Goal: Information Seeking & Learning: Learn about a topic

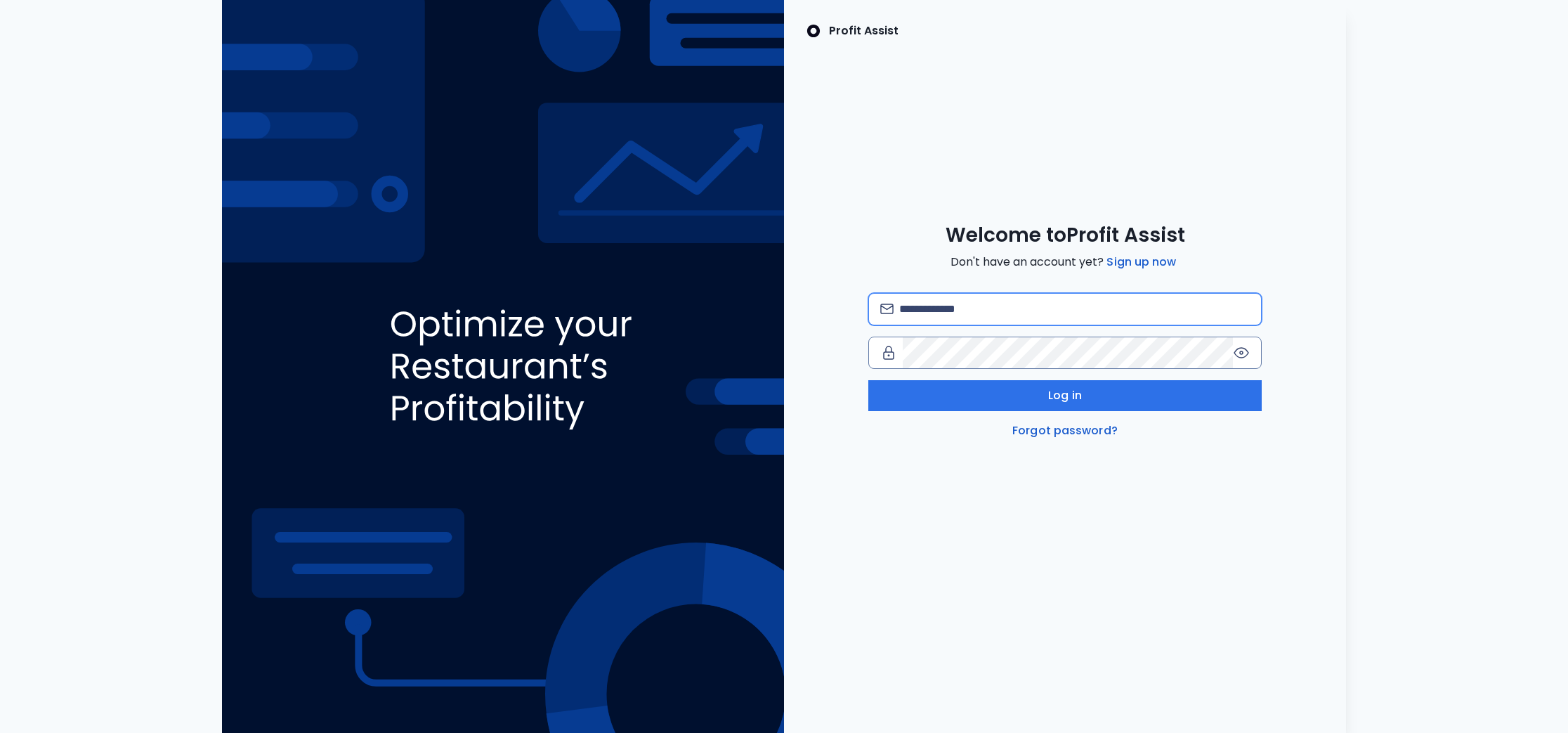
click at [939, 300] on input "email" at bounding box center [1075, 309] width 351 height 31
type input "**********"
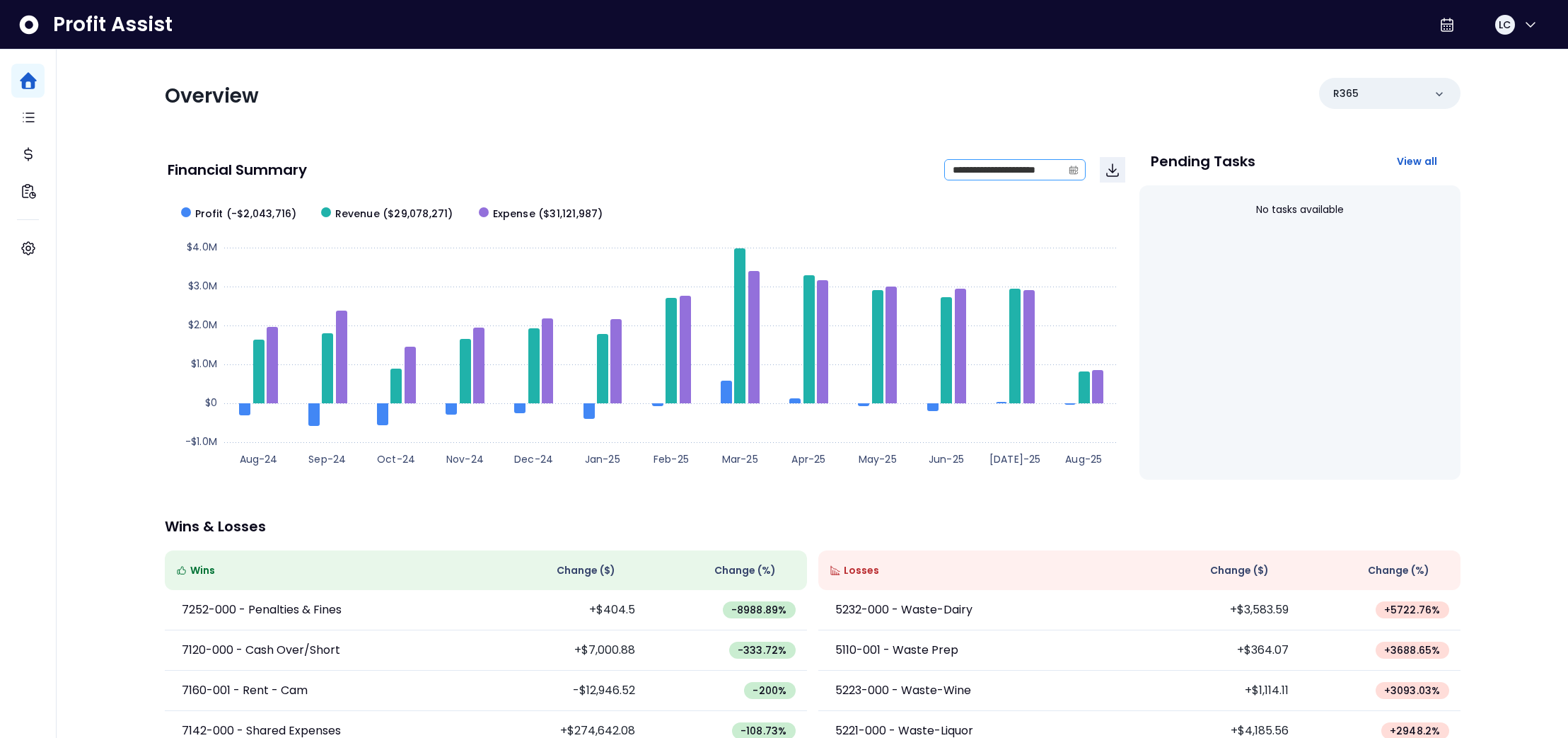
click at [1076, 169] on icon "calendar" at bounding box center [1072, 171] width 9 height 8
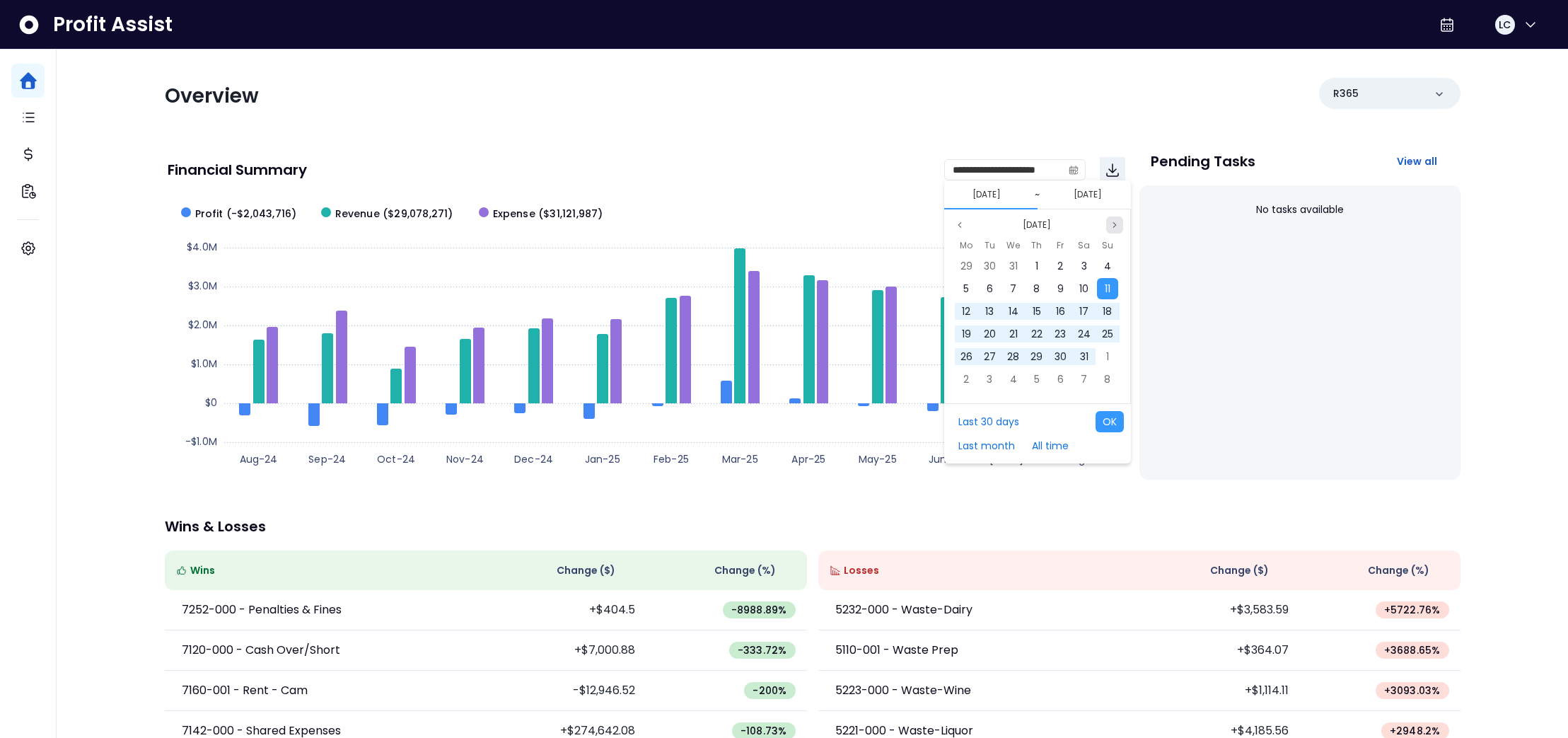
click at [1113, 223] on icon "page next" at bounding box center [1114, 225] width 9 height 9
click at [995, 423] on button "Last 30 days" at bounding box center [988, 422] width 75 height 21
click at [1118, 425] on button "OK" at bounding box center [1109, 422] width 28 height 21
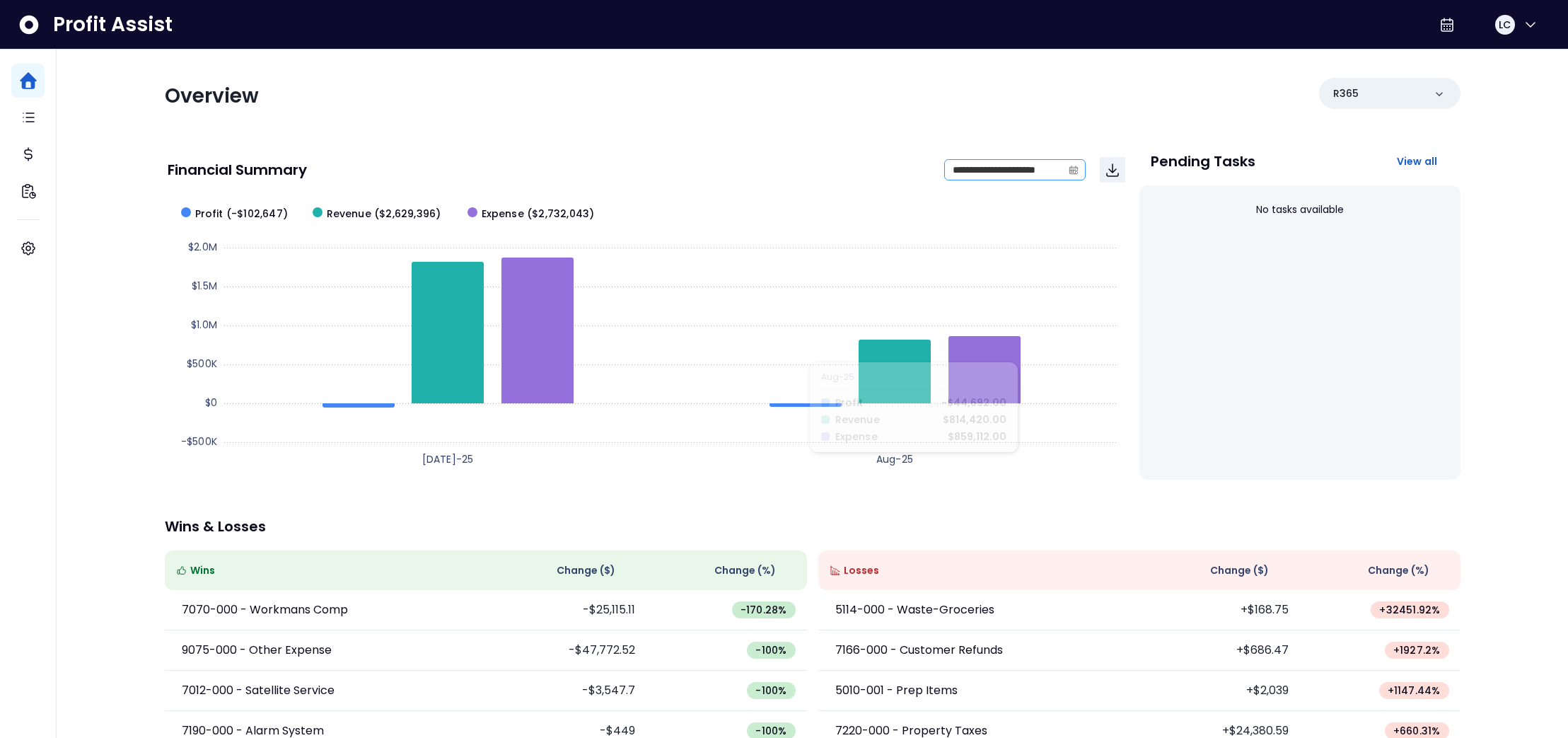
click at [1082, 174] on span at bounding box center [1073, 170] width 23 height 20
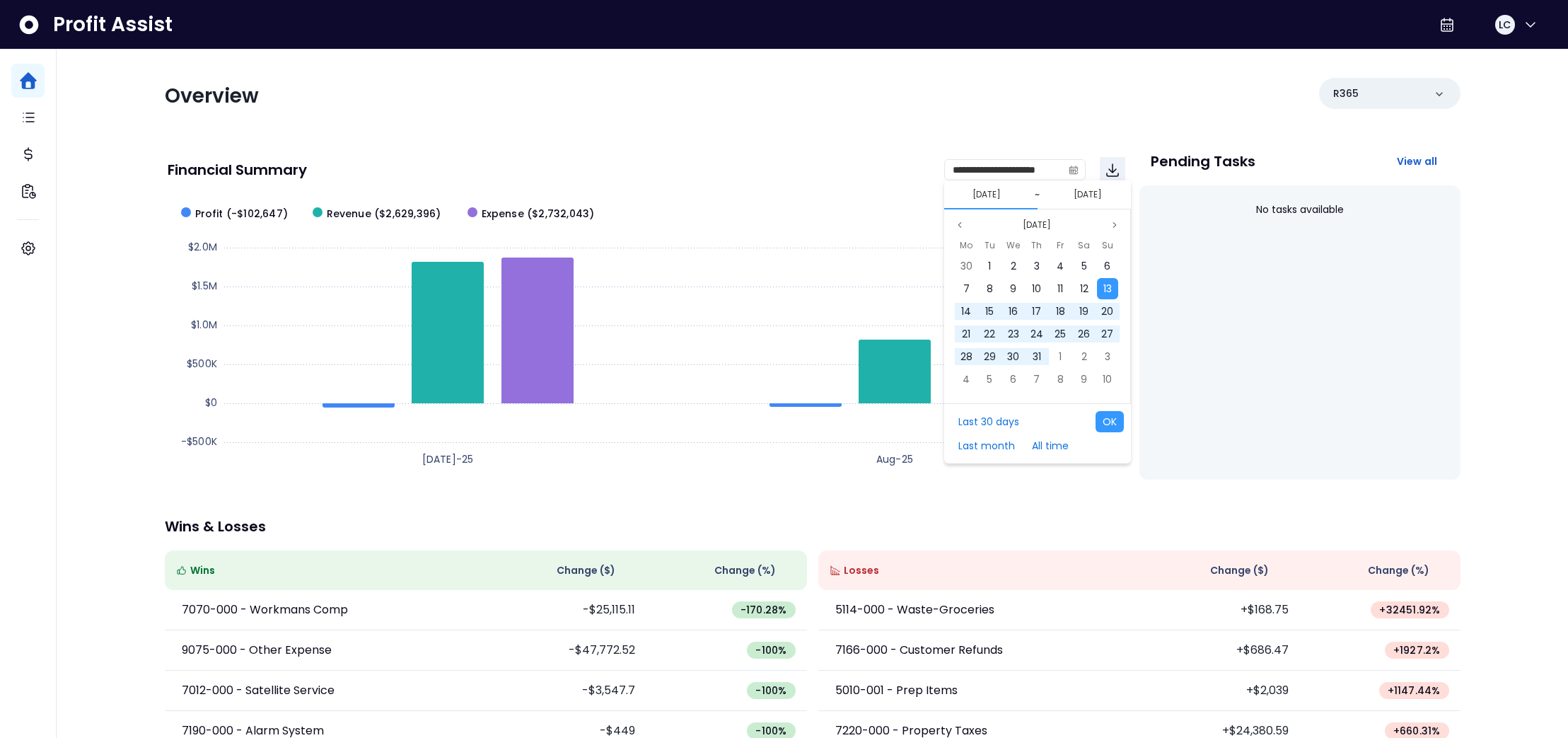
click at [995, 193] on button "[DATE]" at bounding box center [986, 194] width 40 height 17
click at [966, 192] on button "[DATE]" at bounding box center [986, 194] width 40 height 17
click at [1001, 446] on button "Last month" at bounding box center [986, 445] width 71 height 21
click at [1109, 420] on button "OK" at bounding box center [1109, 422] width 28 height 21
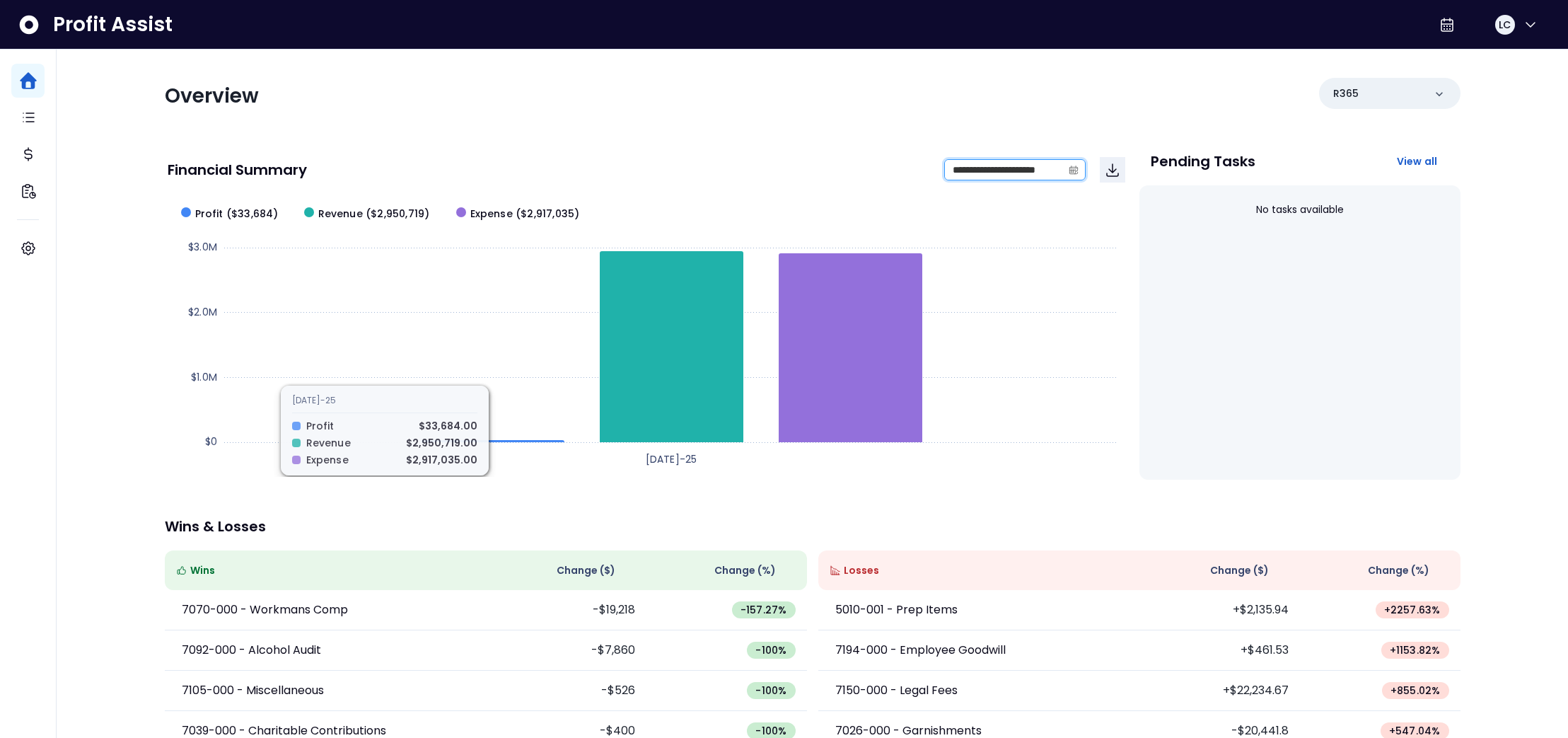
click at [996, 170] on input "**********" at bounding box center [1003, 170] width 117 height 20
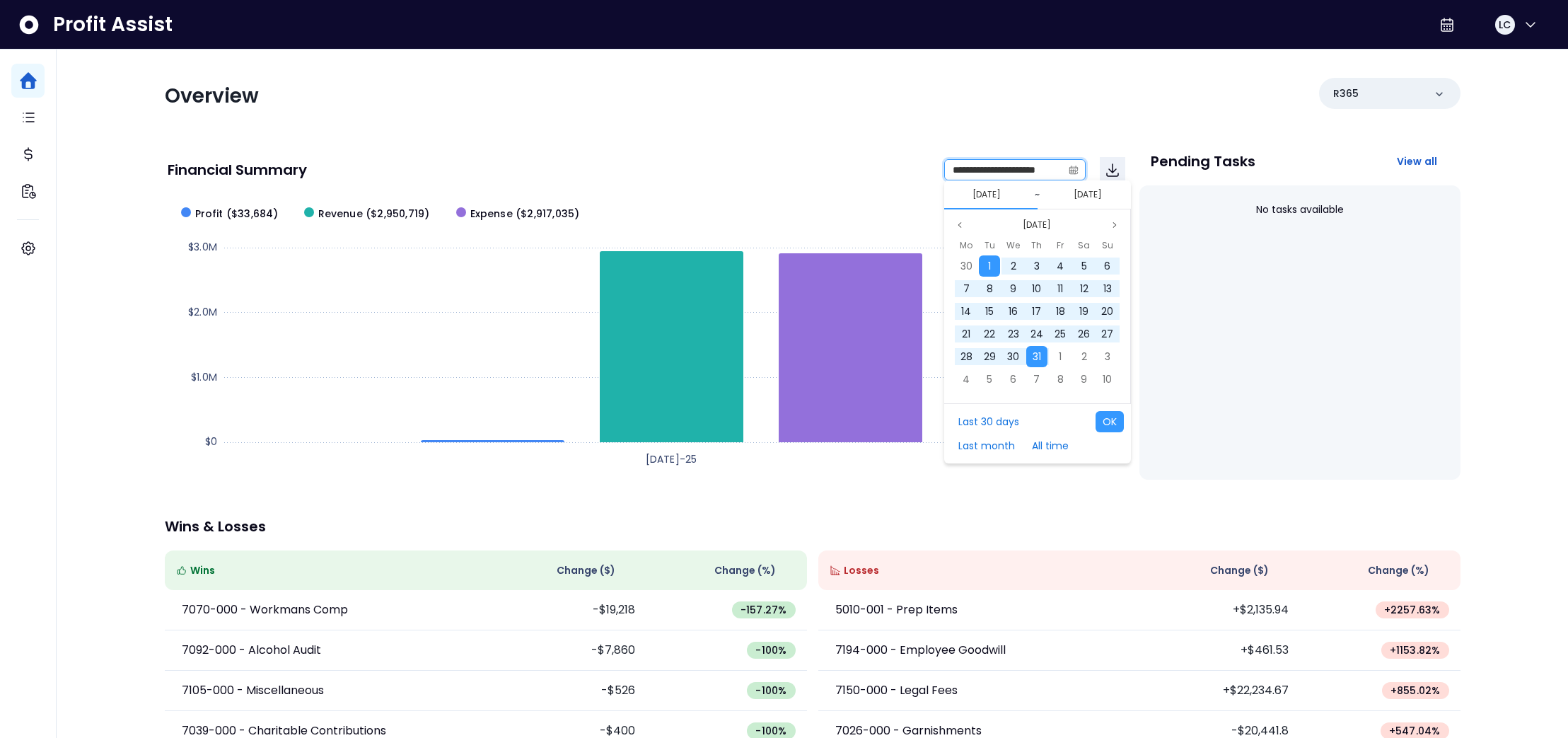
click at [952, 169] on input "**********" at bounding box center [1003, 170] width 117 height 20
click at [953, 169] on input "**********" at bounding box center [1003, 170] width 117 height 20
click at [991, 309] on span "15" at bounding box center [989, 311] width 9 height 14
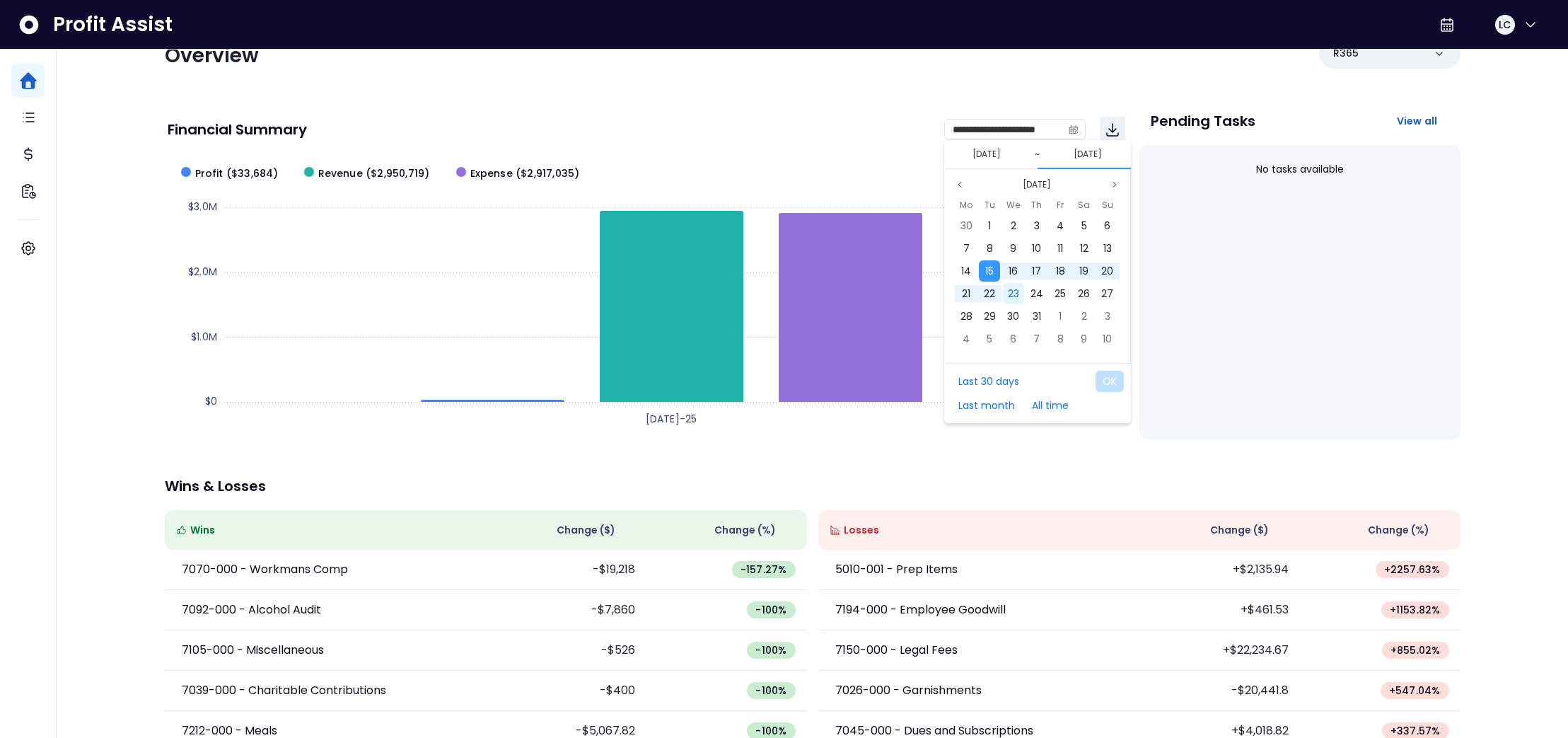
scroll to position [45, 0]
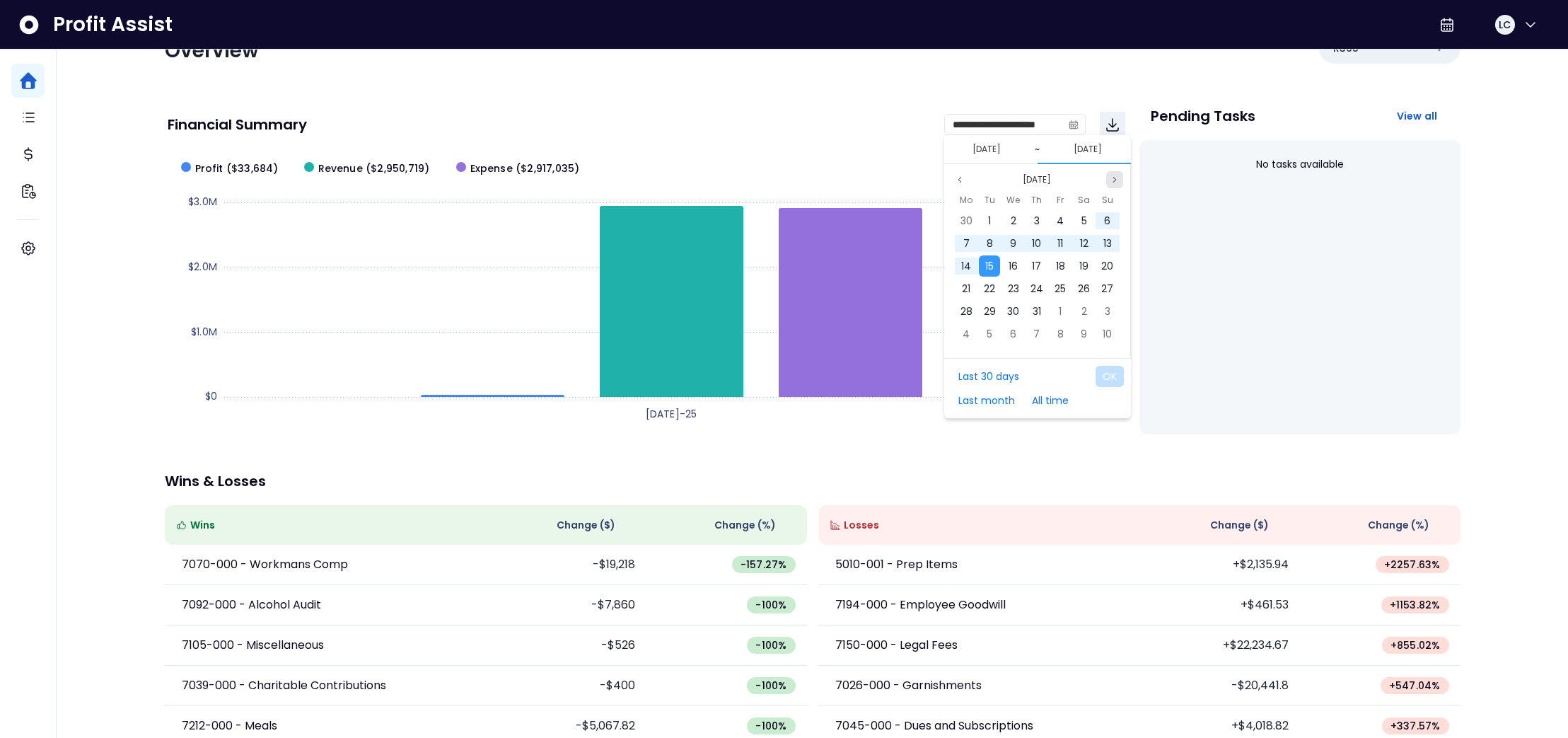
click at [1113, 182] on icon "page next" at bounding box center [1114, 179] width 9 height 9
click at [965, 266] on span "11" at bounding box center [966, 265] width 6 height 14
click at [1109, 375] on button "OK" at bounding box center [1109, 376] width 28 height 21
type input "**********"
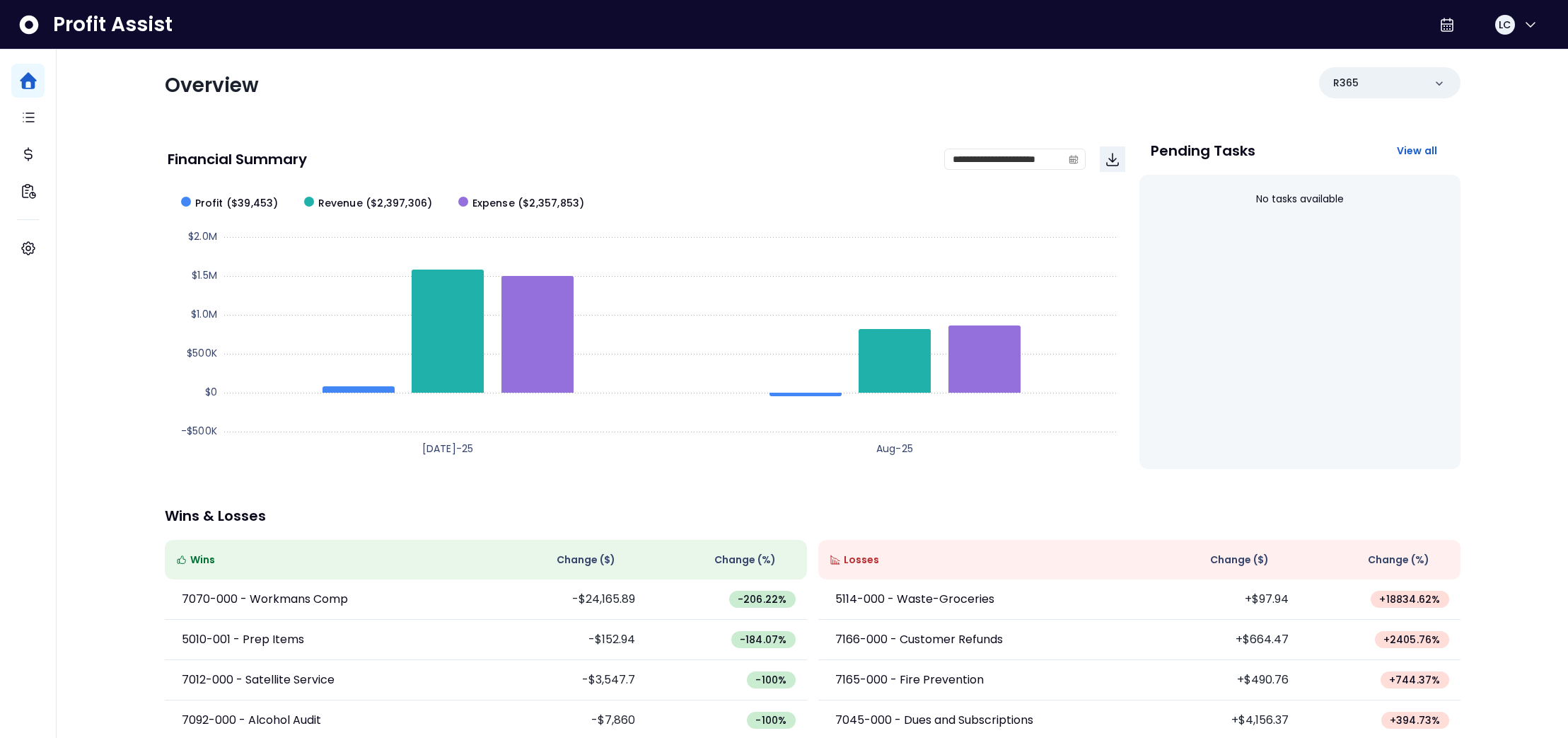
scroll to position [0, 0]
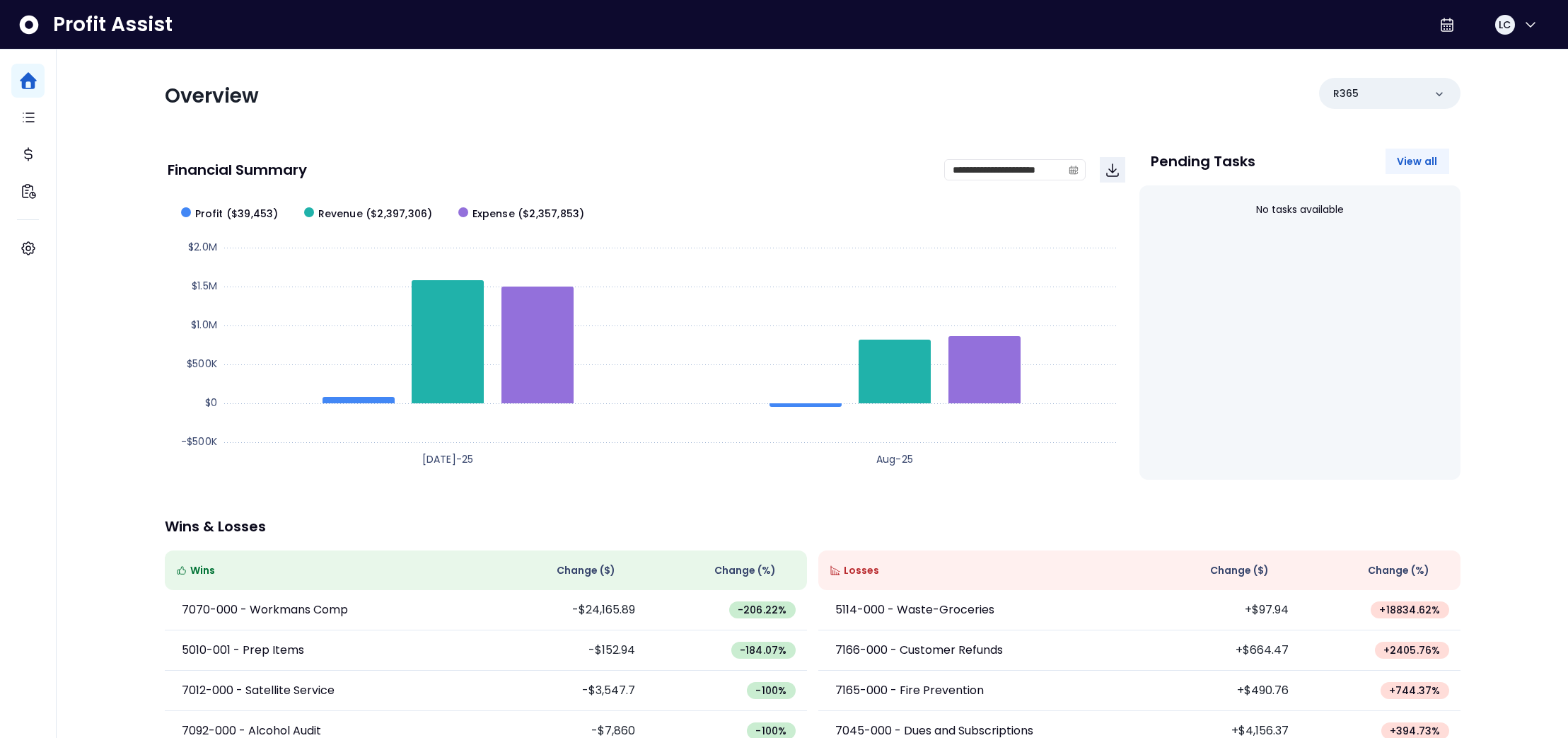
click at [1419, 165] on span "View all" at bounding box center [1416, 161] width 41 height 14
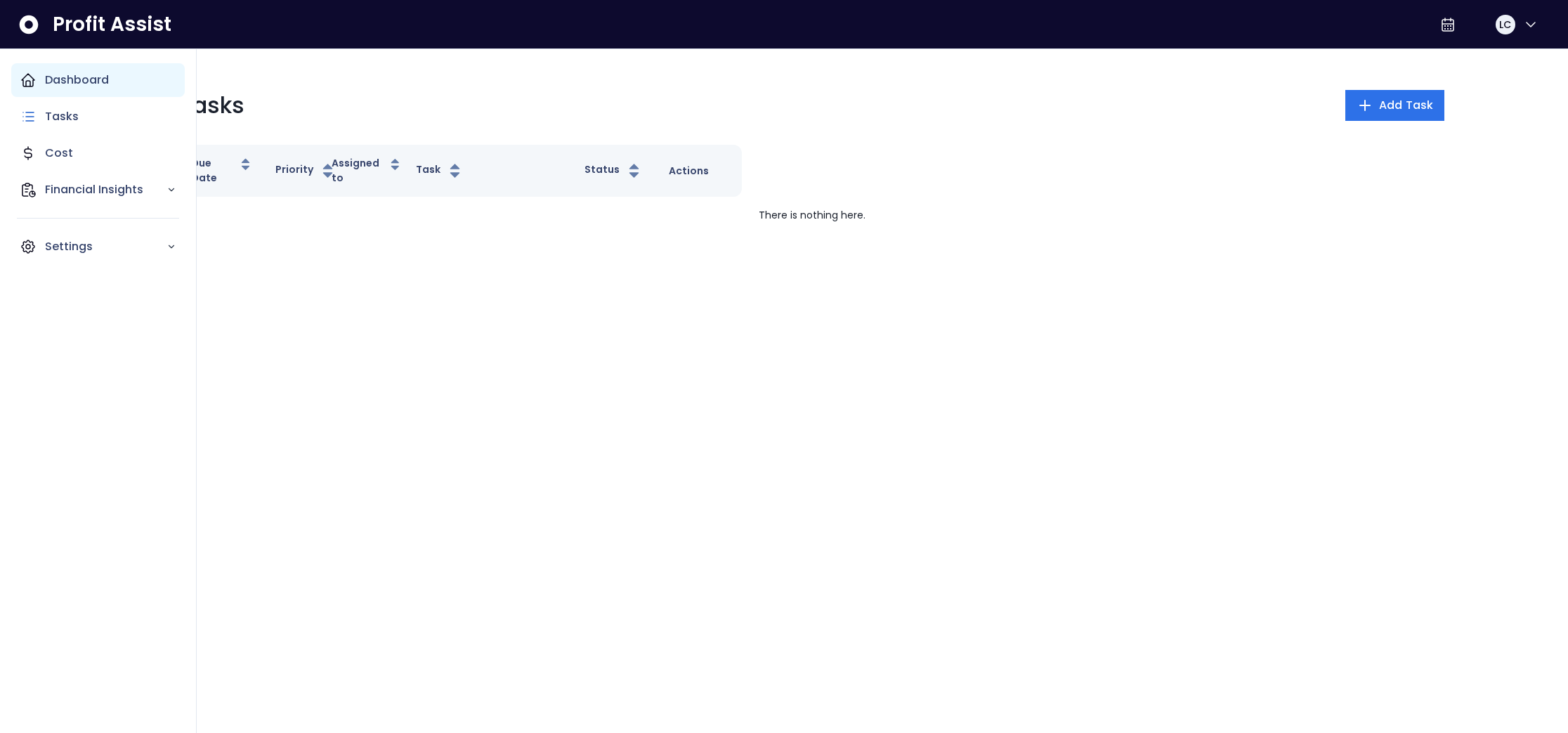
click at [26, 76] on icon "Main navigation" at bounding box center [27, 79] width 12 height 12
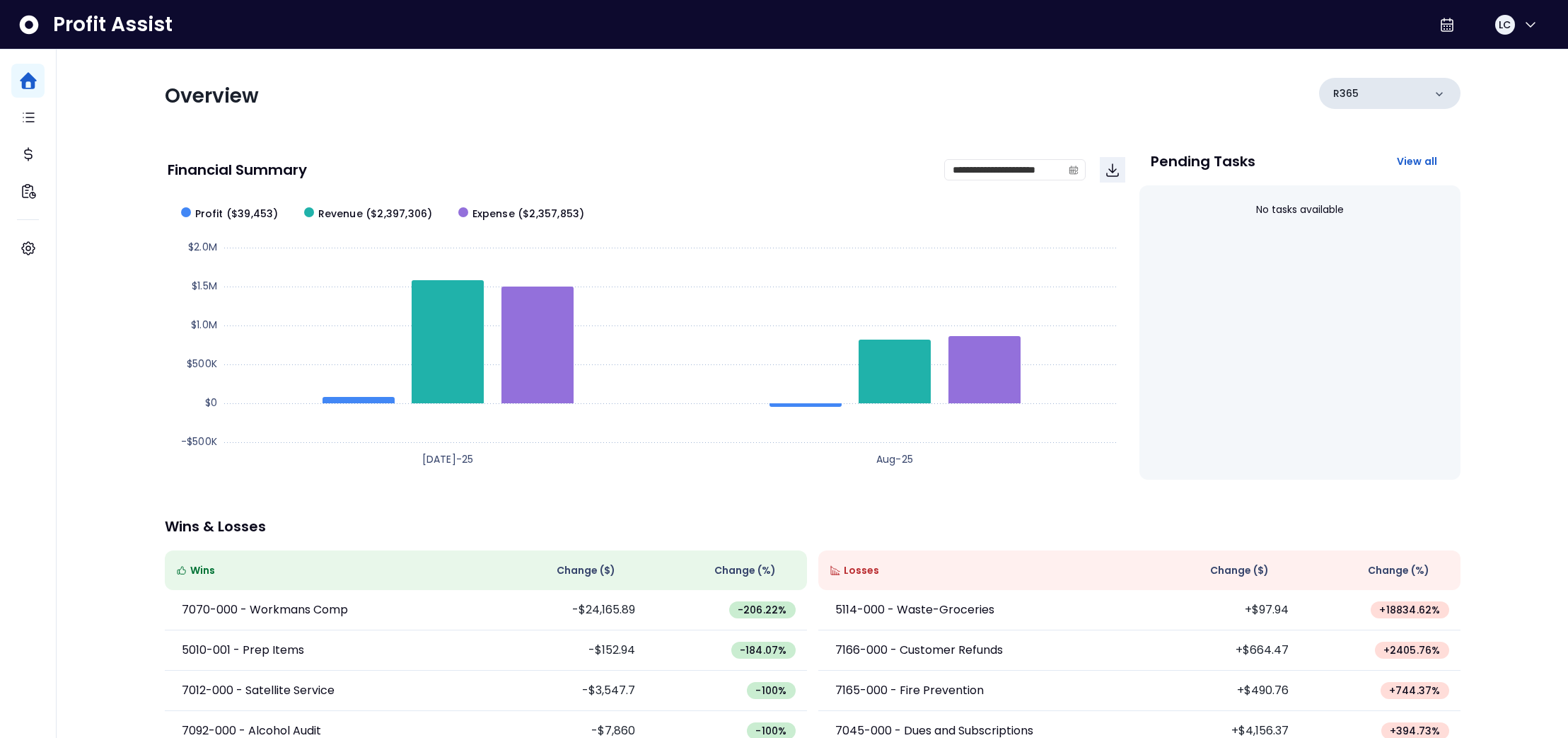
click at [1438, 95] on icon at bounding box center [1439, 94] width 14 height 14
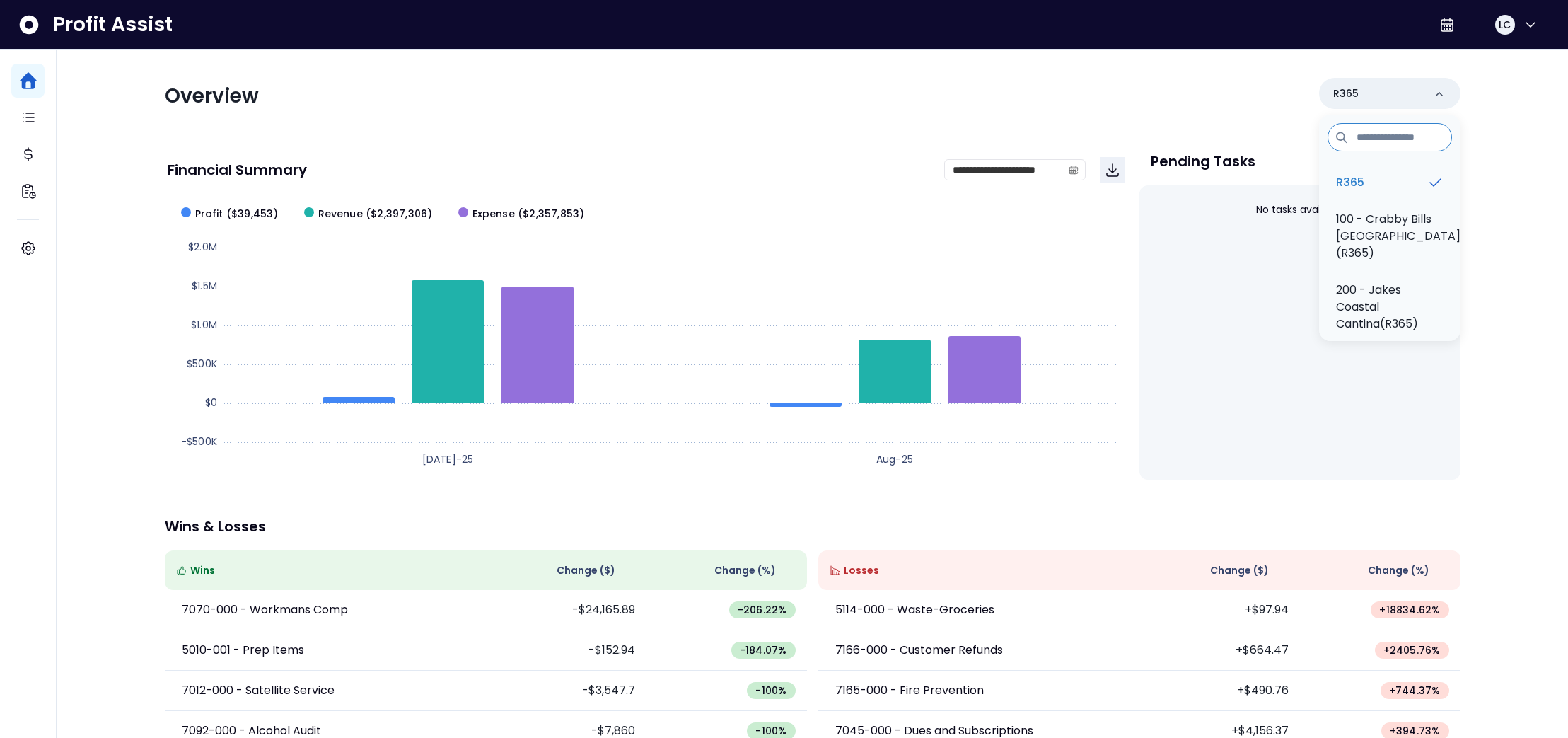
click at [1401, 219] on p "100 - Crabby Bills [GEOGRAPHIC_DATA](R365)" at bounding box center [1397, 236] width 124 height 51
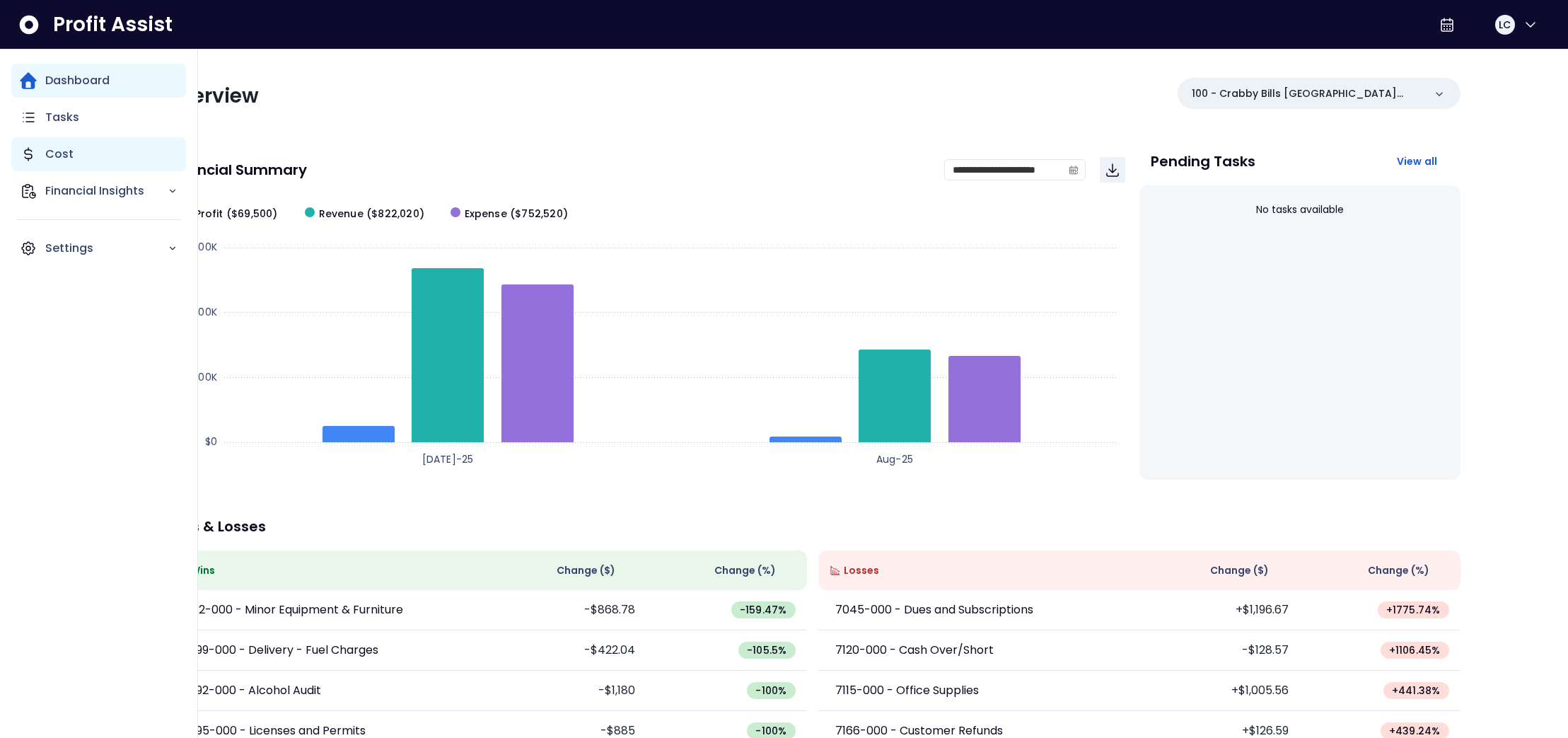
click at [38, 158] on div "Cost" at bounding box center [99, 154] width 174 height 34
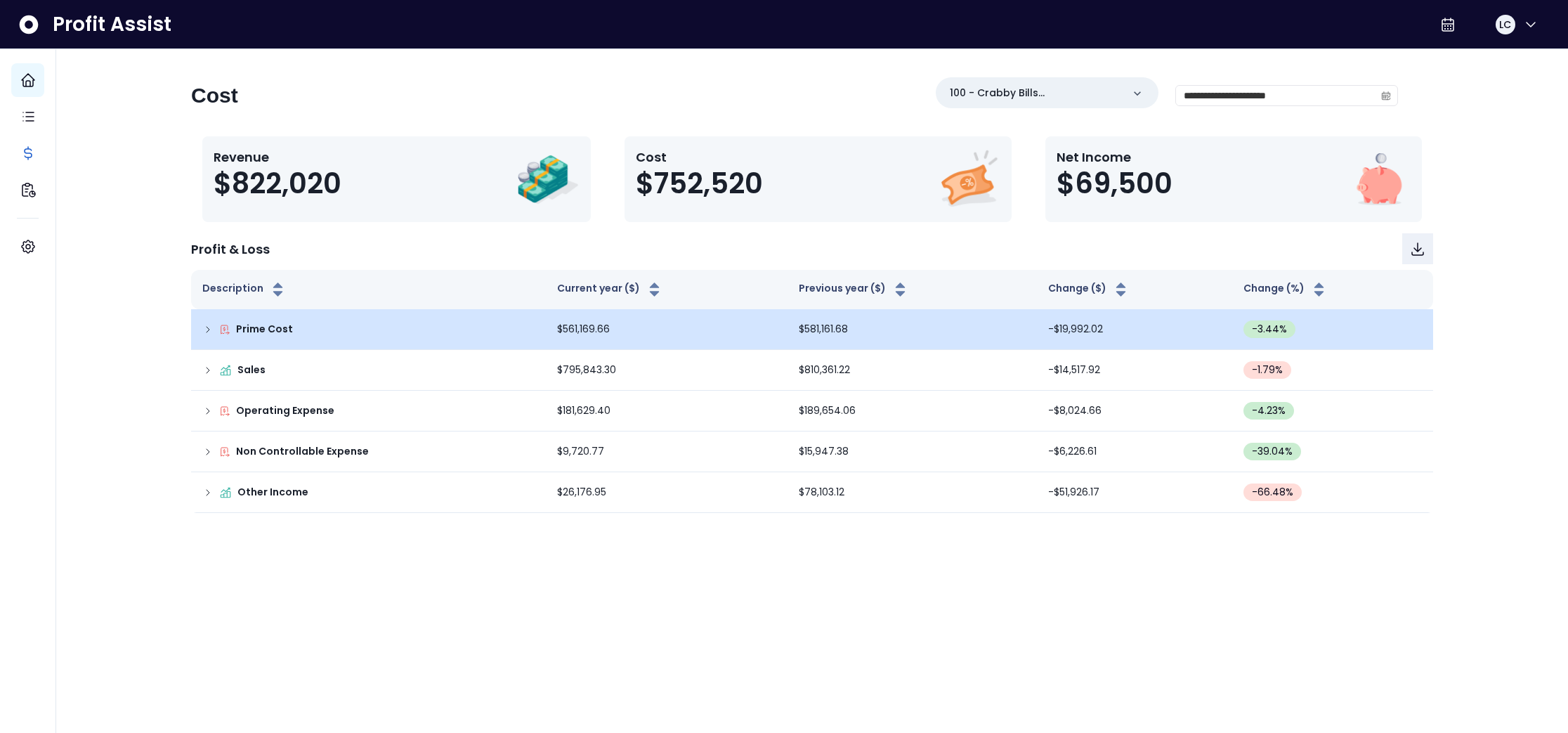
click at [207, 328] on icon at bounding box center [208, 329] width 11 height 11
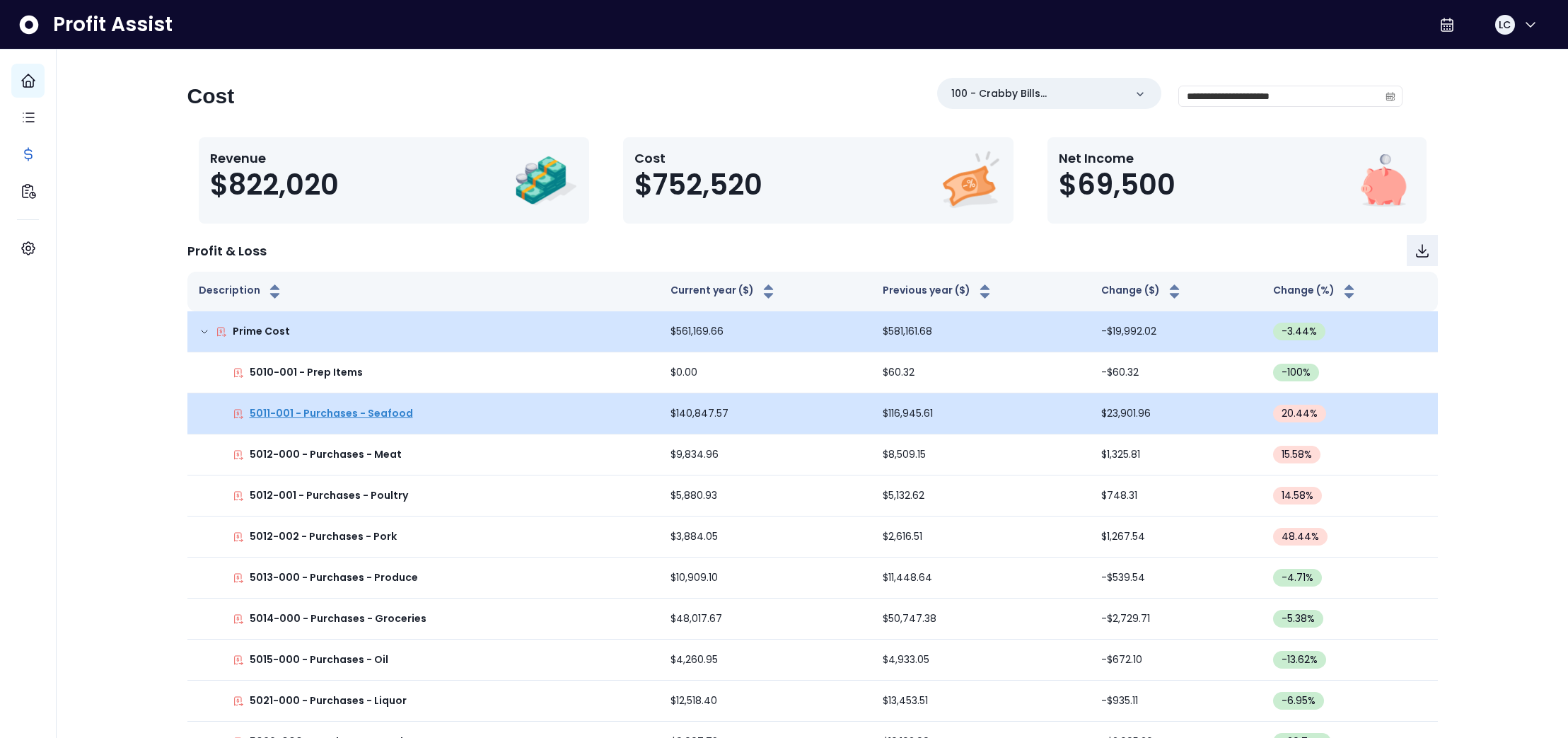
click at [387, 416] on p "5011-001 - Purchases - Seafood" at bounding box center [332, 414] width 163 height 15
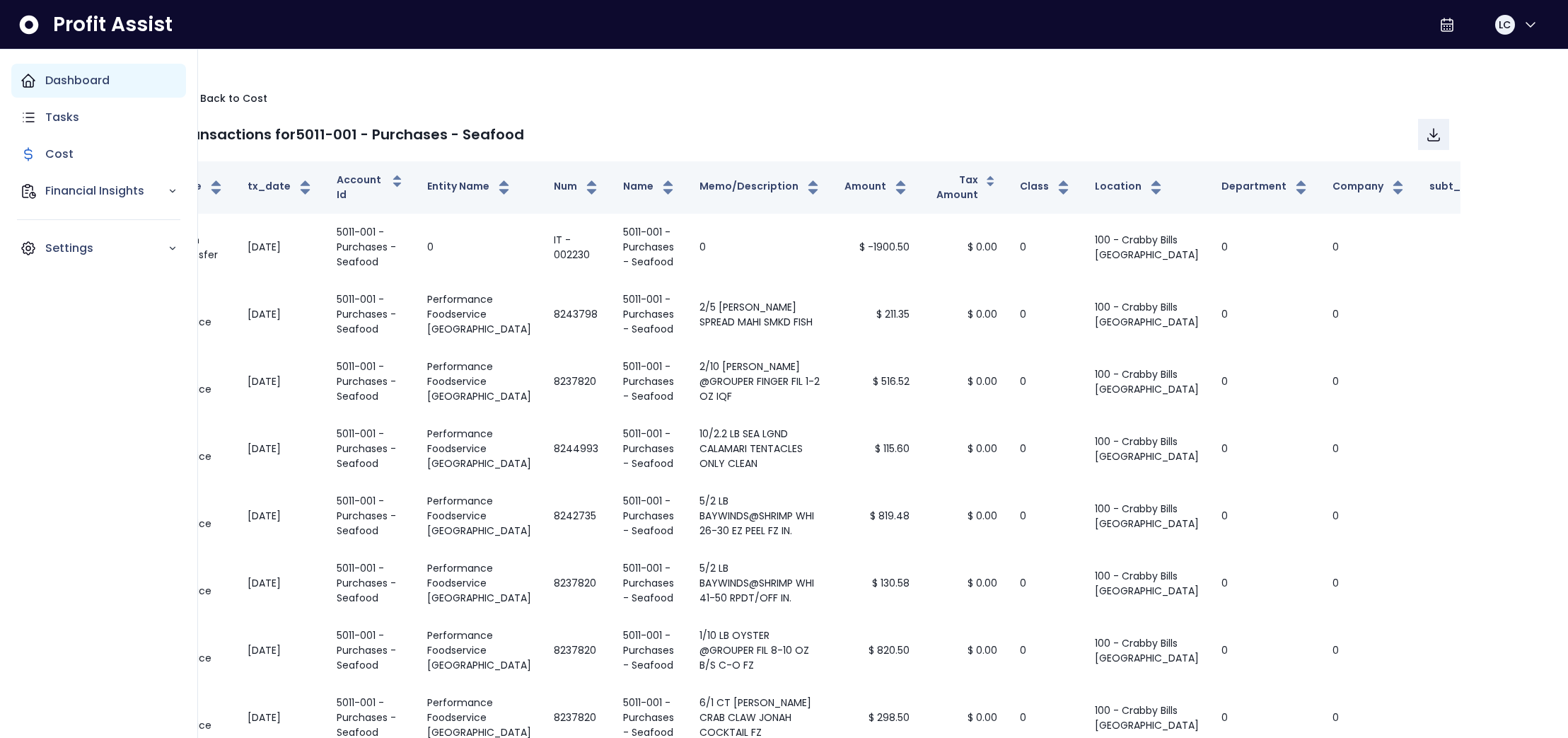
click at [24, 83] on icon "Main navigation" at bounding box center [27, 80] width 12 height 12
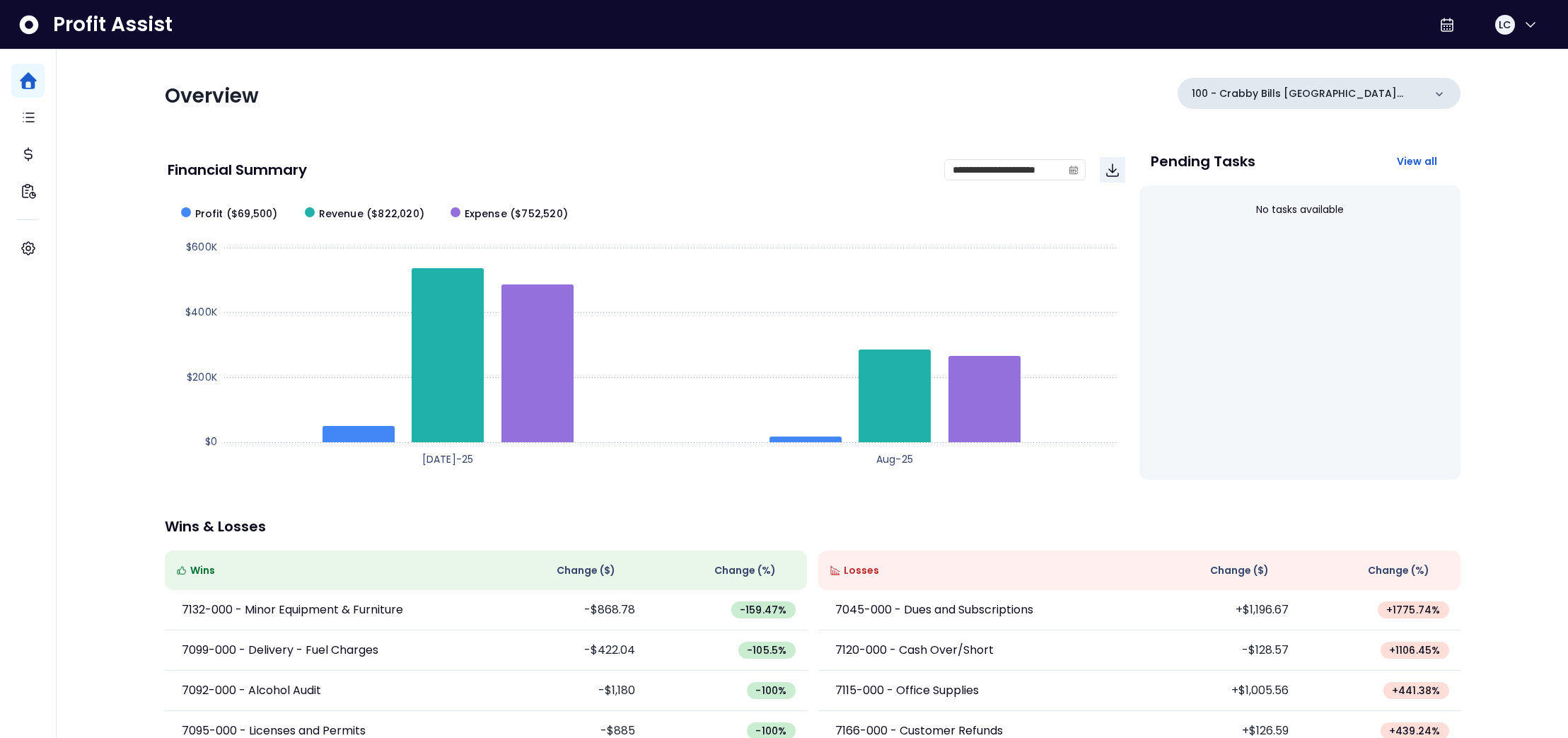
click at [1438, 89] on icon at bounding box center [1439, 94] width 14 height 14
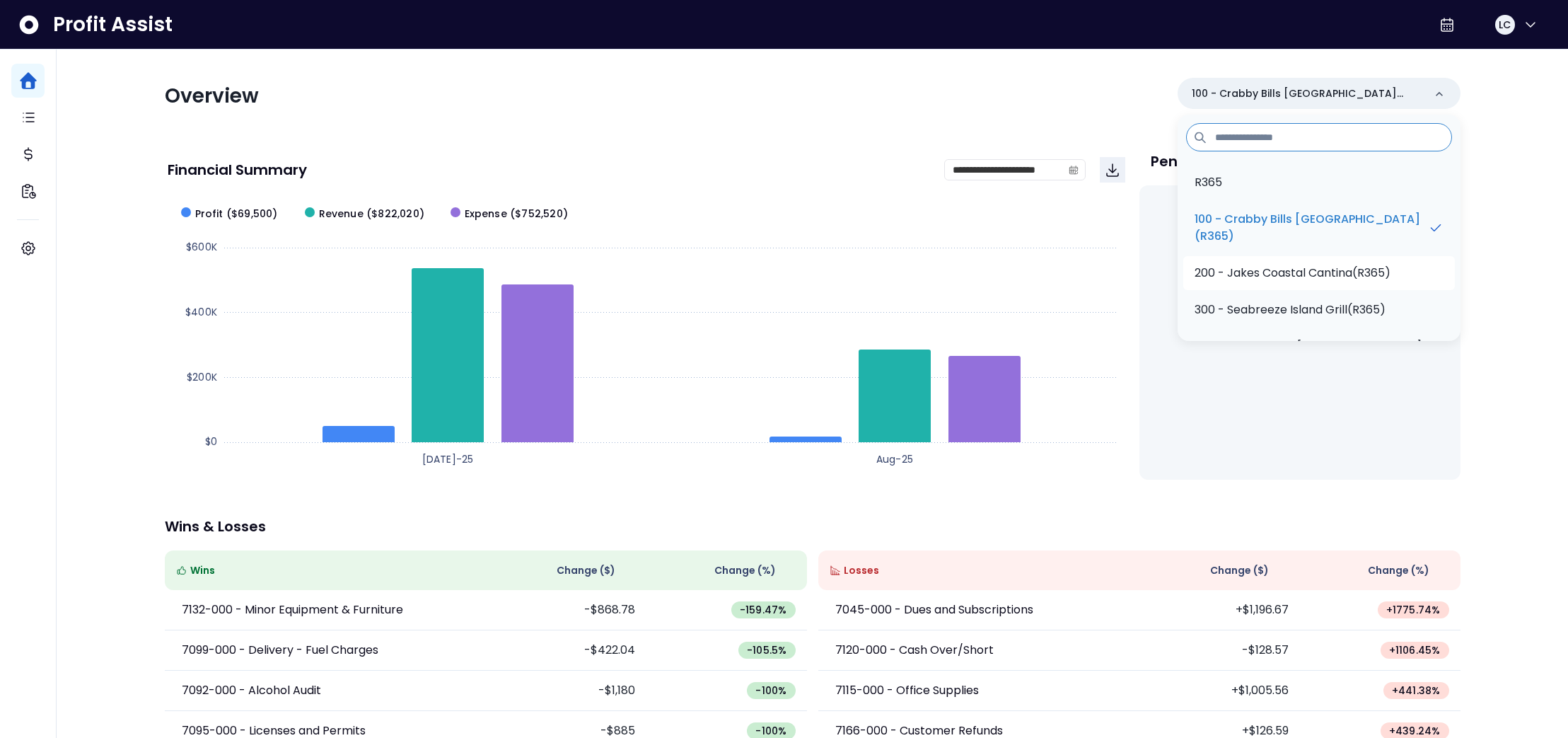
click at [1374, 273] on p "200 - Jakes Coastal Cantina(R365)" at bounding box center [1292, 273] width 196 height 17
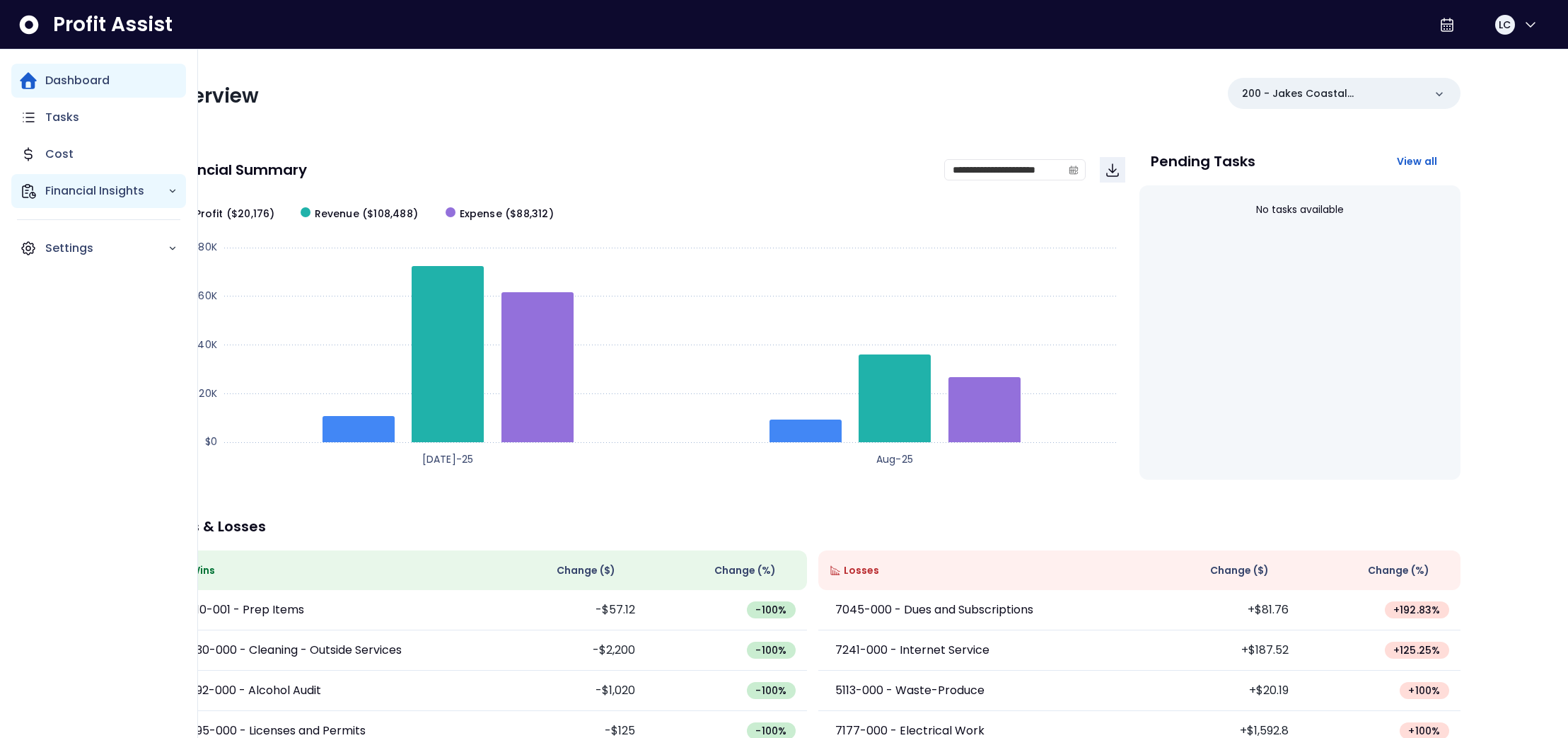
click at [88, 197] on p "Financial Insights" at bounding box center [106, 191] width 122 height 17
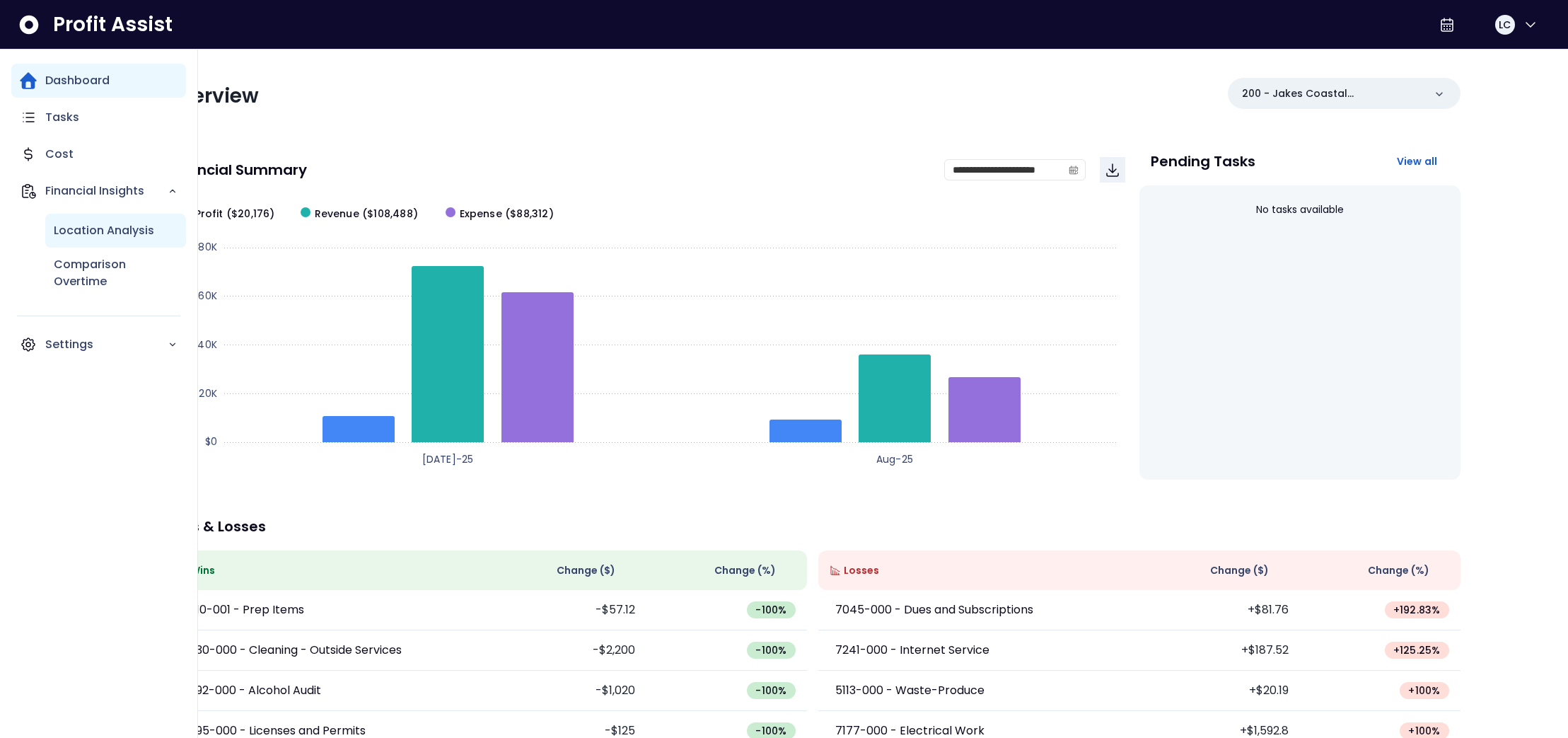
click at [90, 226] on p "Location Analysis" at bounding box center [104, 230] width 100 height 17
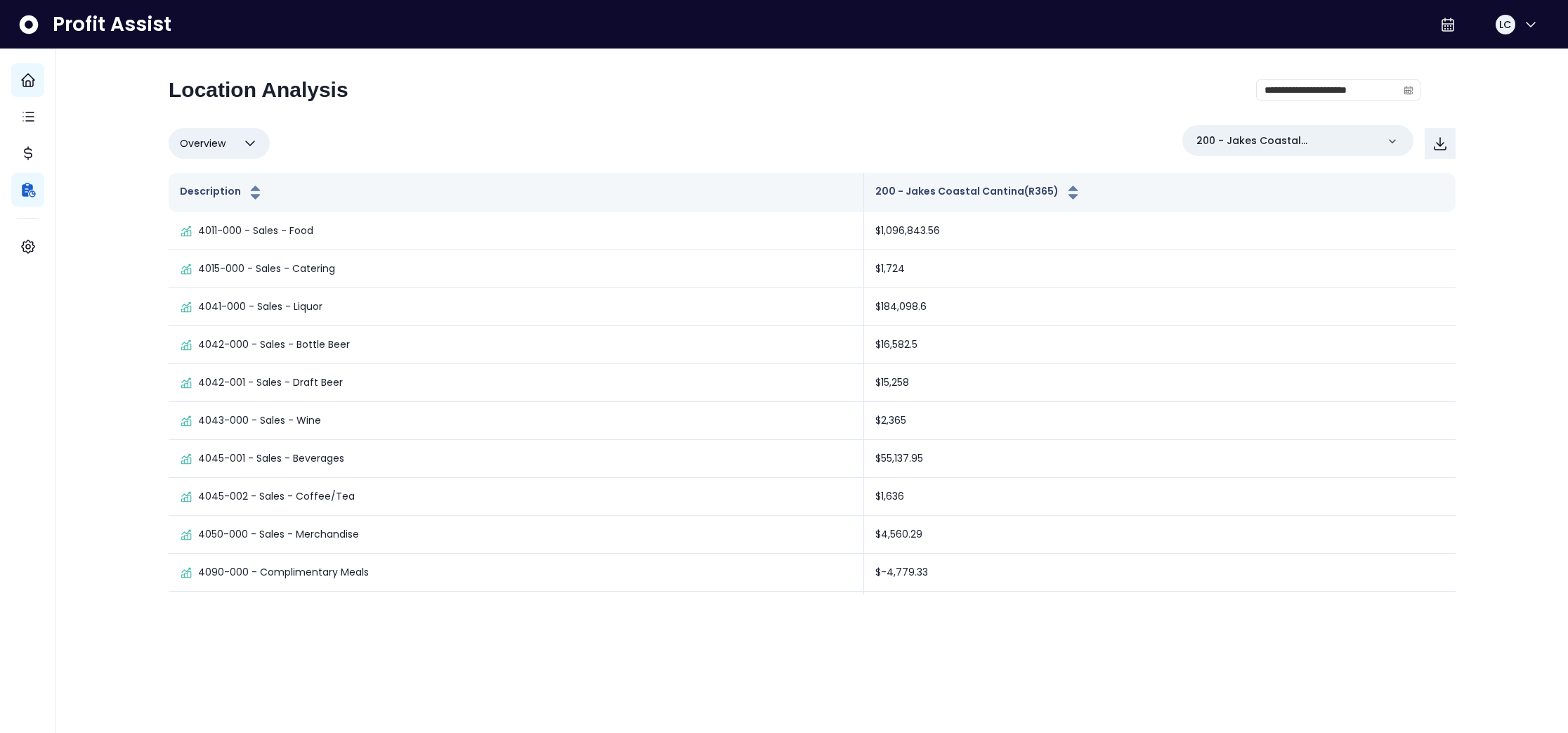
click at [248, 139] on icon "button" at bounding box center [250, 143] width 17 height 17
click at [213, 205] on li "% of cost" at bounding box center [218, 211] width 101 height 33
click at [252, 138] on icon "button" at bounding box center [250, 143] width 17 height 17
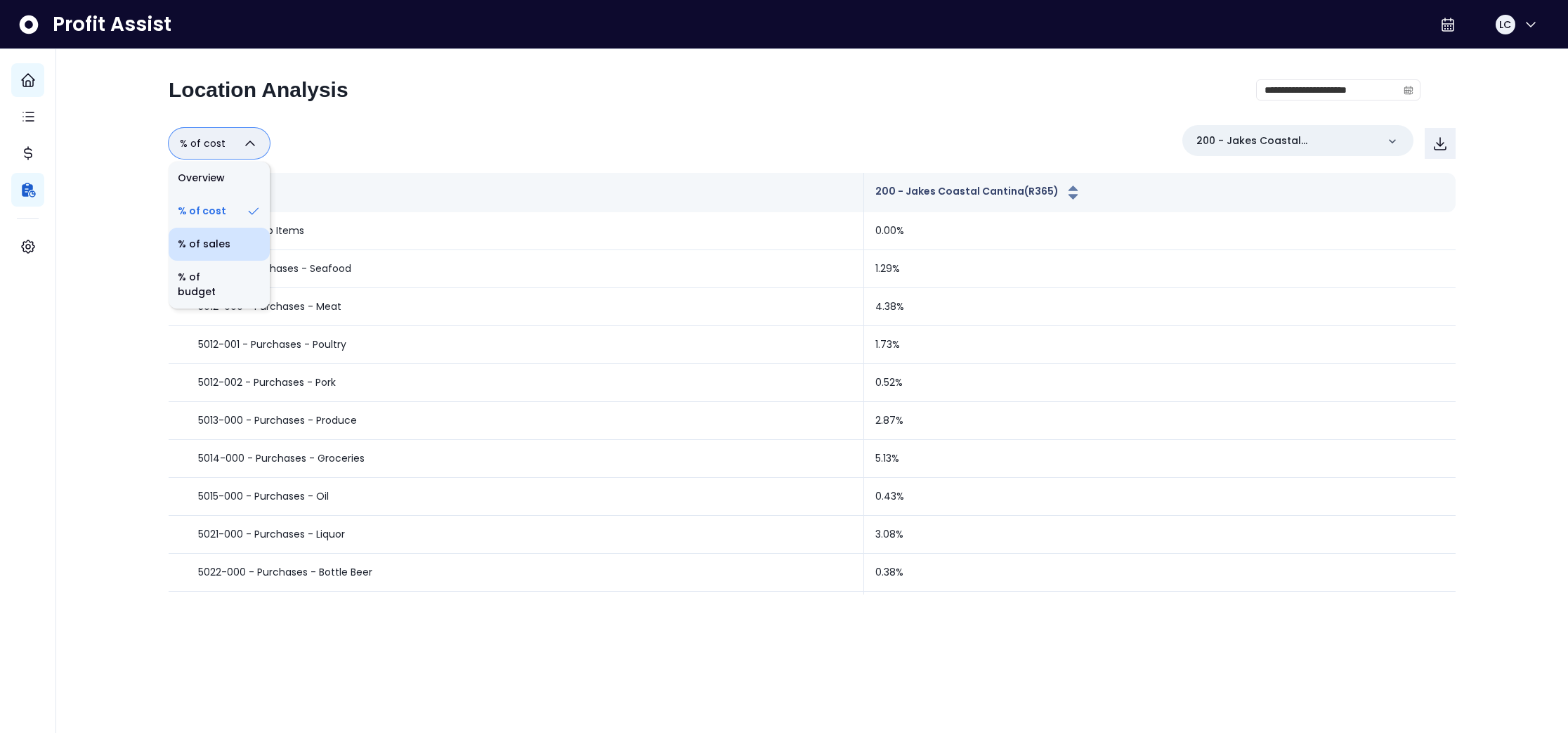
click at [228, 243] on li "% of sales" at bounding box center [218, 244] width 101 height 33
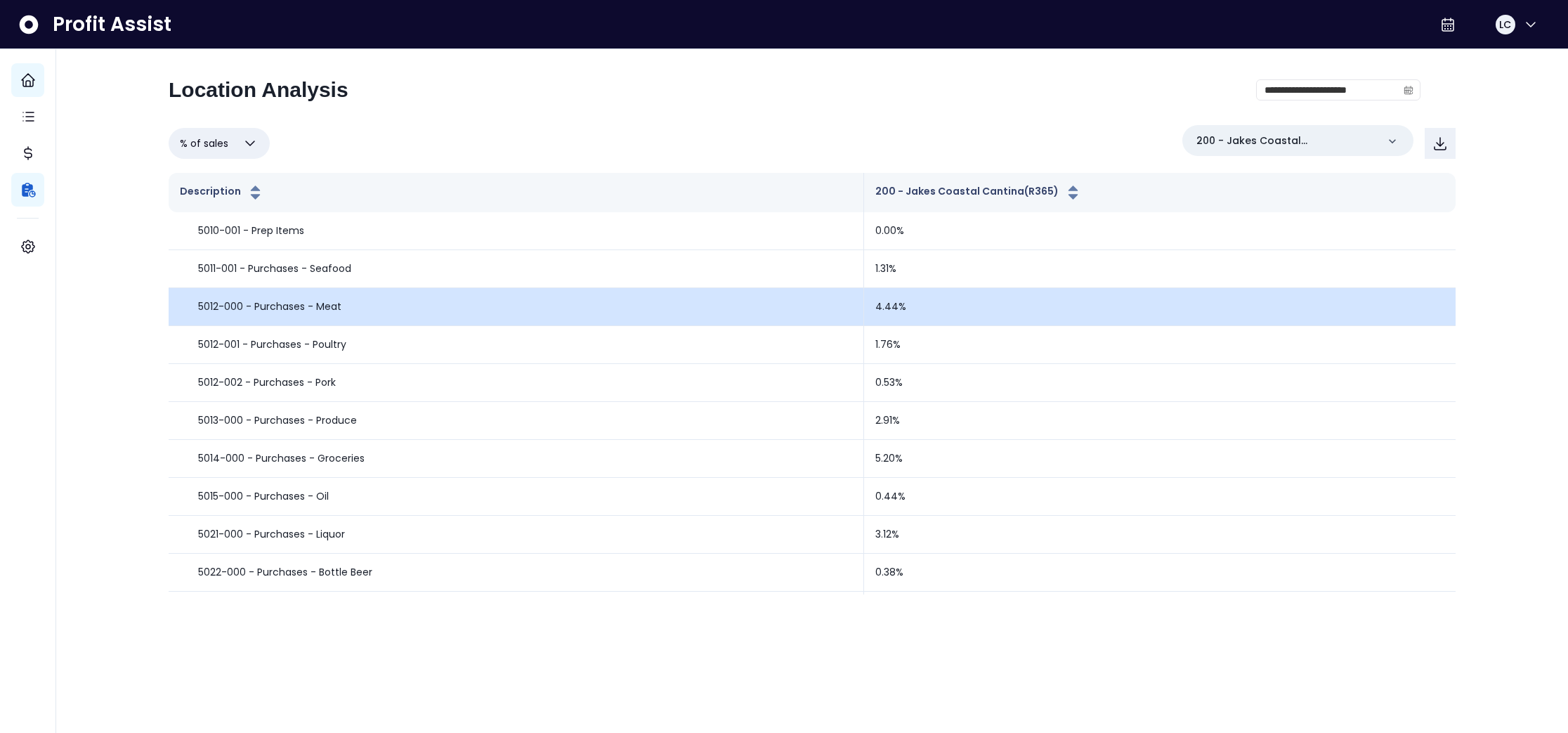
click at [264, 308] on p "5012-000 - Purchases - Meat" at bounding box center [270, 307] width 143 height 15
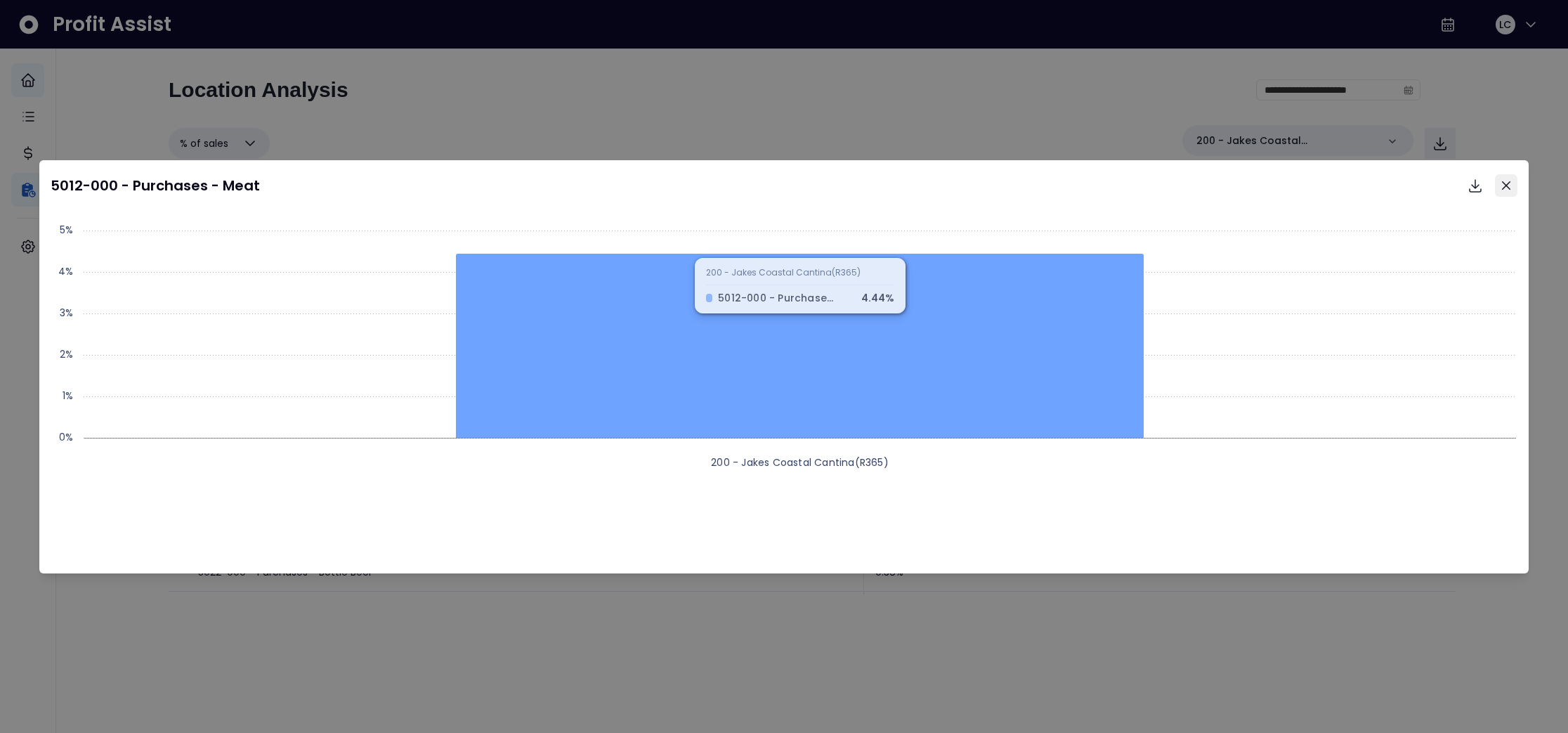
click at [1507, 182] on icon "Close" at bounding box center [1506, 185] width 8 height 8
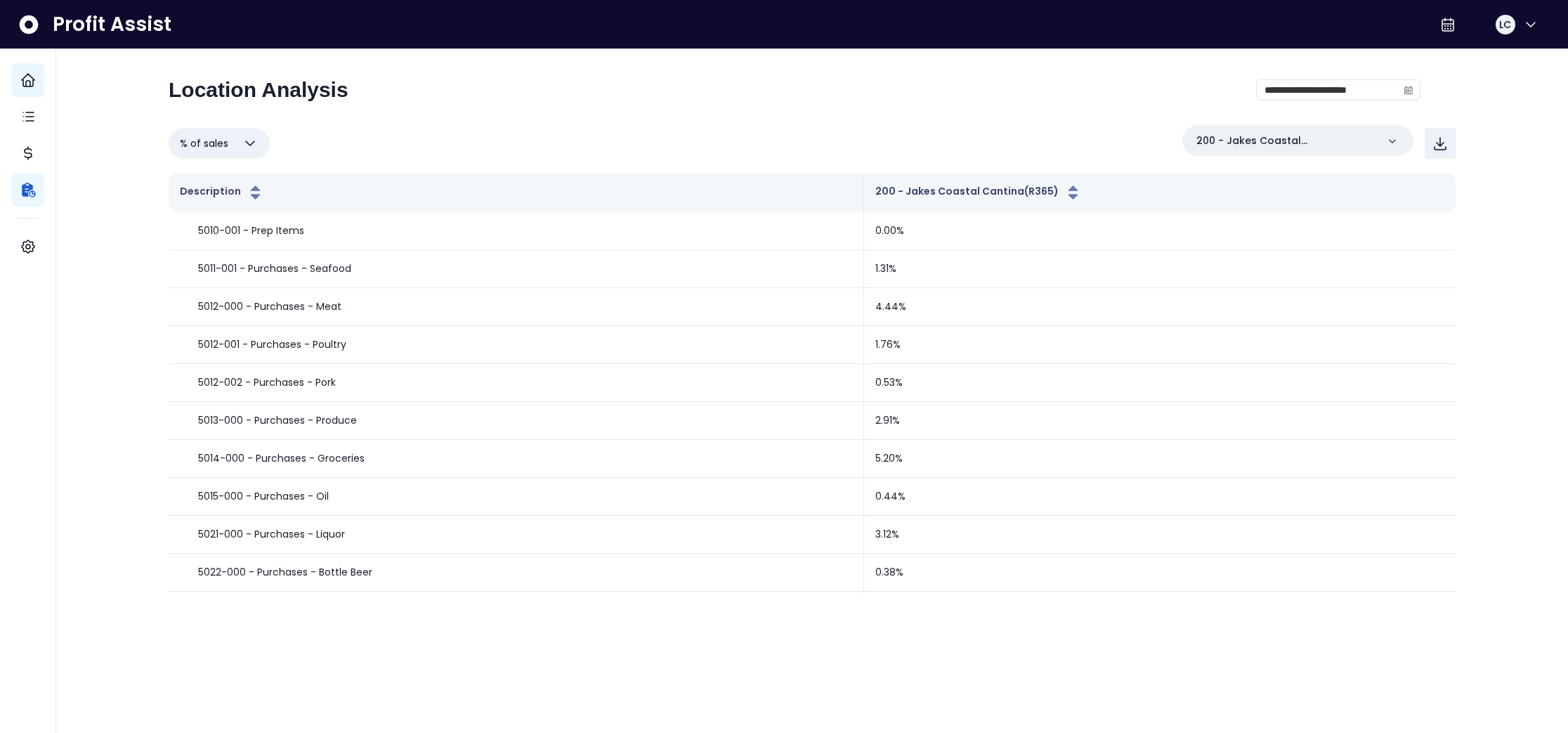
click at [252, 144] on icon "button" at bounding box center [250, 143] width 17 height 17
click at [208, 283] on li "% of budget" at bounding box center [218, 284] width 101 height 48
type input "**********"
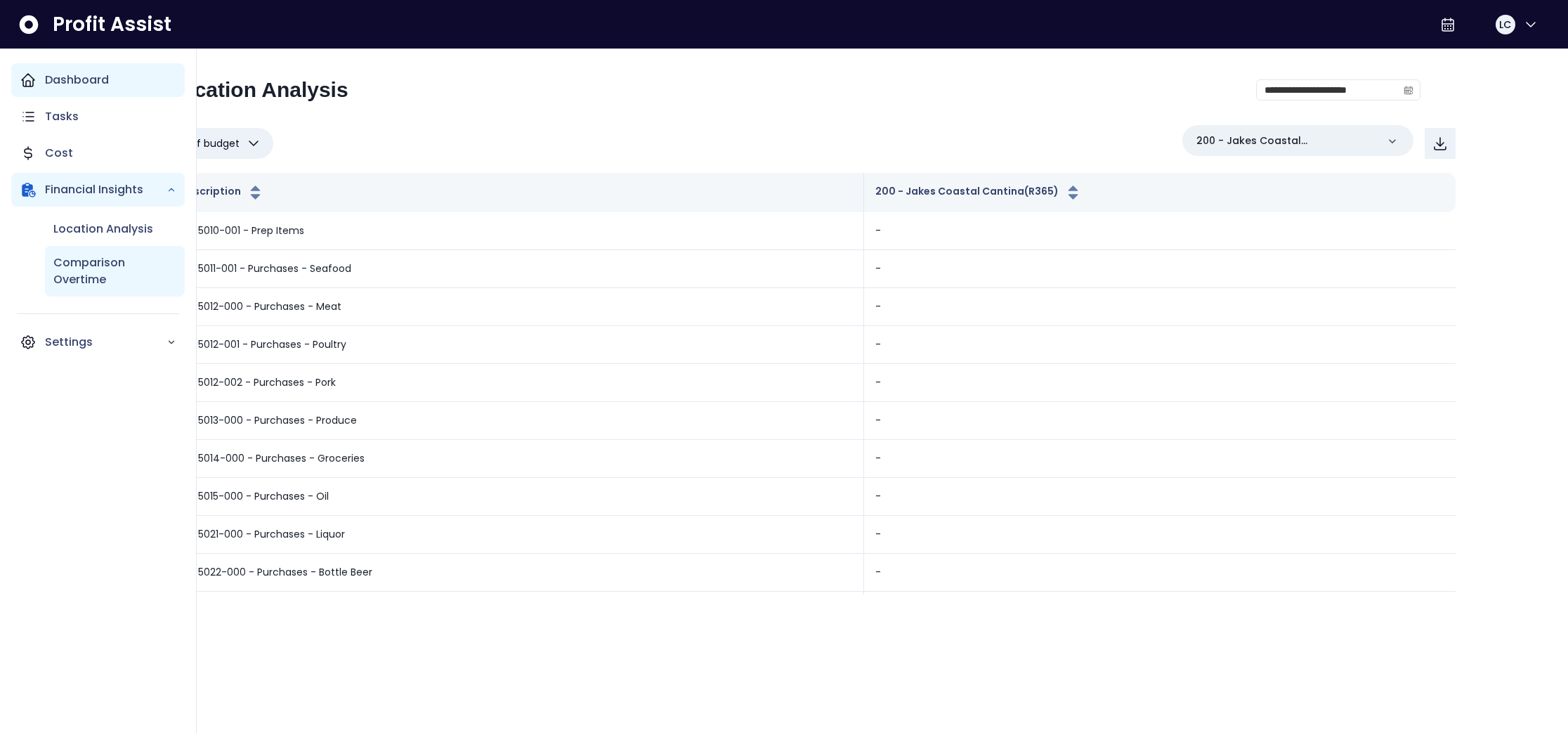
click at [101, 281] on p "Comparison Overtime" at bounding box center [115, 271] width 123 height 34
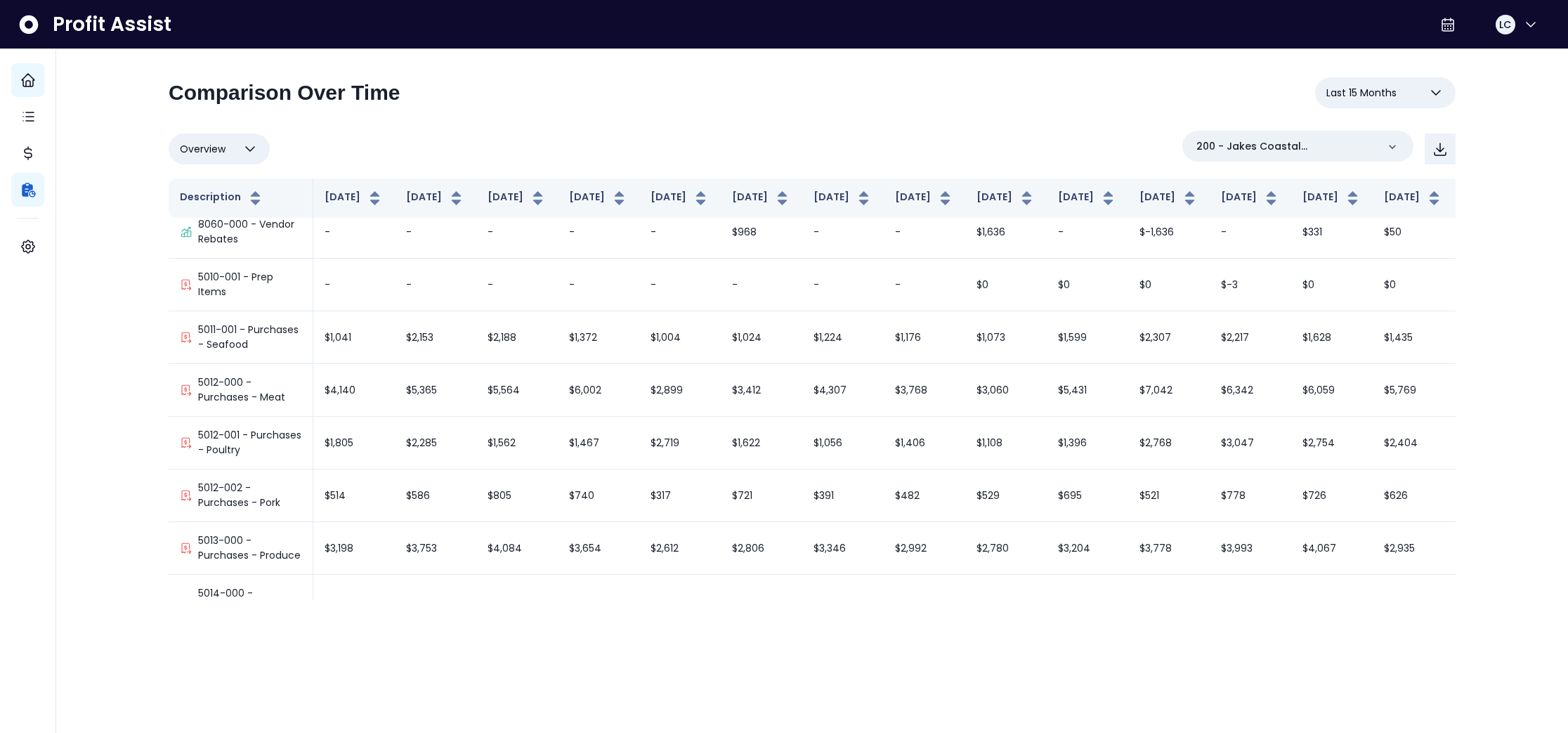
scroll to position [1564, 0]
click at [1434, 90] on icon "button" at bounding box center [1436, 93] width 17 height 17
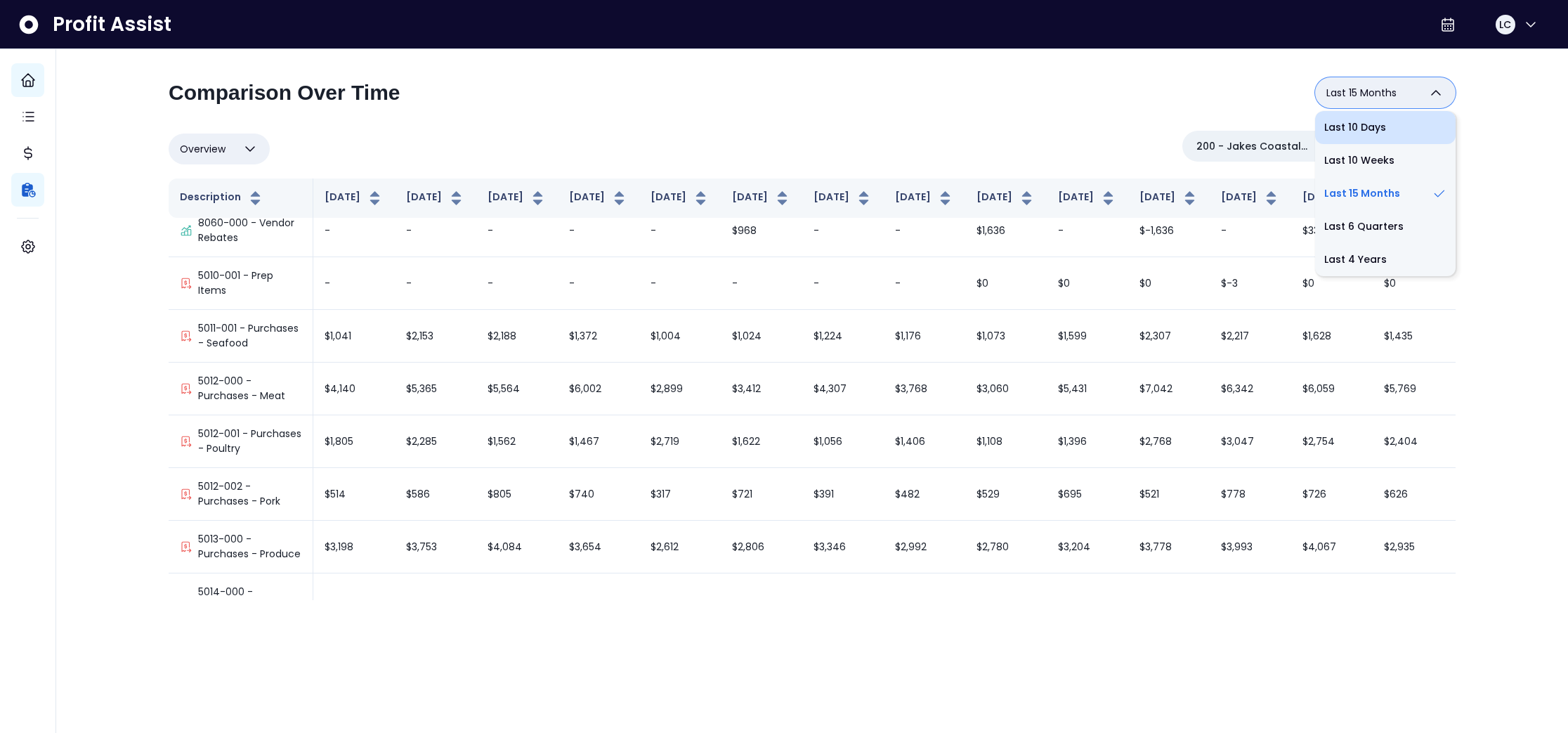
click at [1377, 134] on li "Last 10 Days" at bounding box center [1384, 127] width 140 height 33
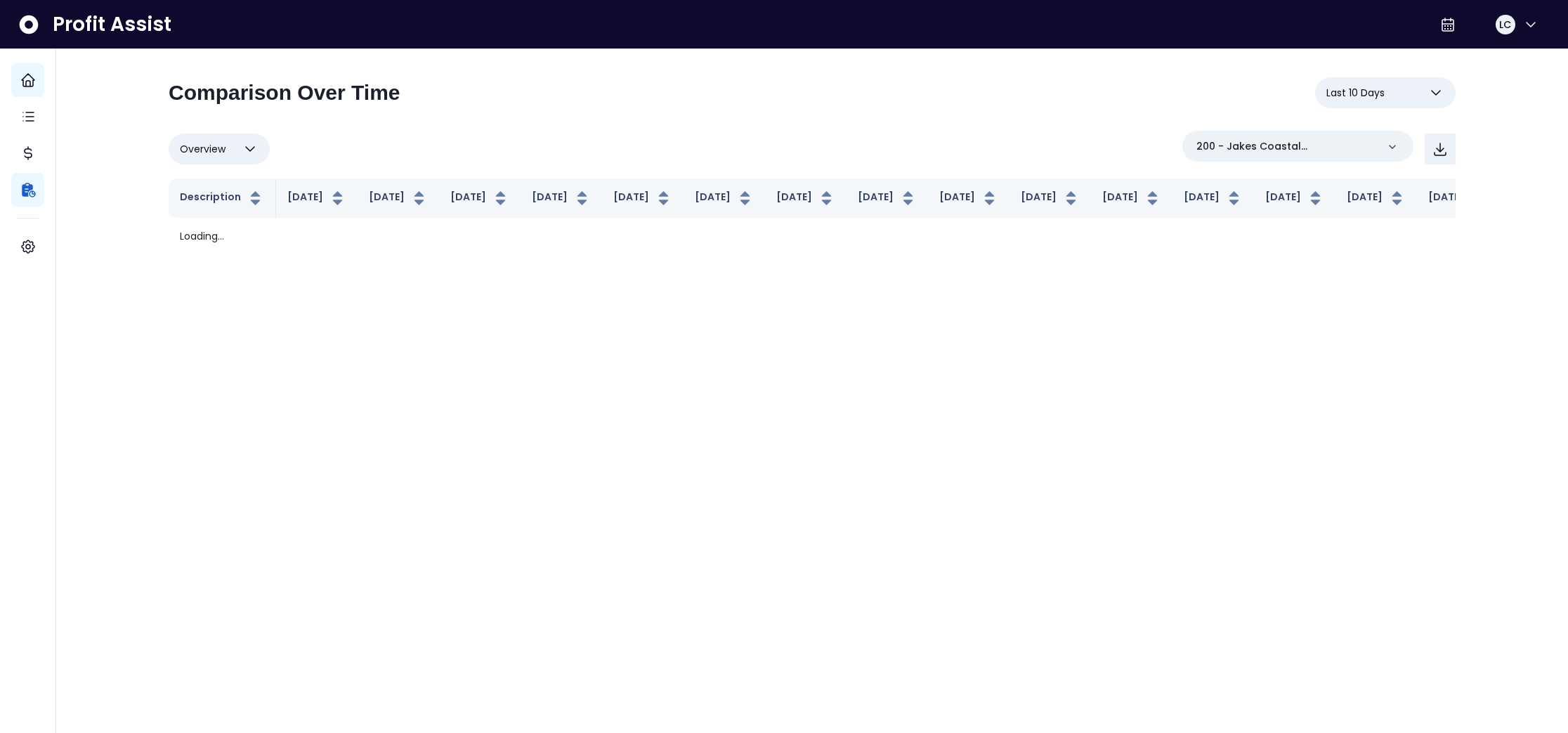
scroll to position [0, 0]
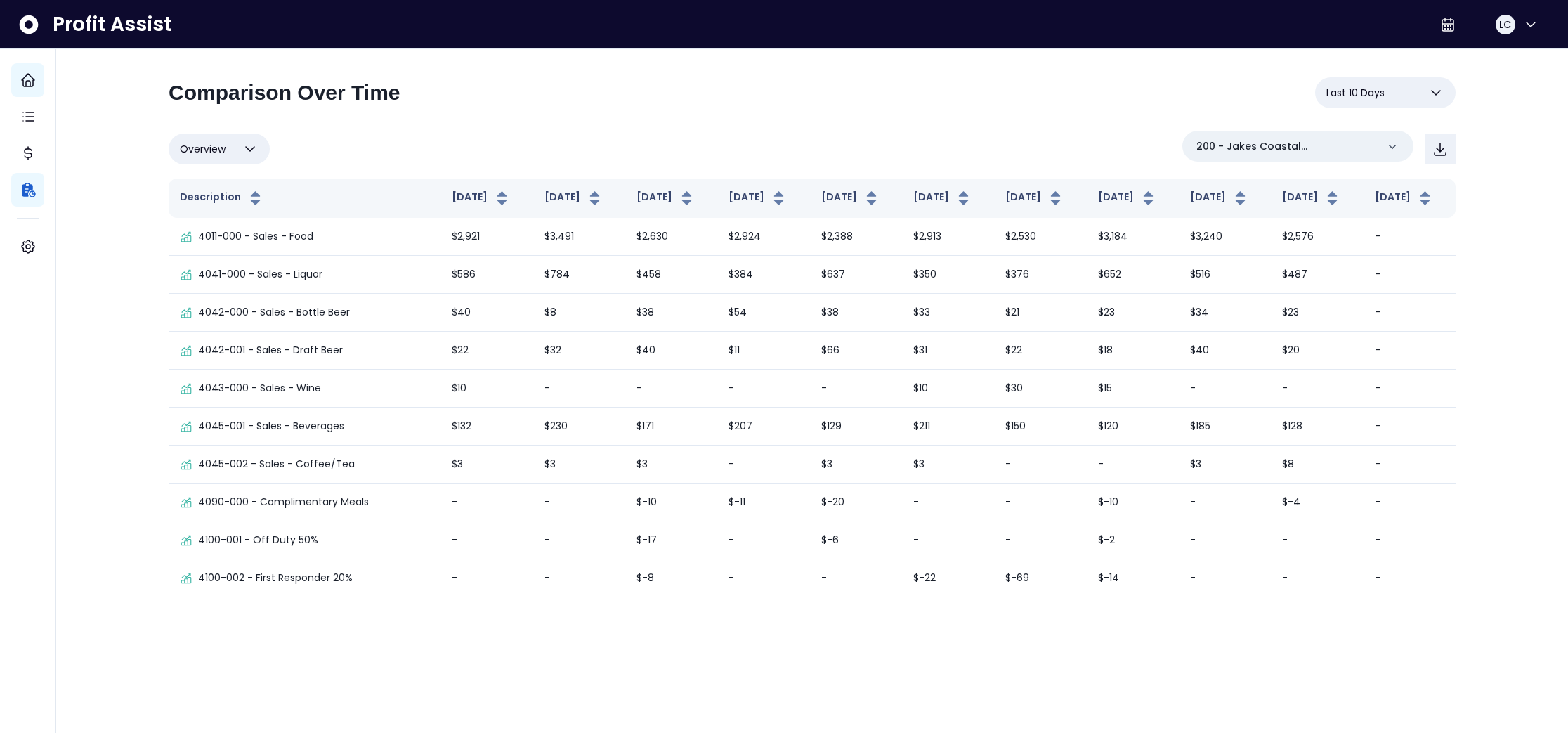
click at [1440, 89] on icon "button" at bounding box center [1436, 93] width 17 height 17
click at [1379, 224] on li "Last 6 Quarters" at bounding box center [1384, 226] width 140 height 33
type input "**********"
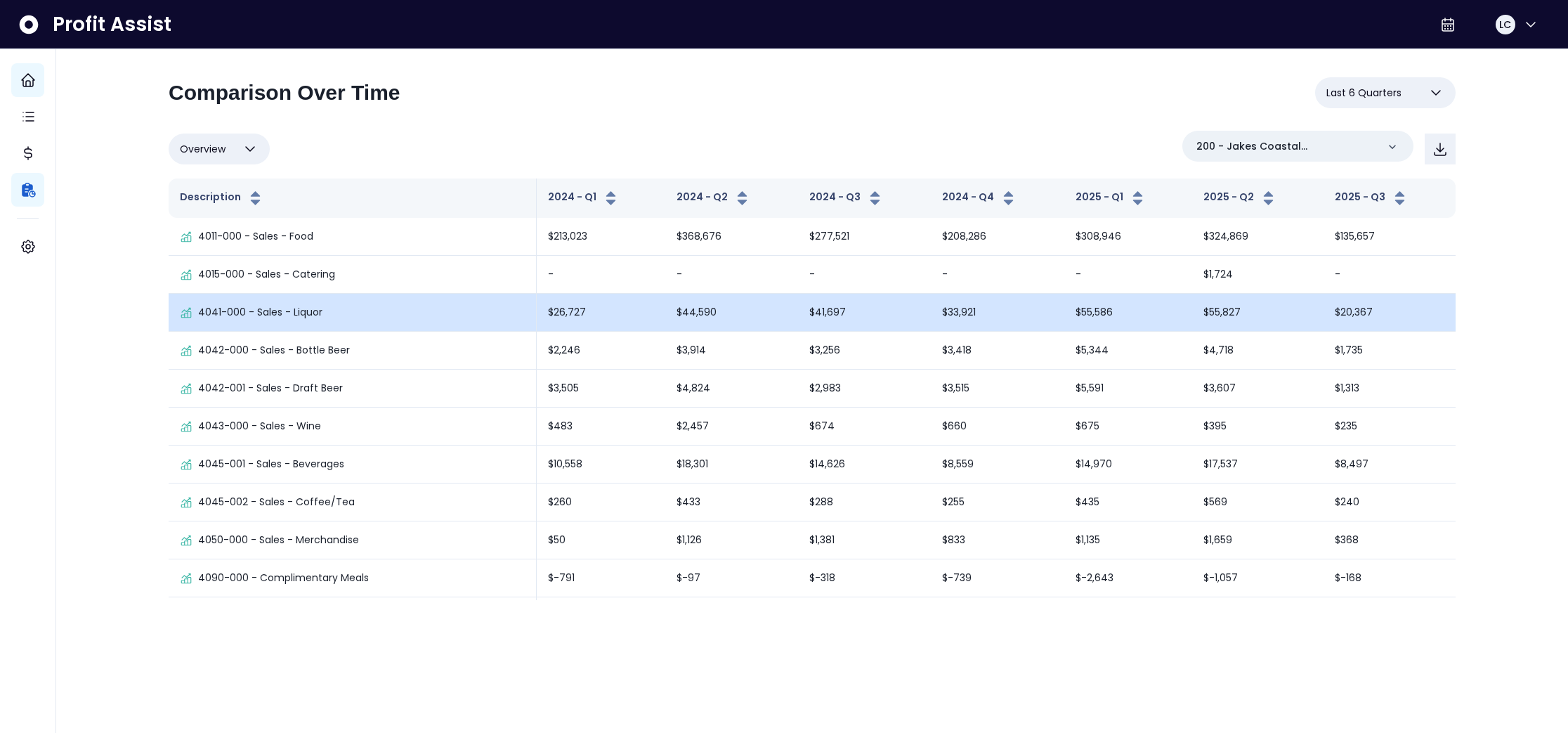
scroll to position [1, 0]
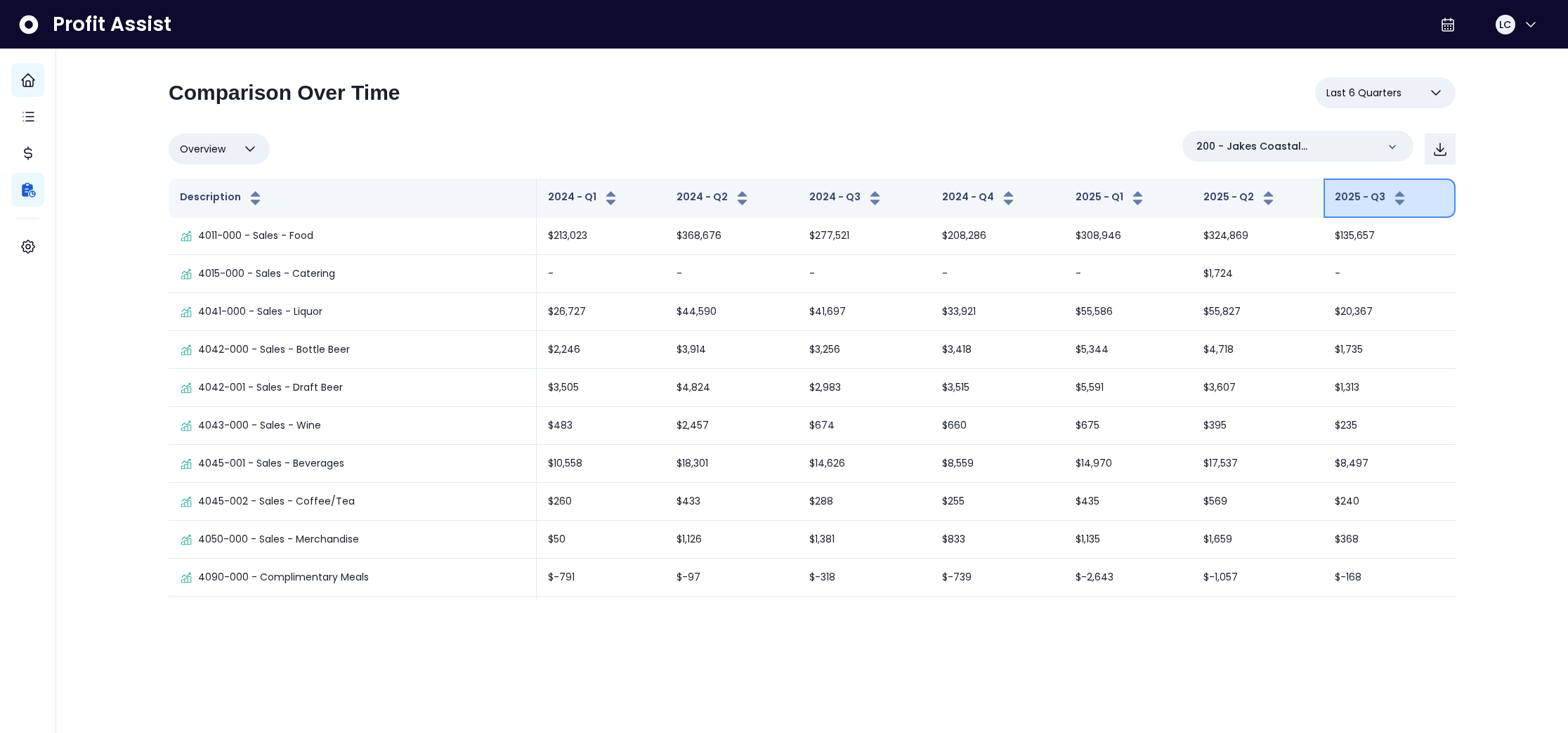
click at [1396, 200] on icon "button" at bounding box center [1400, 201] width 9 height 5
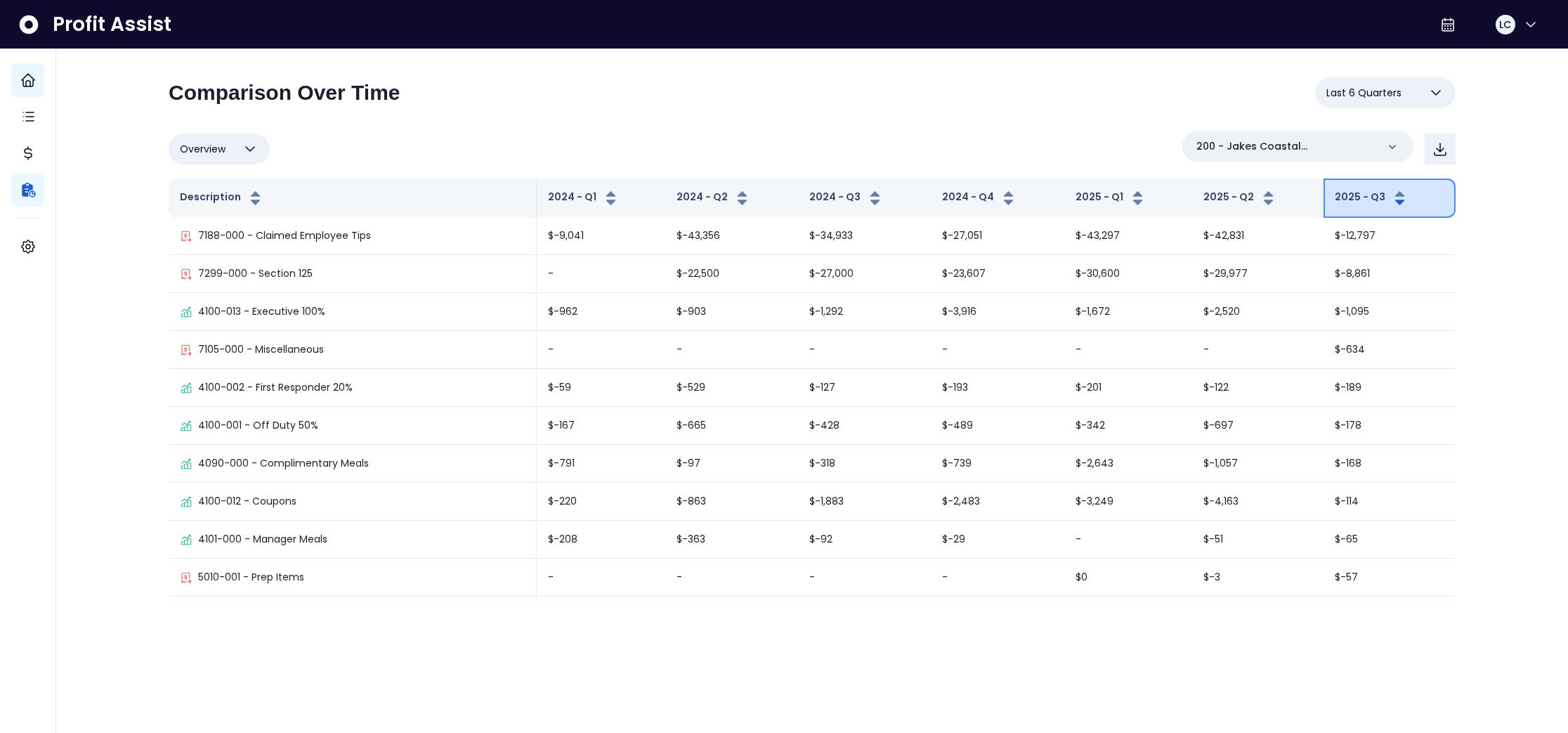
click at [1396, 193] on icon "button" at bounding box center [1400, 194] width 9 height 6
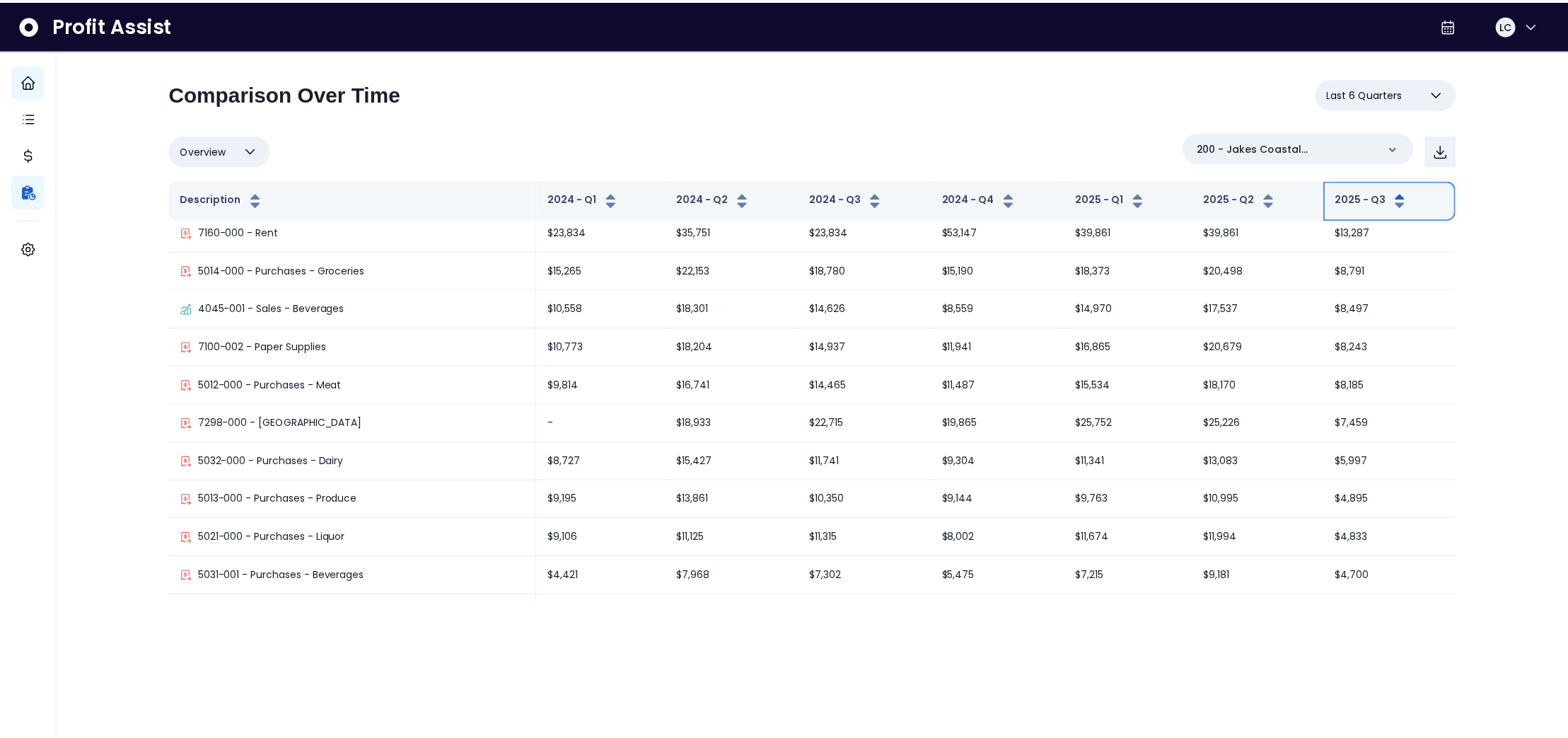
scroll to position [0, 0]
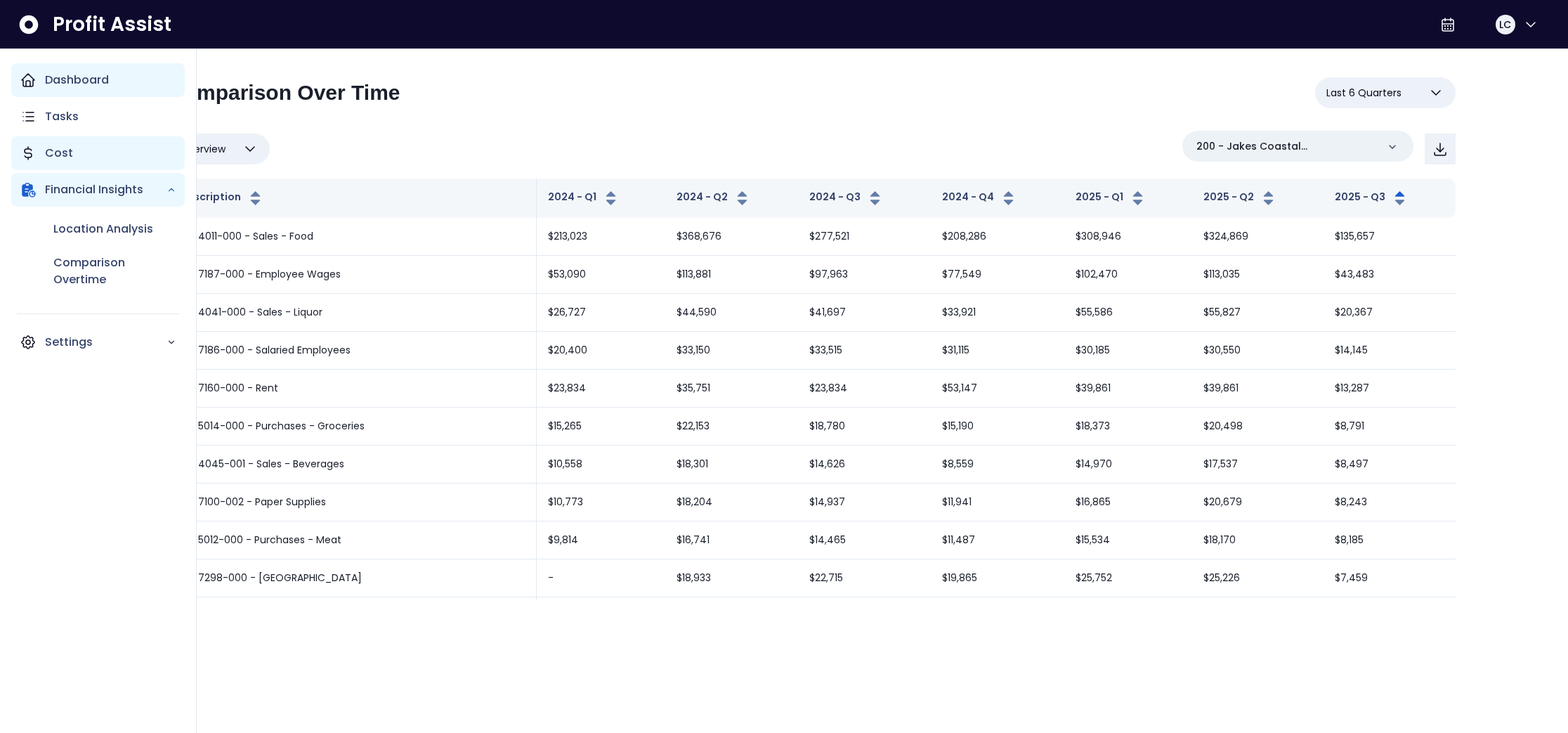
click at [51, 151] on p "Cost" at bounding box center [59, 153] width 28 height 17
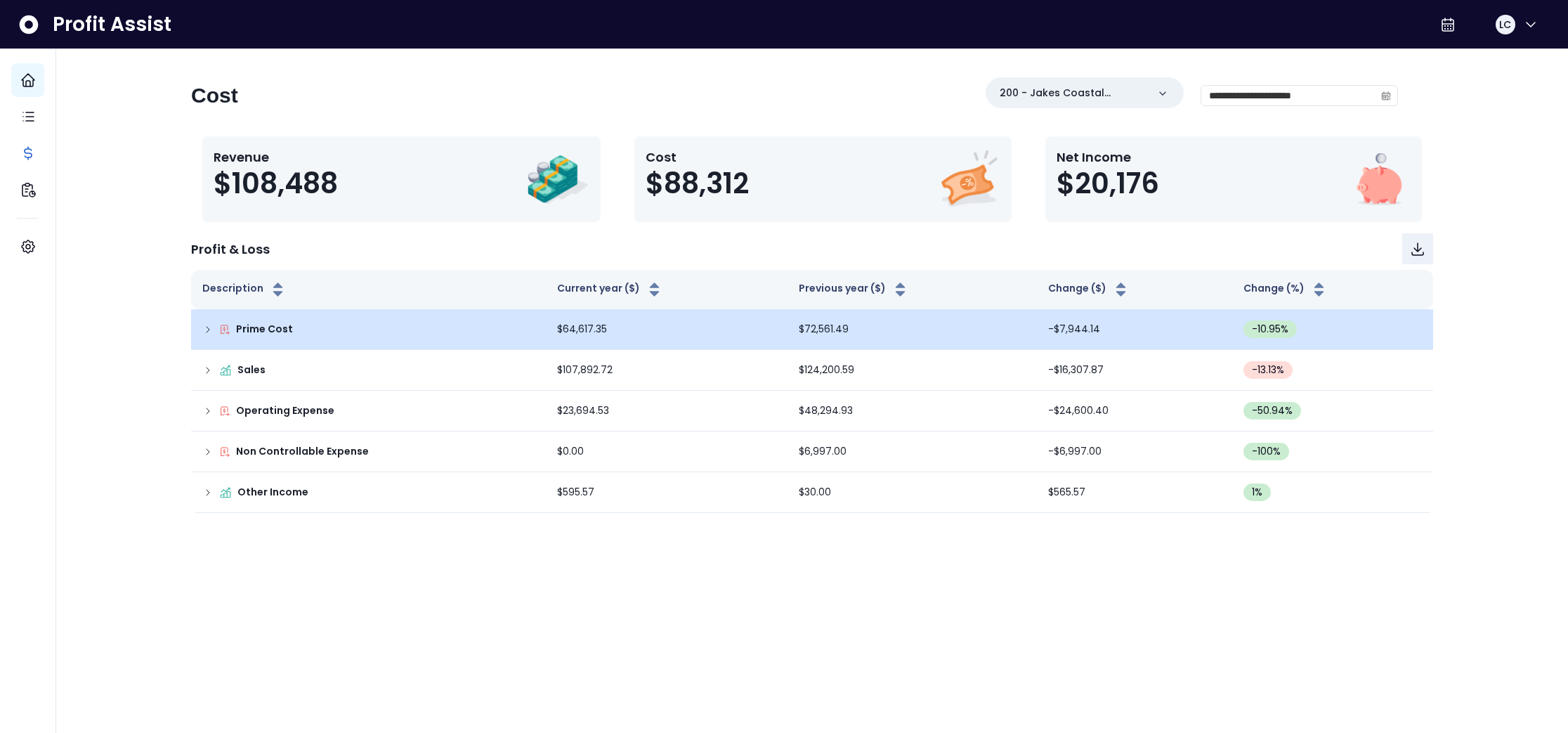
click at [205, 328] on icon at bounding box center [208, 329] width 11 height 11
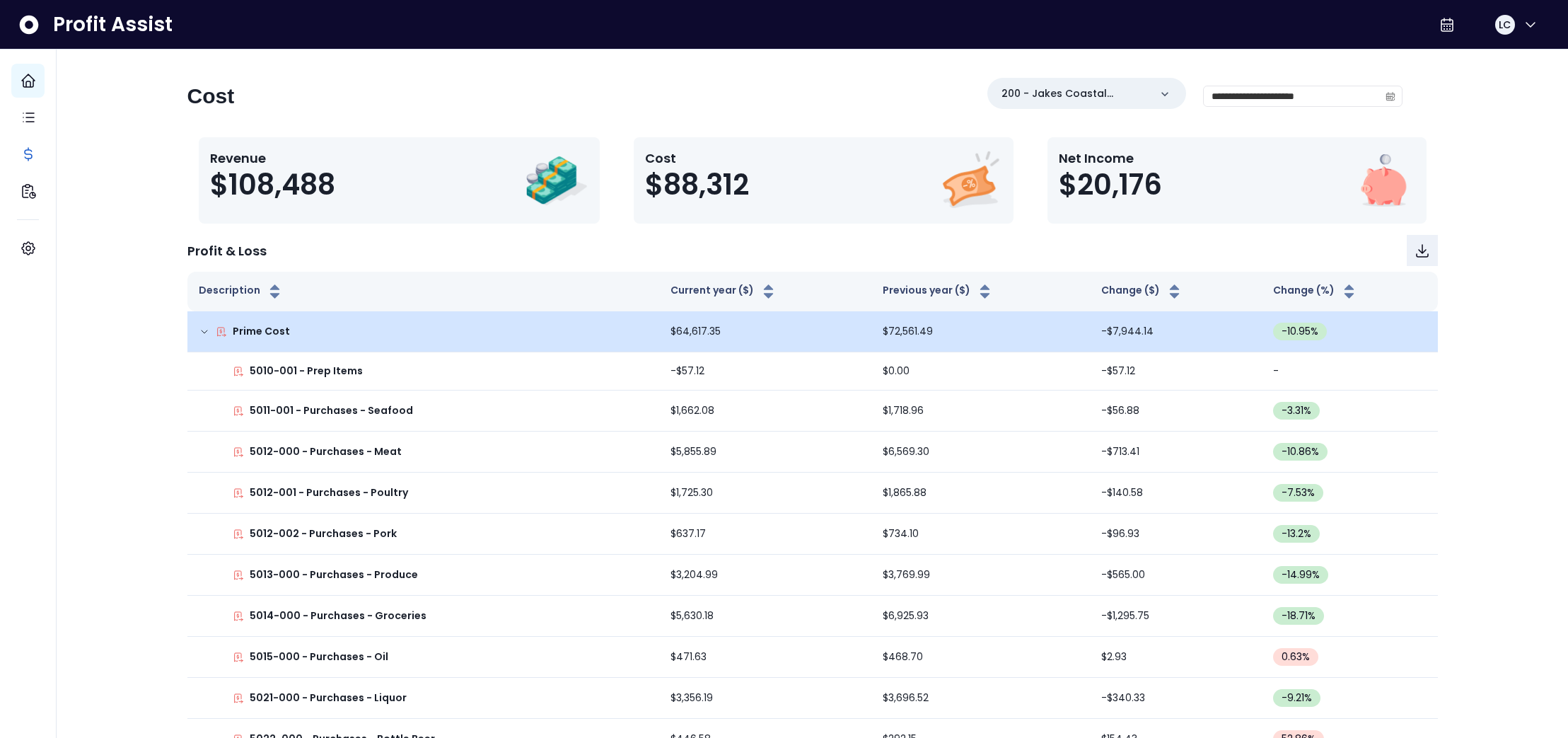
click at [207, 331] on icon at bounding box center [205, 332] width 11 height 11
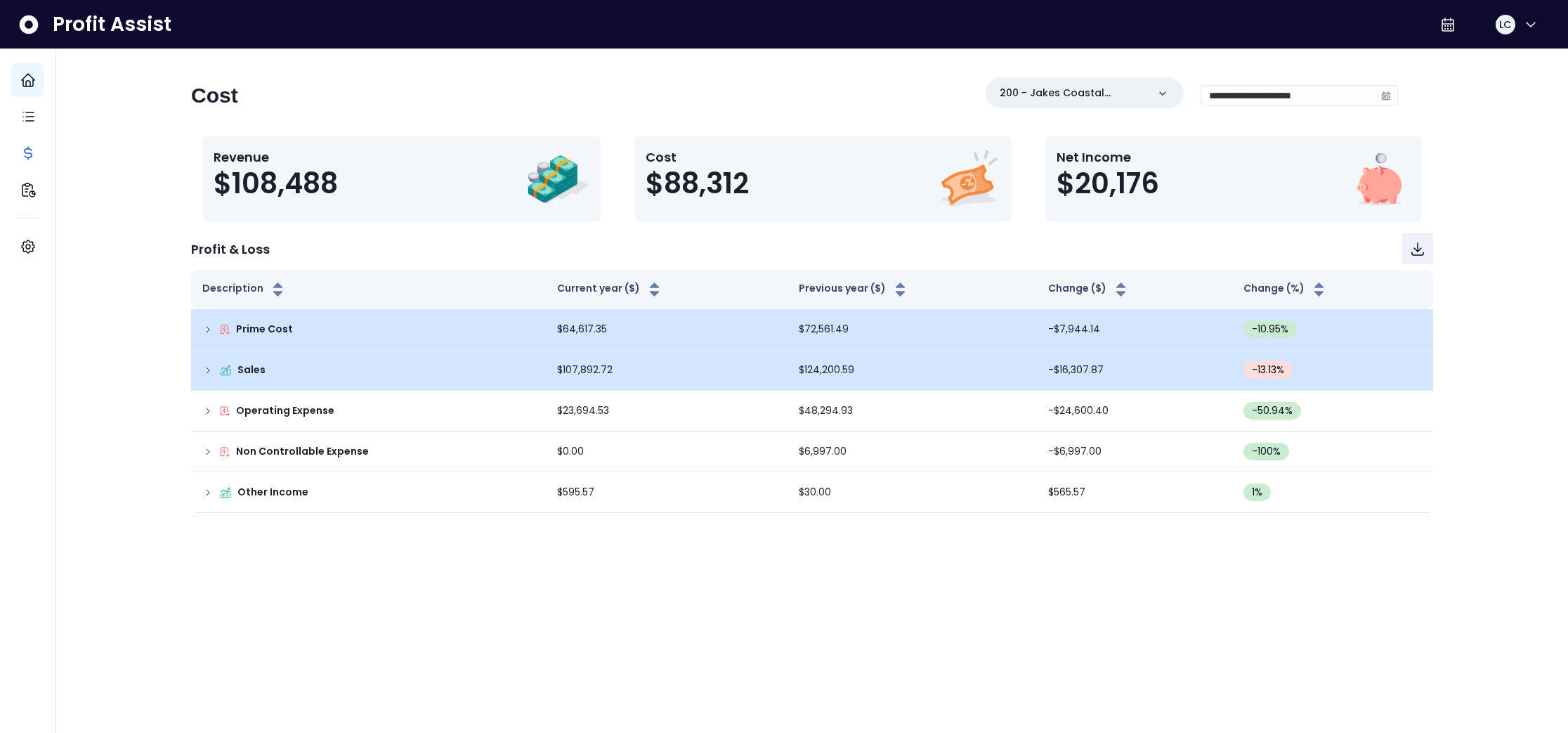
click at [210, 369] on icon at bounding box center [208, 370] width 11 height 11
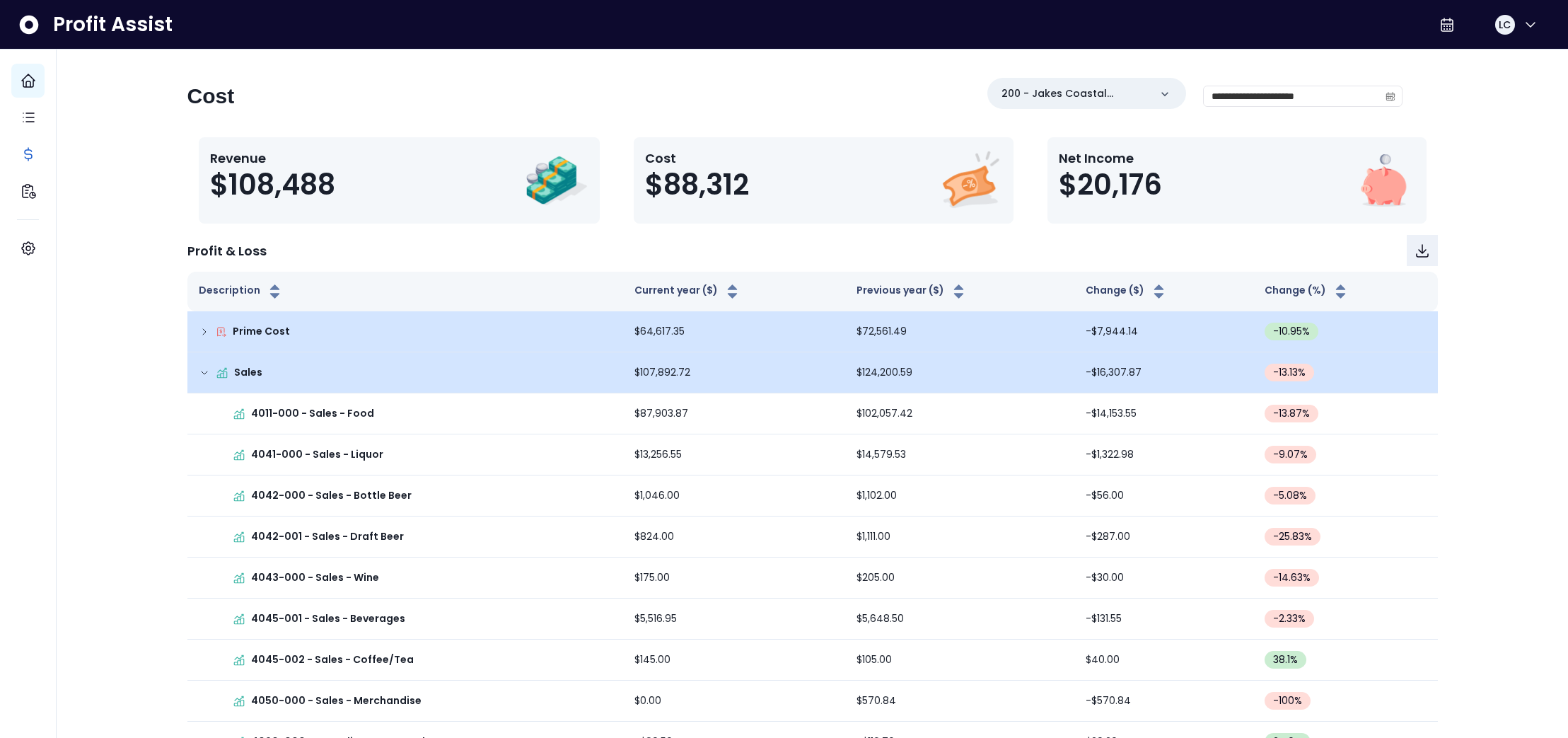
click at [207, 369] on icon at bounding box center [205, 372] width 11 height 11
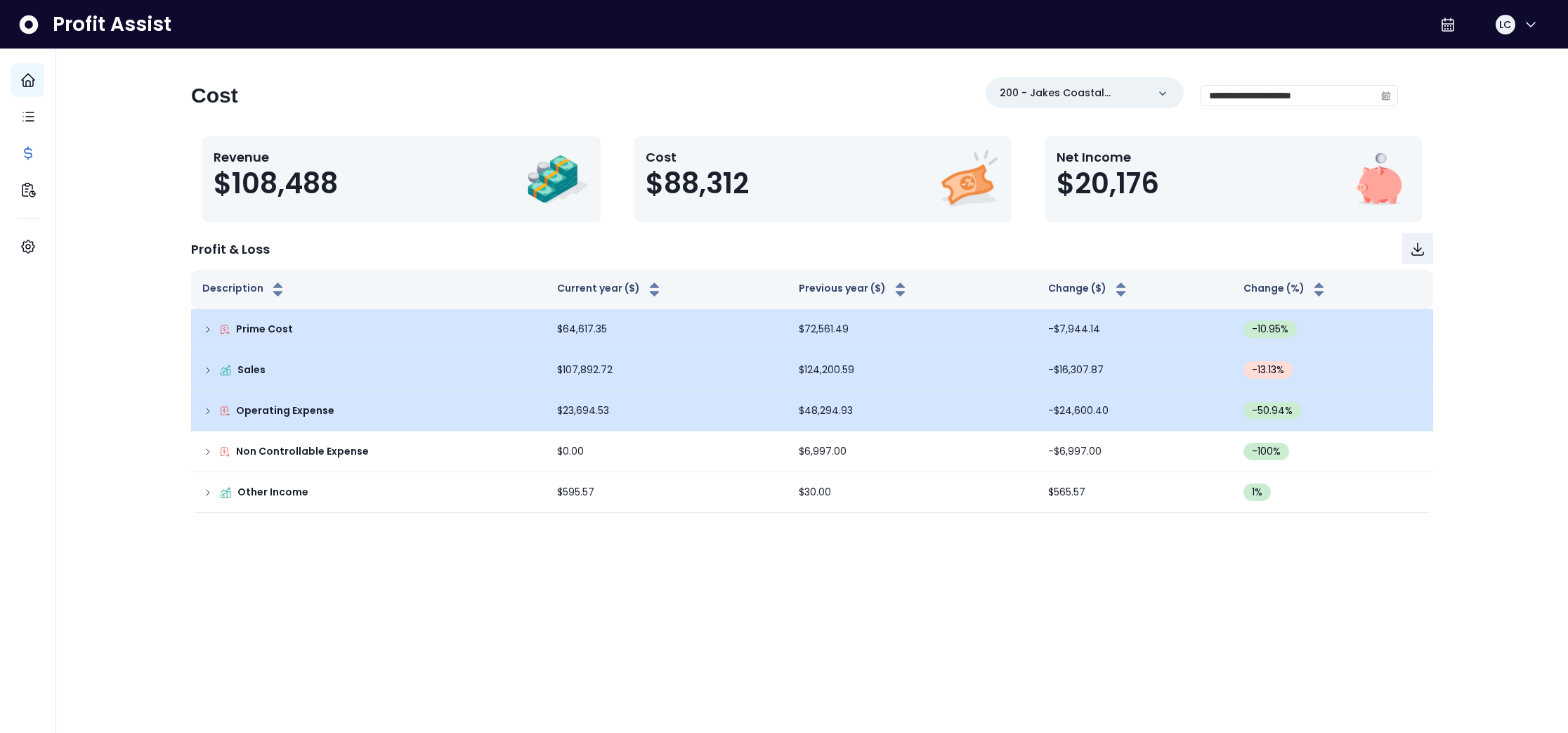
click at [212, 410] on icon at bounding box center [208, 411] width 11 height 11
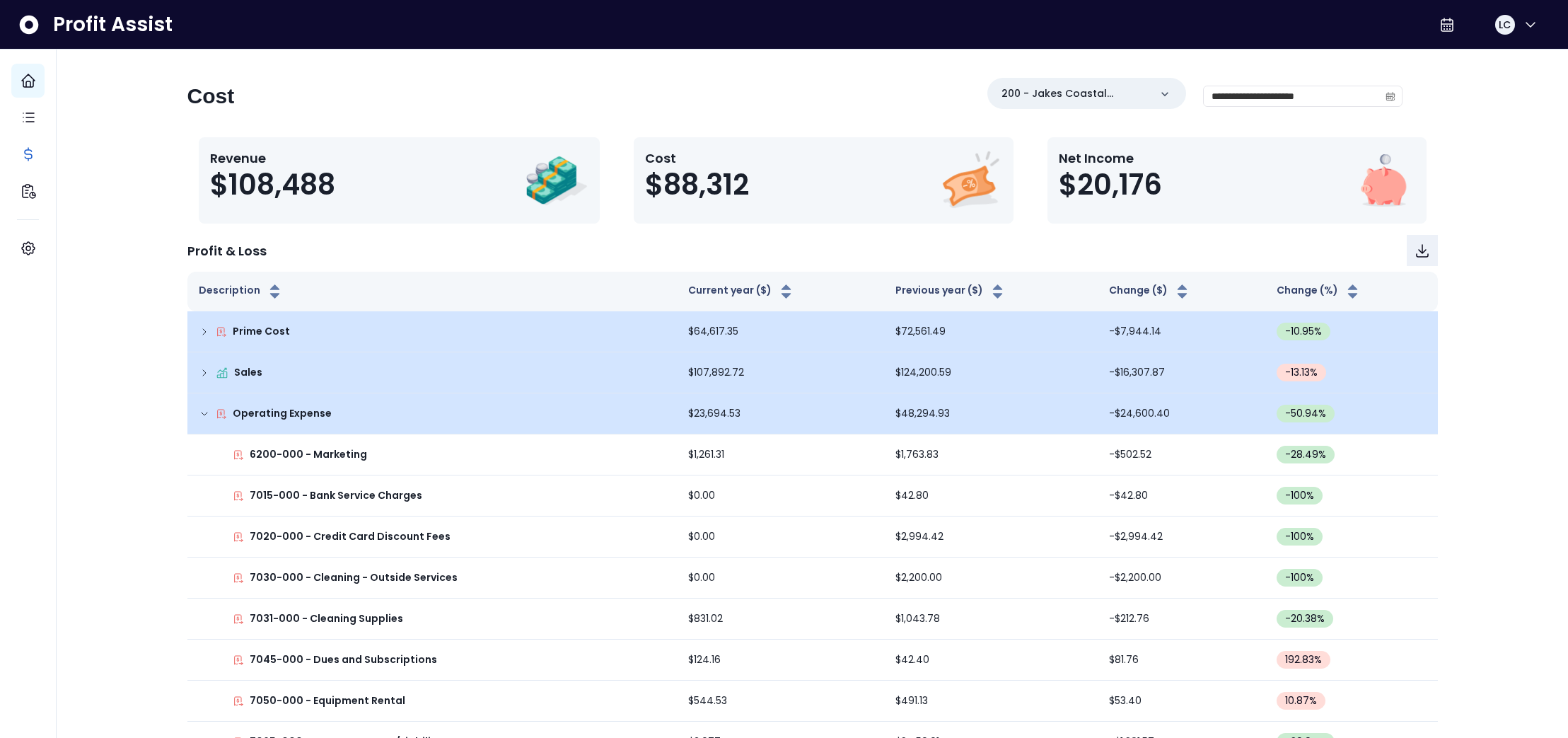
click at [205, 411] on icon at bounding box center [205, 414] width 11 height 11
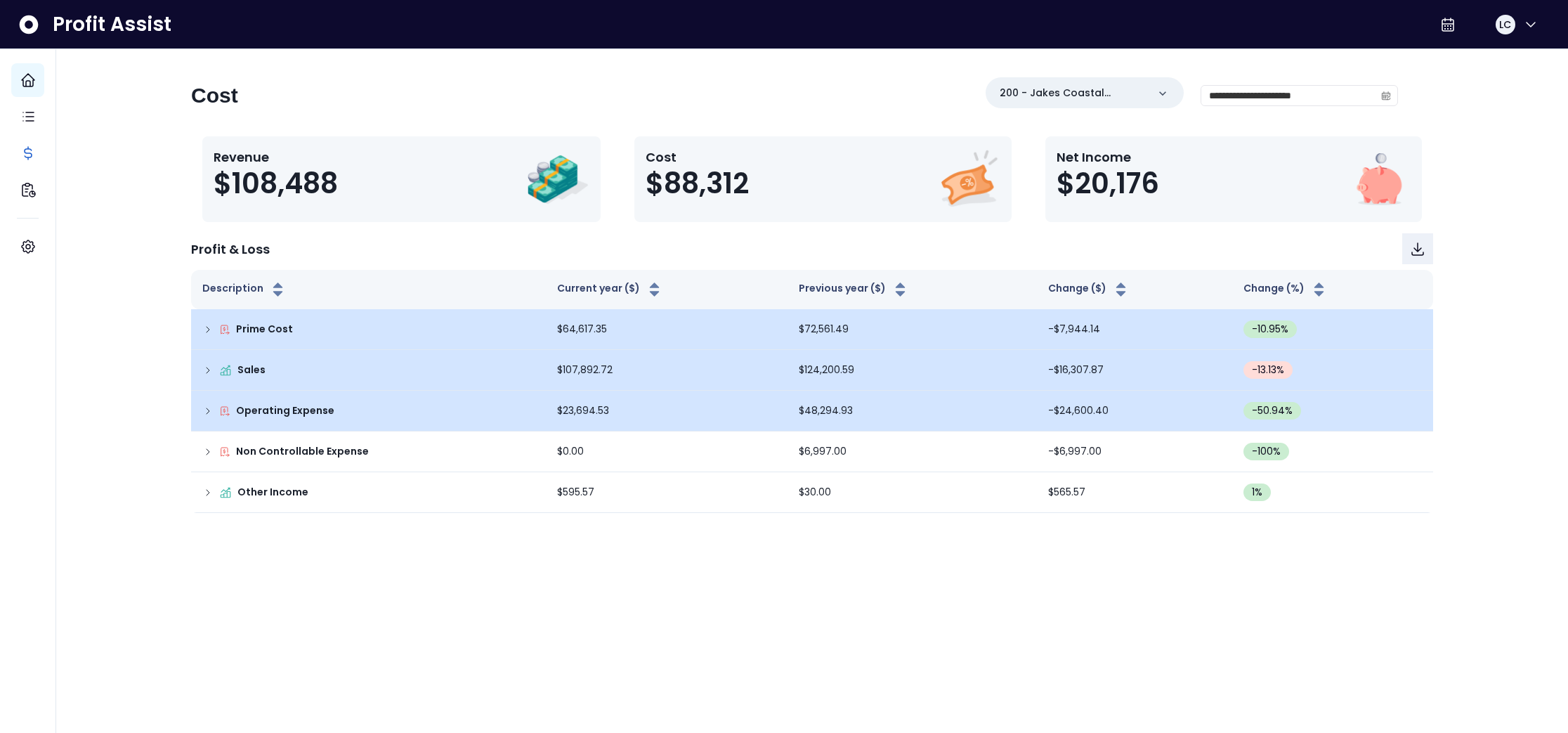
click at [206, 411] on icon at bounding box center [208, 411] width 11 height 11
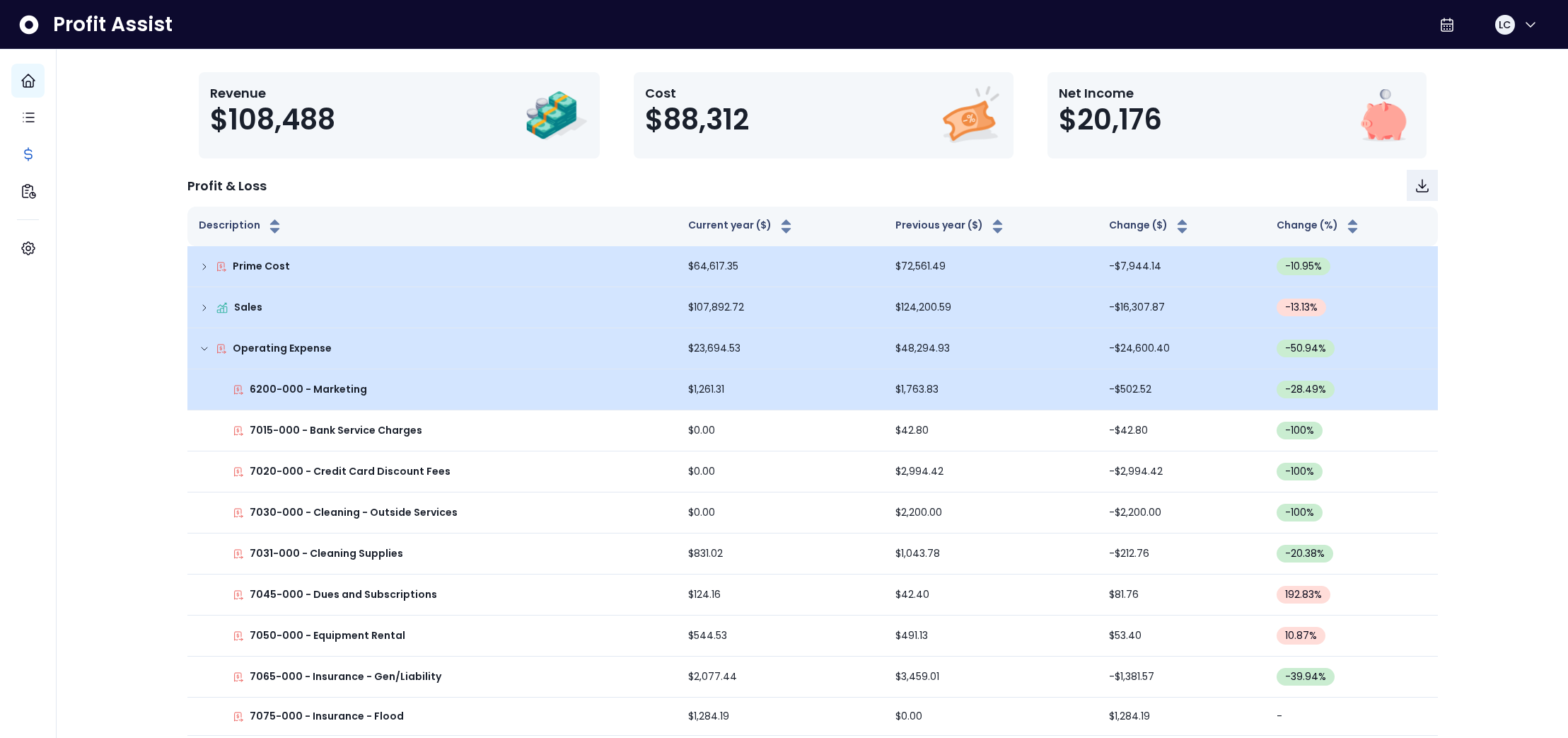
scroll to position [68, 0]
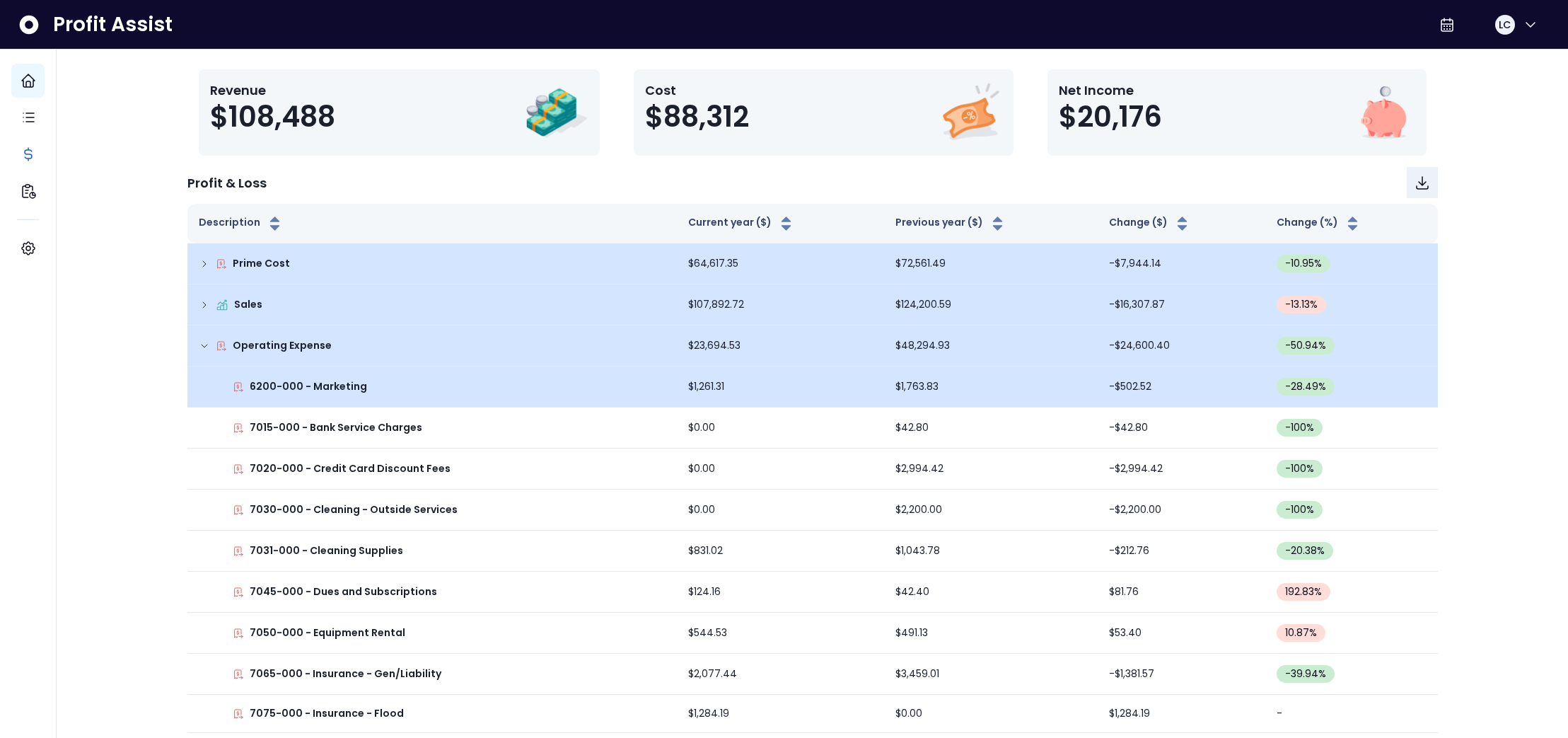
click at [238, 385] on icon at bounding box center [238, 387] width 8 height 9
click at [330, 391] on p "6200-000 - Marketing" at bounding box center [309, 387] width 117 height 15
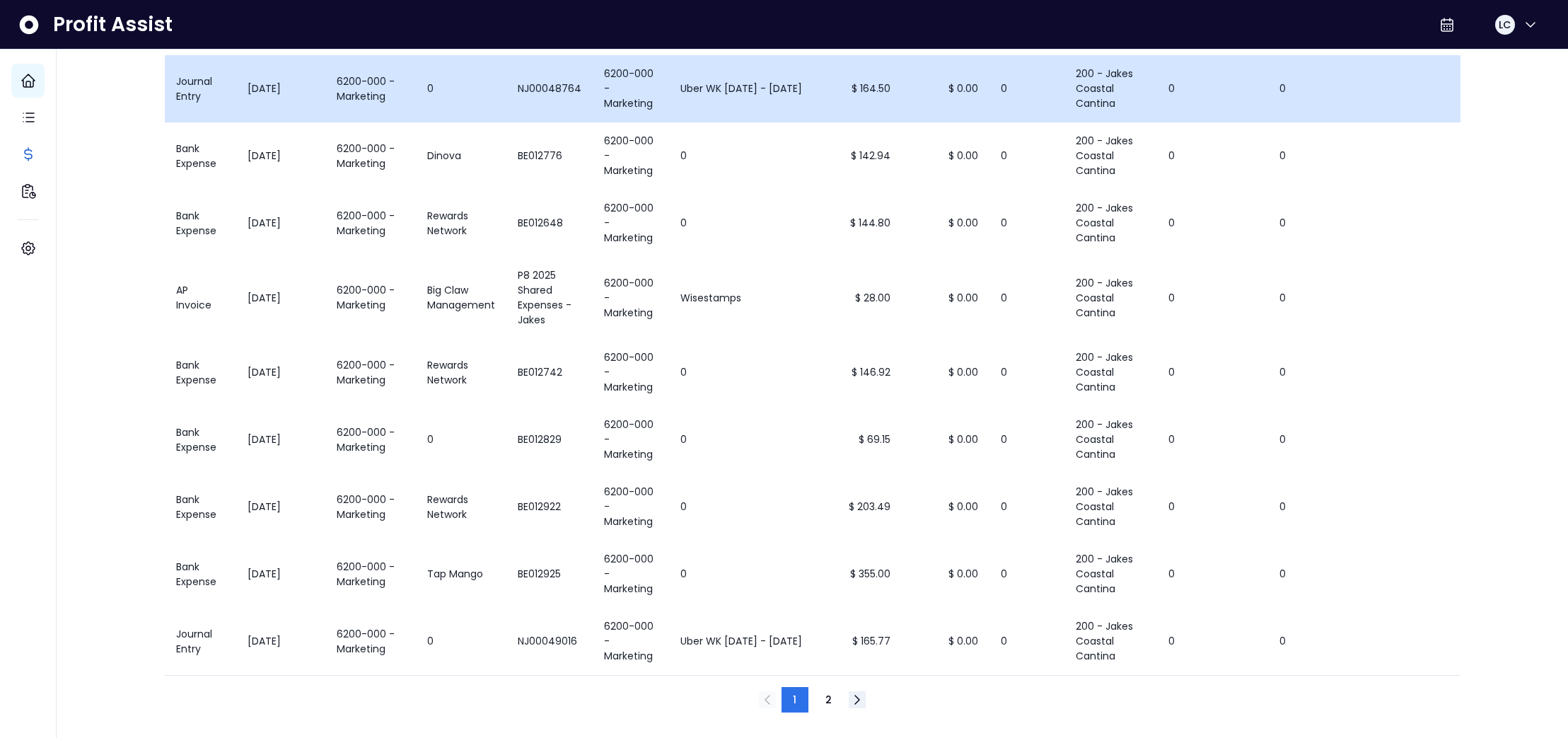
scroll to position [0, 0]
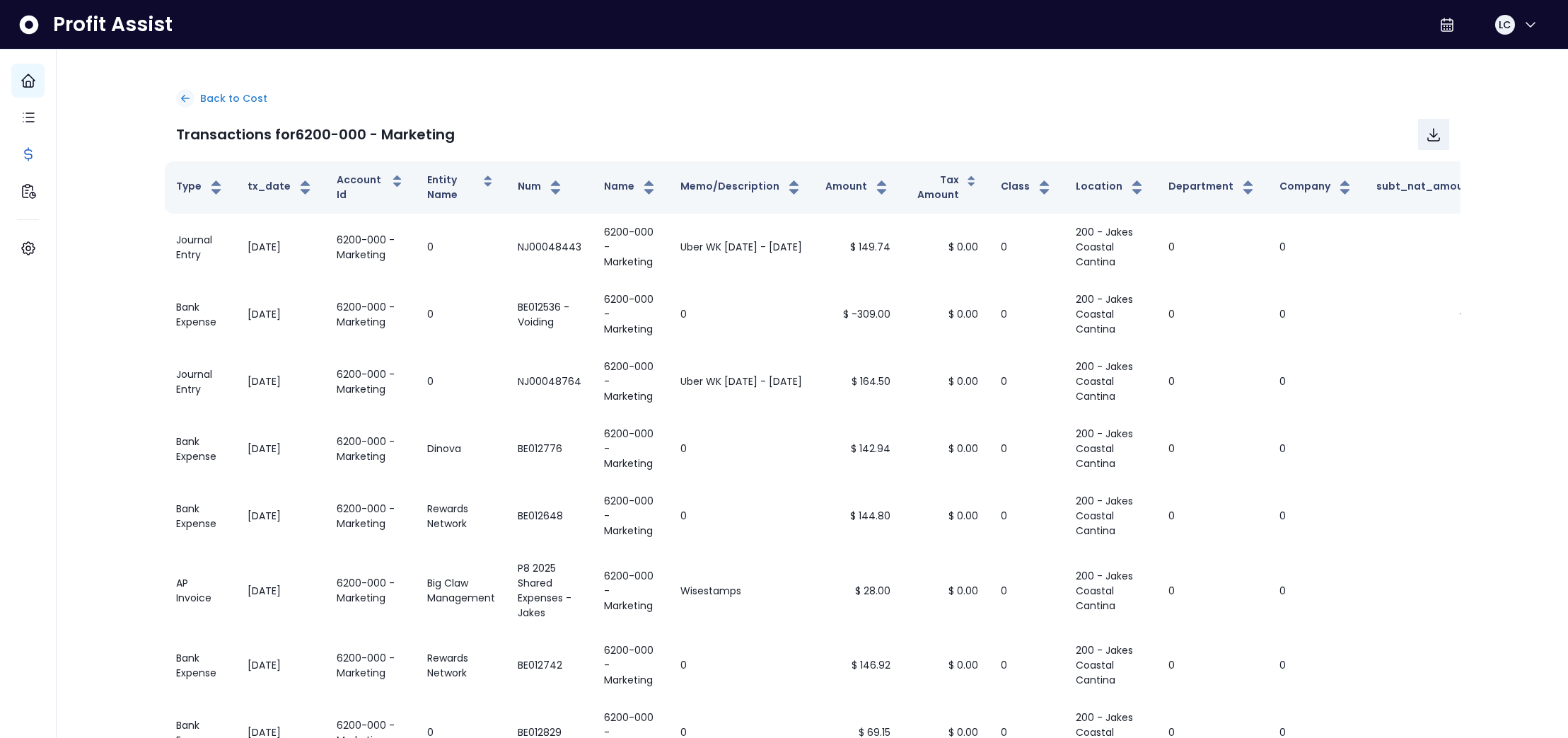
click at [230, 96] on p "Back to Cost" at bounding box center [233, 99] width 67 height 15
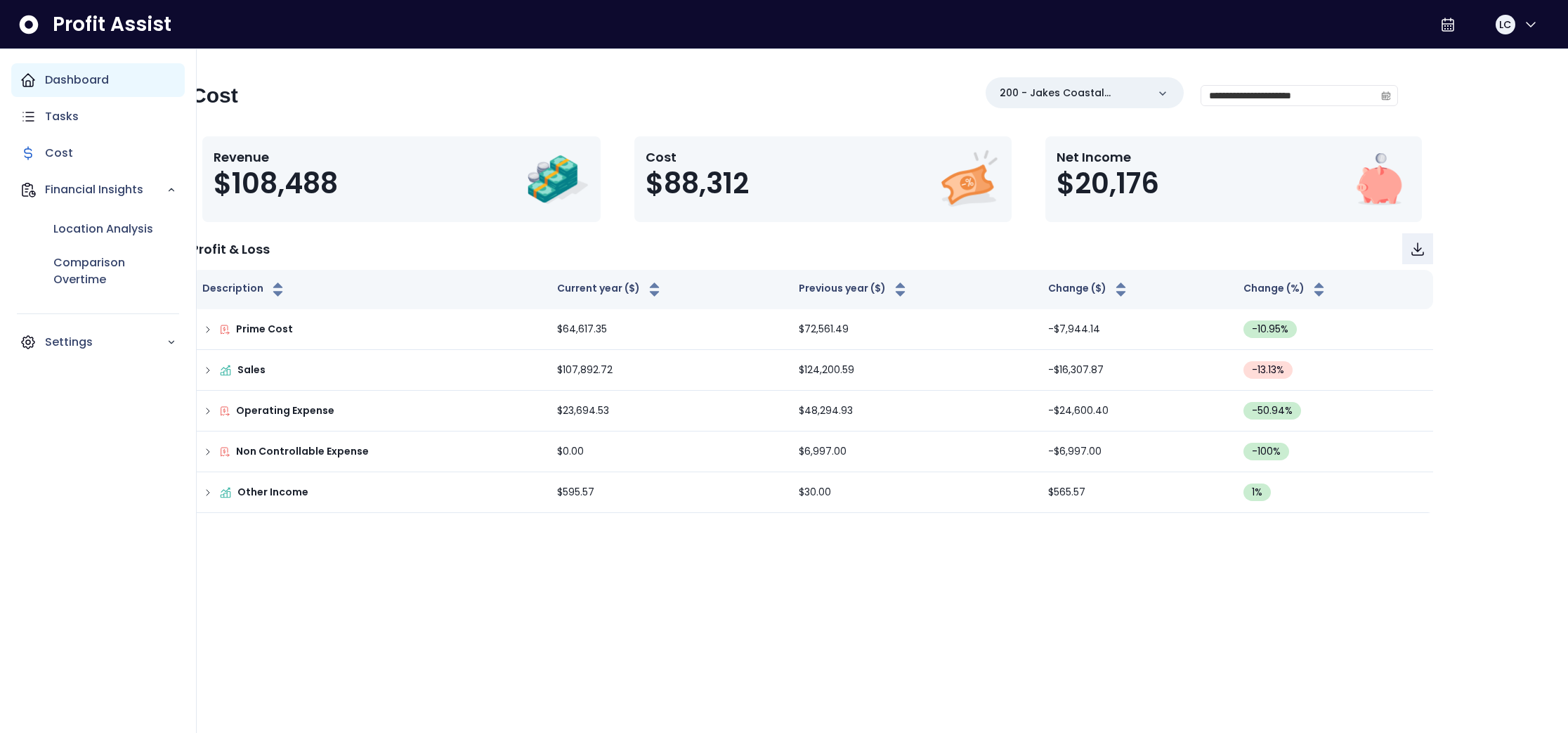
click at [28, 76] on icon "Main navigation" at bounding box center [28, 80] width 17 height 17
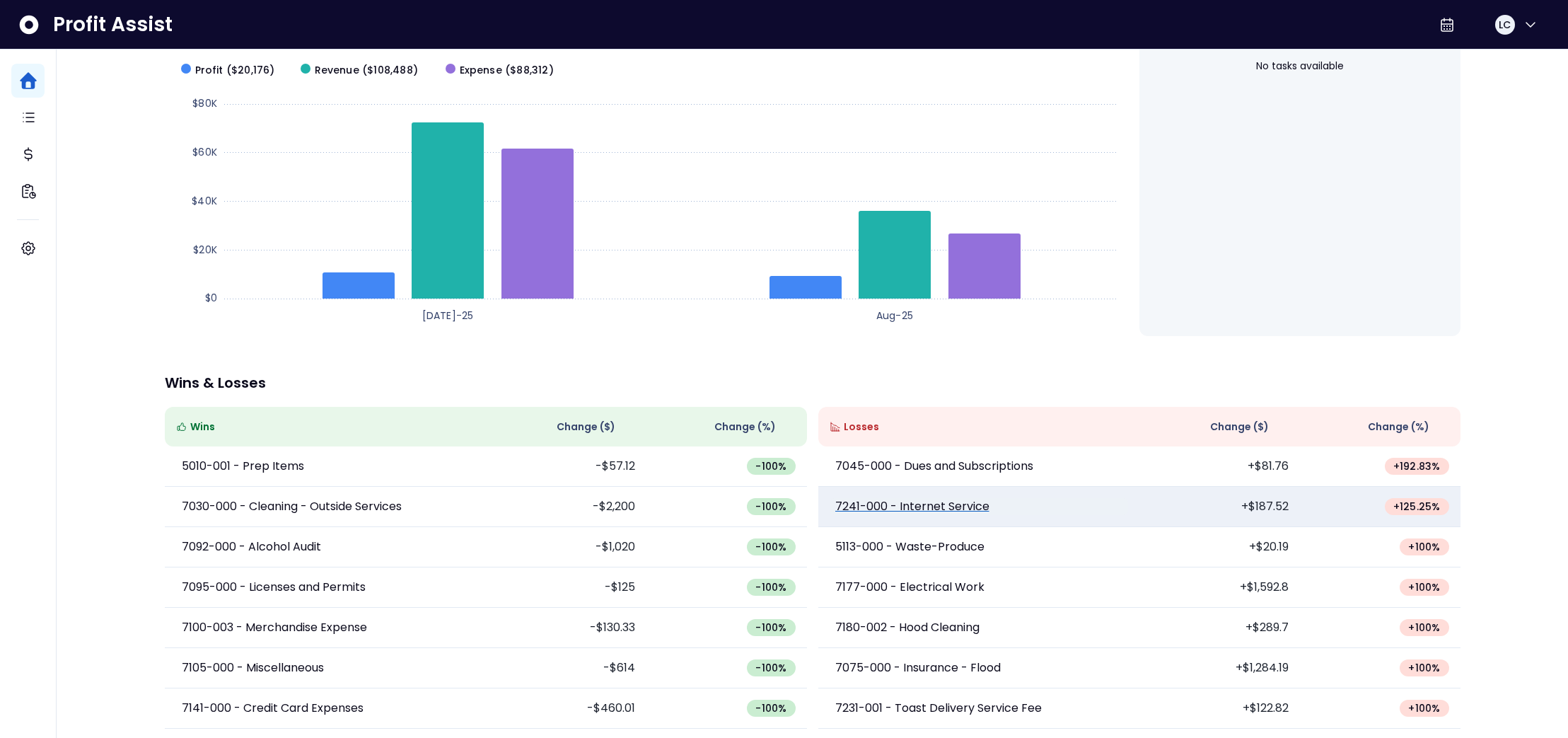
scroll to position [150, 0]
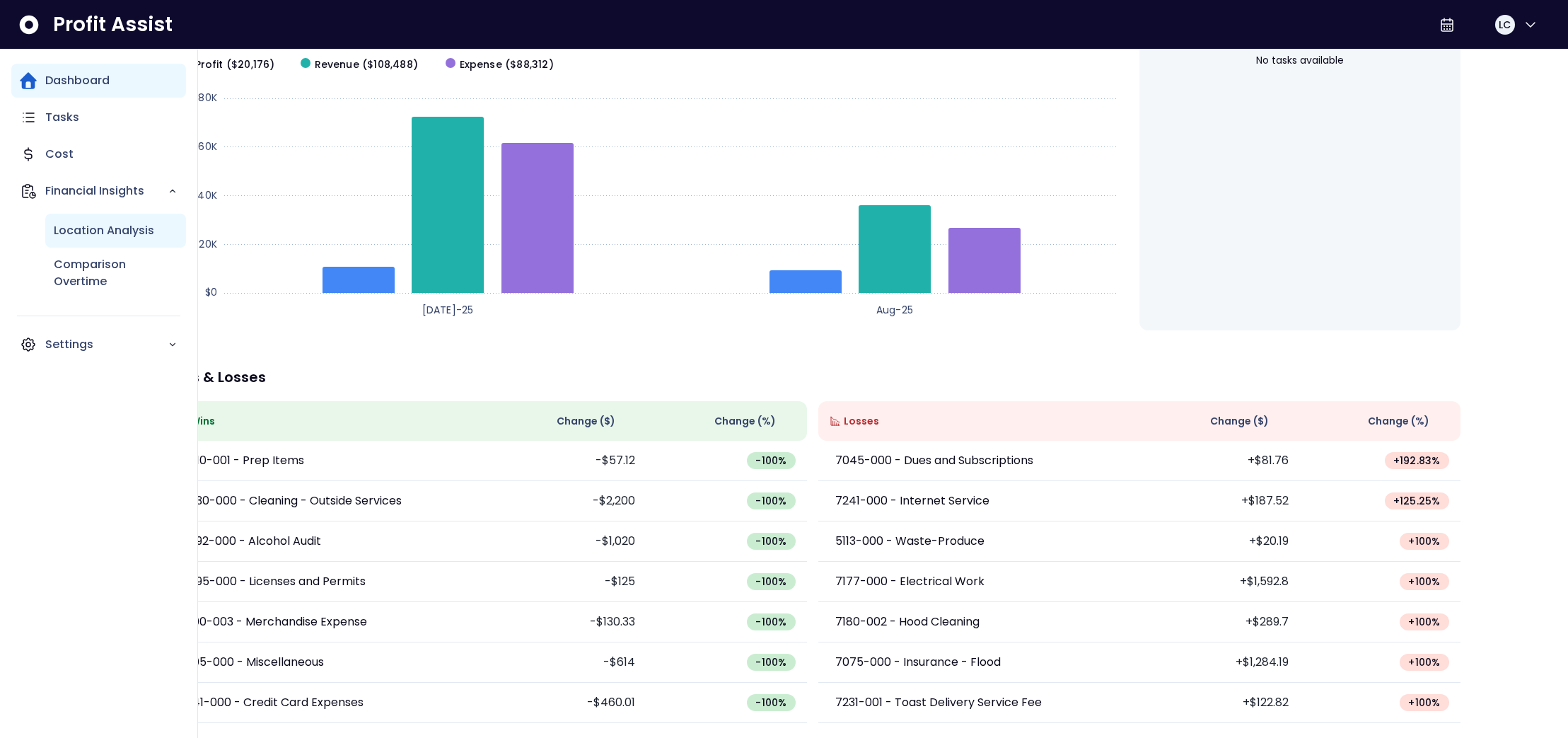
click at [88, 228] on p "Location Analysis" at bounding box center [104, 230] width 100 height 17
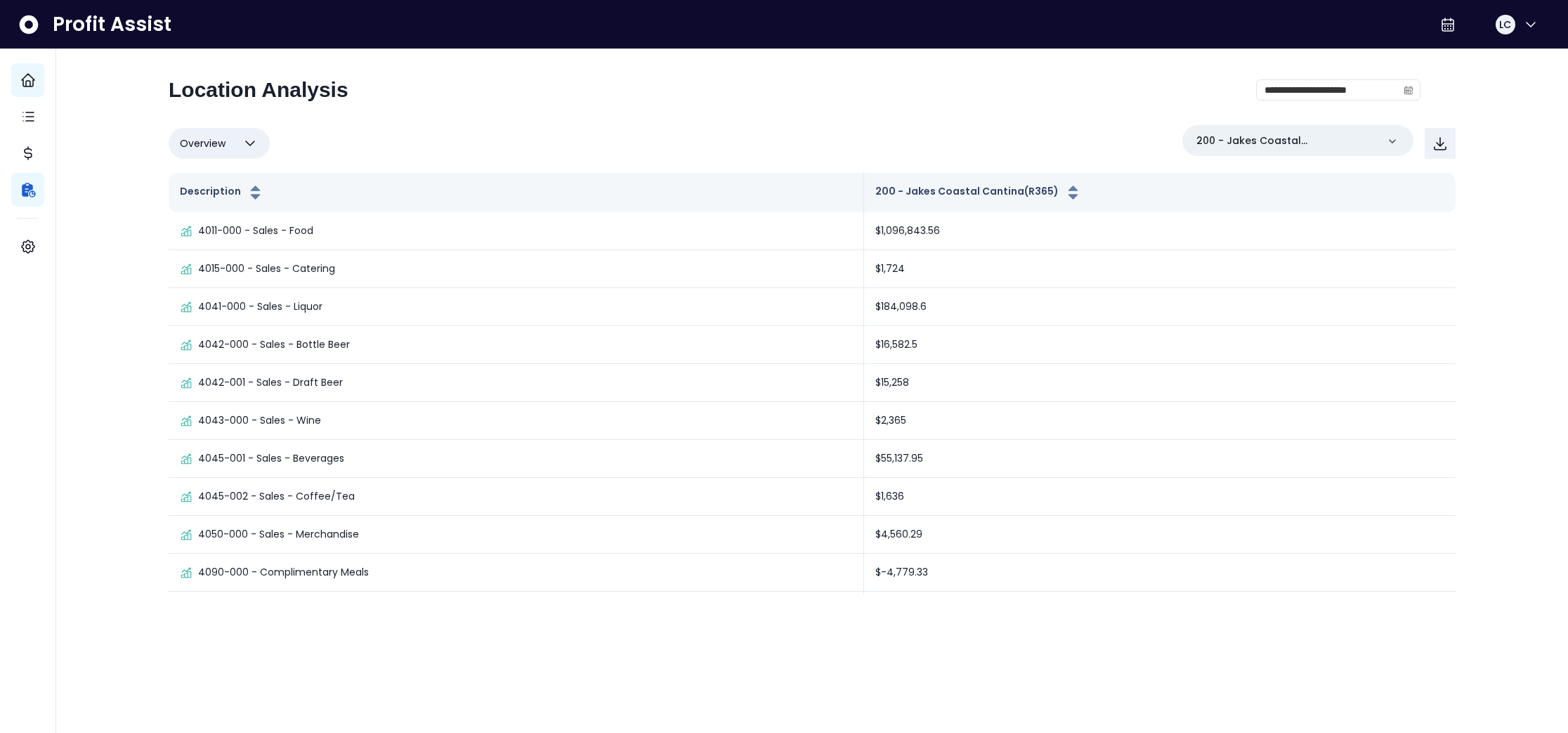
click at [252, 148] on icon "button" at bounding box center [250, 143] width 17 height 17
click at [204, 273] on li "% of budget" at bounding box center [218, 284] width 101 height 48
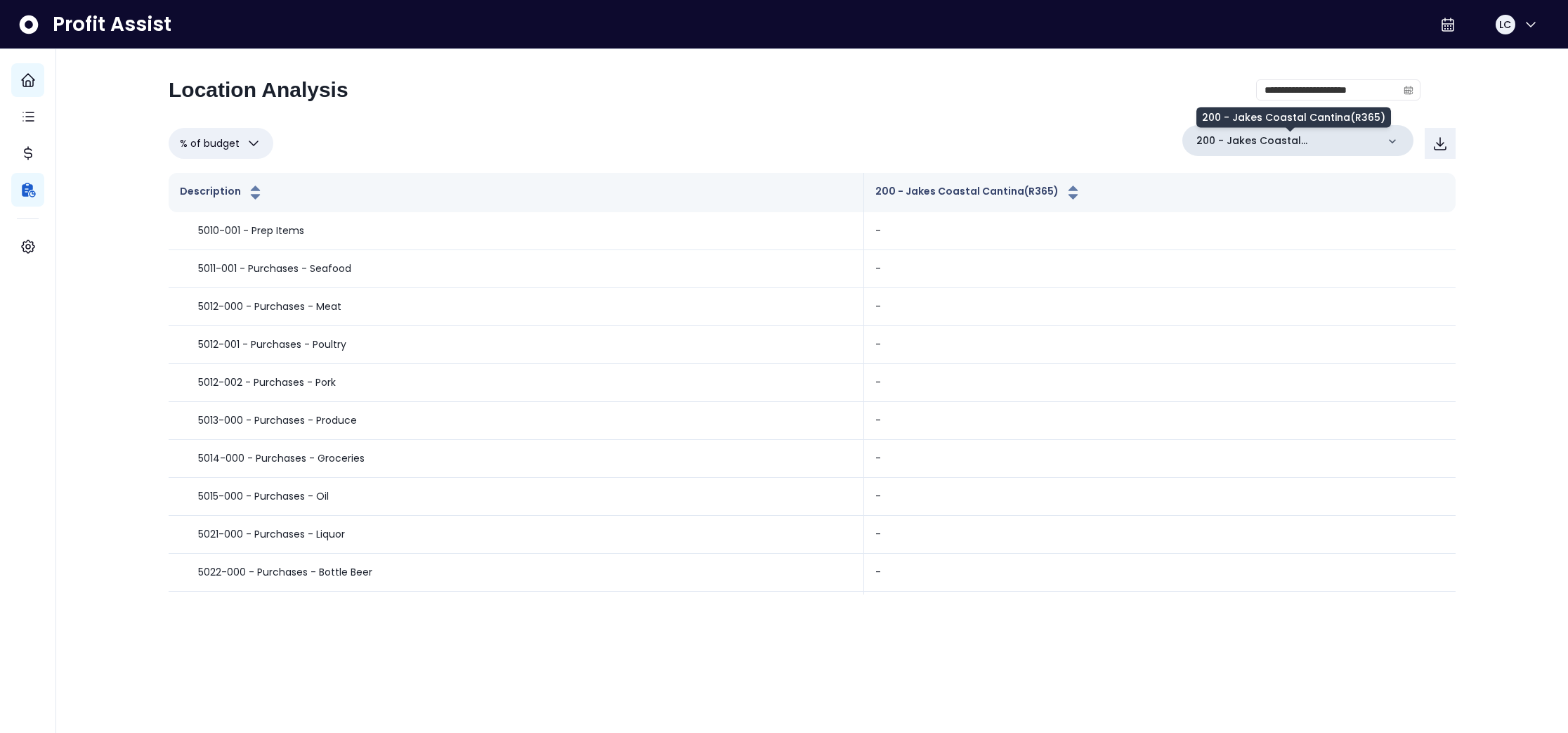
click at [1273, 141] on p "200 - Jakes Coastal Cantina(R365)" at bounding box center [1287, 141] width 181 height 15
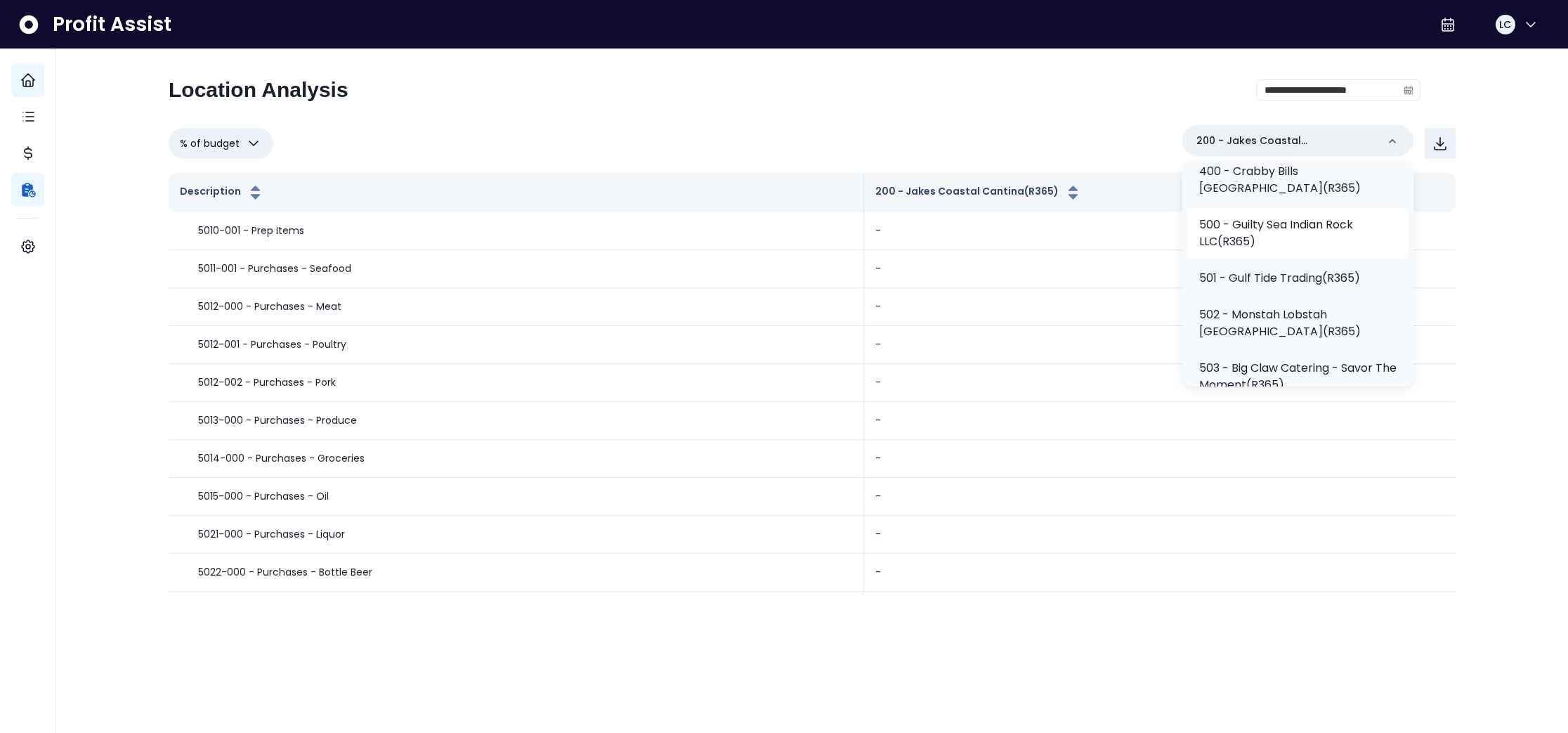
scroll to position [240, 0]
click at [1301, 327] on p "502 - Monstah Lobstah [GEOGRAPHIC_DATA](R365)" at bounding box center [1298, 321] width 198 height 34
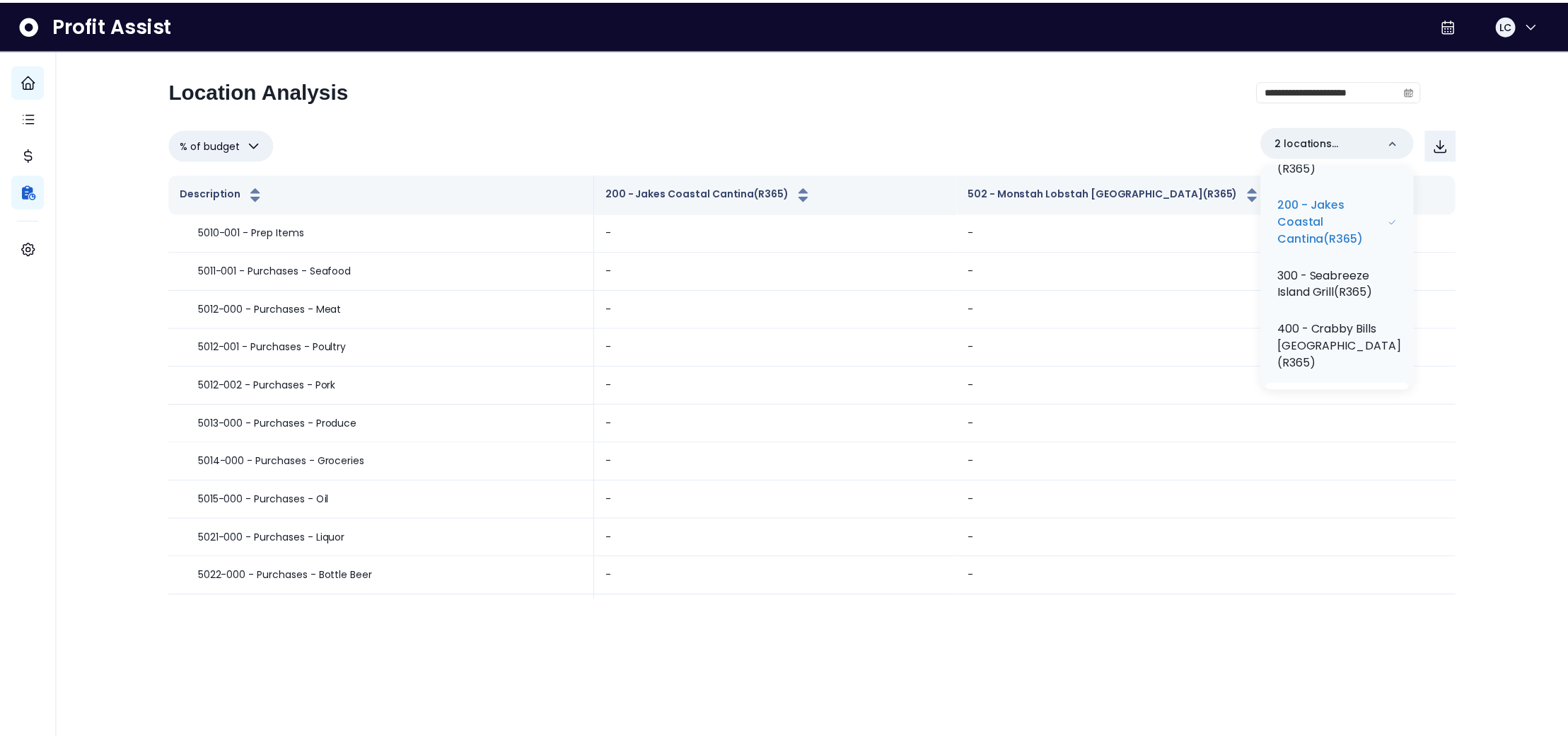
scroll to position [108, 0]
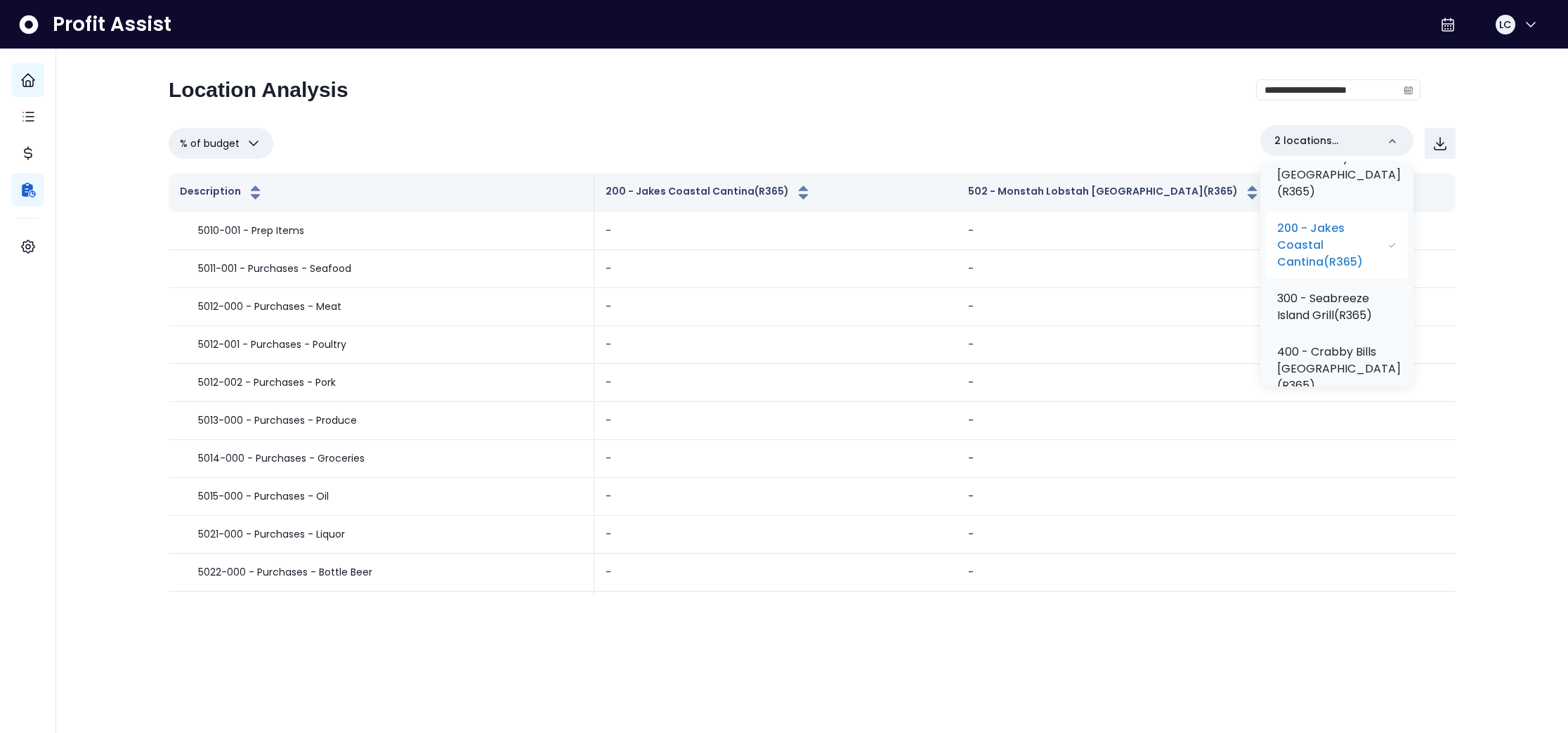
click at [1349, 232] on p "200 - Jakes Coastal Cantina(R365)" at bounding box center [1332, 246] width 110 height 51
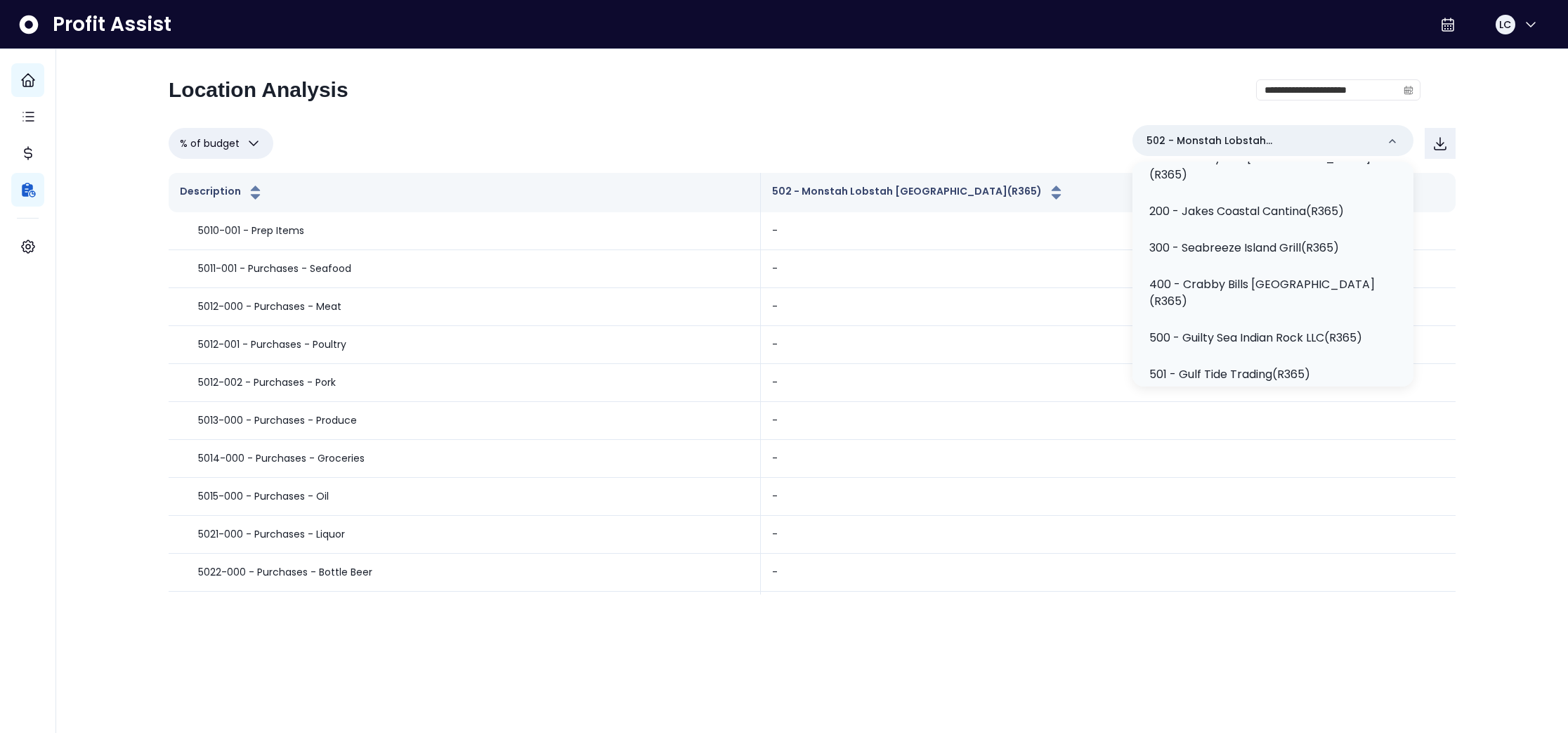
click at [1003, 101] on div "**********" at bounding box center [794, 95] width 1252 height 37
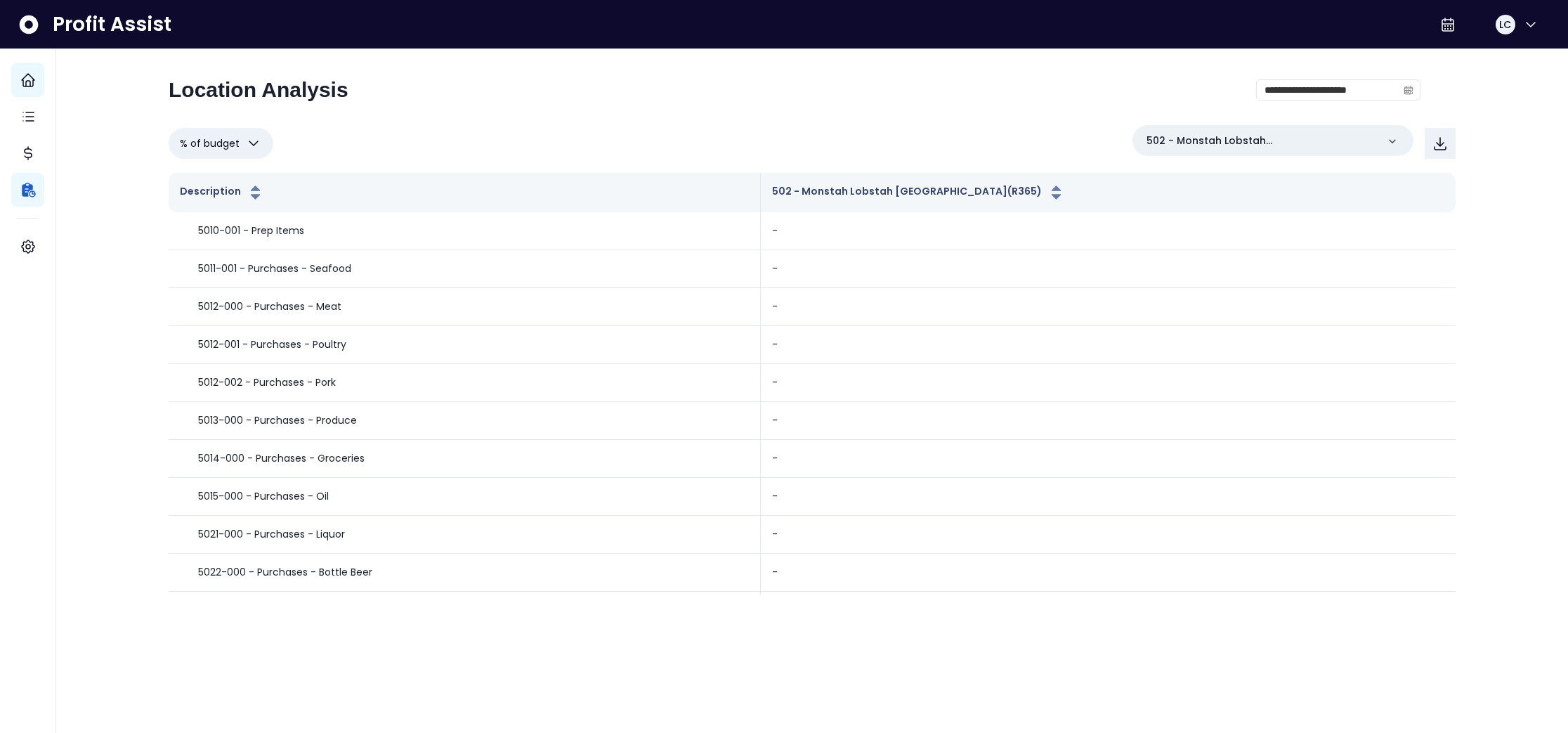
click at [239, 143] on button "% of budget" at bounding box center [220, 143] width 104 height 31
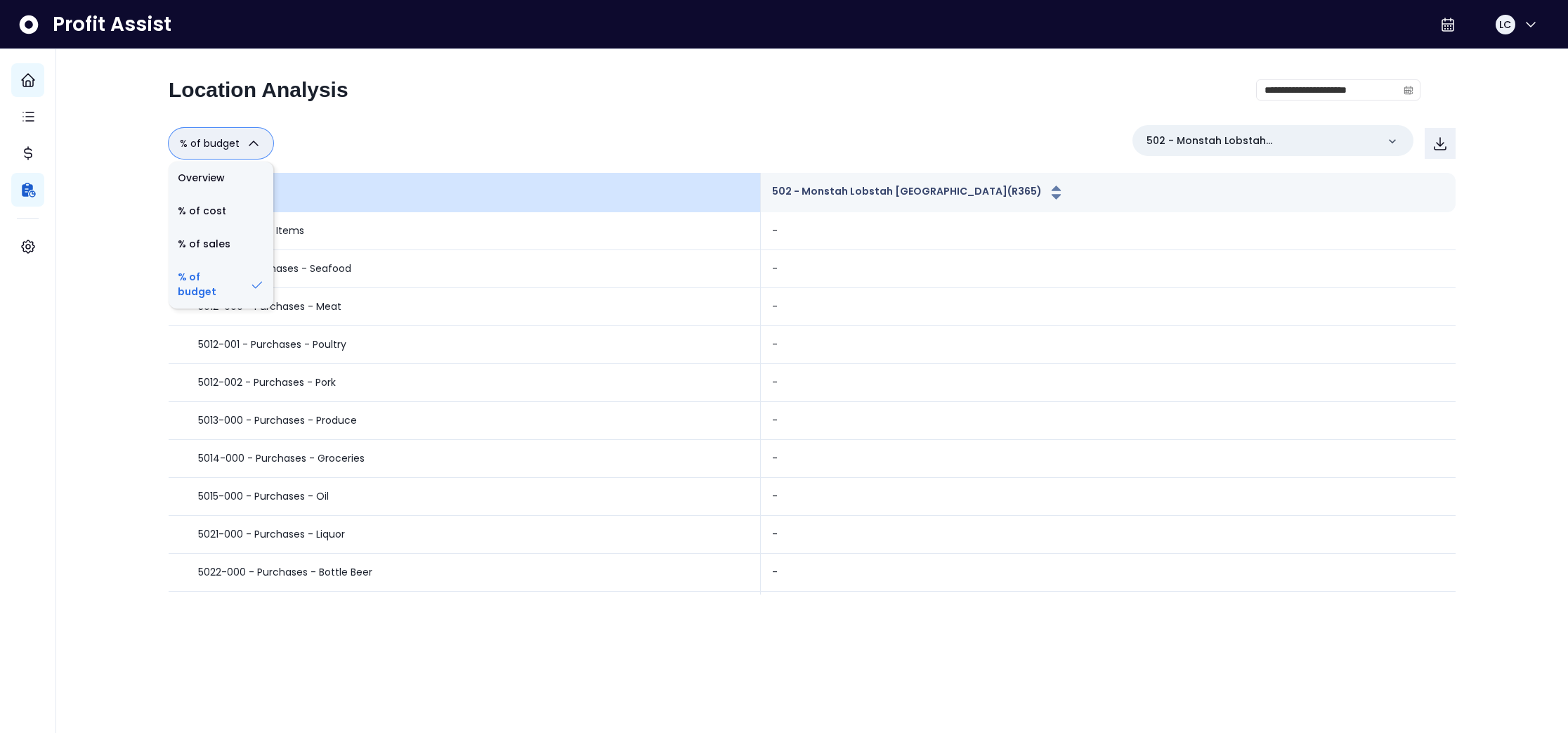
click at [219, 176] on li "Overview" at bounding box center [220, 178] width 104 height 33
type input "********"
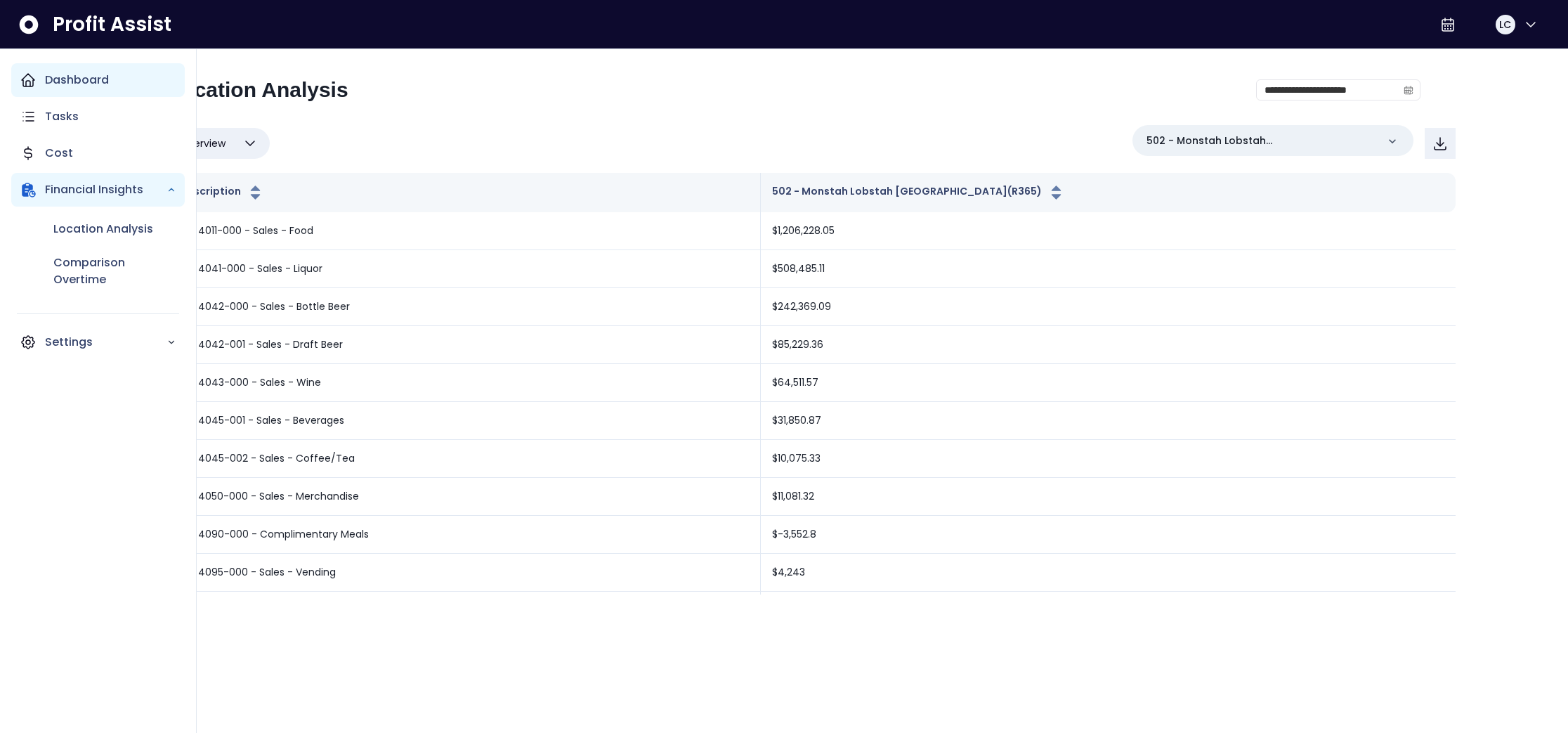
click at [35, 74] on icon "Main navigation" at bounding box center [28, 80] width 17 height 17
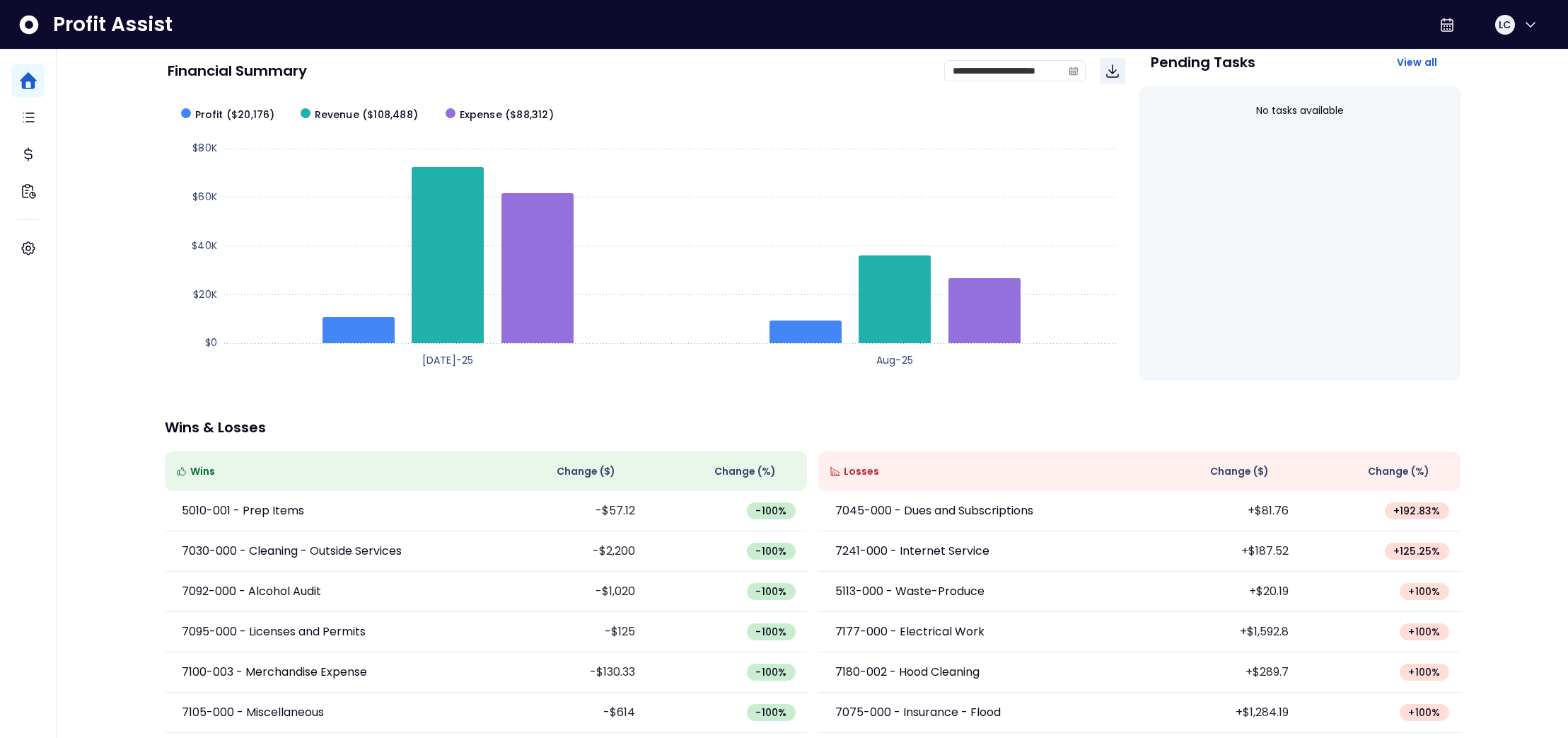
scroll to position [150, 0]
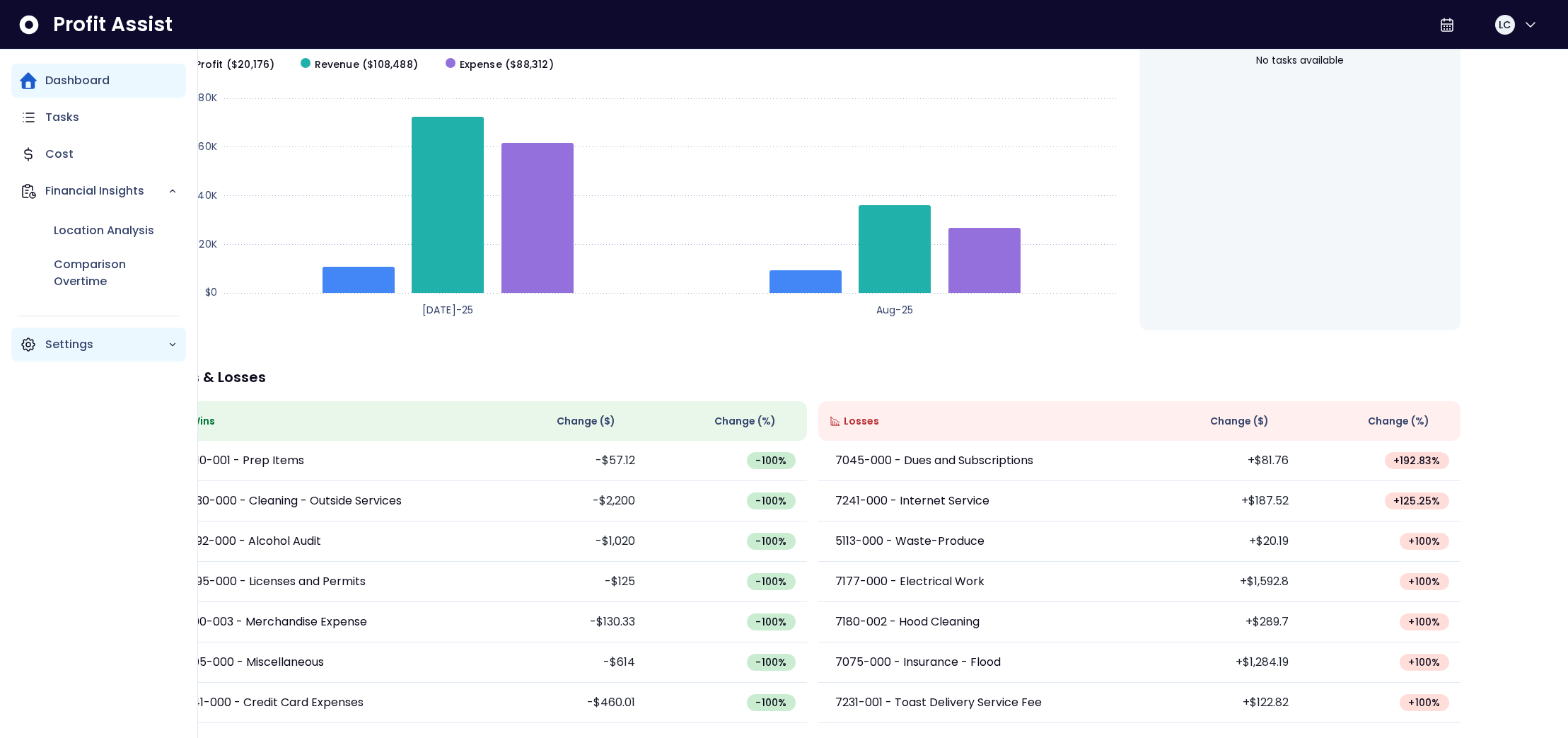
click at [74, 348] on p "Settings" at bounding box center [106, 345] width 122 height 17
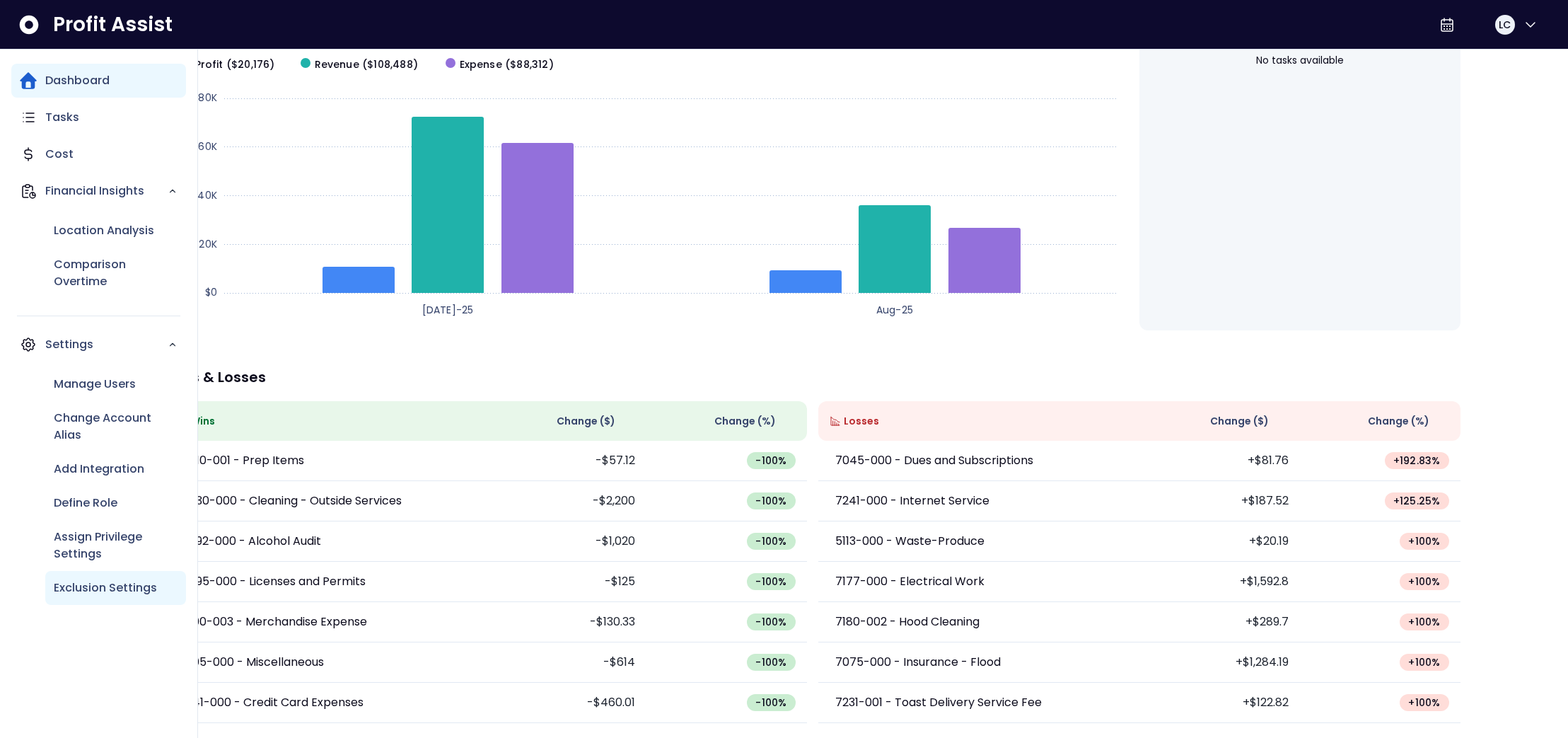
click at [107, 585] on p "Exclusion Settings" at bounding box center [105, 587] width 103 height 17
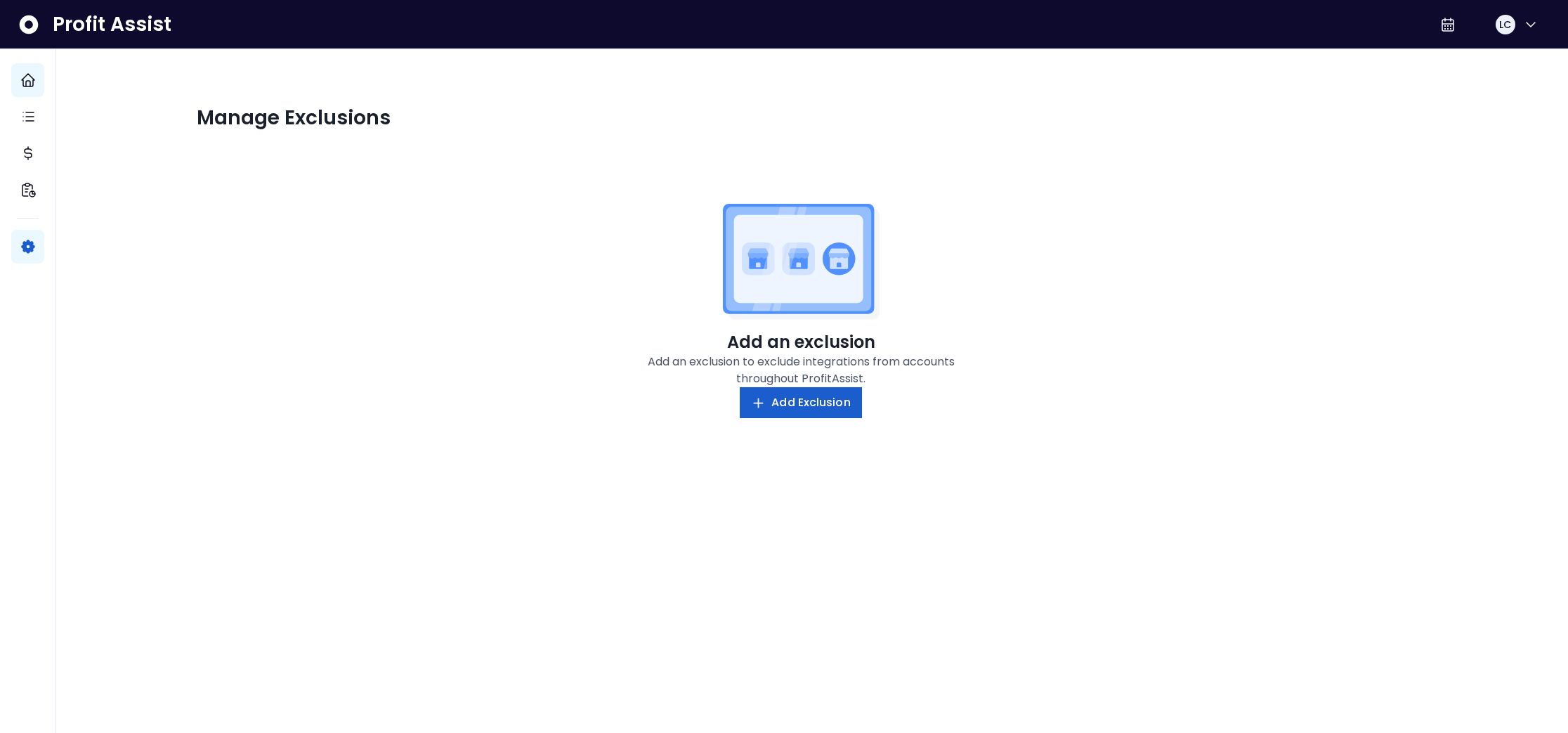
click at [831, 403] on span "Add Exclusion" at bounding box center [811, 403] width 79 height 17
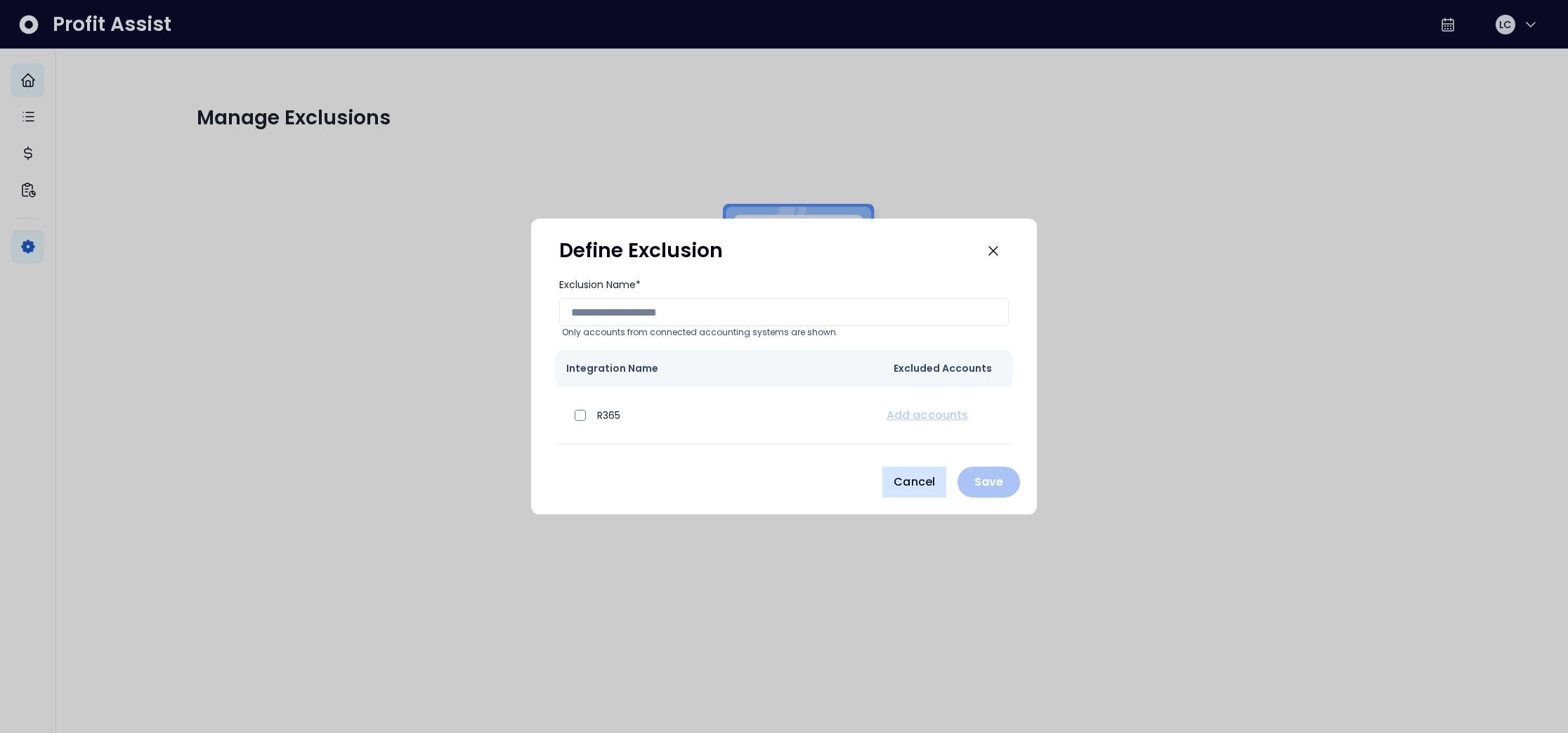
click at [912, 478] on span "Cancel" at bounding box center [915, 482] width 41 height 17
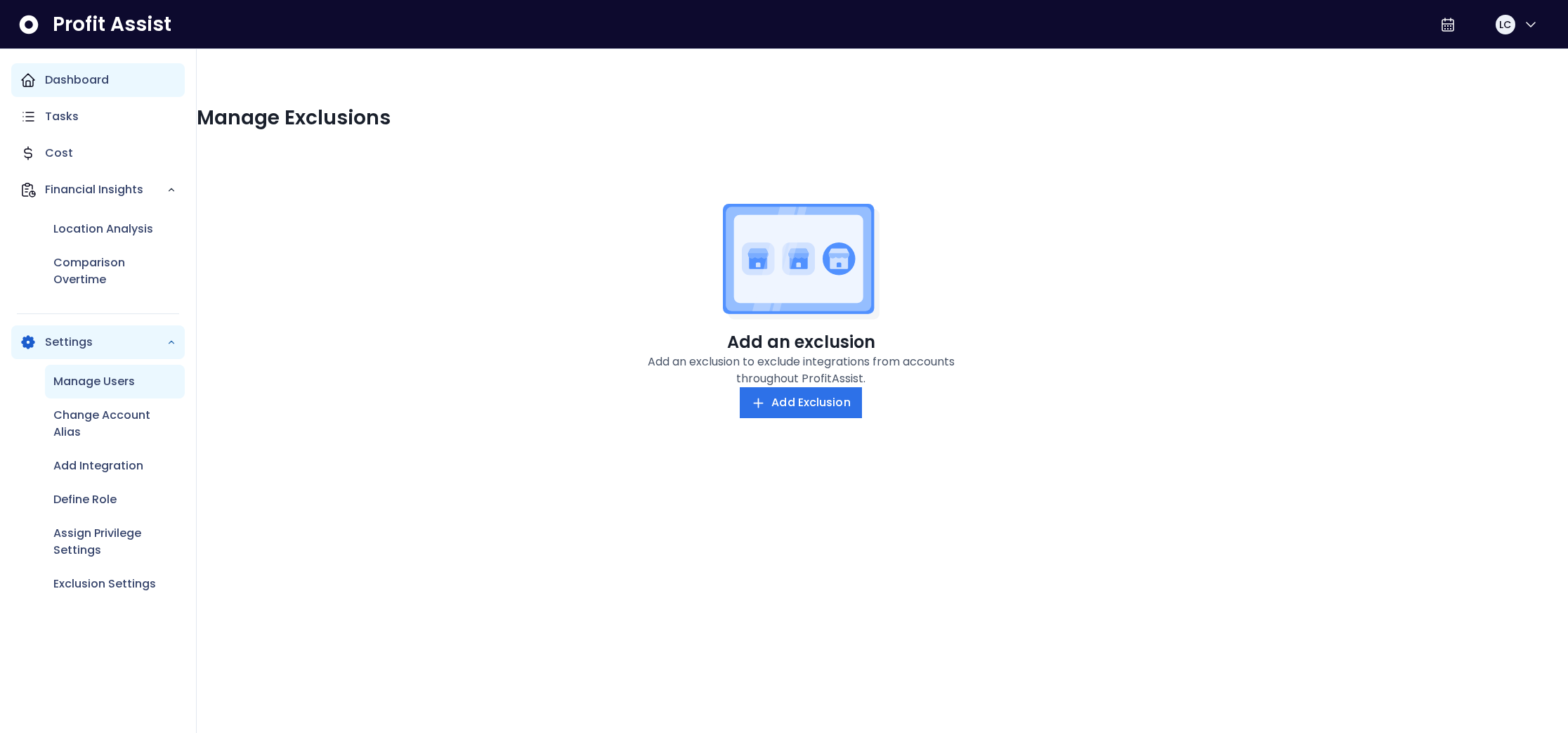
click at [93, 382] on p "Manage Users" at bounding box center [94, 381] width 82 height 17
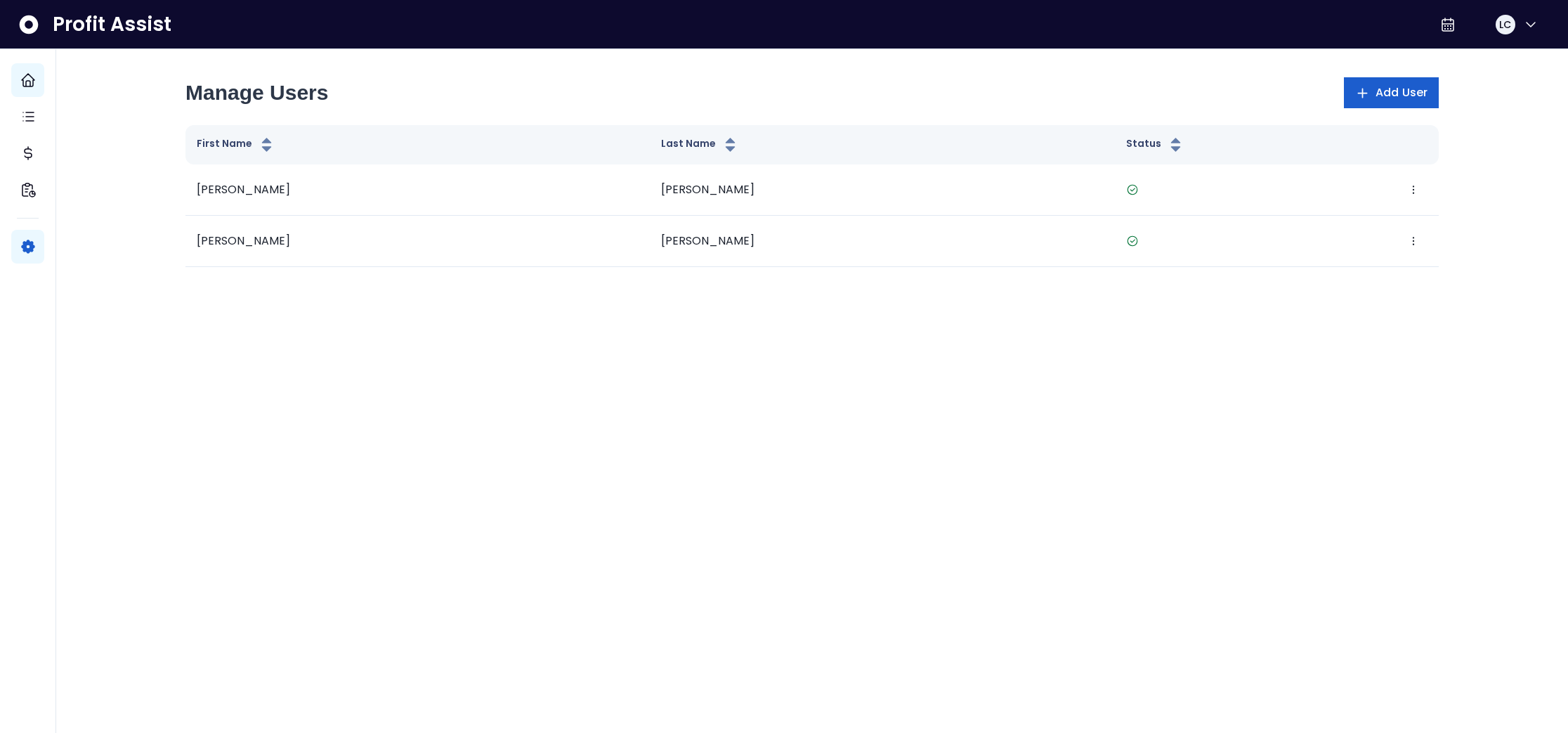
click at [1354, 97] on button "Add User" at bounding box center [1391, 92] width 95 height 31
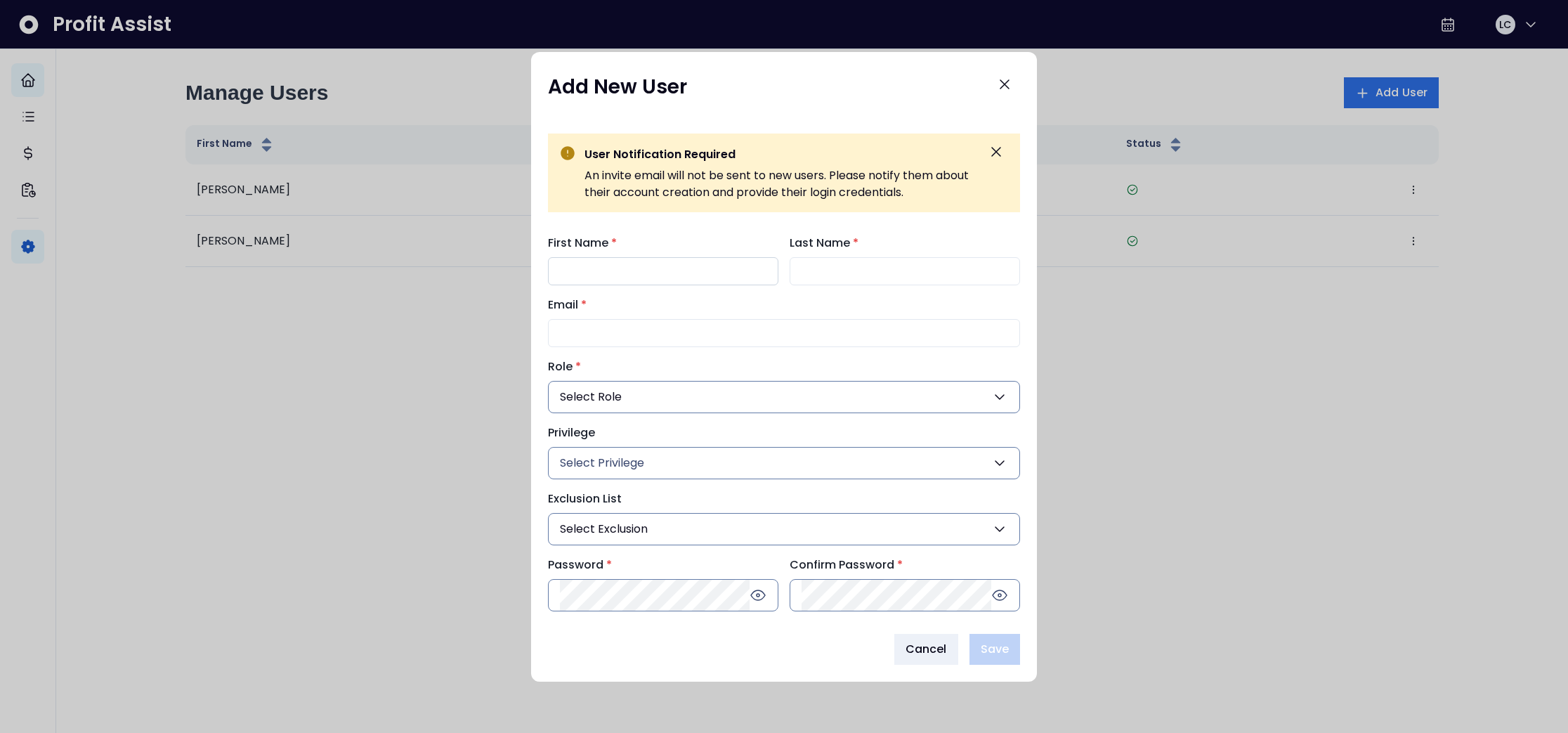
click at [638, 278] on input "First Name *" at bounding box center [663, 271] width 231 height 28
type input "**"
click at [843, 277] on input "Last Name *" at bounding box center [904, 271] width 231 height 28
type input "********"
click at [611, 335] on input "Email *" at bounding box center [784, 333] width 472 height 28
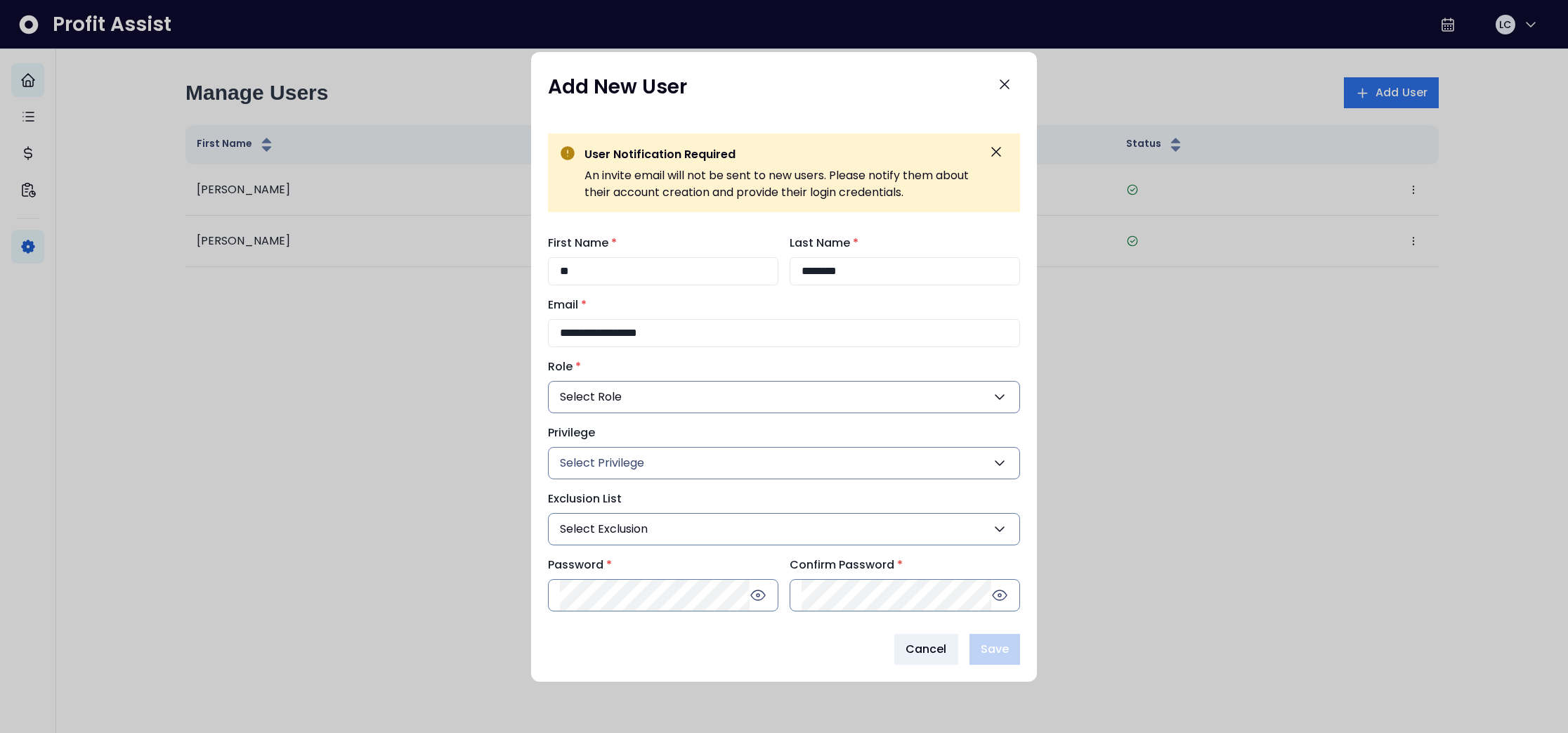
type input "**********"
click at [639, 395] on button "Select Role" at bounding box center [784, 397] width 472 height 32
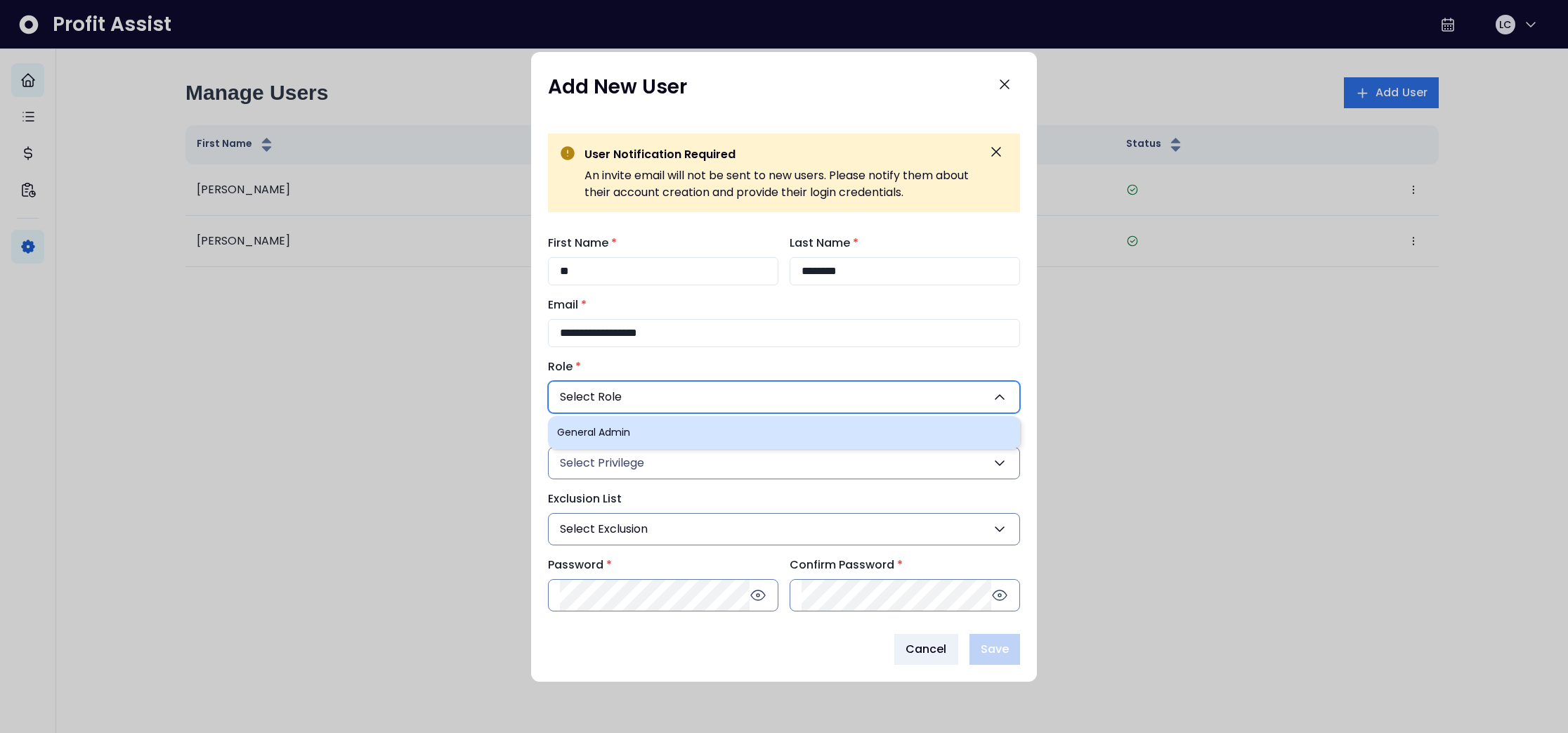
click at [634, 428] on li "General Admin" at bounding box center [784, 432] width 472 height 33
type input "***"
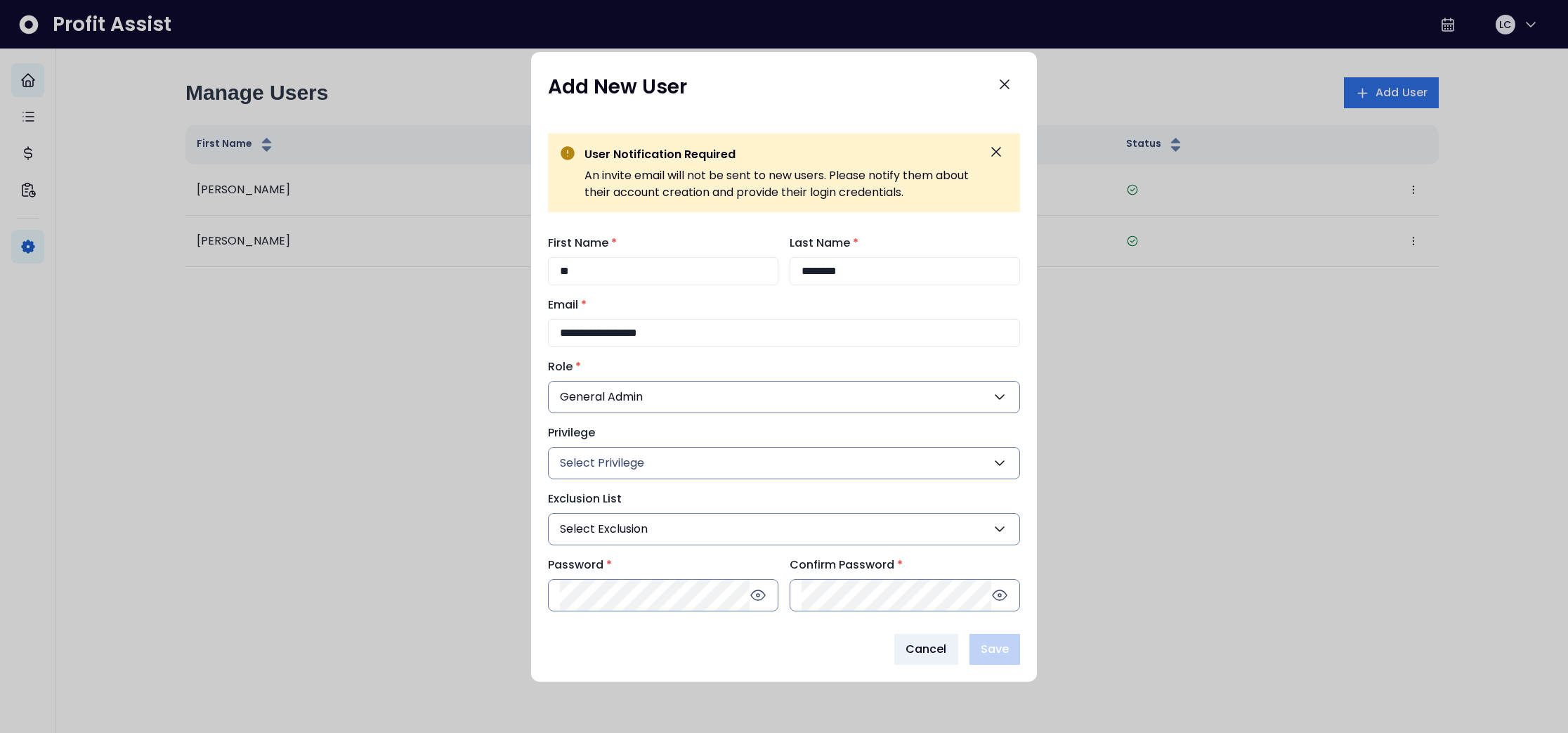
click at [641, 465] on span "Select Privilege" at bounding box center [602, 463] width 85 height 17
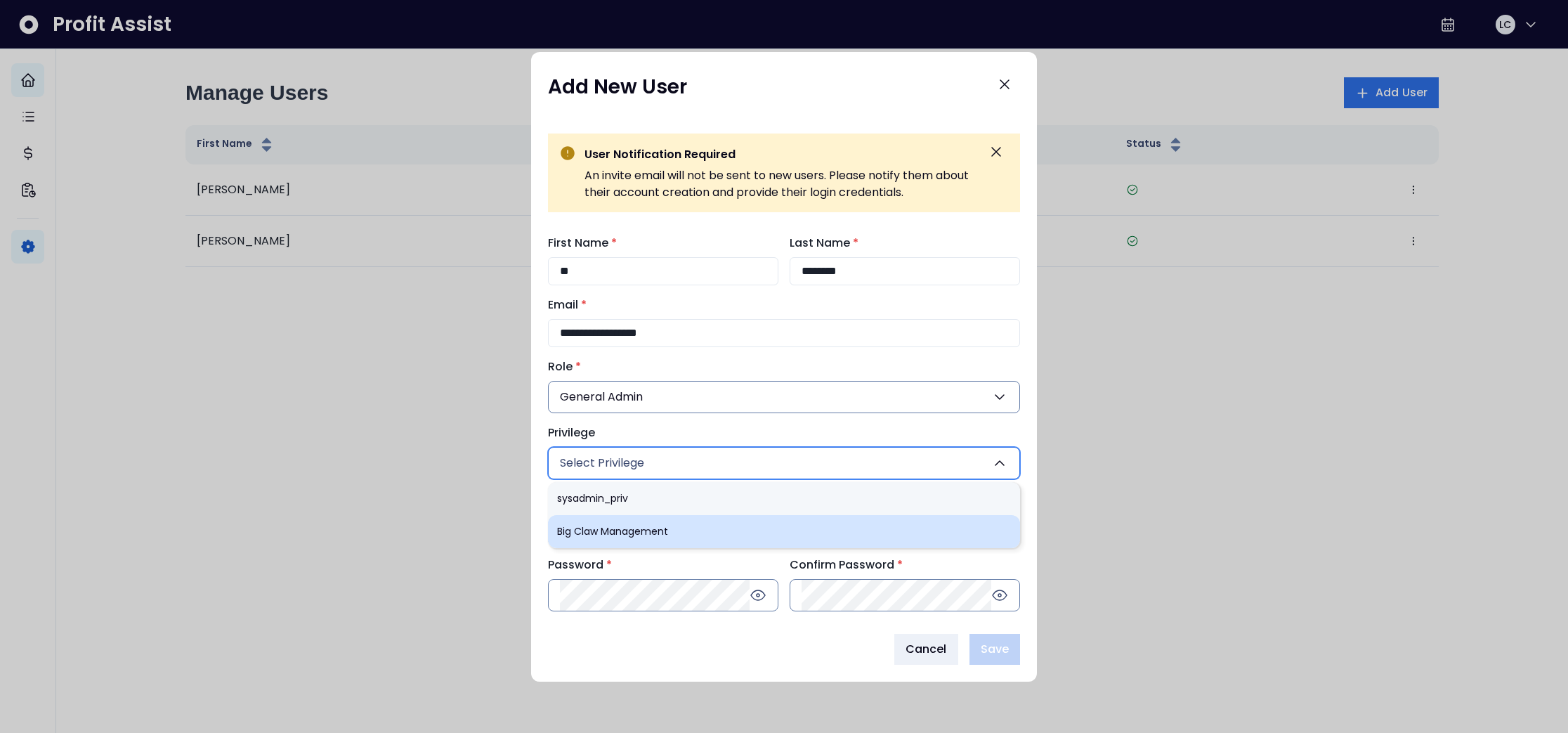
click at [642, 529] on li "Big Claw Management" at bounding box center [784, 531] width 472 height 33
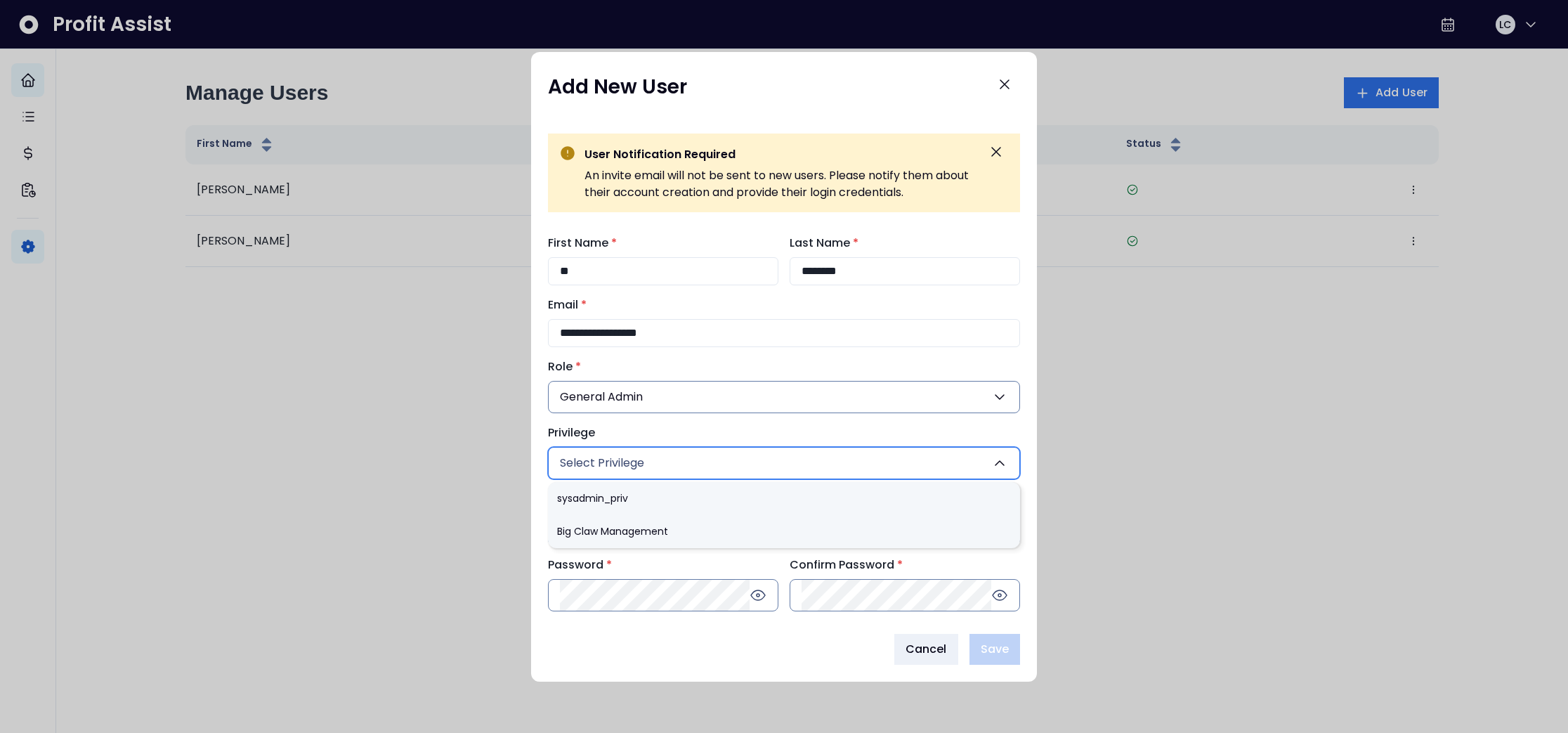
type input "***"
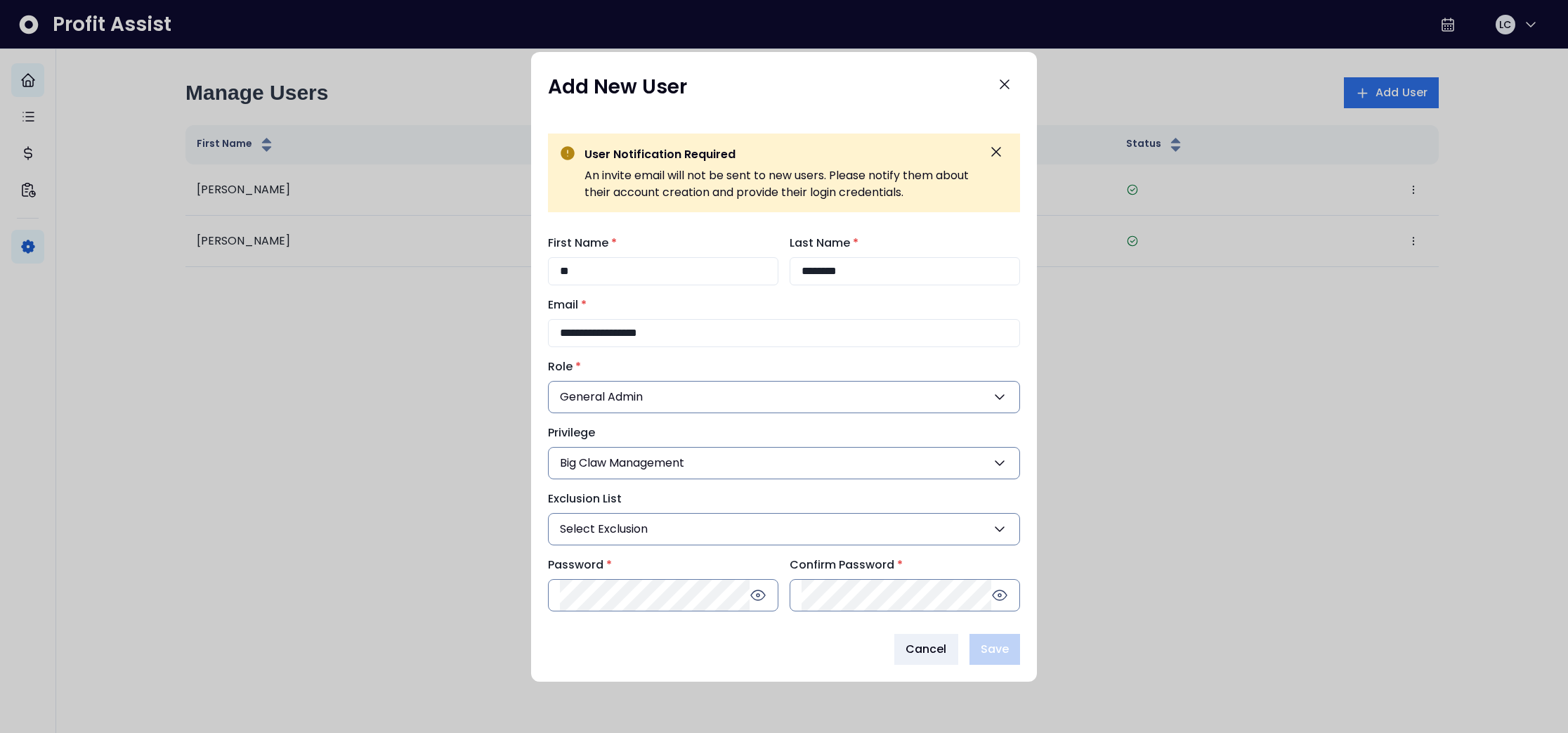
click at [652, 534] on button "Select Exclusion" at bounding box center [784, 529] width 472 height 32
click at [636, 597] on div "Password *" at bounding box center [663, 583] width 231 height 55
click at [816, 538] on div "**********" at bounding box center [784, 422] width 472 height 376
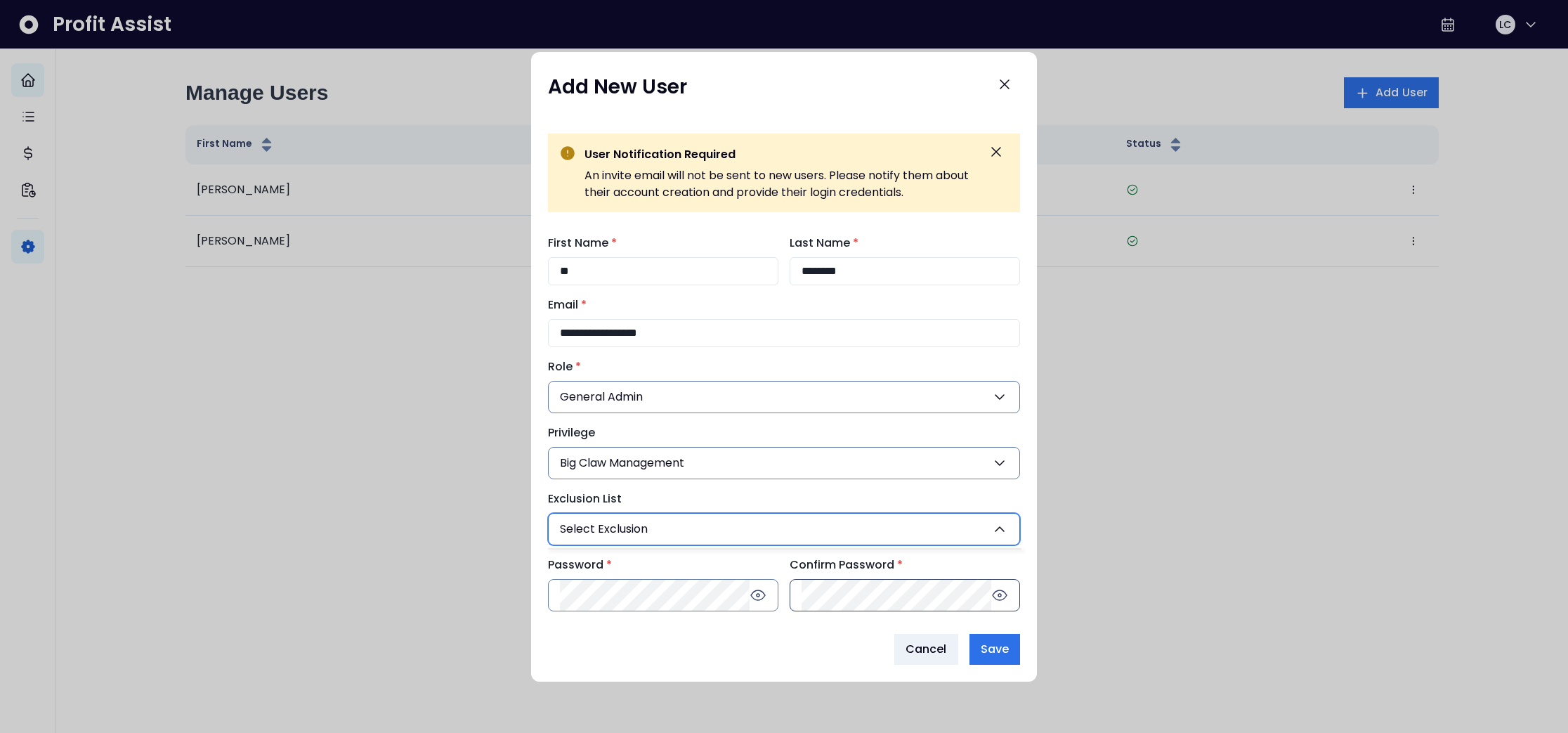
click at [1004, 596] on icon at bounding box center [1000, 595] width 17 height 17
click at [788, 589] on div "Password * Confirm Password *" at bounding box center [784, 583] width 472 height 55
click at [1001, 648] on span "Save" at bounding box center [995, 649] width 28 height 17
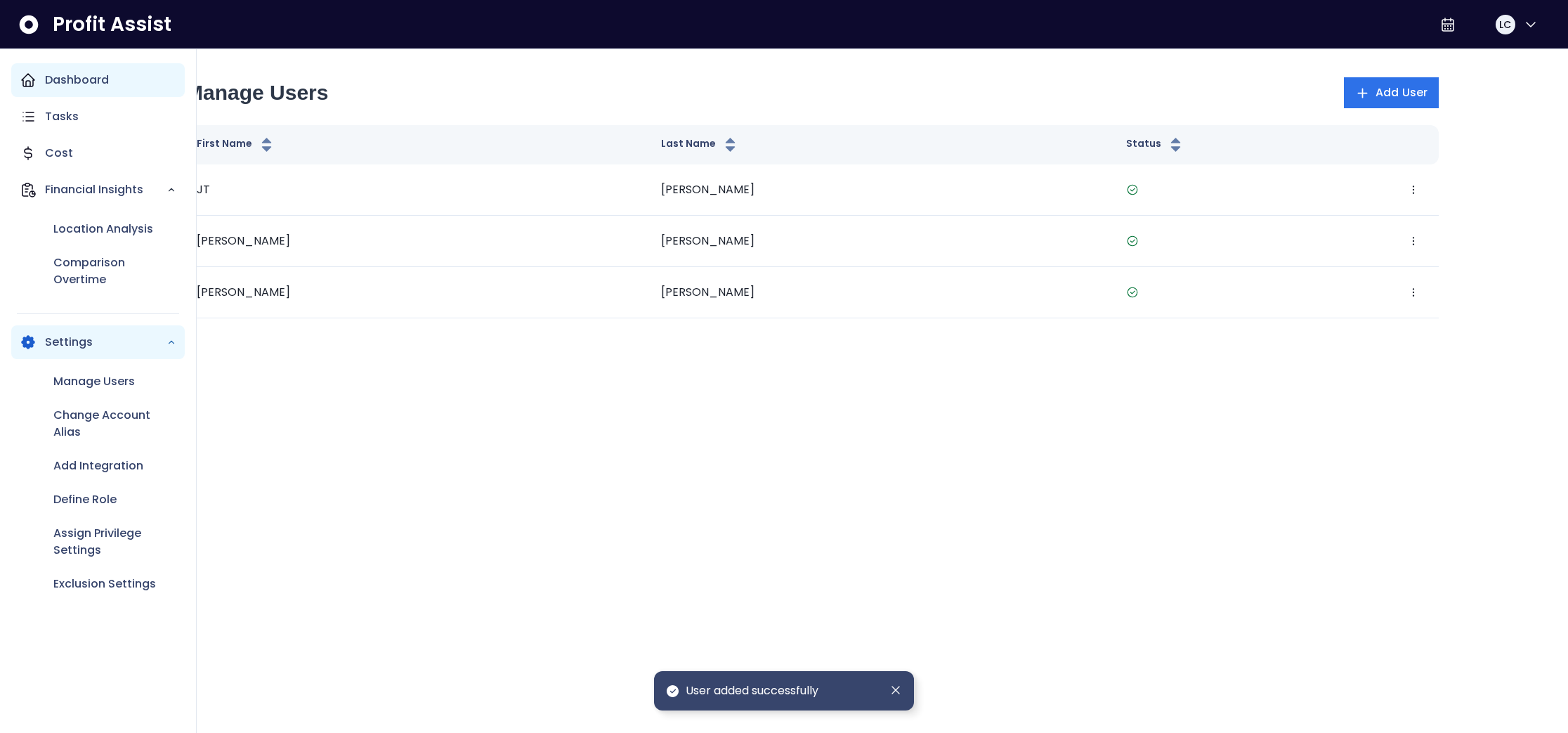
click at [26, 80] on icon "Main navigation" at bounding box center [27, 79] width 12 height 12
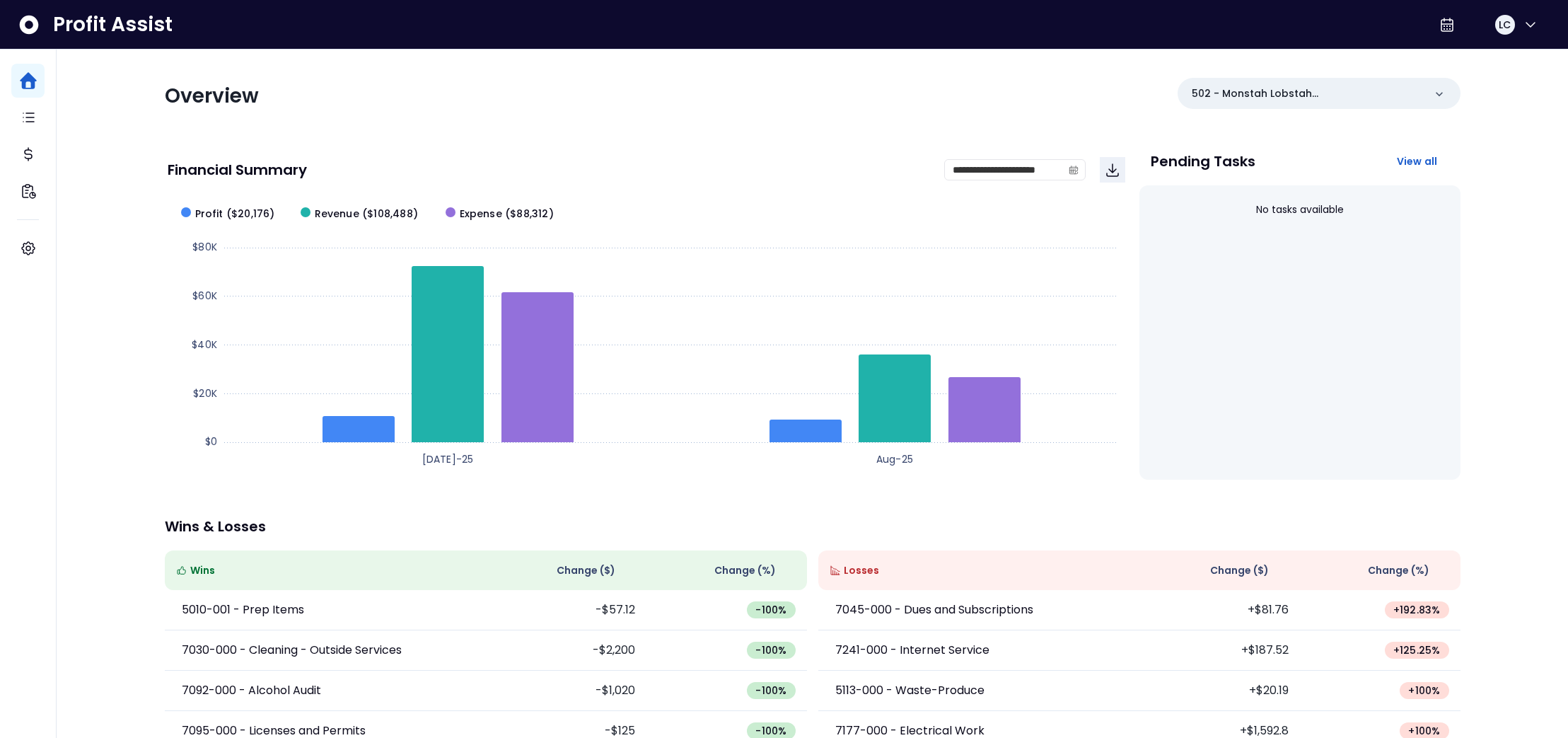
scroll to position [11, 0]
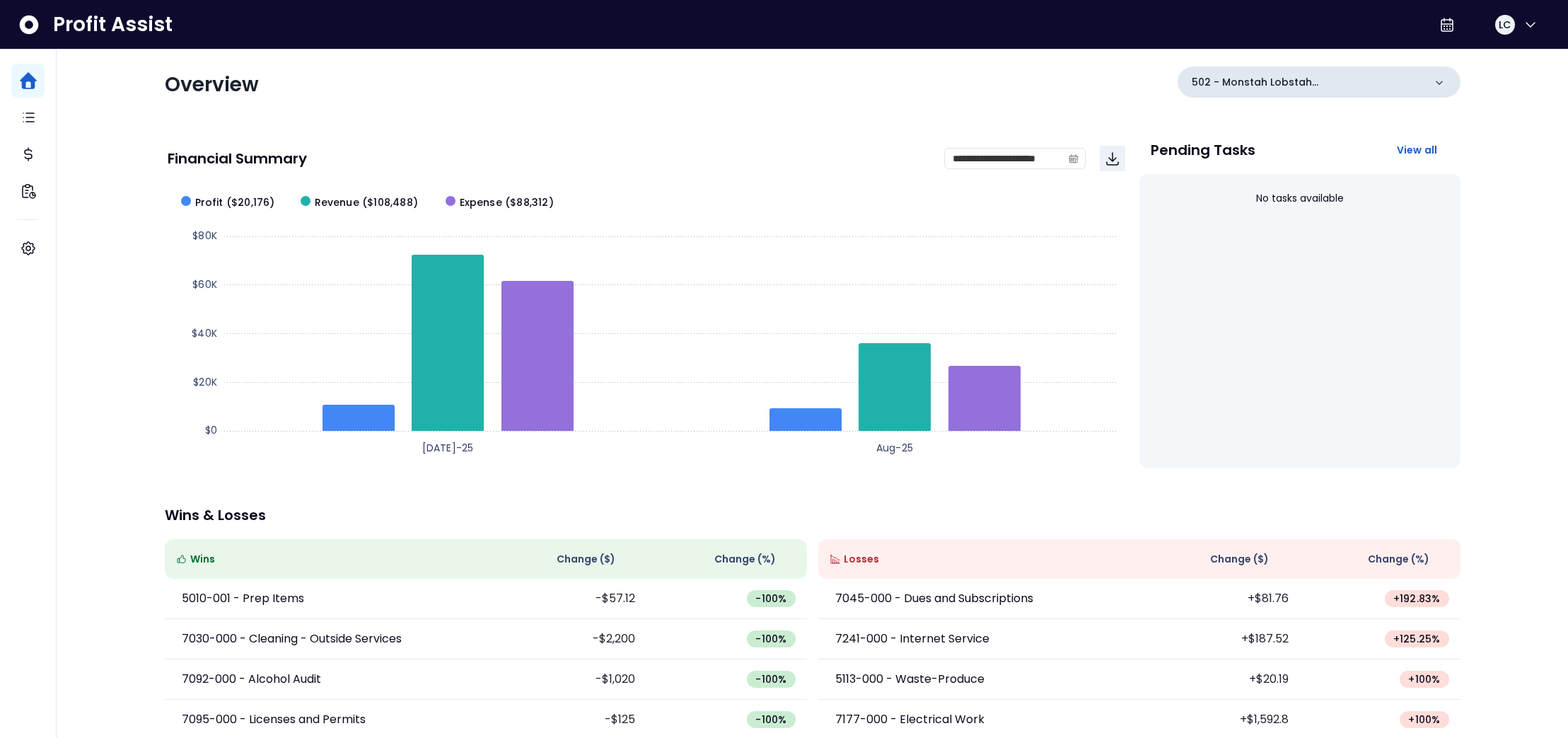
click at [1435, 83] on icon at bounding box center [1439, 82] width 14 height 14
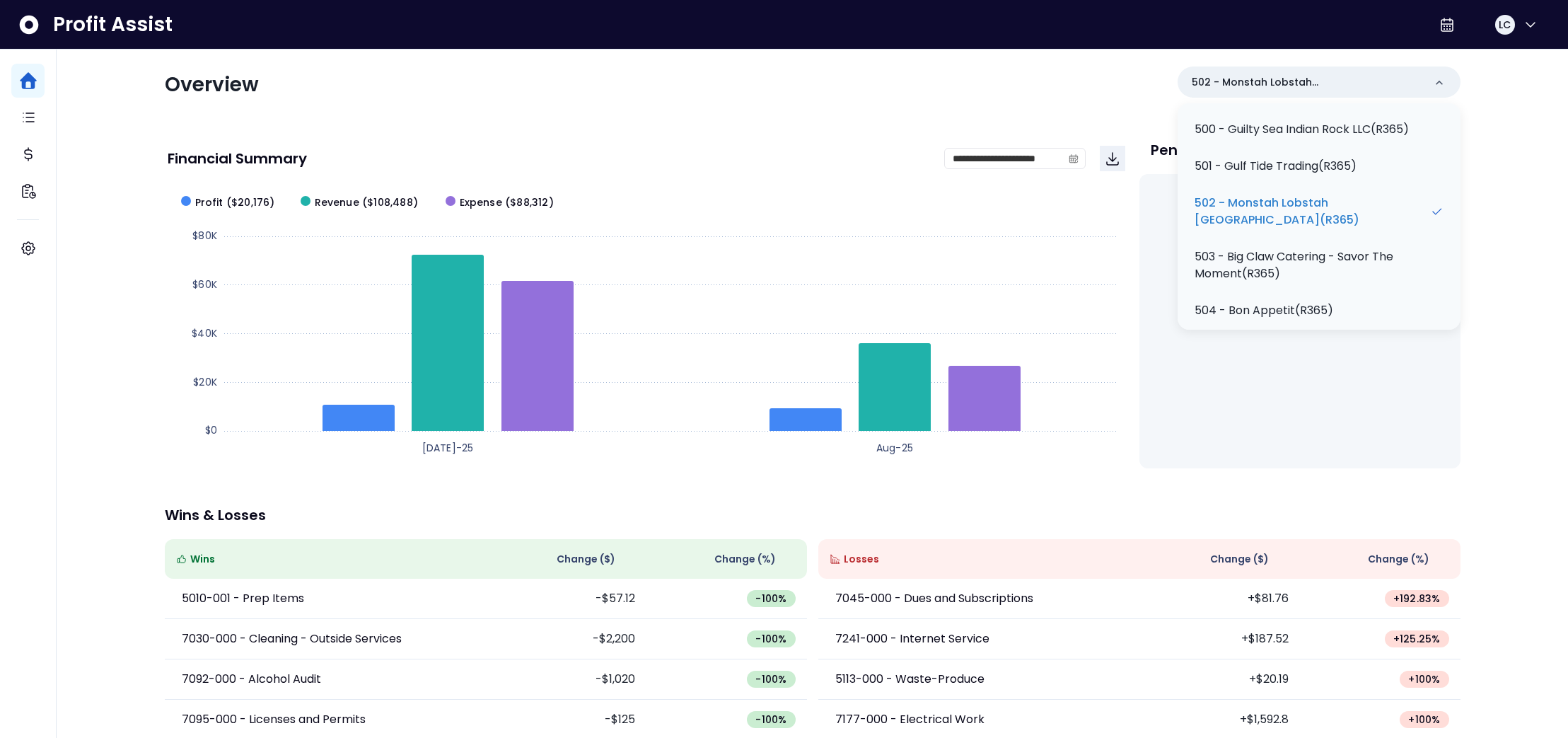
scroll to position [247, 0]
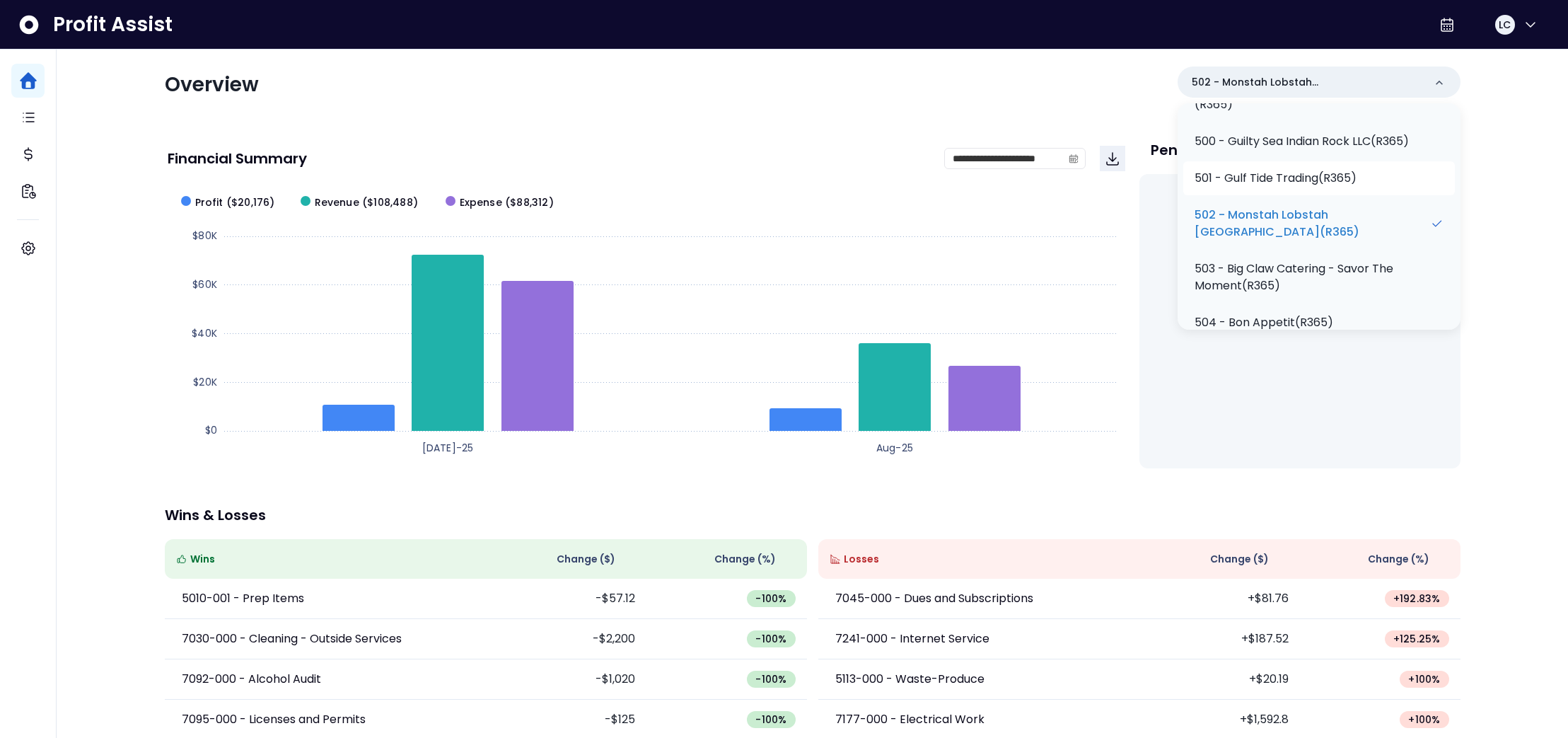
click at [1310, 180] on p "501 - Gulf Tide Trading(R365)" at bounding box center [1275, 178] width 162 height 17
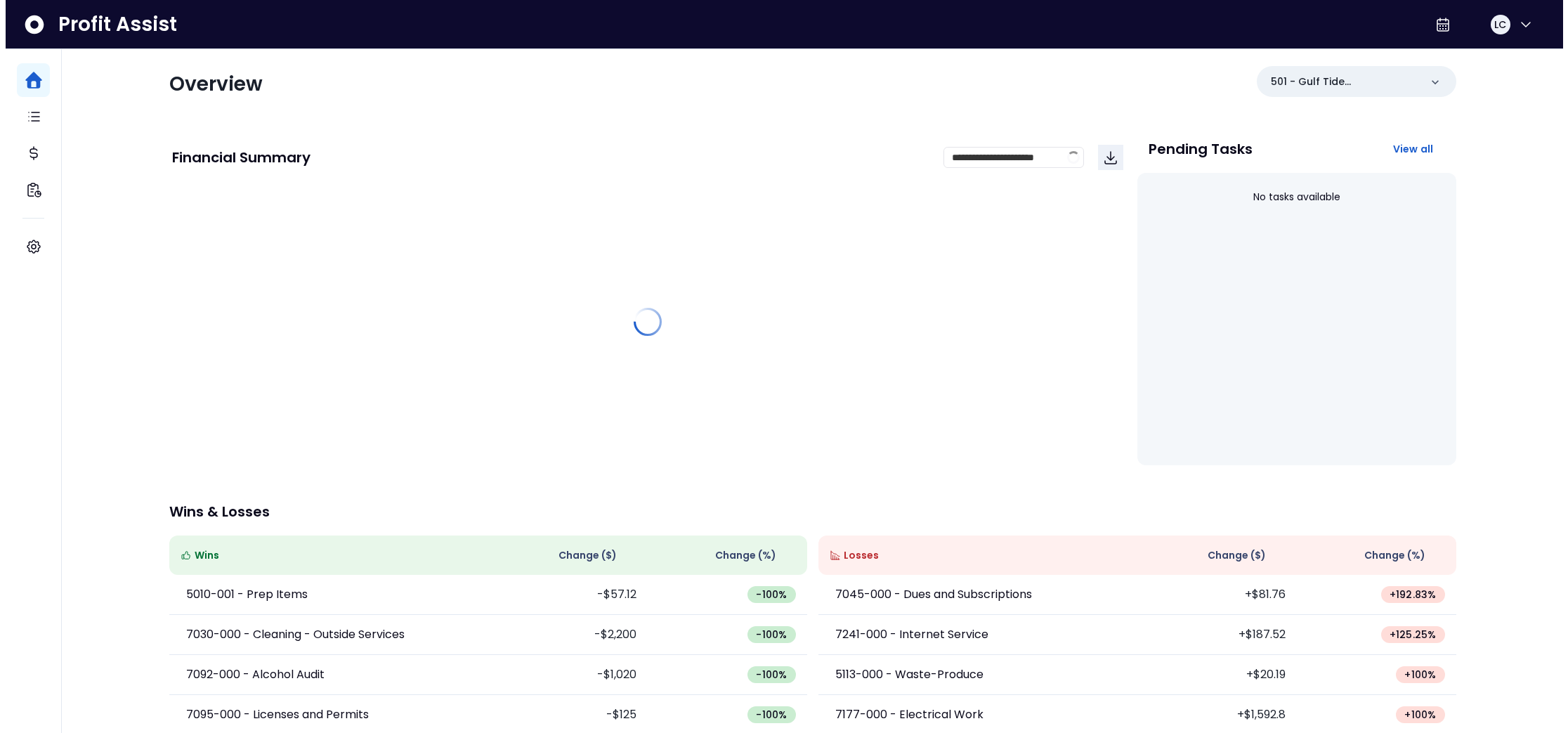
scroll to position [0, 0]
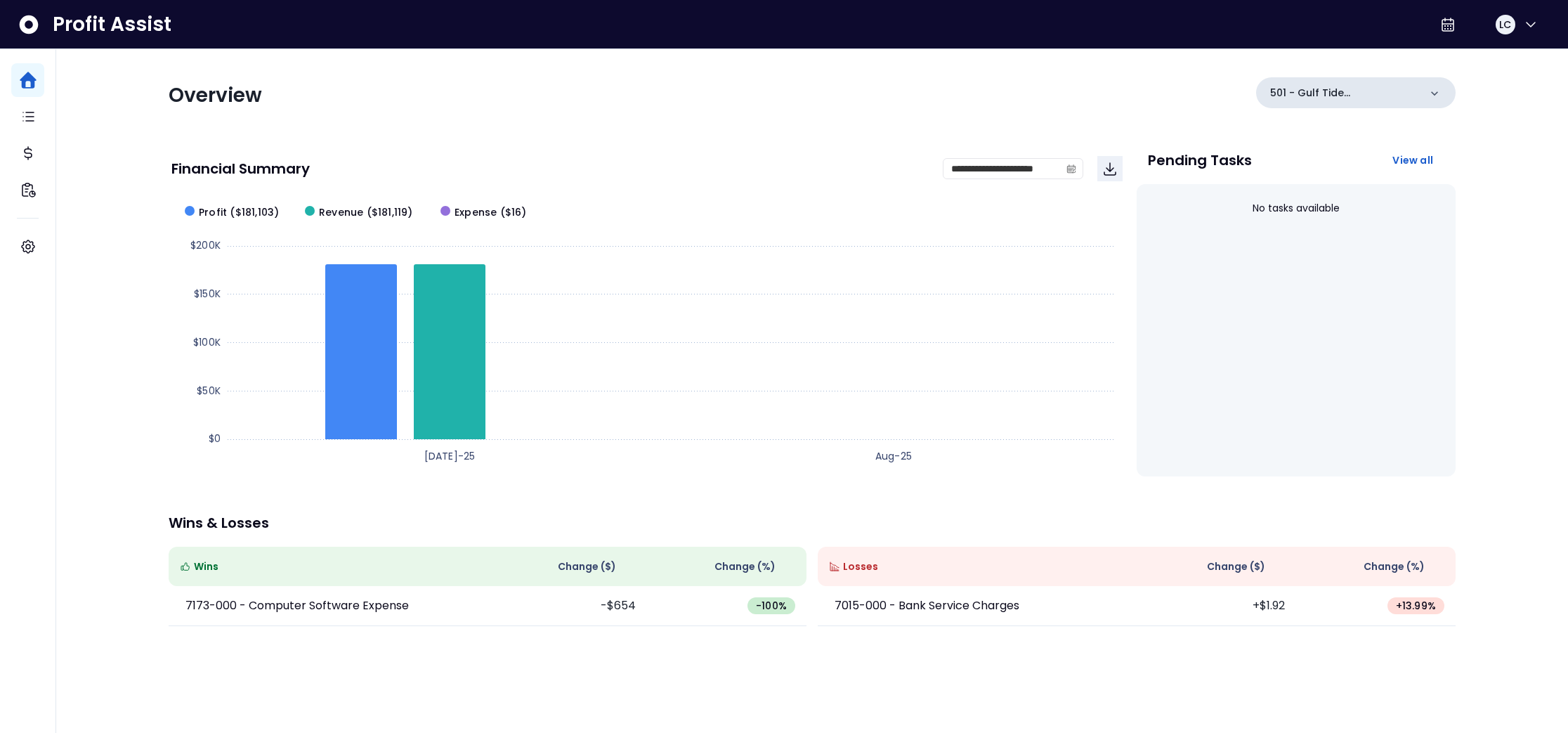
click at [1435, 97] on icon at bounding box center [1434, 93] width 14 height 14
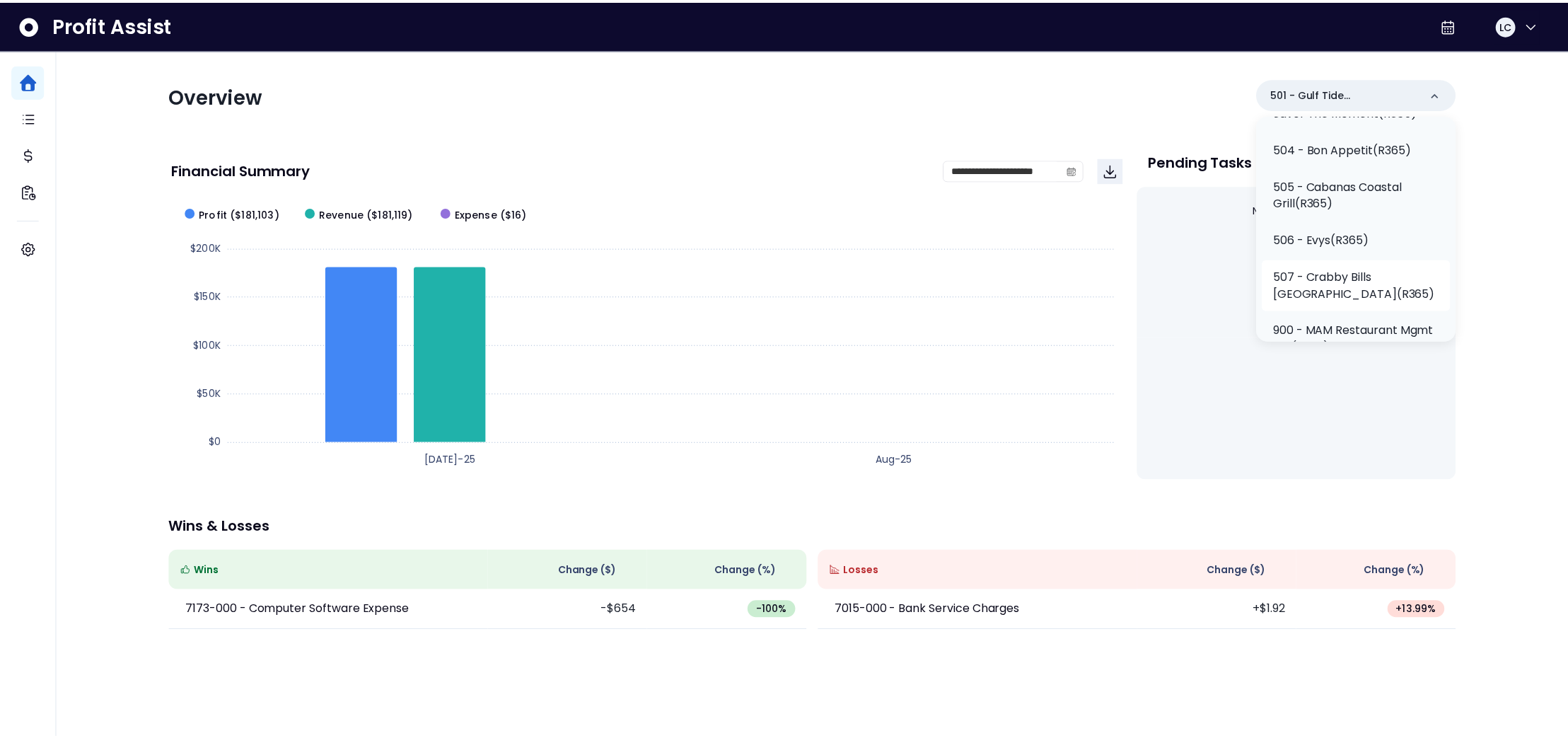
scroll to position [503, 0]
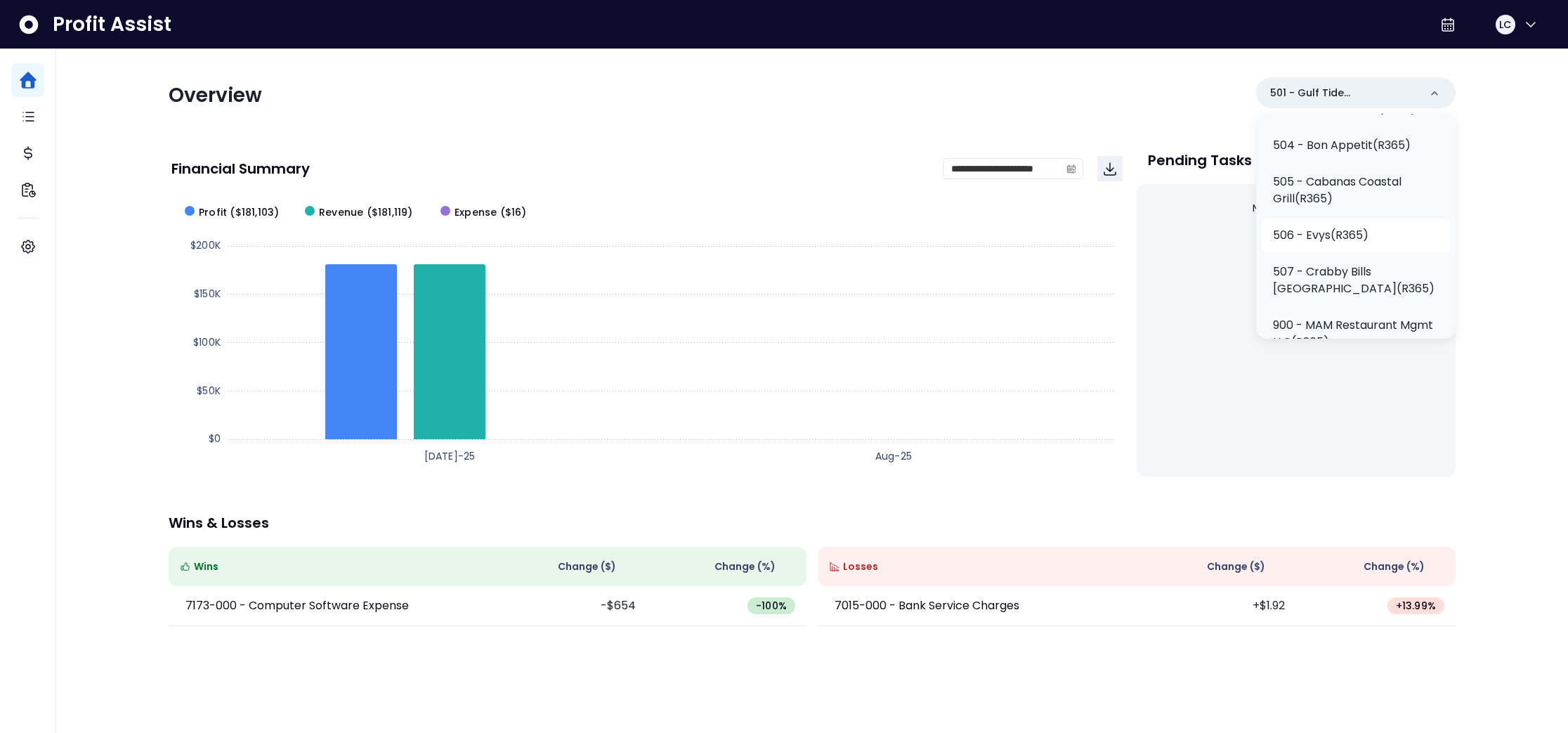
click at [1355, 238] on p "506 - Evys(R365)" at bounding box center [1321, 235] width 96 height 17
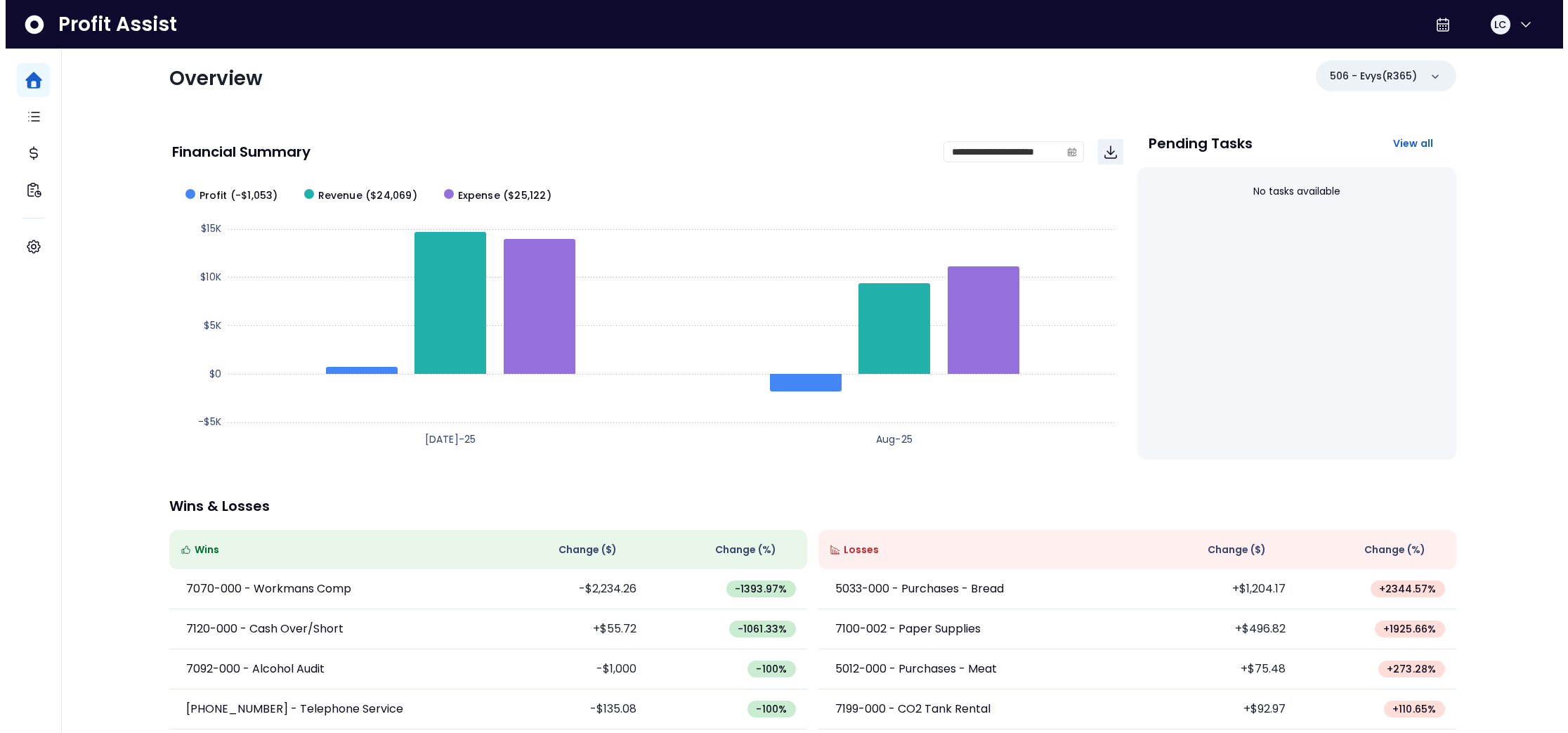
scroll to position [0, 0]
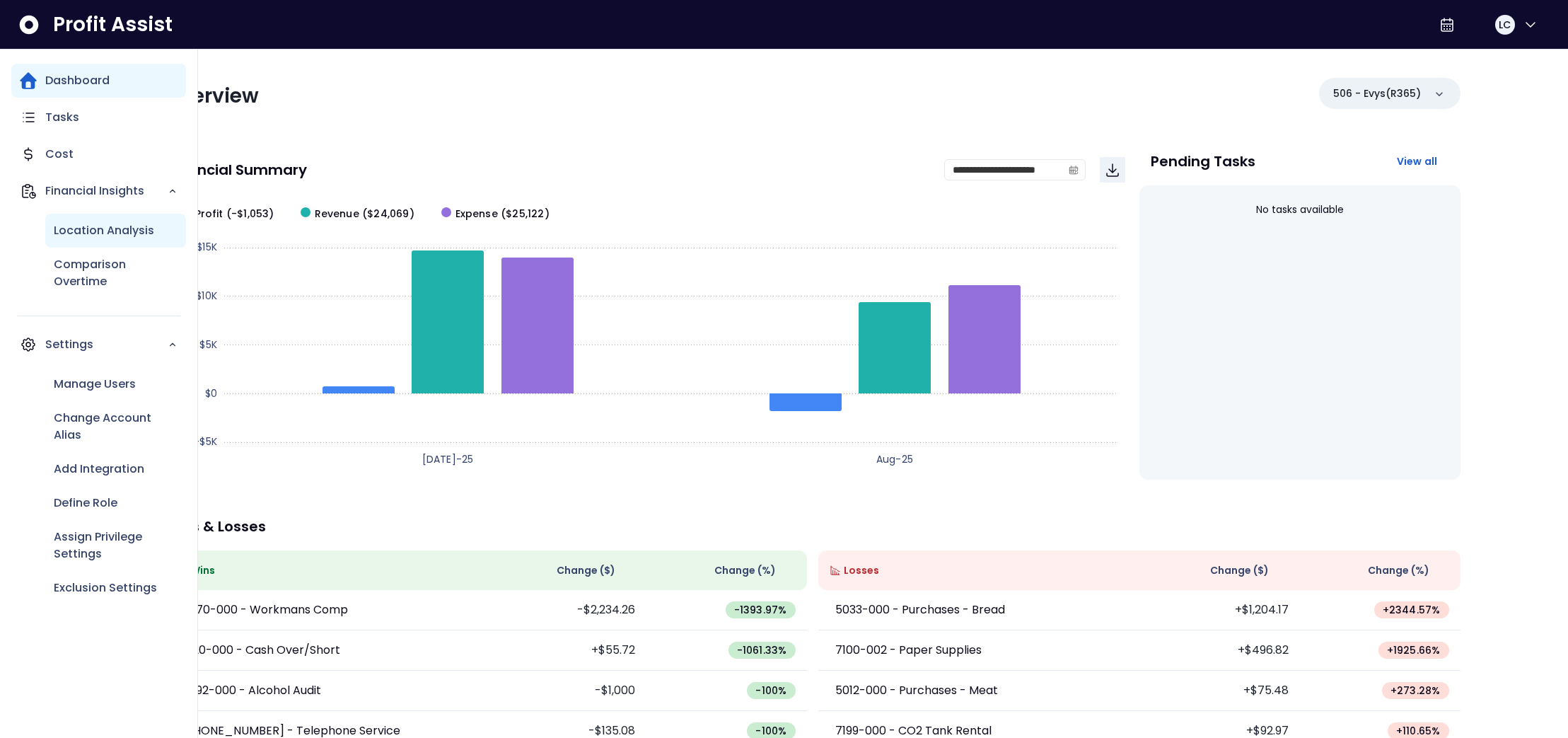
click at [84, 228] on p "Location Analysis" at bounding box center [104, 230] width 100 height 17
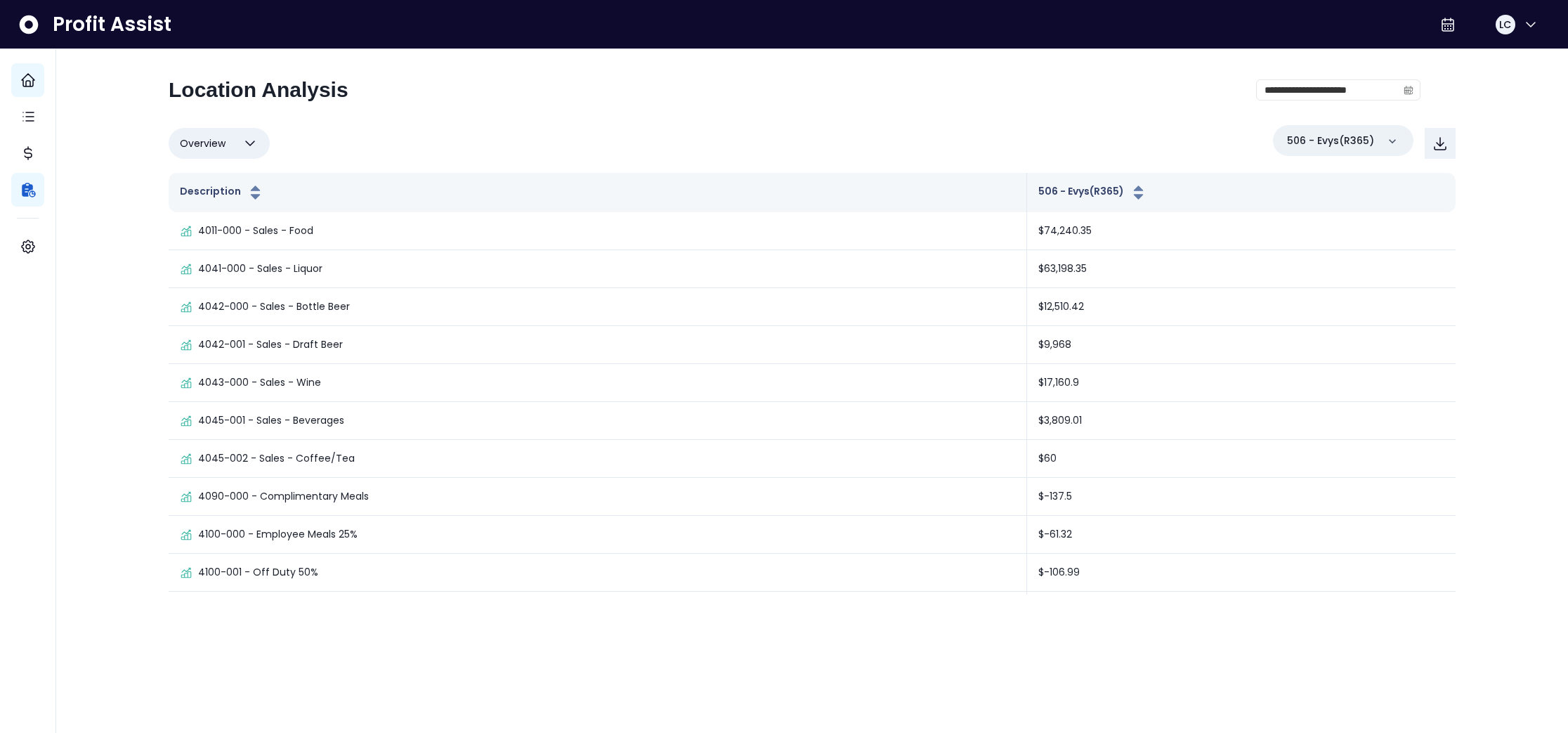
click at [248, 143] on icon "button" at bounding box center [250, 143] width 17 height 17
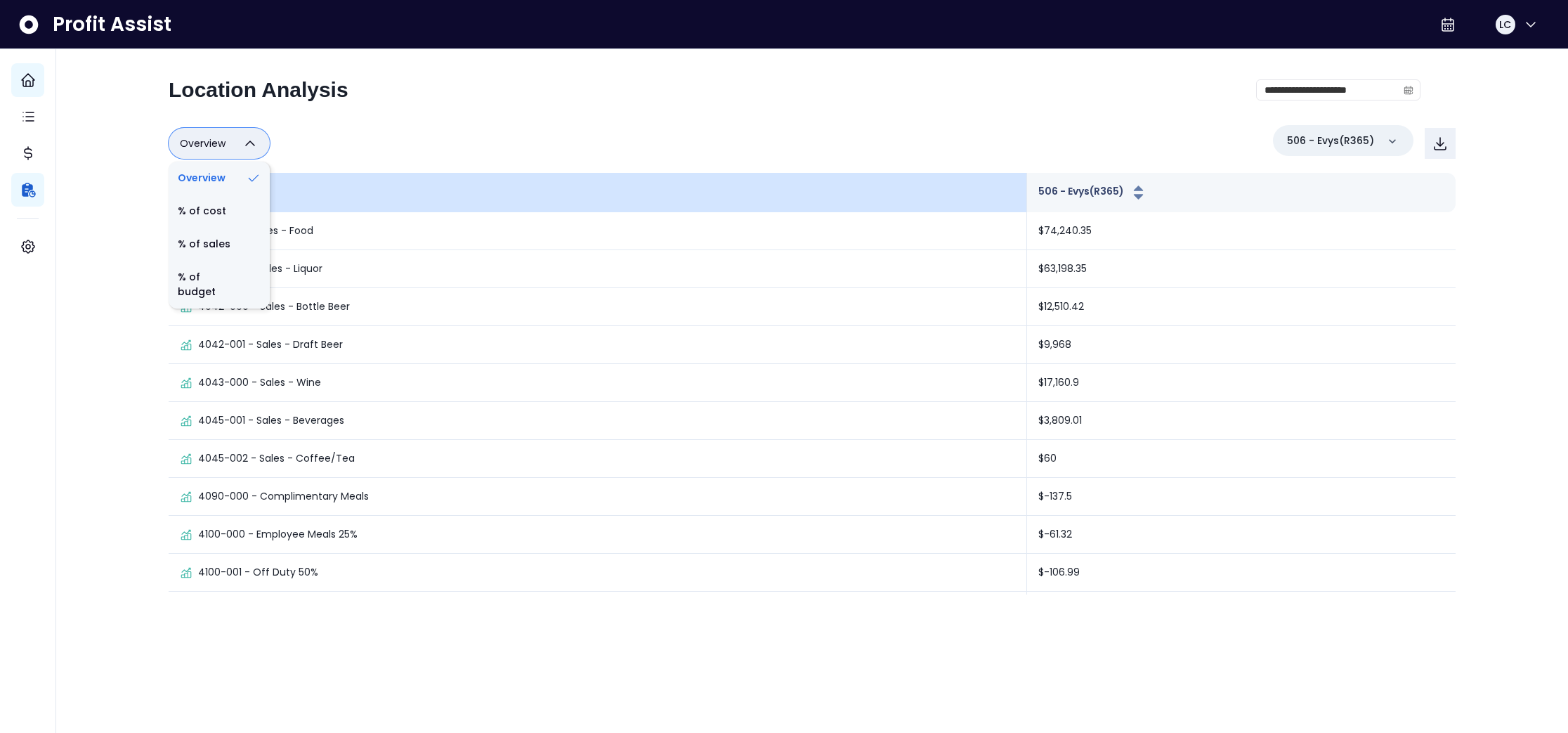
click at [223, 205] on li "% of cost" at bounding box center [218, 211] width 101 height 33
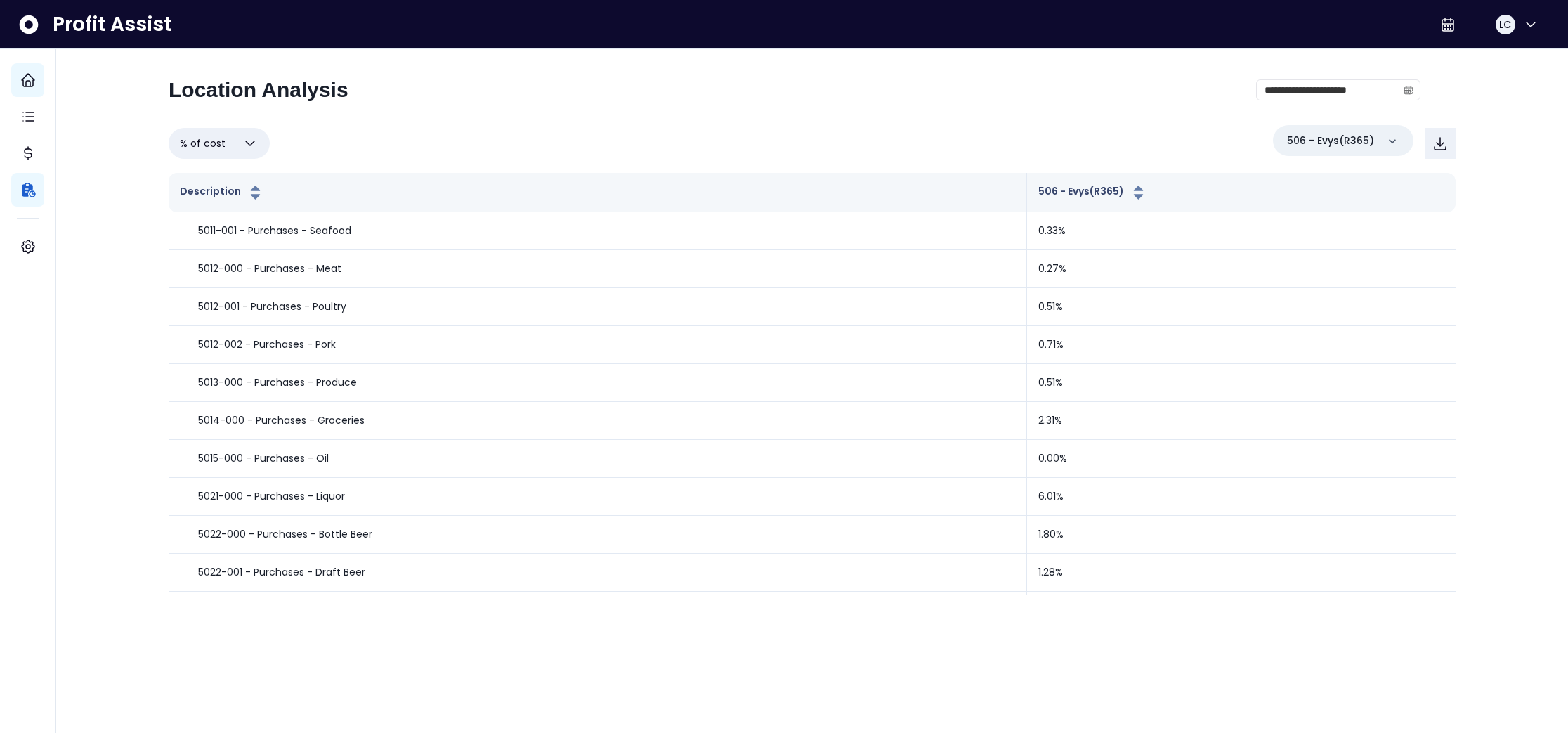
click at [253, 139] on icon "button" at bounding box center [250, 143] width 17 height 17
click at [206, 279] on li "% of budget" at bounding box center [218, 284] width 101 height 48
click at [256, 144] on icon "button" at bounding box center [254, 143] width 17 height 17
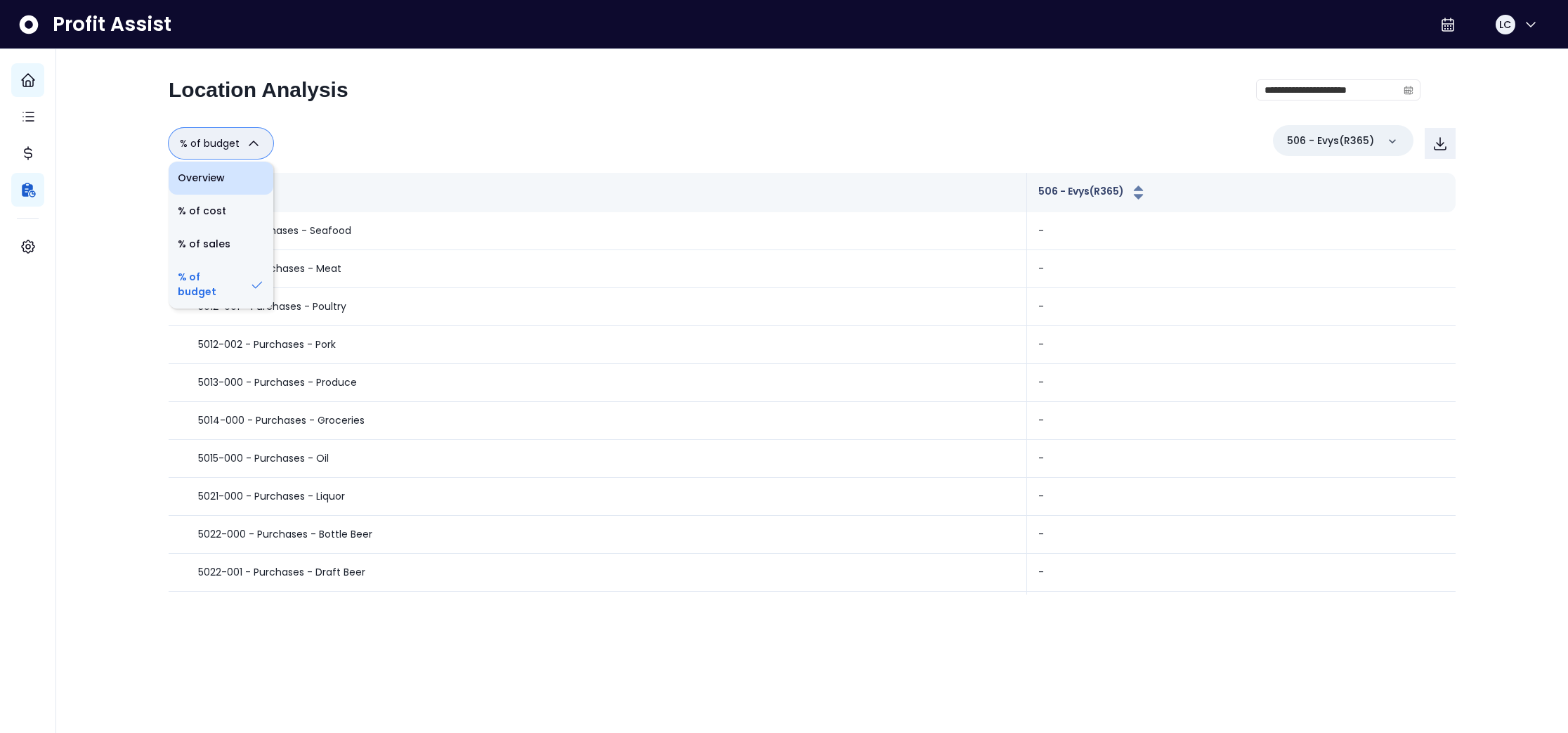
click at [232, 179] on li "Overview" at bounding box center [220, 178] width 104 height 33
type input "********"
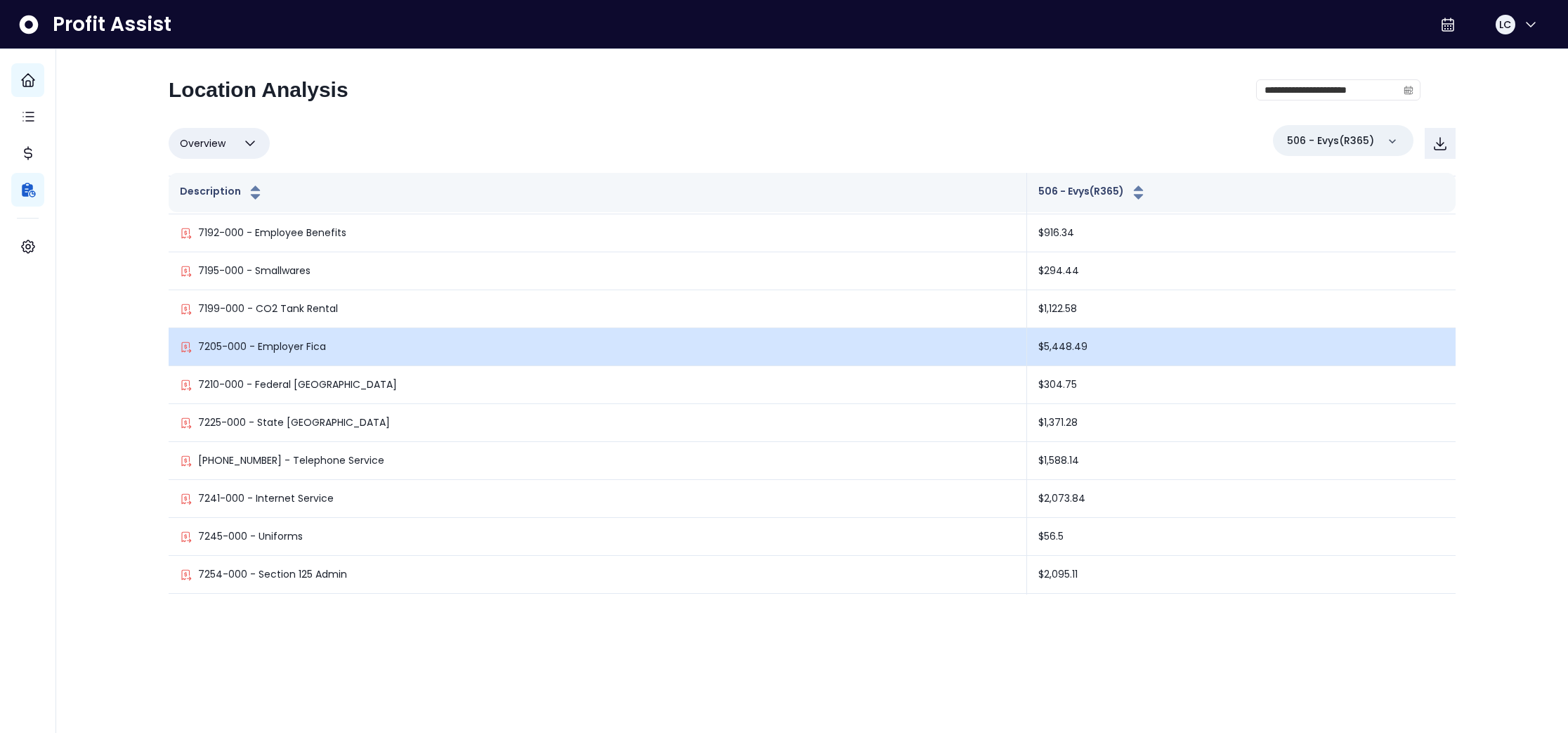
scroll to position [2918, 0]
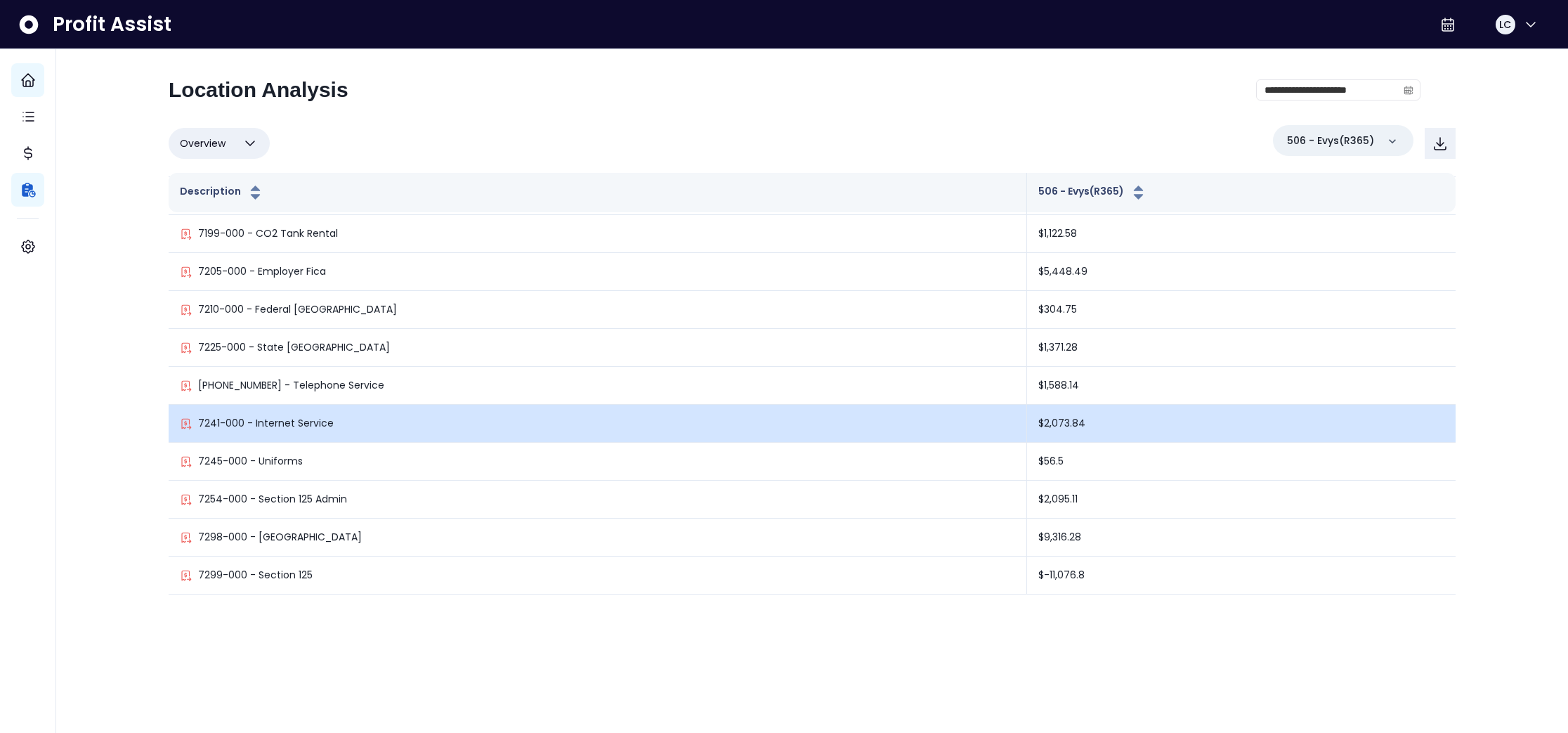
click at [278, 427] on p "7241-000 - Internet Service" at bounding box center [266, 423] width 136 height 15
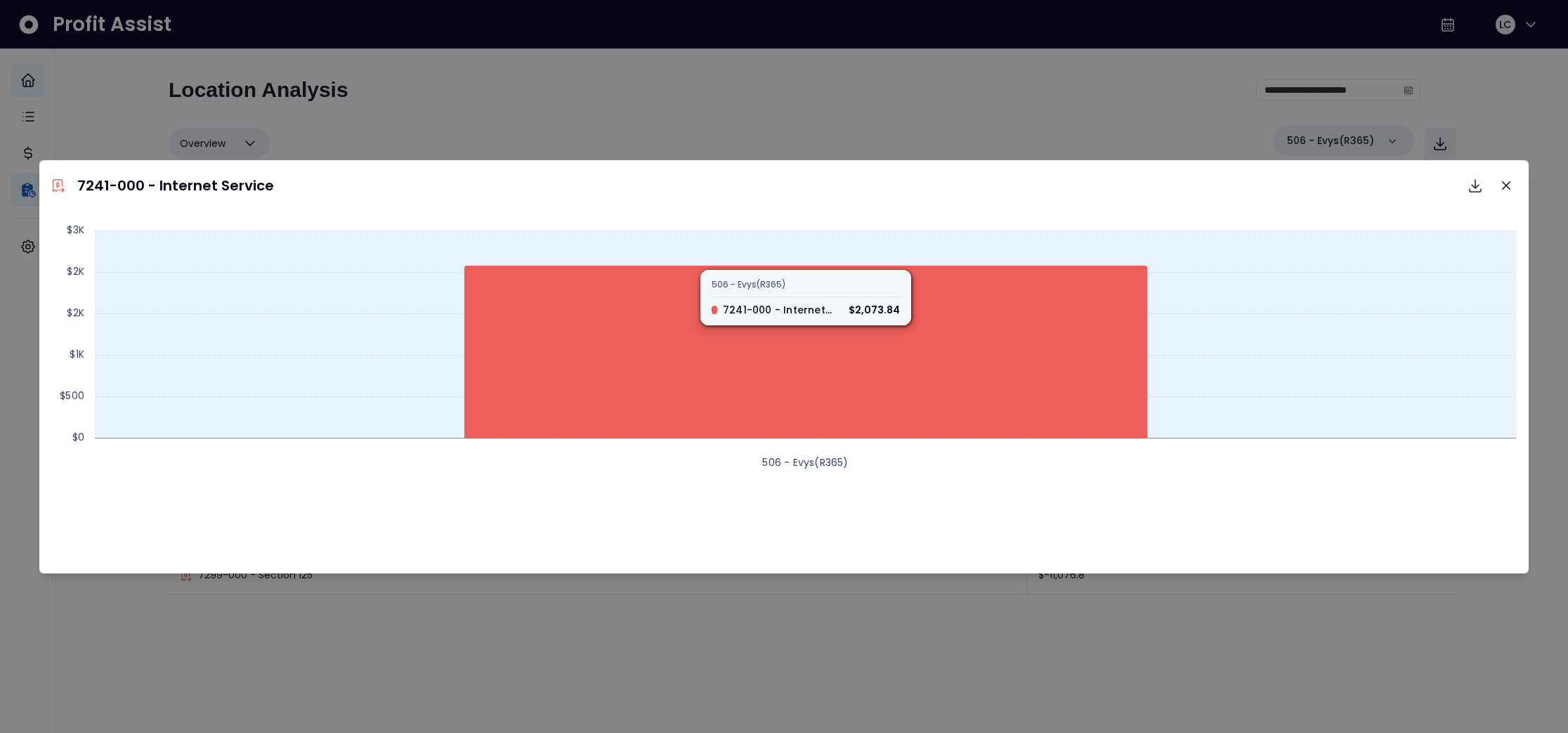
click at [716, 392] on icon at bounding box center [806, 351] width 683 height 172
click at [825, 277] on icon at bounding box center [806, 351] width 683 height 172
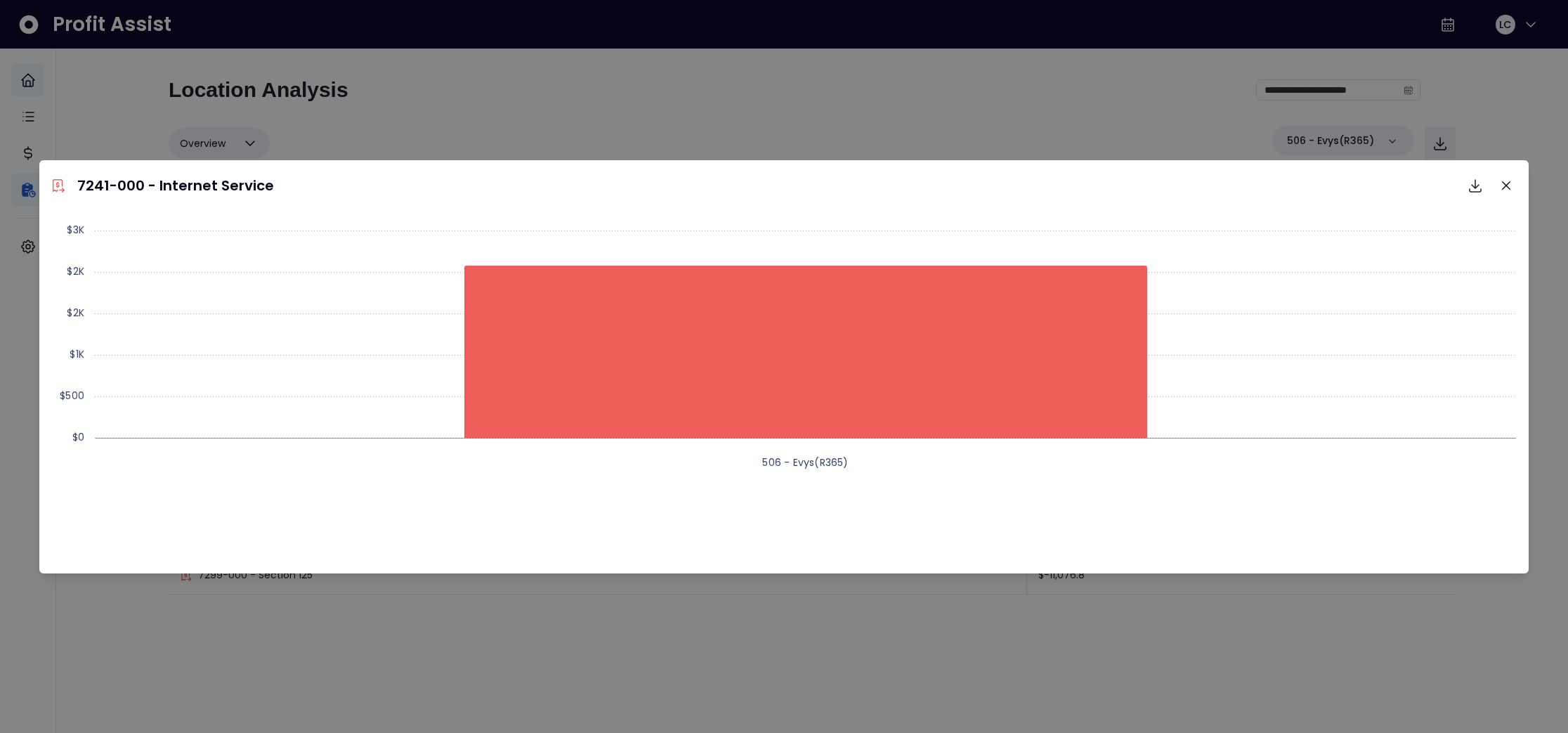
click at [1507, 183] on icon "Close" at bounding box center [1506, 185] width 8 height 8
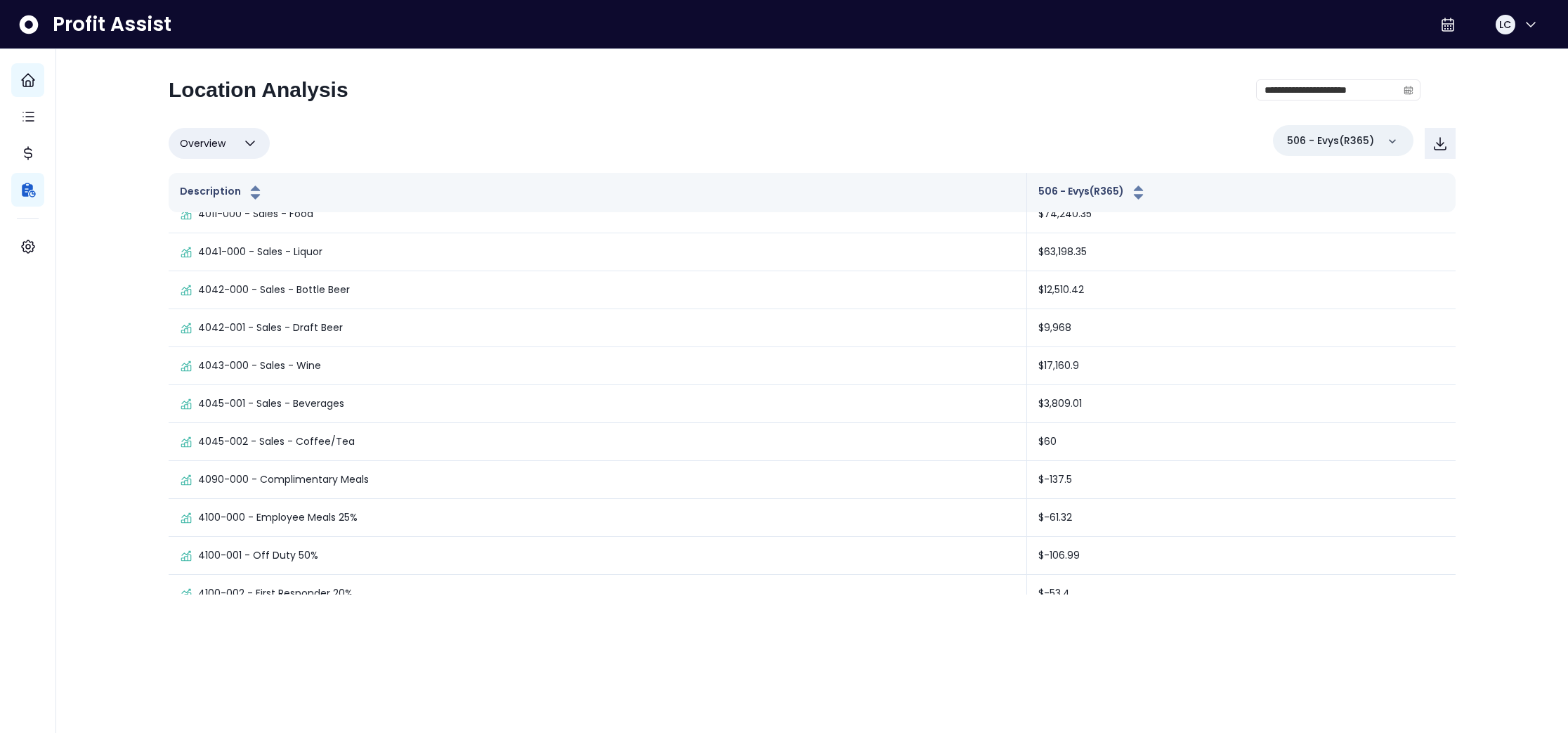
scroll to position [0, 0]
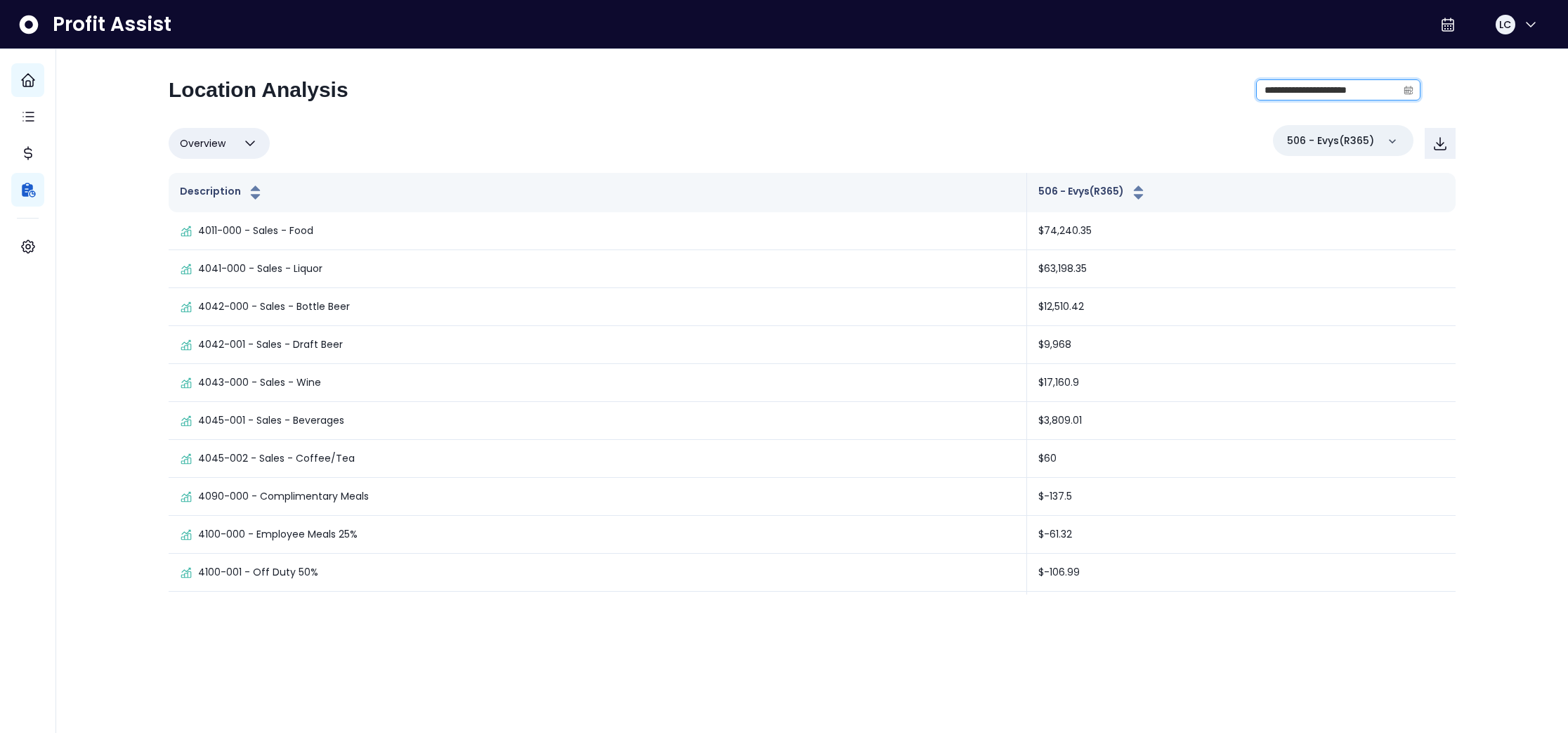
click at [1370, 88] on input "**********" at bounding box center [1327, 89] width 140 height 20
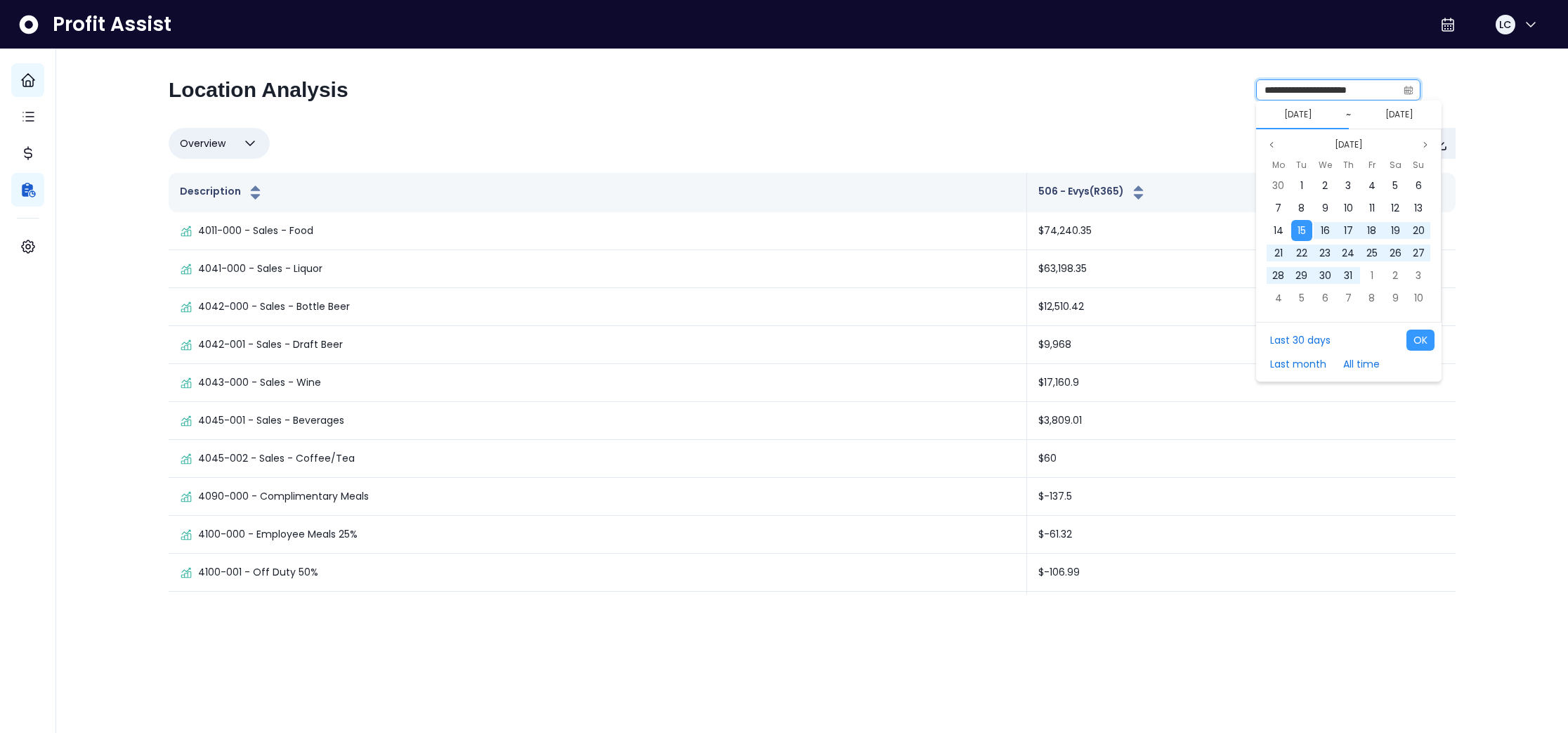
drag, startPoint x: 1383, startPoint y: 89, endPoint x: 1350, endPoint y: 90, distance: 33.0
click at [1382, 90] on input "**********" at bounding box center [1327, 89] width 140 height 20
click at [1335, 89] on input "**********" at bounding box center [1327, 89] width 140 height 20
click at [1390, 96] on input "**********" at bounding box center [1327, 89] width 140 height 20
click at [1413, 93] on icon "calendar" at bounding box center [1410, 89] width 7 height 8
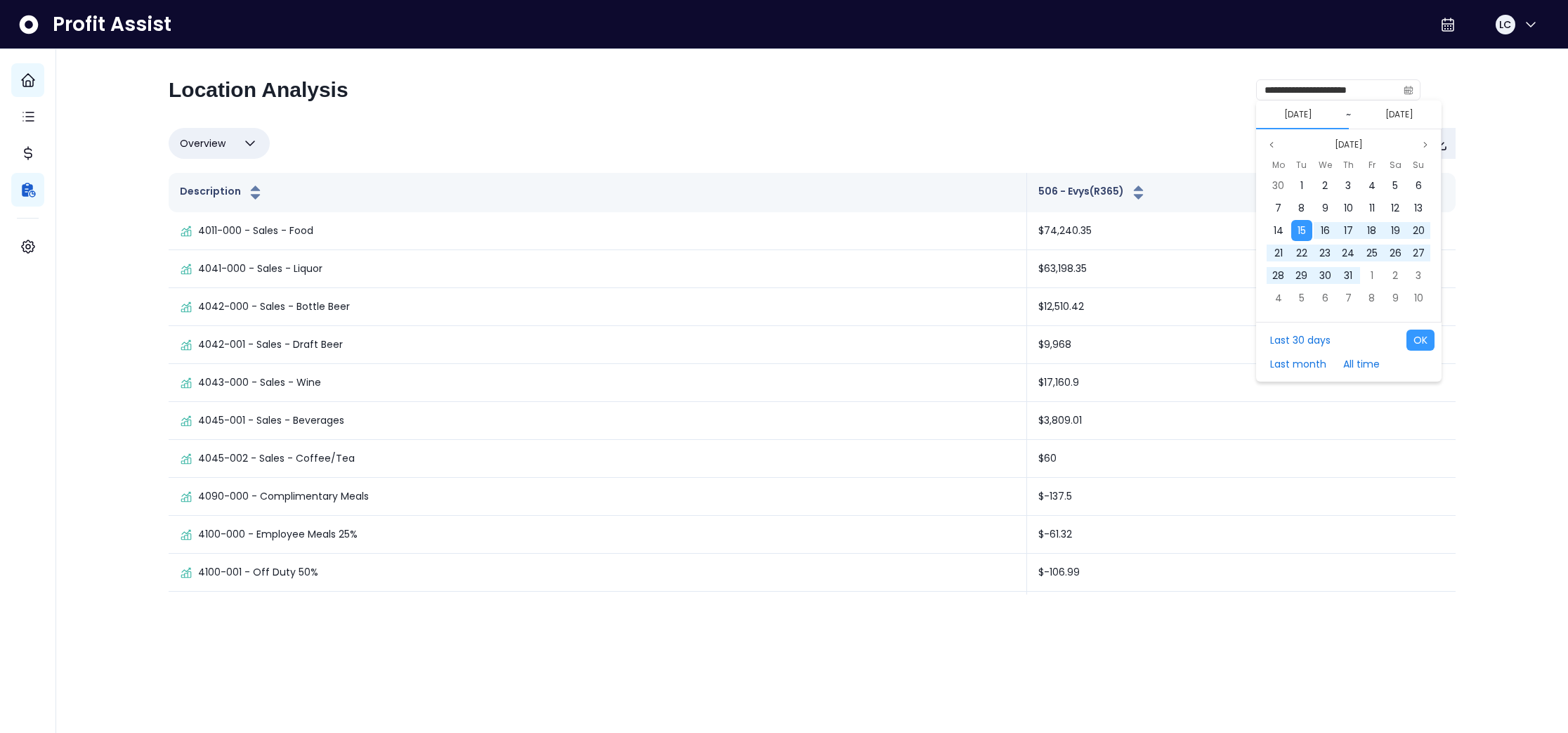
click at [1401, 112] on button "[DATE]" at bounding box center [1400, 115] width 40 height 17
click at [1384, 114] on button "[DATE]" at bounding box center [1400, 115] width 40 height 17
click at [1380, 113] on button "[DATE]" at bounding box center [1400, 115] width 40 height 17
click at [1279, 230] on span "11" at bounding box center [1279, 230] width 6 height 14
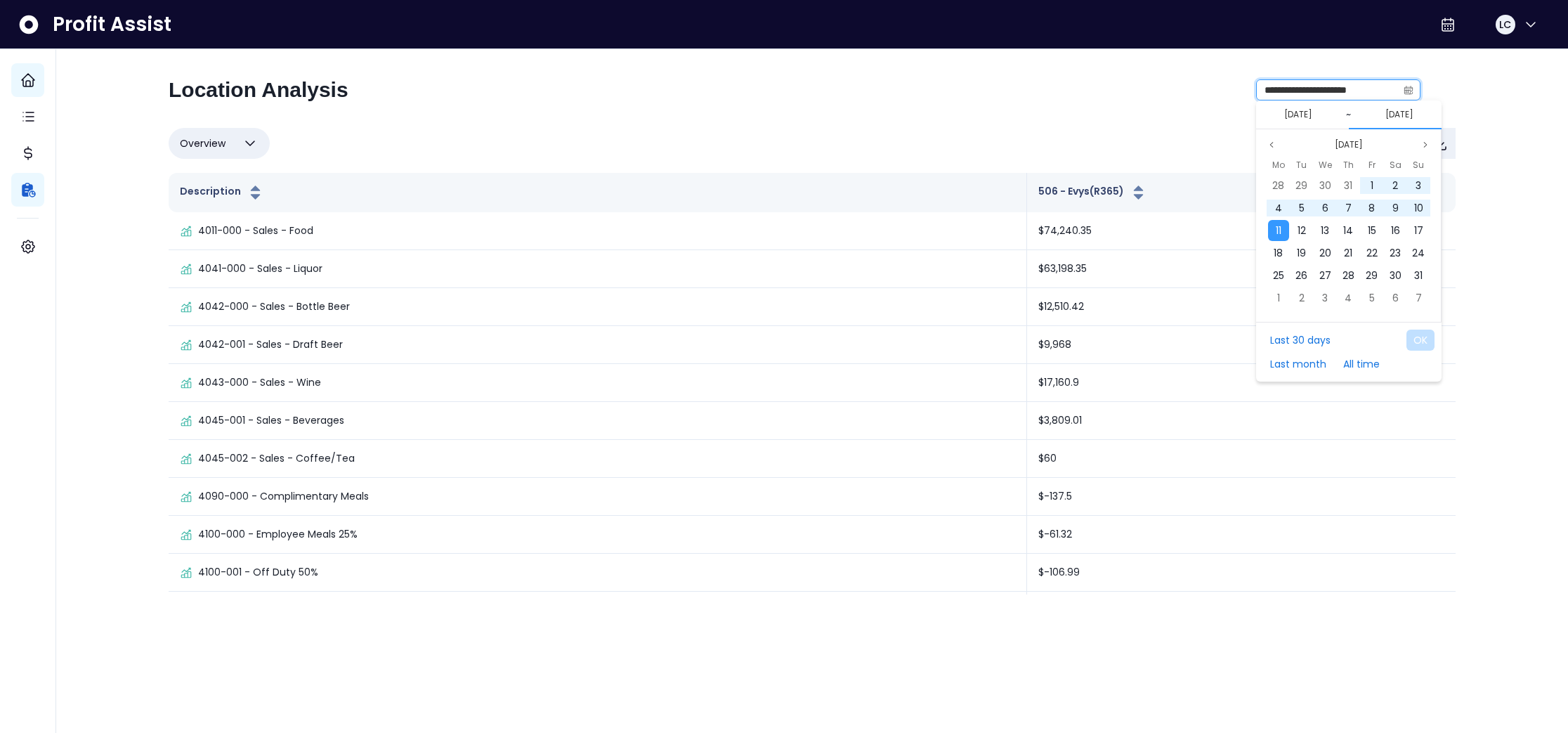
click at [1296, 92] on input "**********" at bounding box center [1327, 89] width 140 height 20
click at [1292, 112] on button "[DATE]" at bounding box center [1299, 115] width 40 height 17
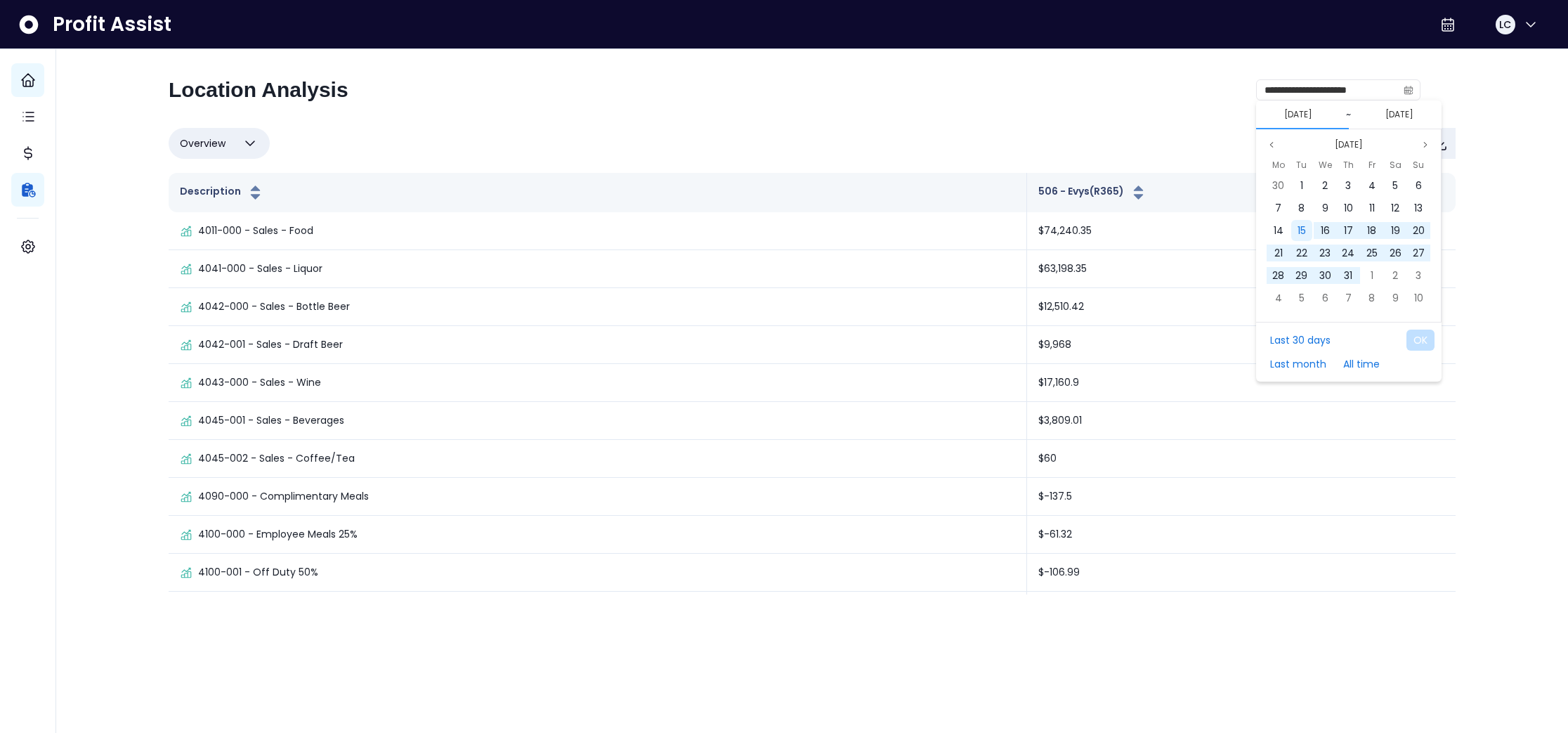
click at [1306, 231] on div "15" at bounding box center [1302, 231] width 21 height 21
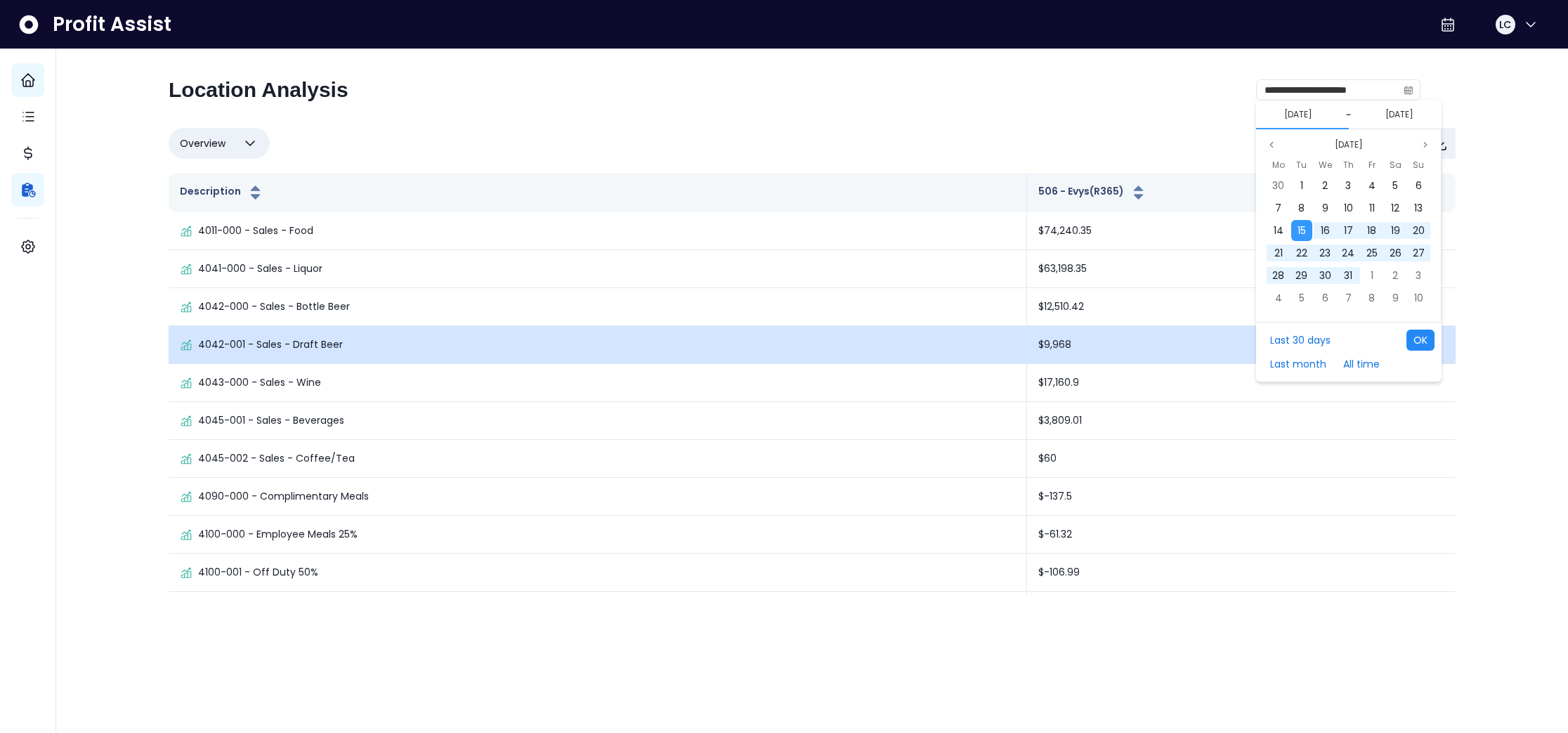
click at [1415, 342] on button "OK" at bounding box center [1421, 340] width 28 height 21
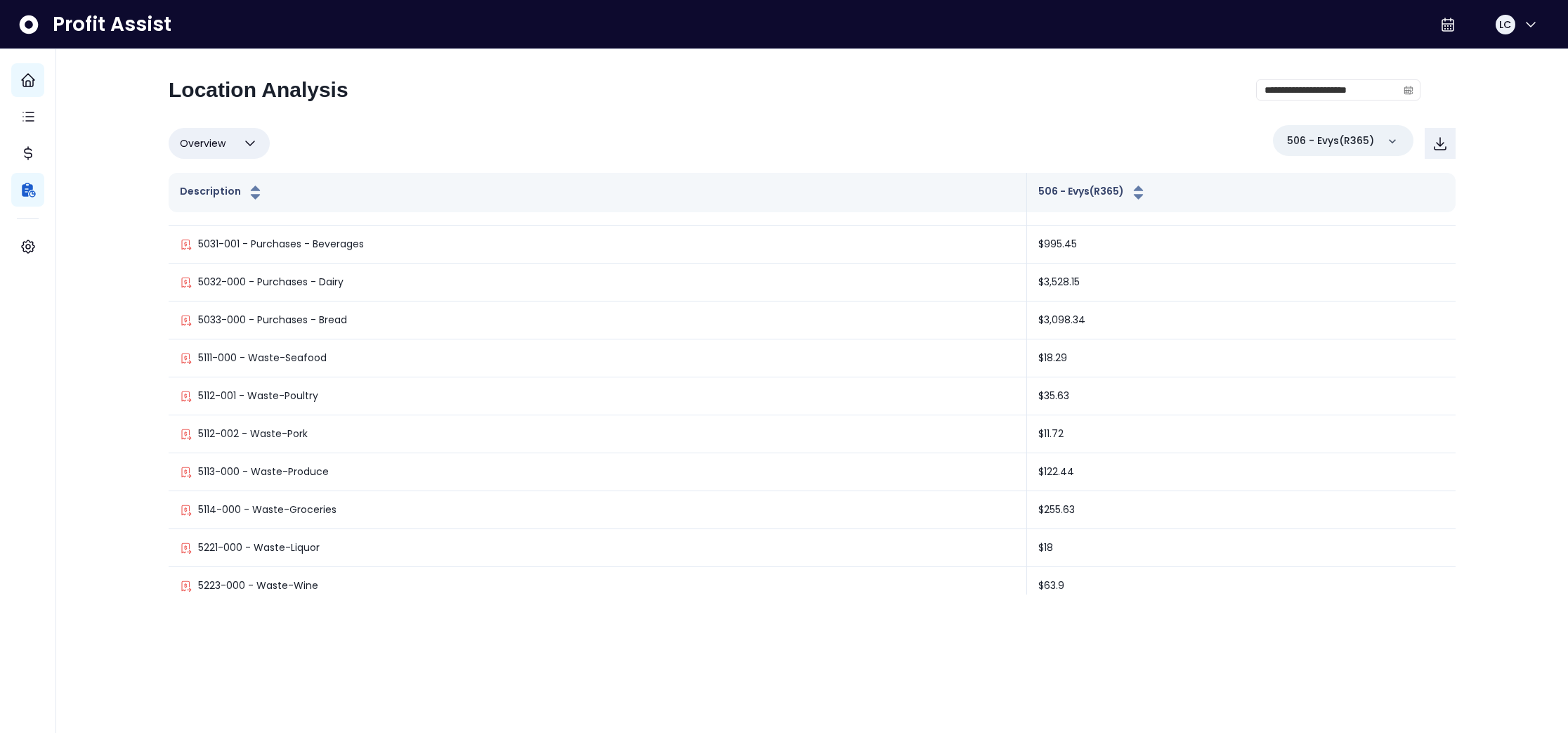
scroll to position [1506, 0]
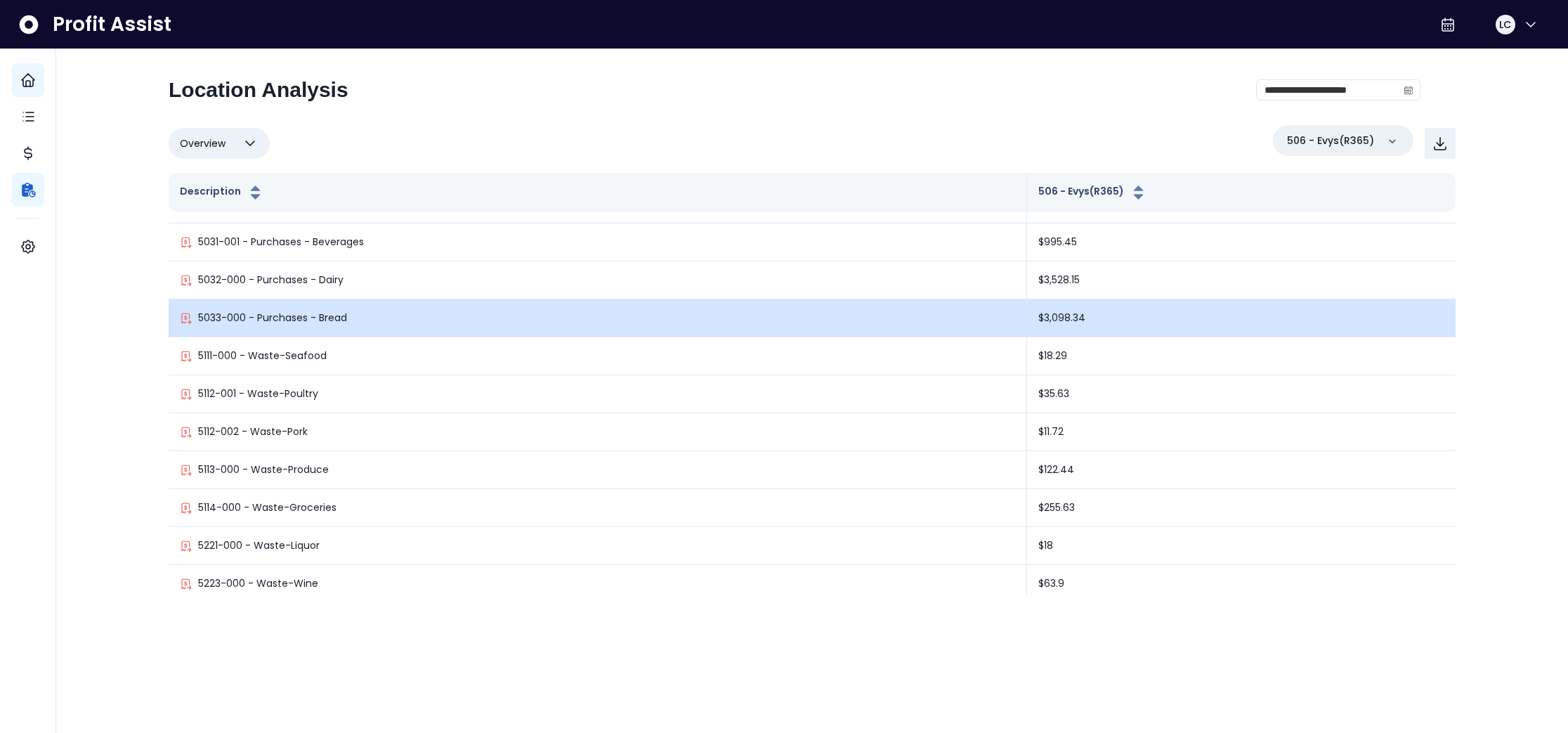
click at [283, 315] on p "5033-000 - Purchases - Bread" at bounding box center [273, 318] width 149 height 15
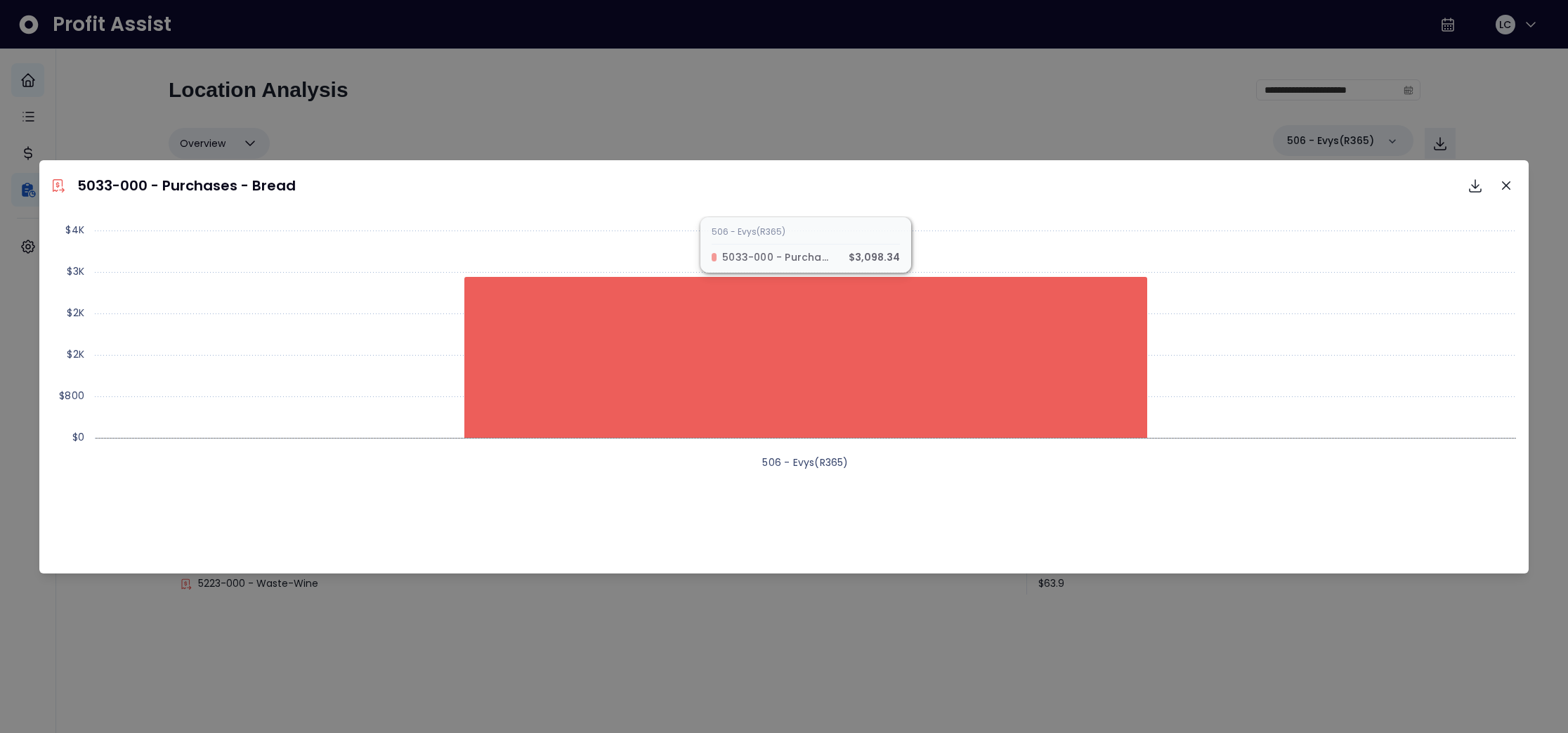
click at [1506, 183] on icon "Close" at bounding box center [1506, 185] width 8 height 8
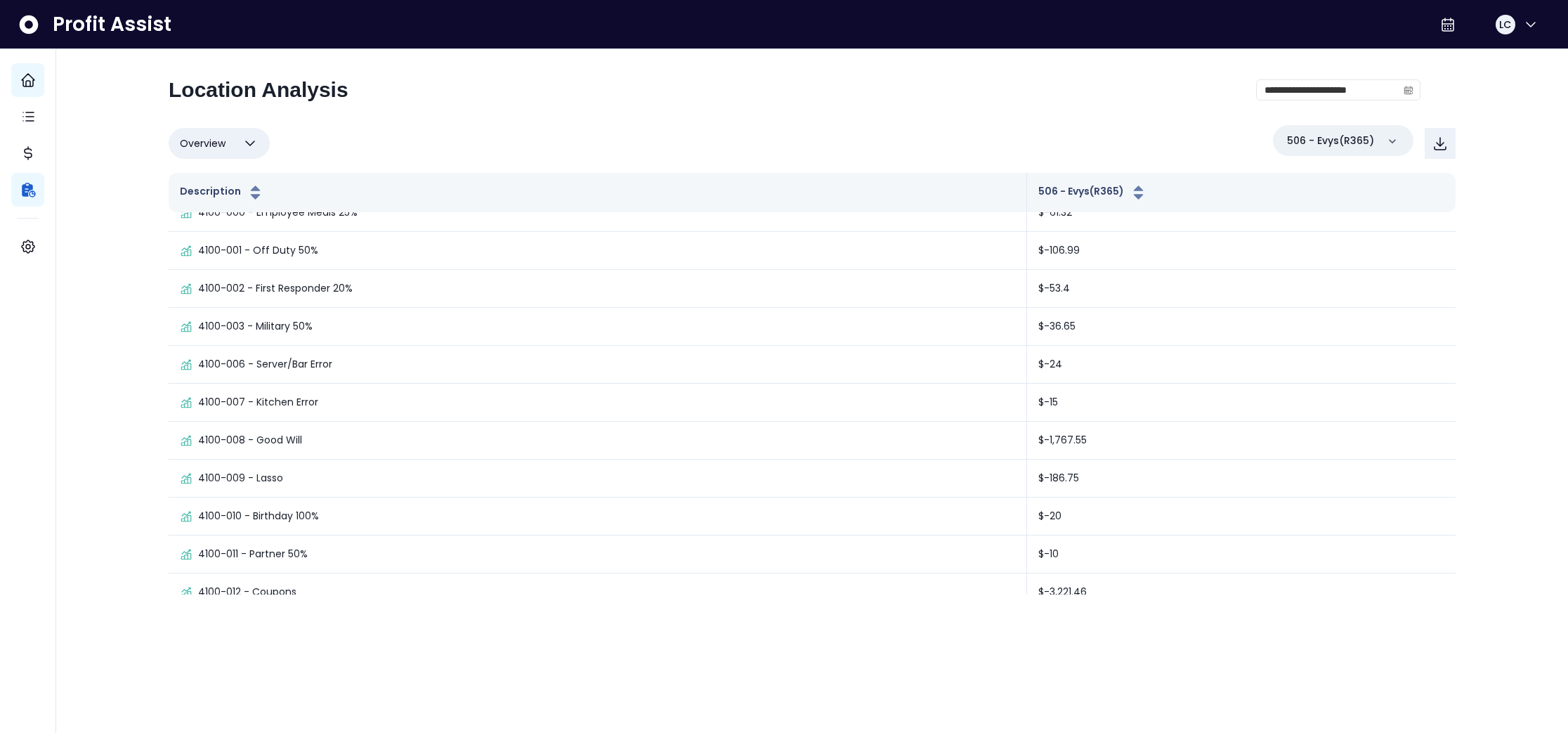
scroll to position [312, 0]
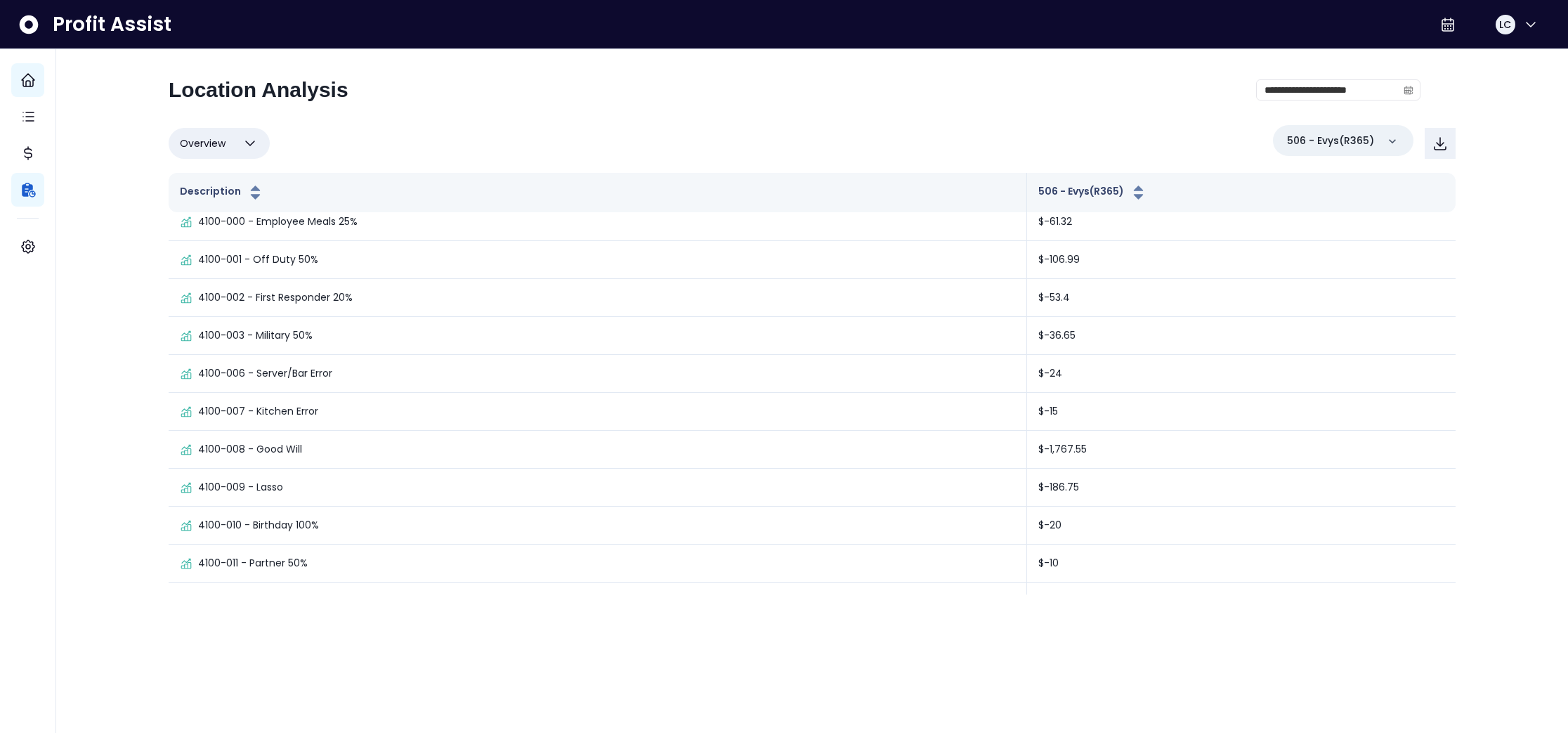
click at [248, 139] on icon "button" at bounding box center [250, 143] width 17 height 17
click at [449, 141] on div "Overview Overview % of cost % of sales % of budget ******** 506 - Evys(R365)" at bounding box center [812, 143] width 1288 height 37
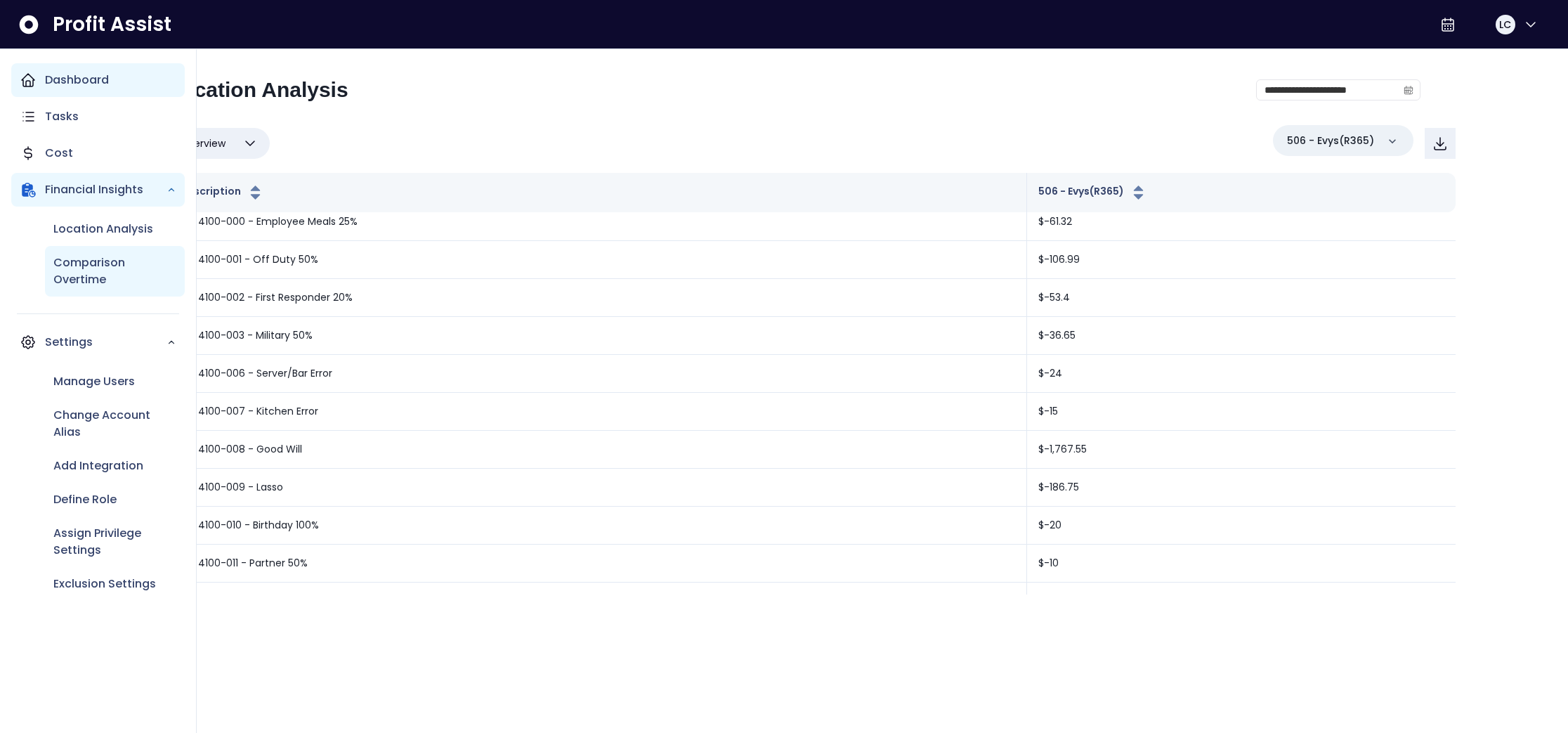
click at [96, 272] on p "Comparison Overtime" at bounding box center [115, 271] width 123 height 34
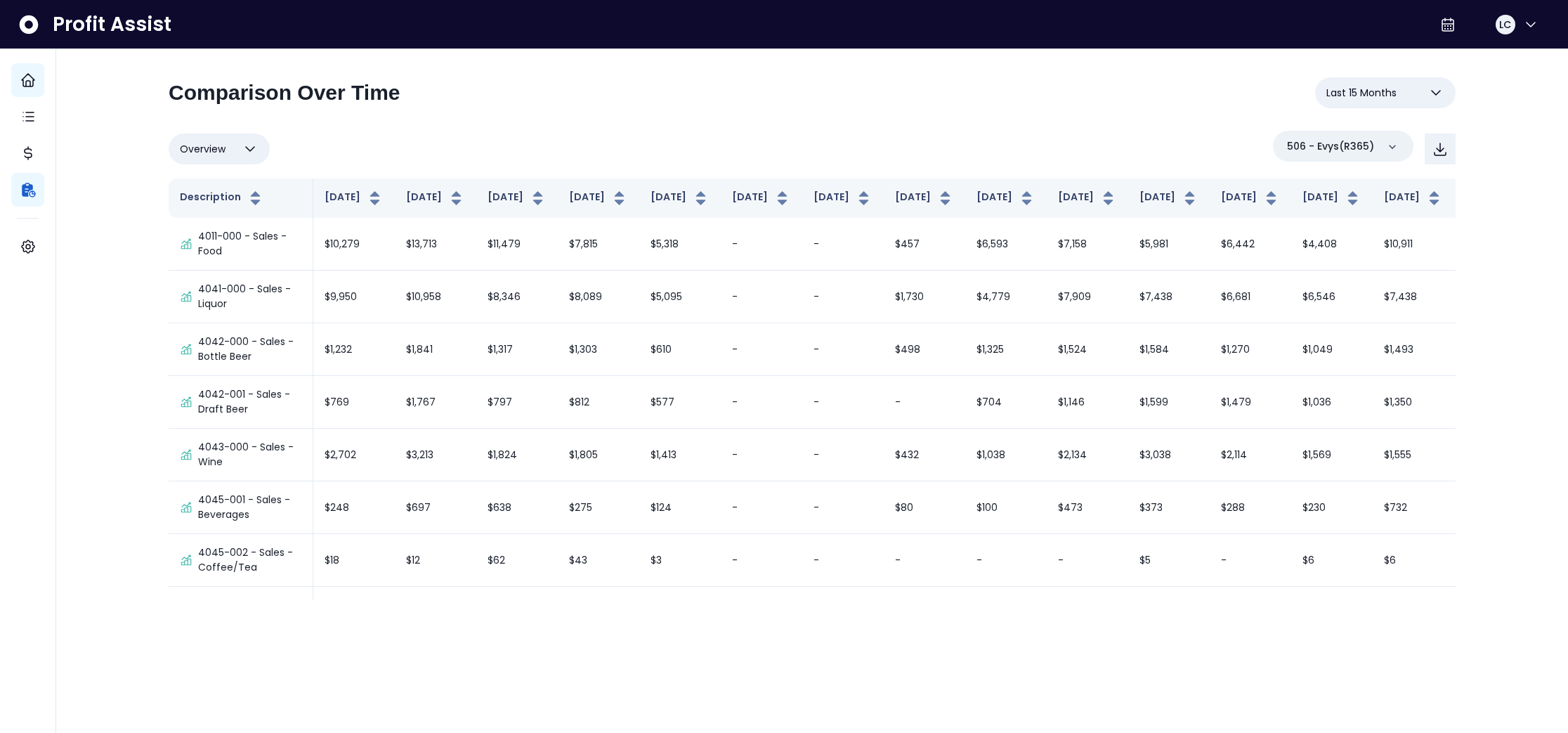
click at [1433, 94] on icon "button" at bounding box center [1436, 93] width 17 height 17
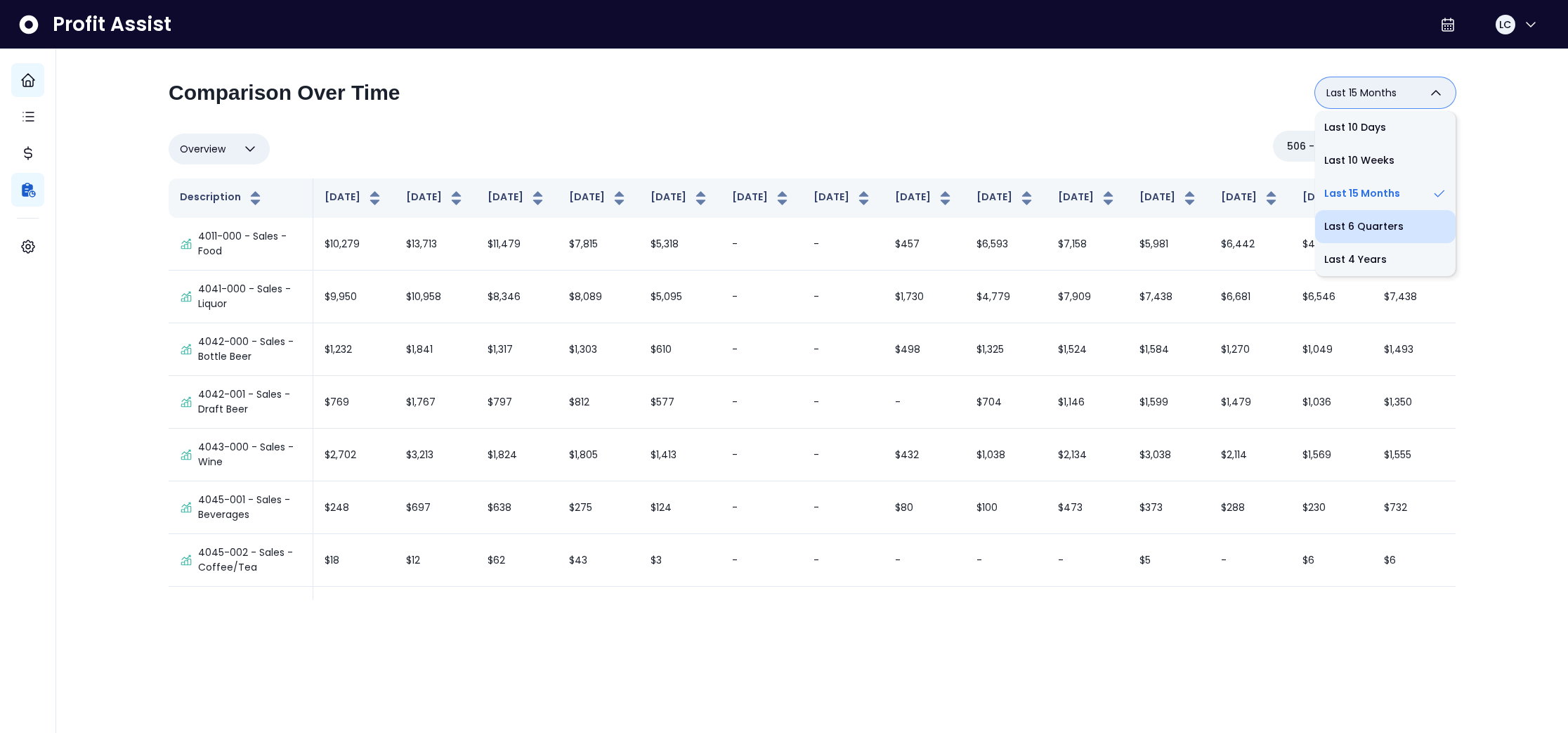
click at [1352, 232] on li "Last 6 Quarters" at bounding box center [1384, 226] width 140 height 33
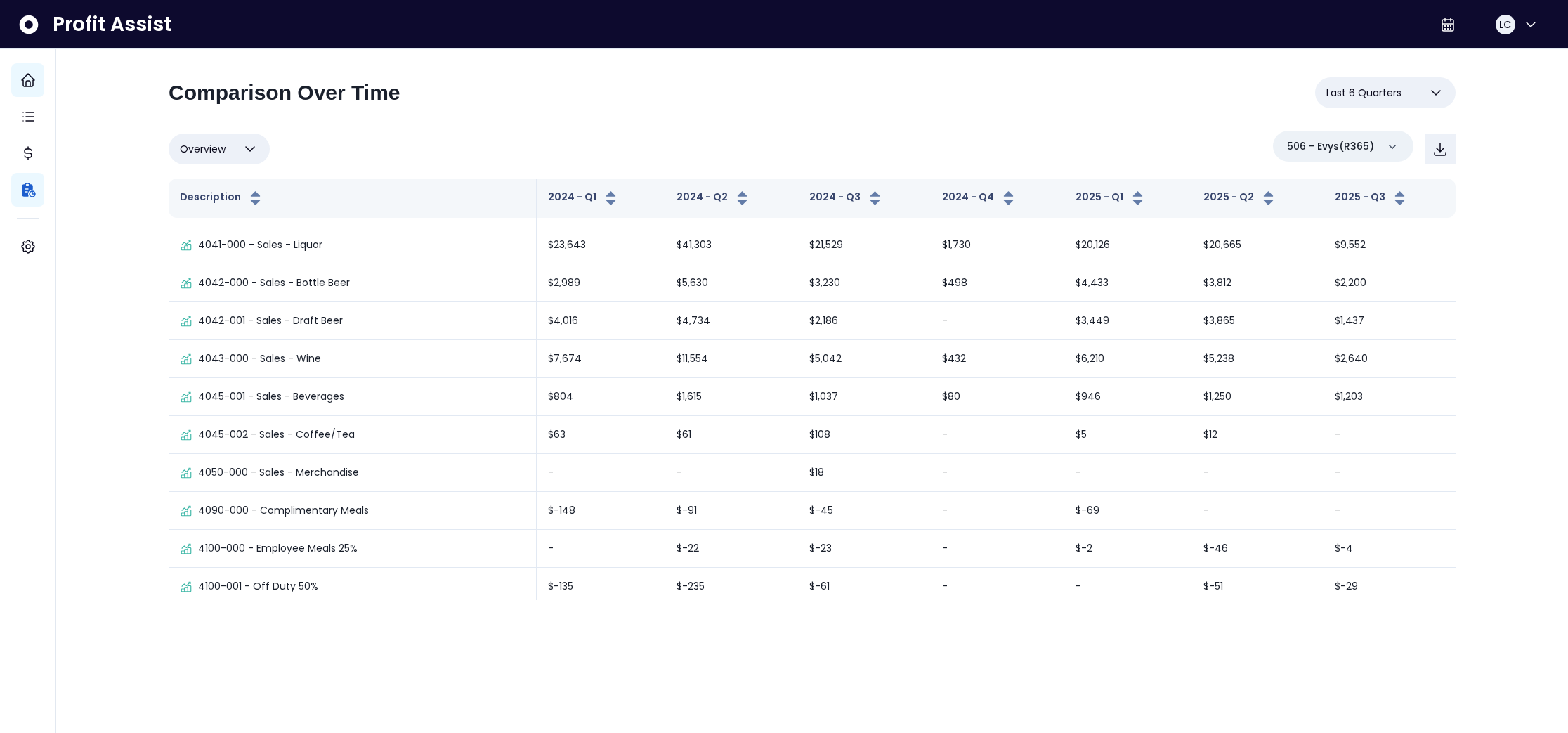
scroll to position [56, 0]
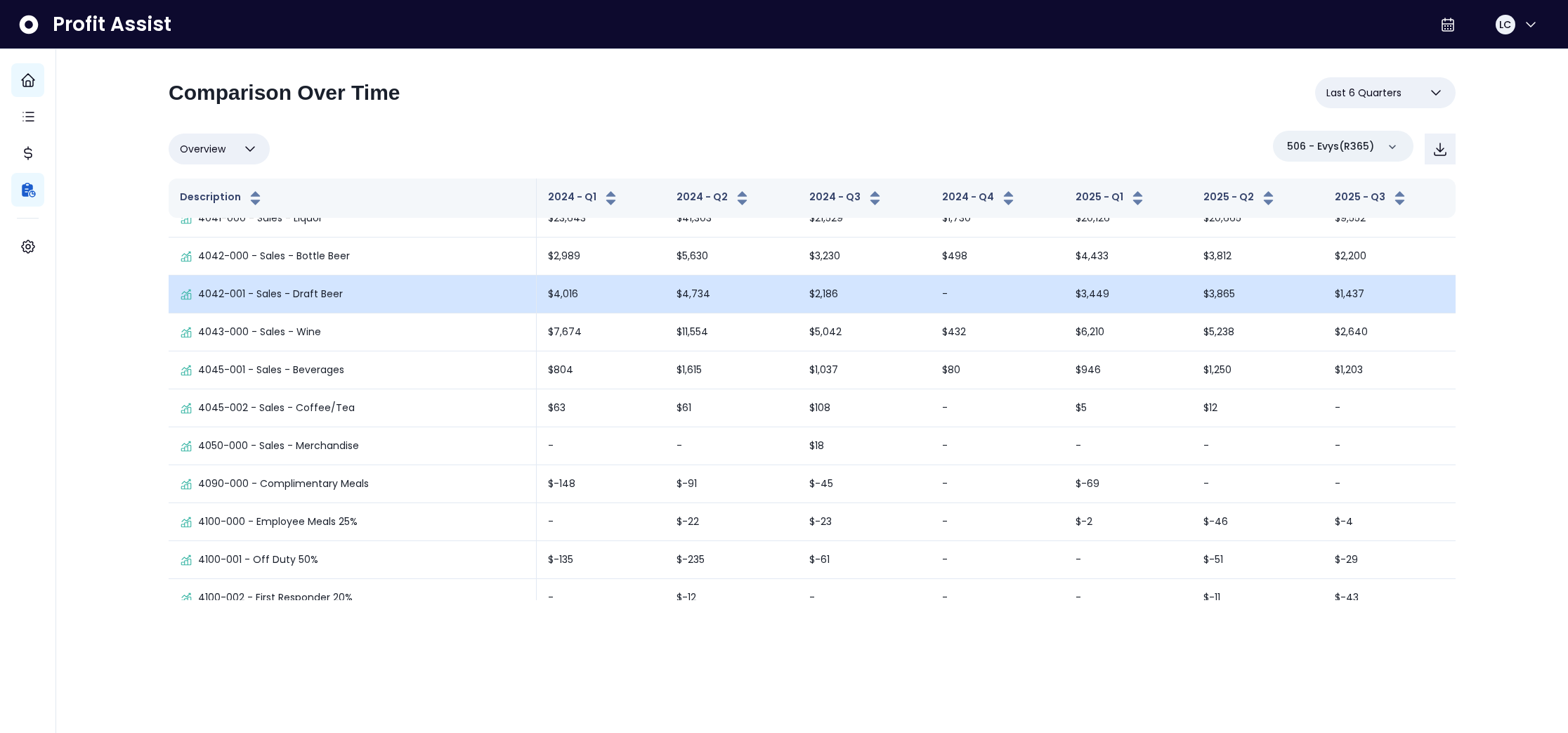
click at [232, 296] on p "4042-001 - Sales - Draft Beer" at bounding box center [271, 295] width 145 height 15
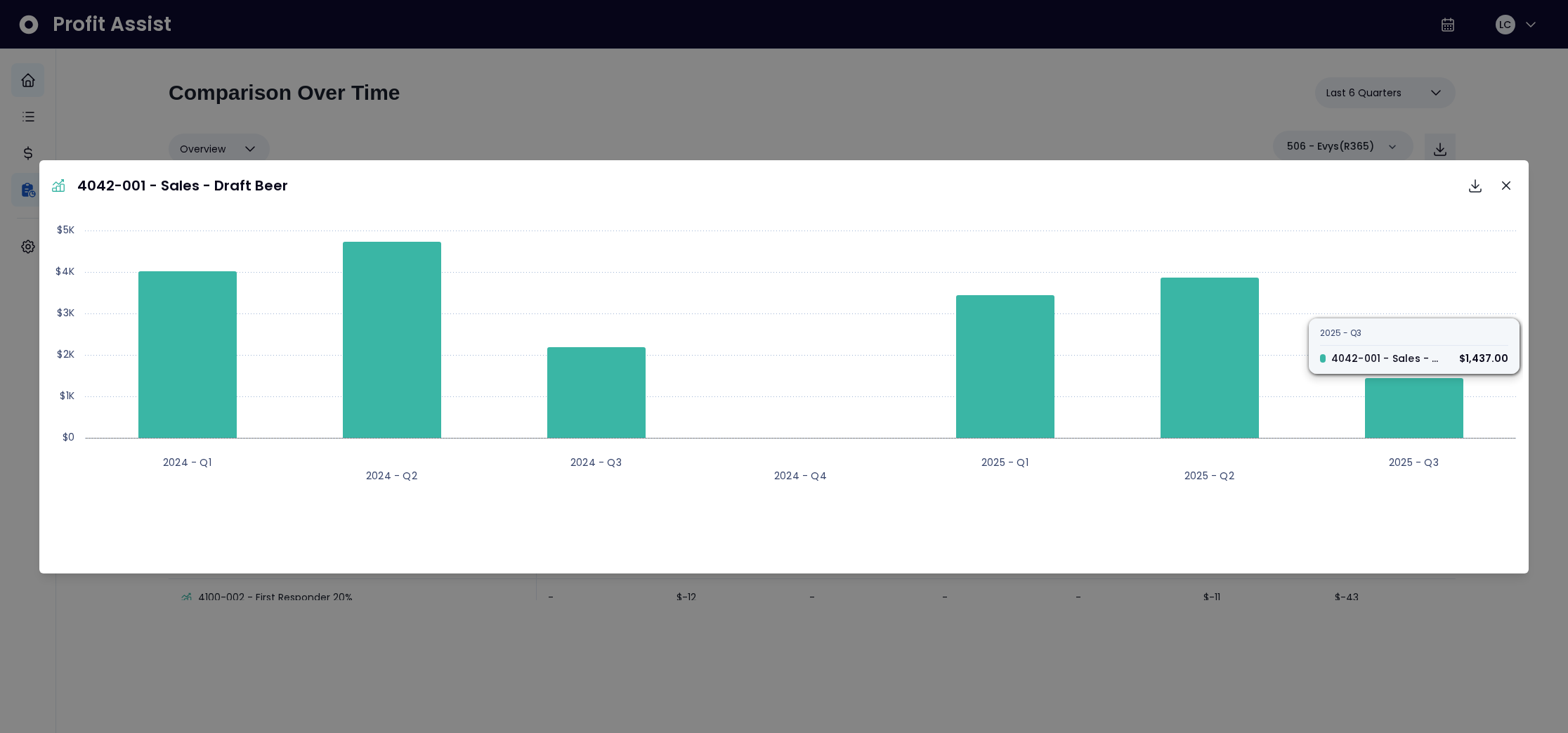
click at [1509, 184] on icon "Close" at bounding box center [1506, 185] width 8 height 8
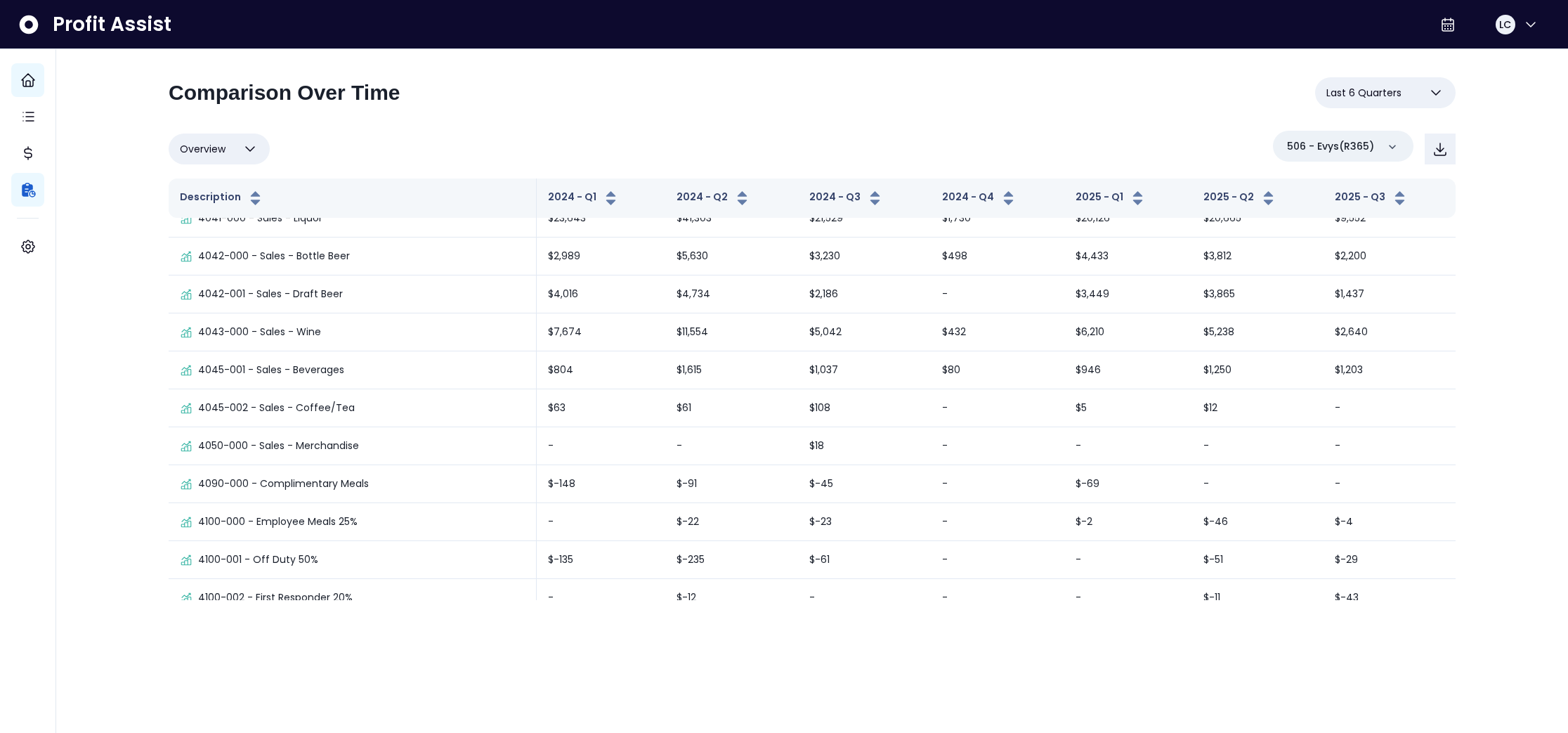
click at [1388, 90] on span "Last 6 Quarters" at bounding box center [1364, 93] width 75 height 17
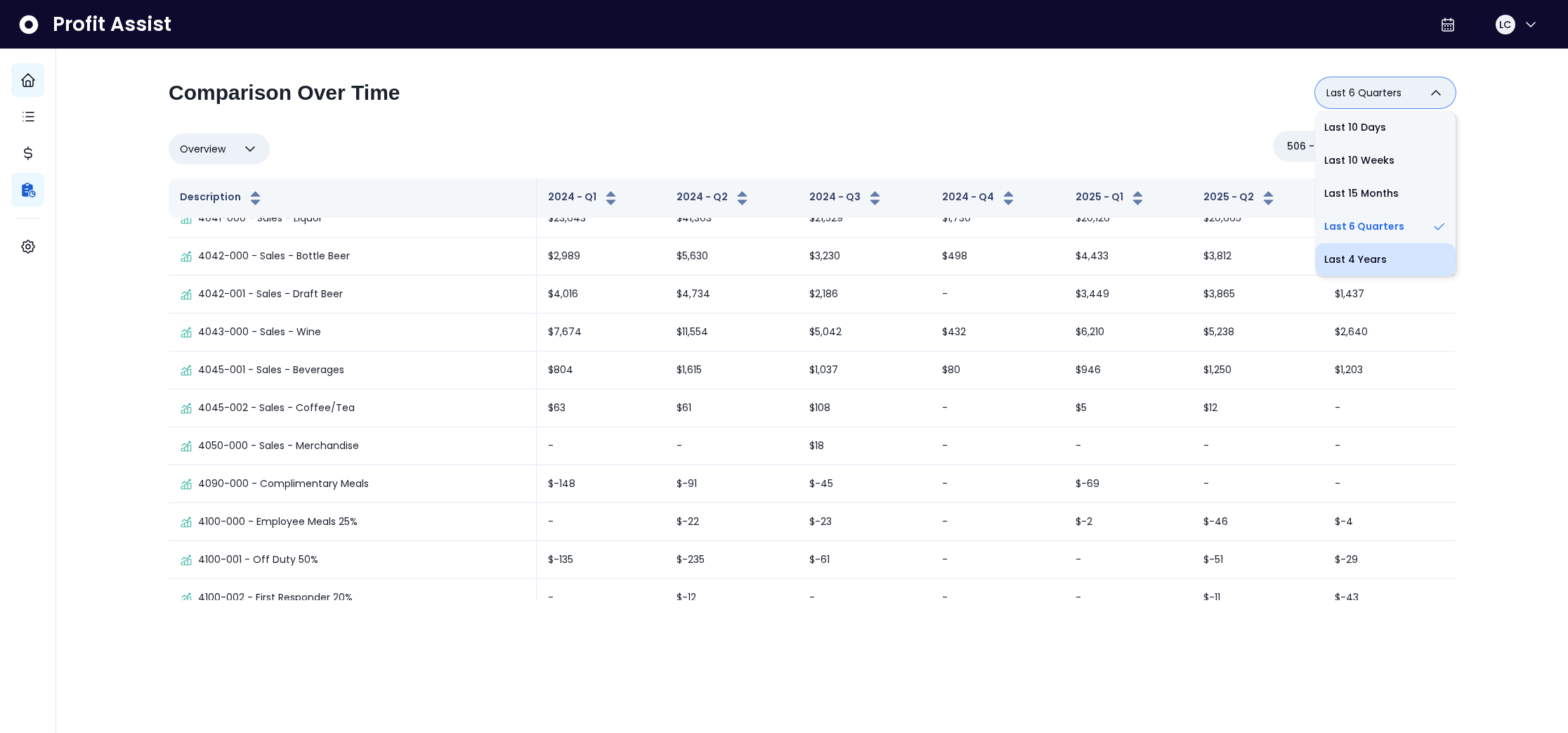
click at [1384, 259] on li "Last 4 Years" at bounding box center [1384, 259] width 140 height 33
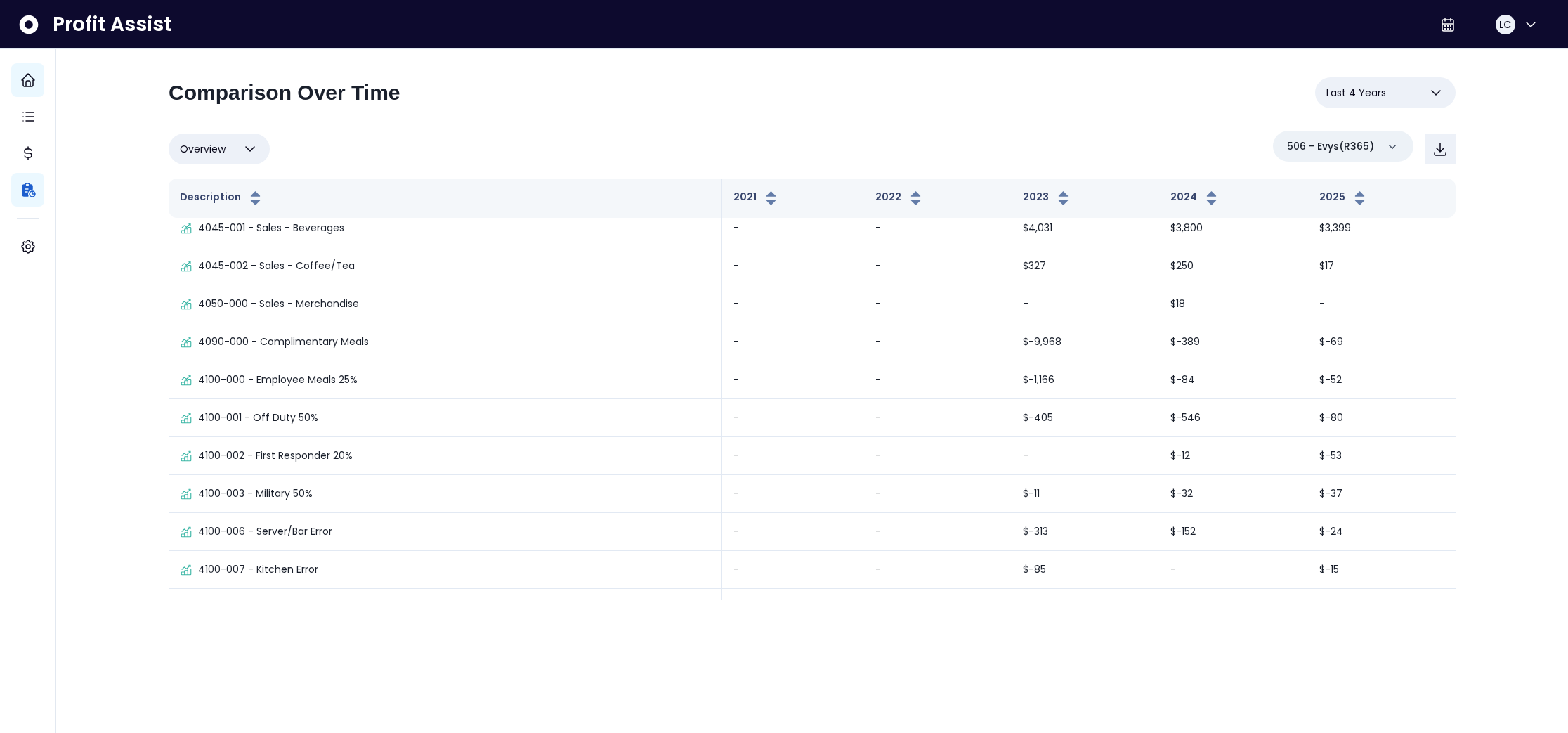
scroll to position [0, 0]
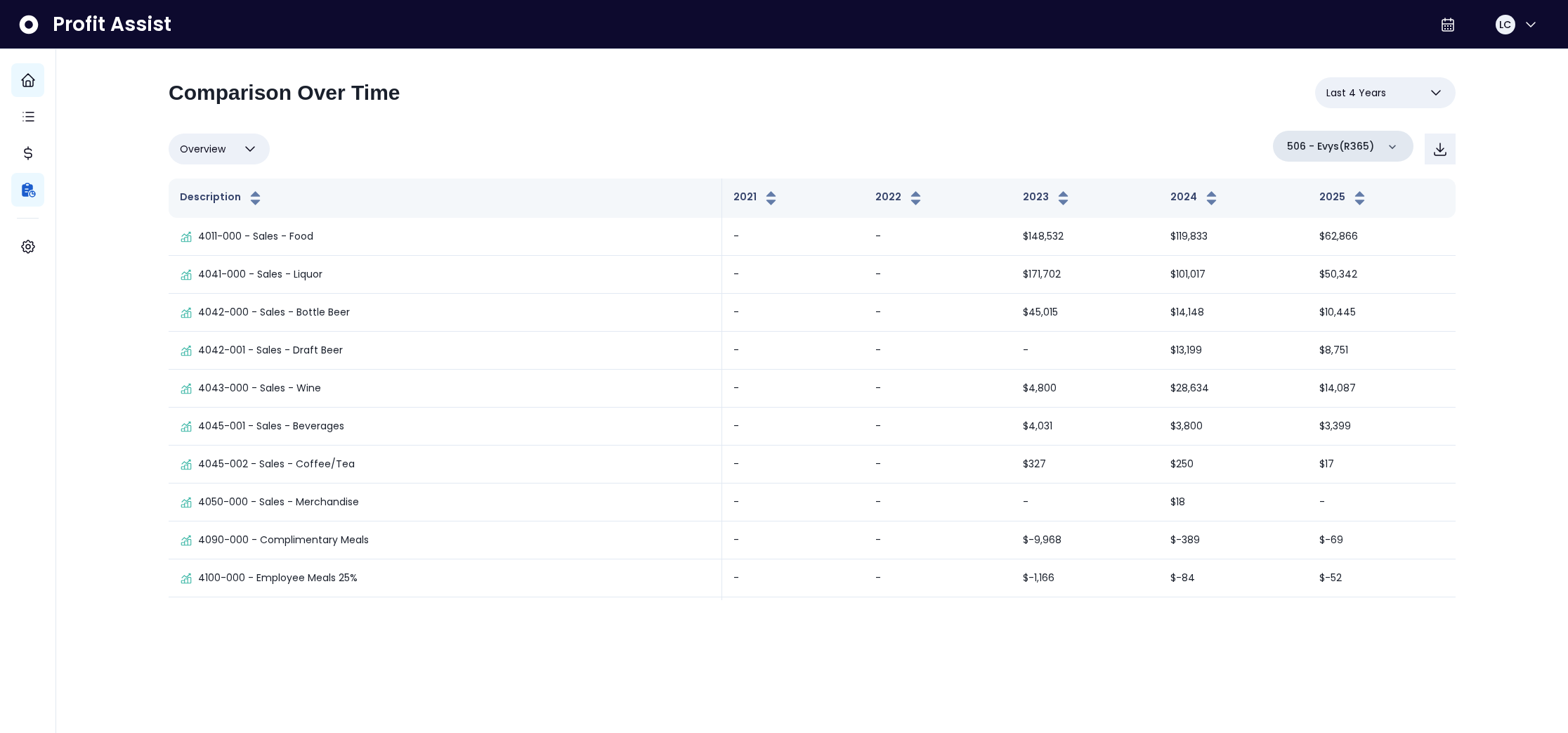
click at [1386, 145] on icon at bounding box center [1392, 147] width 14 height 14
click at [1336, 273] on p "100 - Crabby Bills [GEOGRAPHIC_DATA](R365)" at bounding box center [1352, 288] width 123 height 51
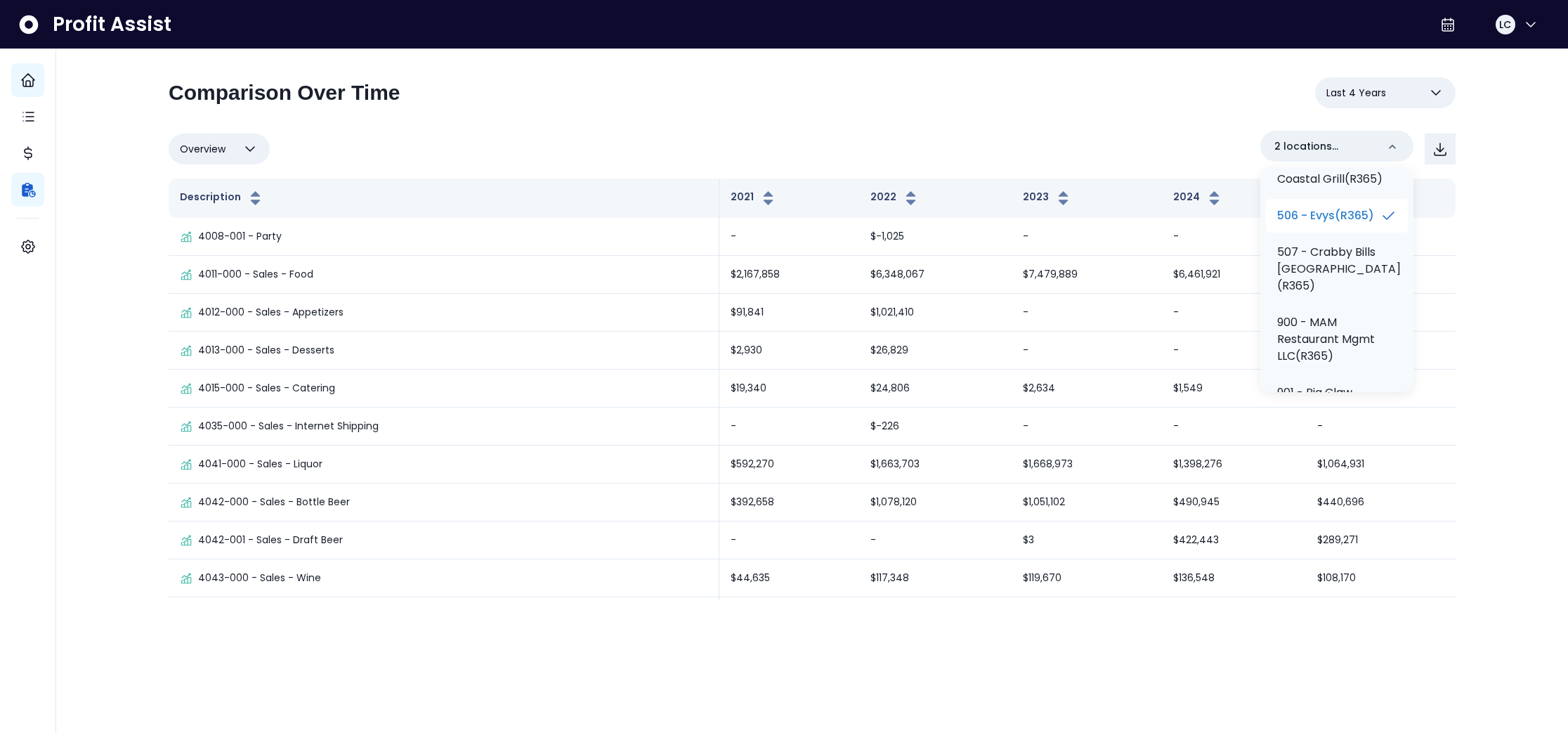
click at [1333, 224] on p "506 - Evys(R365)" at bounding box center [1325, 215] width 97 height 17
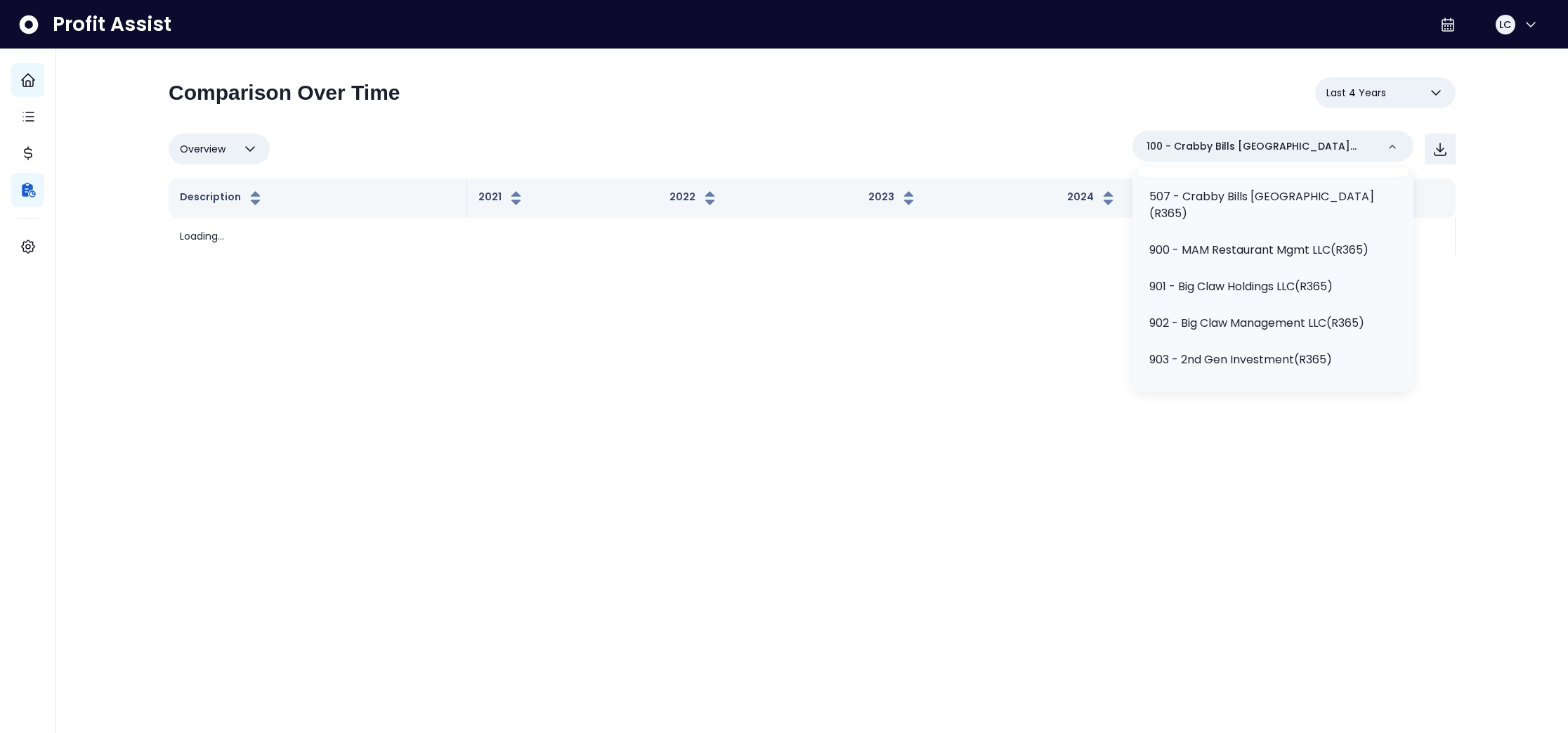
scroll to position [471, 0]
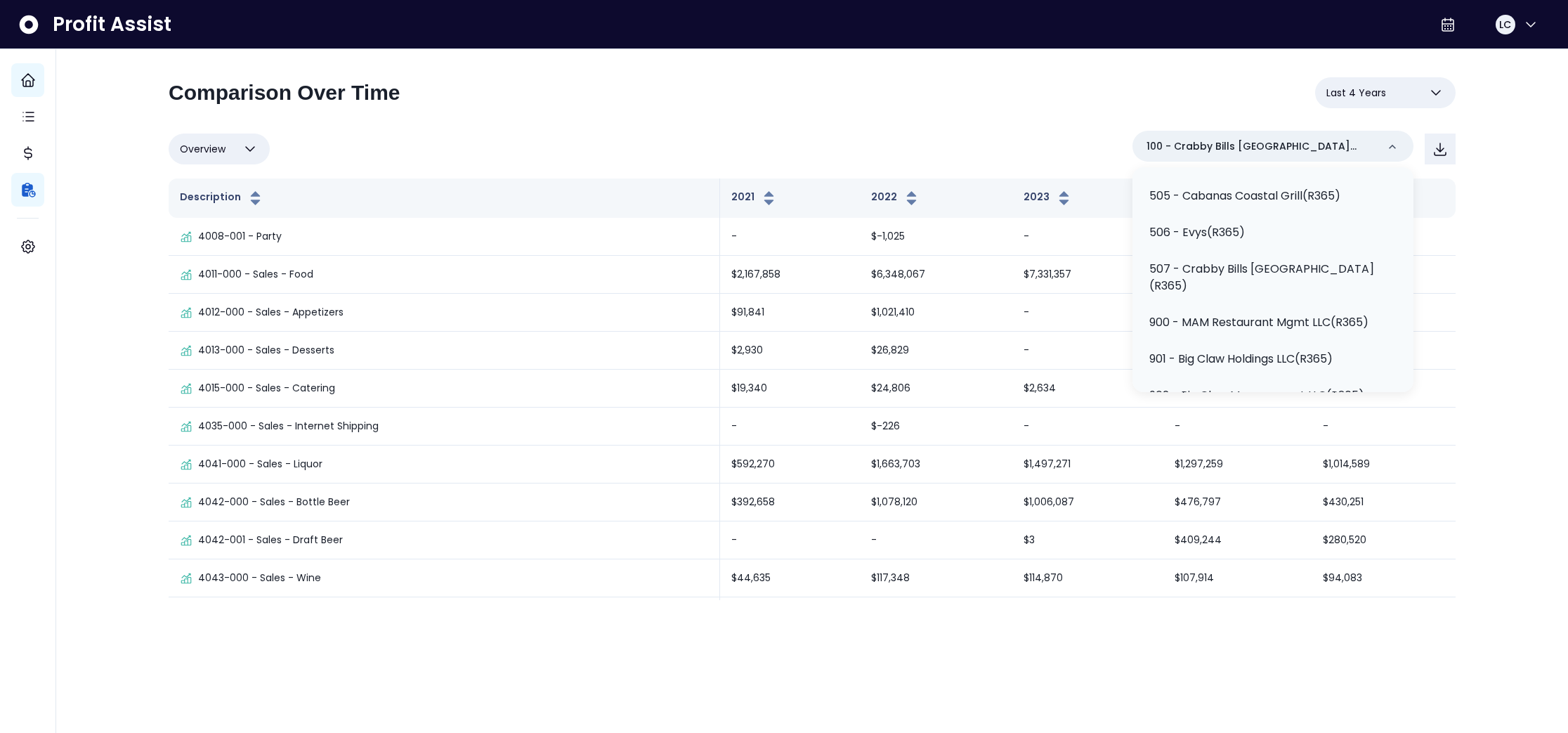
click at [1080, 112] on div "**********" at bounding box center [812, 98] width 1288 height 42
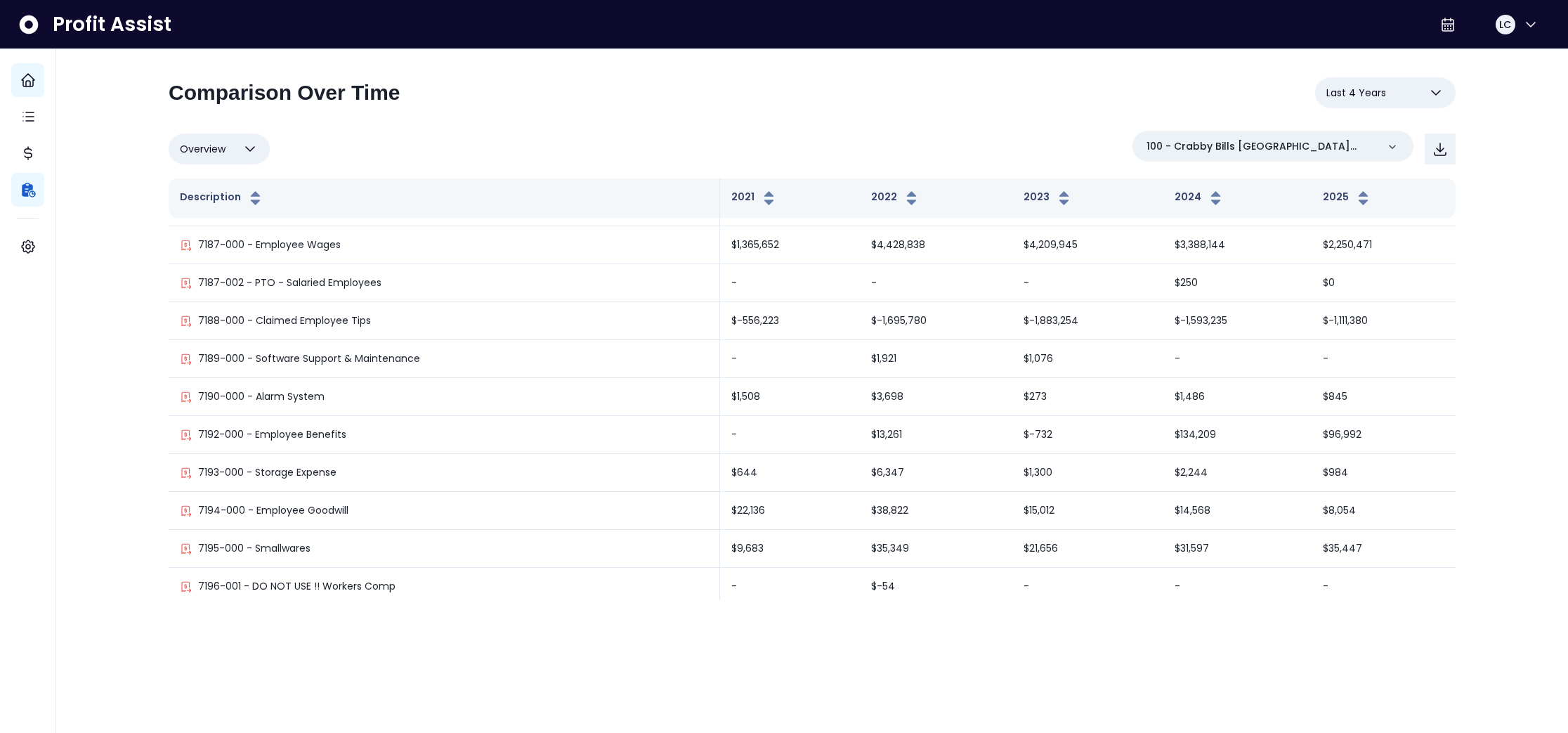
scroll to position [6383, 0]
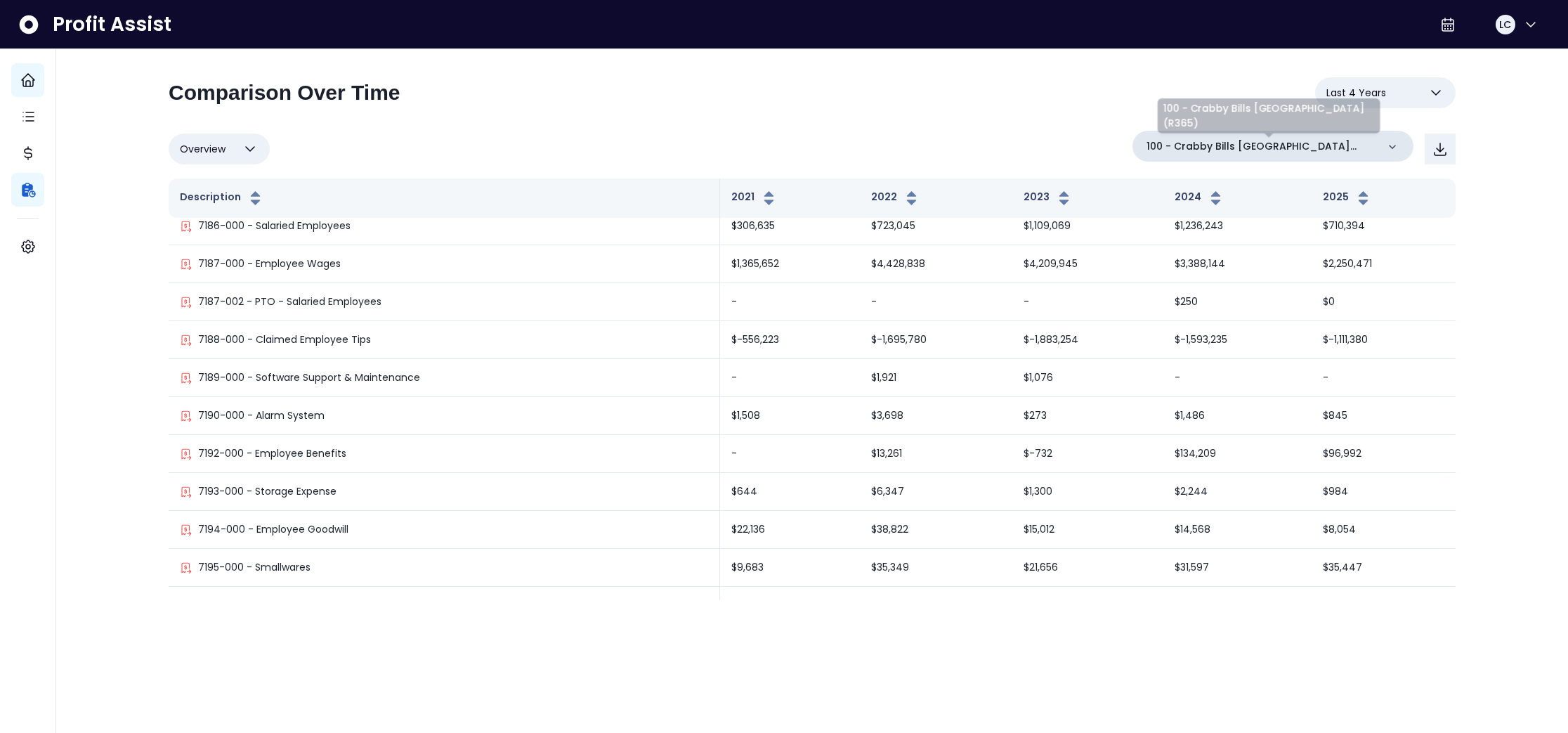
click at [1354, 143] on p "100 - Crabby Bills [GEOGRAPHIC_DATA](R365)" at bounding box center [1261, 147] width 231 height 15
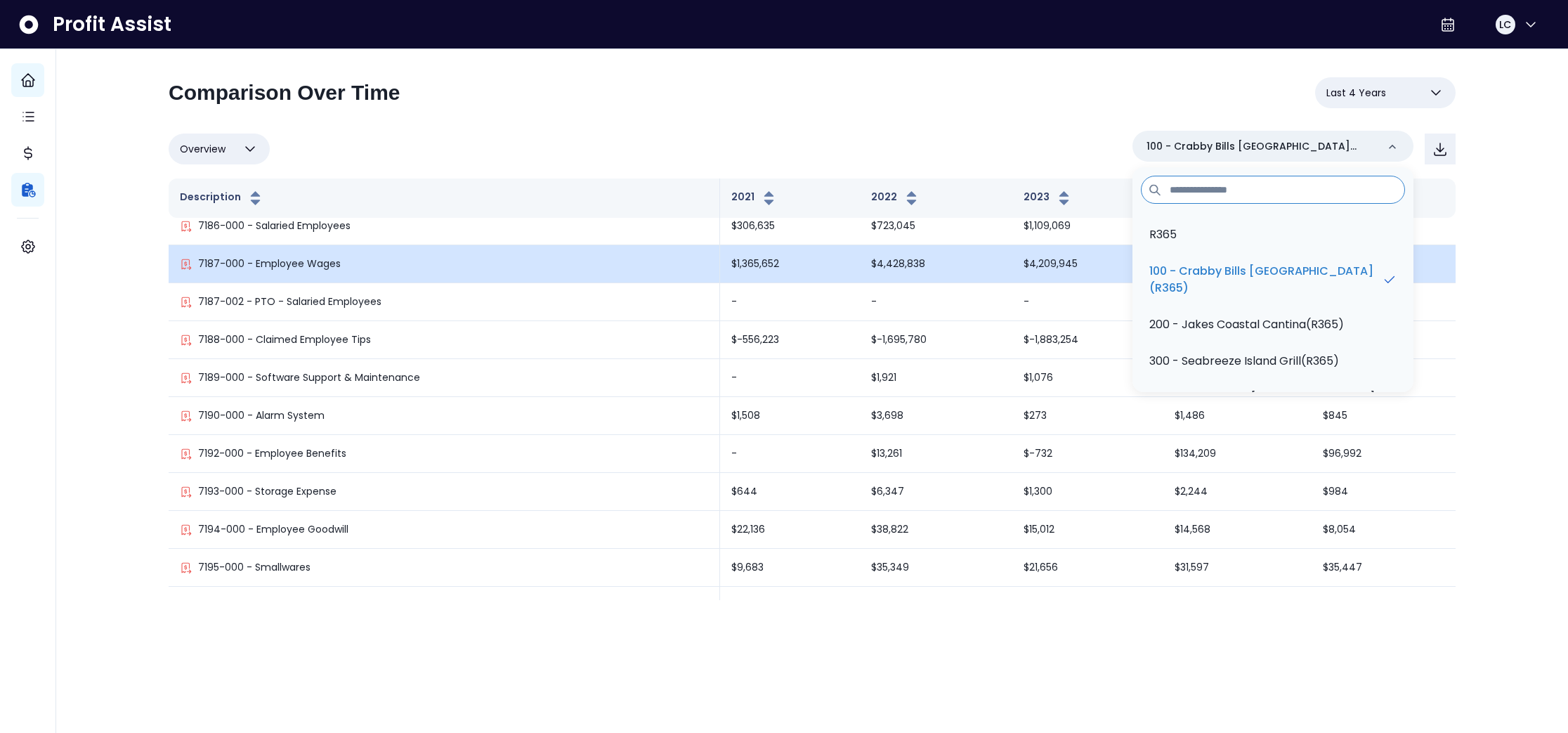
click at [1230, 276] on p "100 - Crabby Bills [GEOGRAPHIC_DATA](R365)" at bounding box center [1265, 279] width 232 height 34
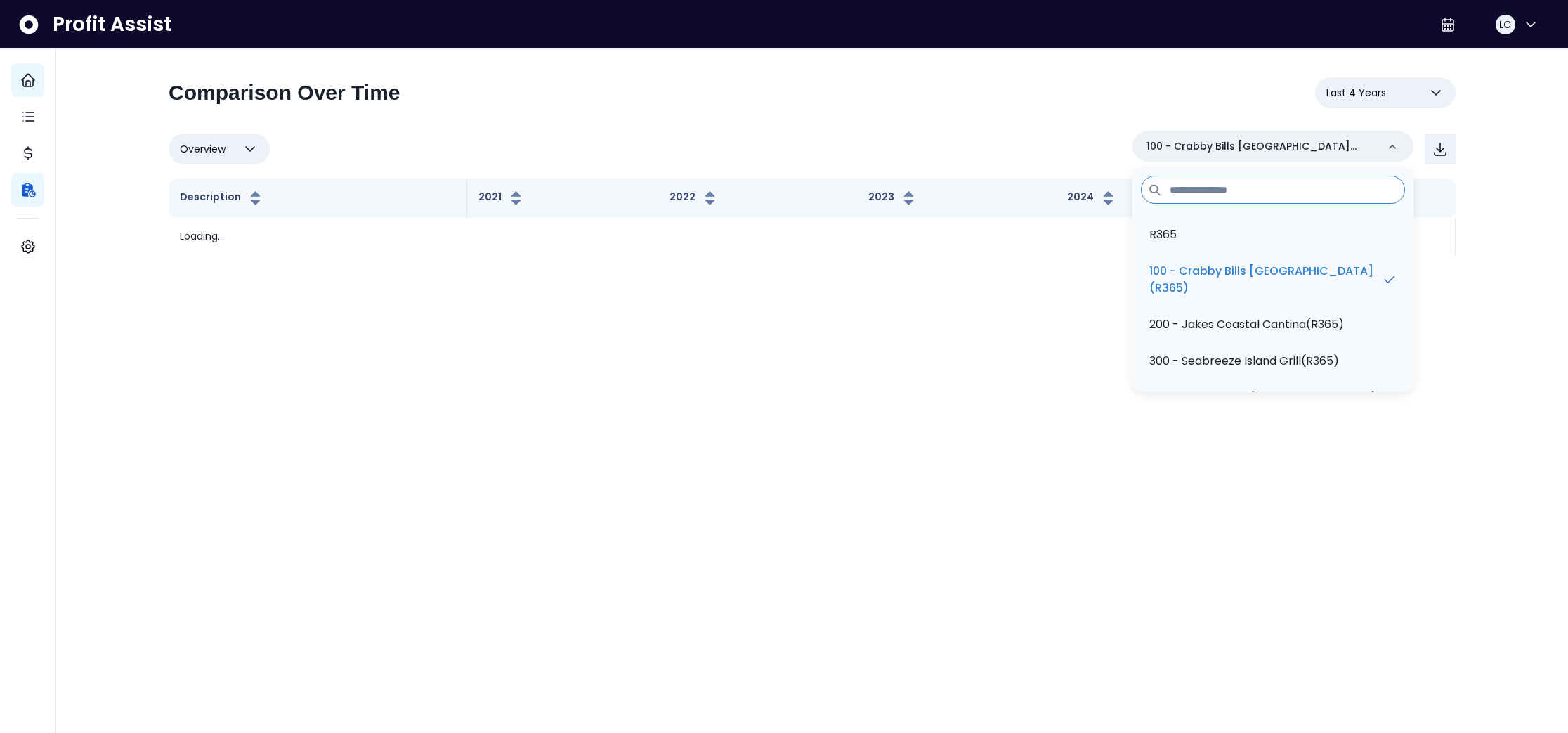
scroll to position [0, 0]
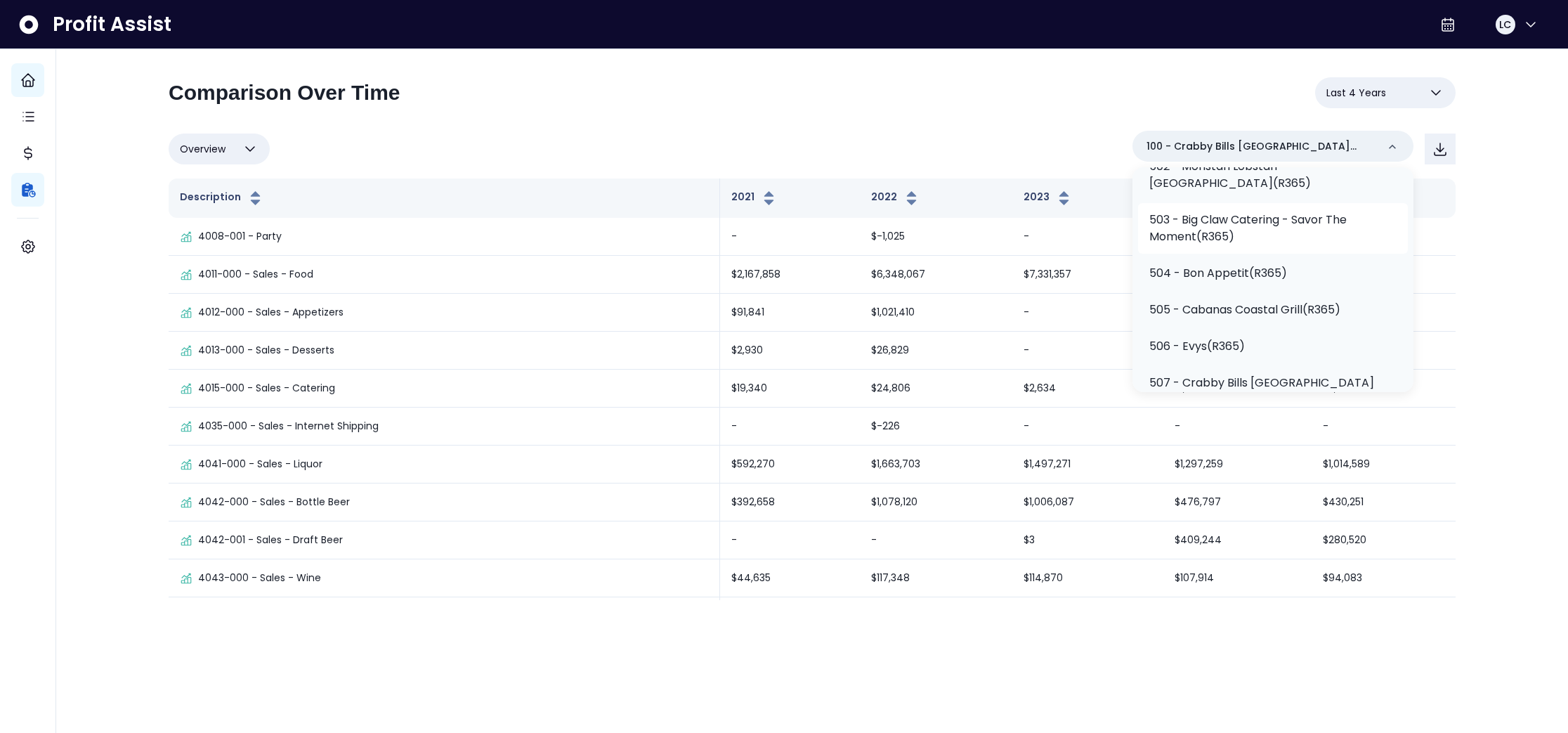
click at [1279, 275] on p "504 - Bon Appetit(R365)" at bounding box center [1218, 273] width 137 height 17
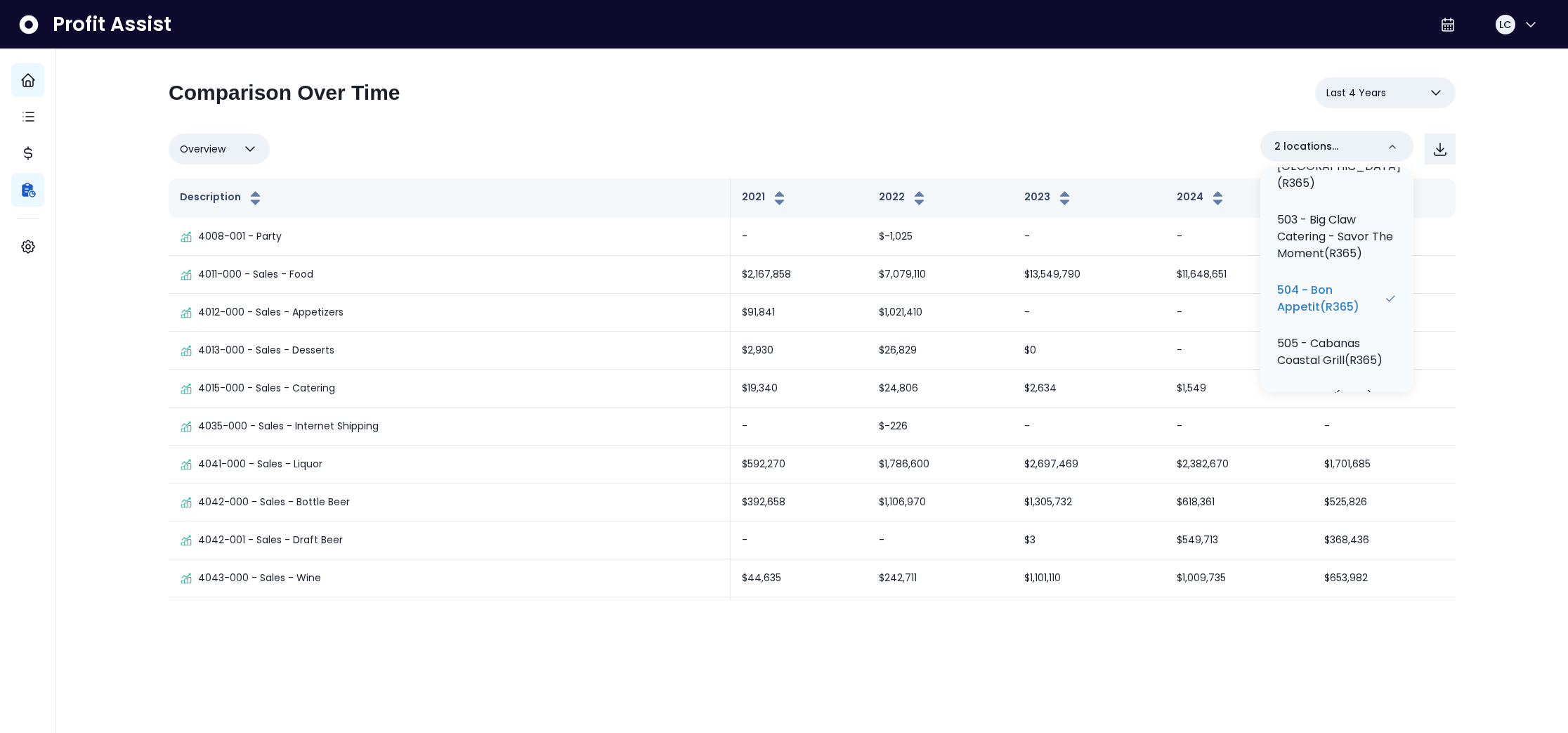
click at [1507, 226] on div "**********" at bounding box center [812, 307] width 1512 height 613
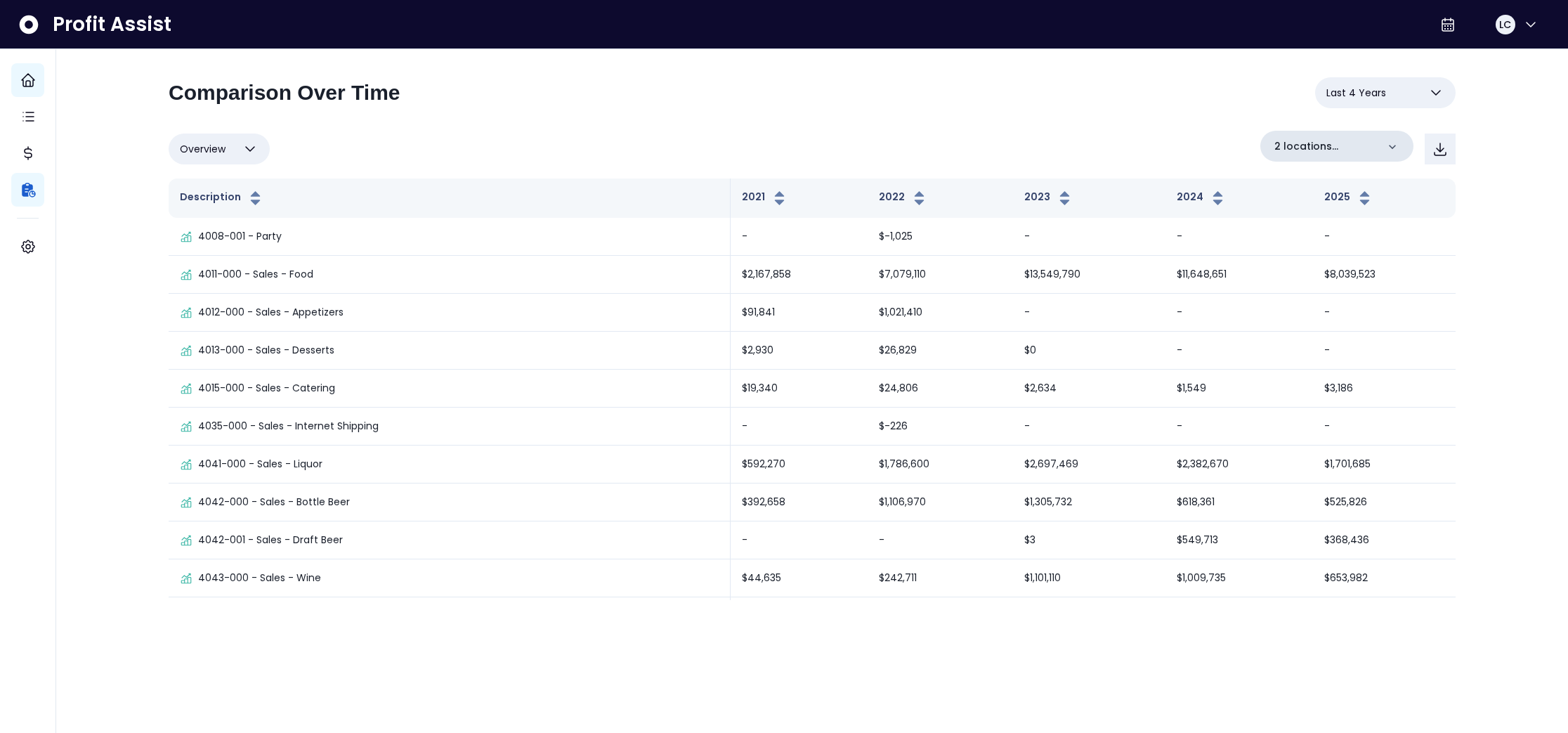
click at [1391, 151] on icon at bounding box center [1392, 147] width 14 height 14
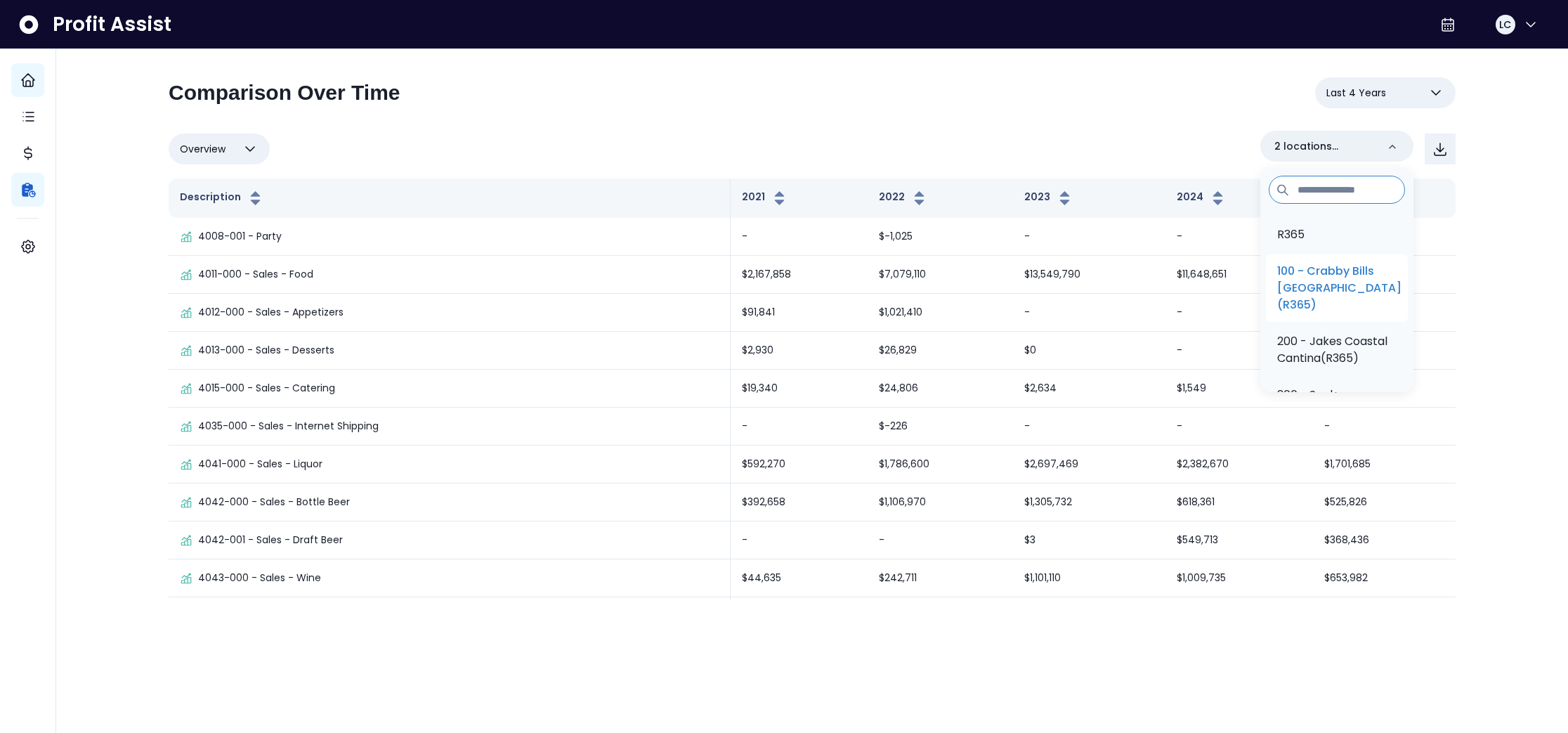
click at [1336, 279] on p "100 - Crabby Bills [GEOGRAPHIC_DATA](R365)" at bounding box center [1339, 288] width 124 height 51
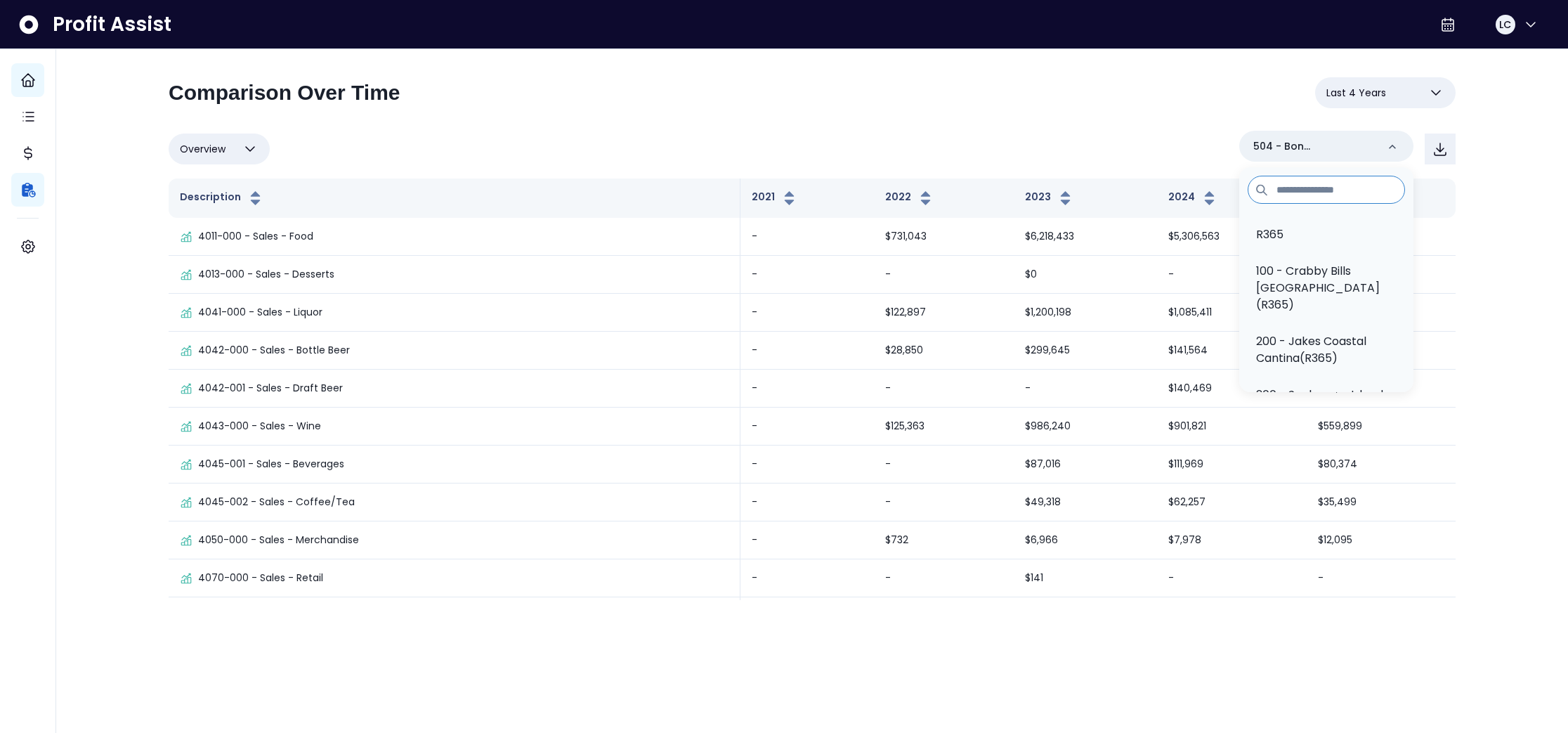
click at [1507, 248] on div "**********" at bounding box center [812, 307] width 1512 height 613
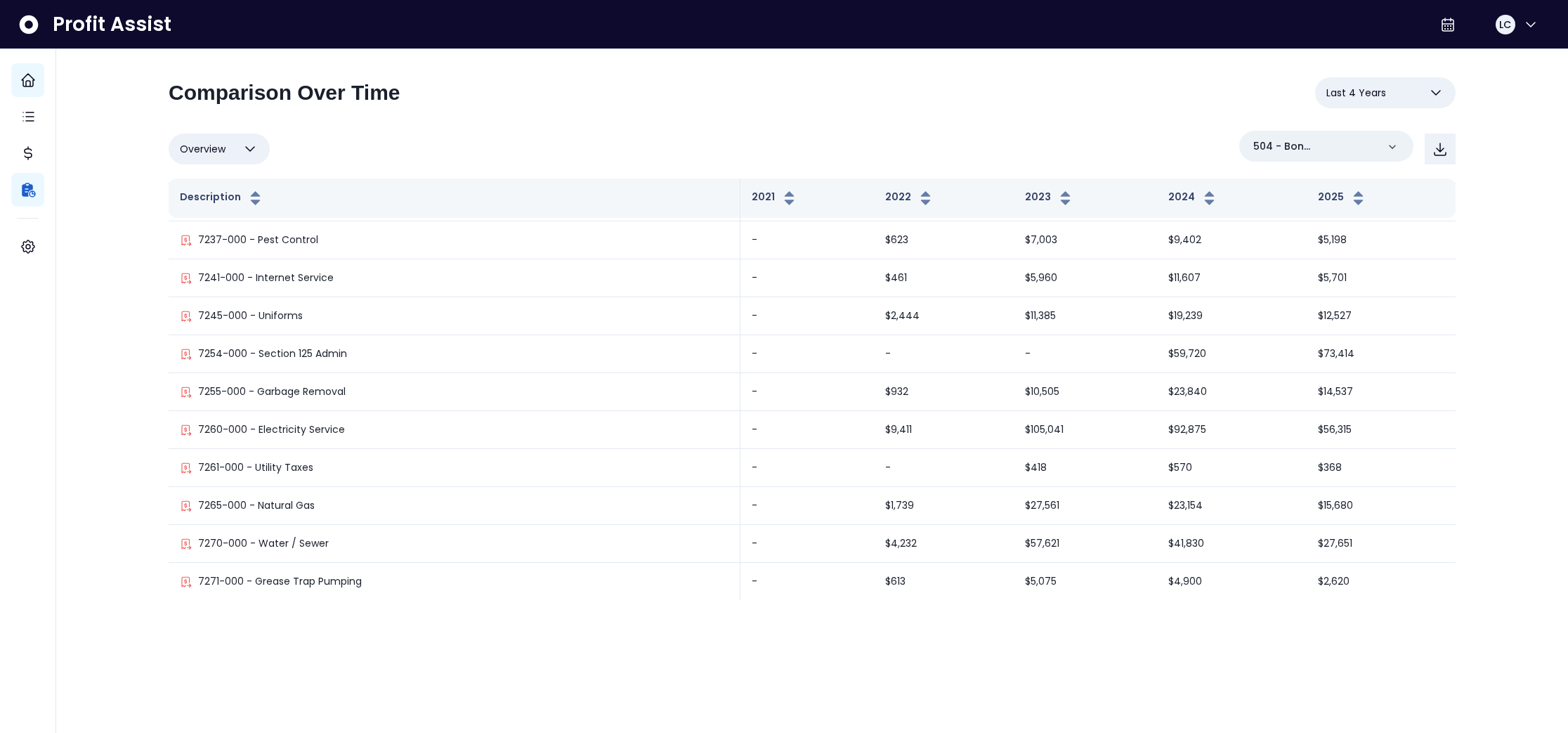
scroll to position [6403, 0]
click at [1379, 101] on button "Last 4 Years" at bounding box center [1384, 92] width 140 height 31
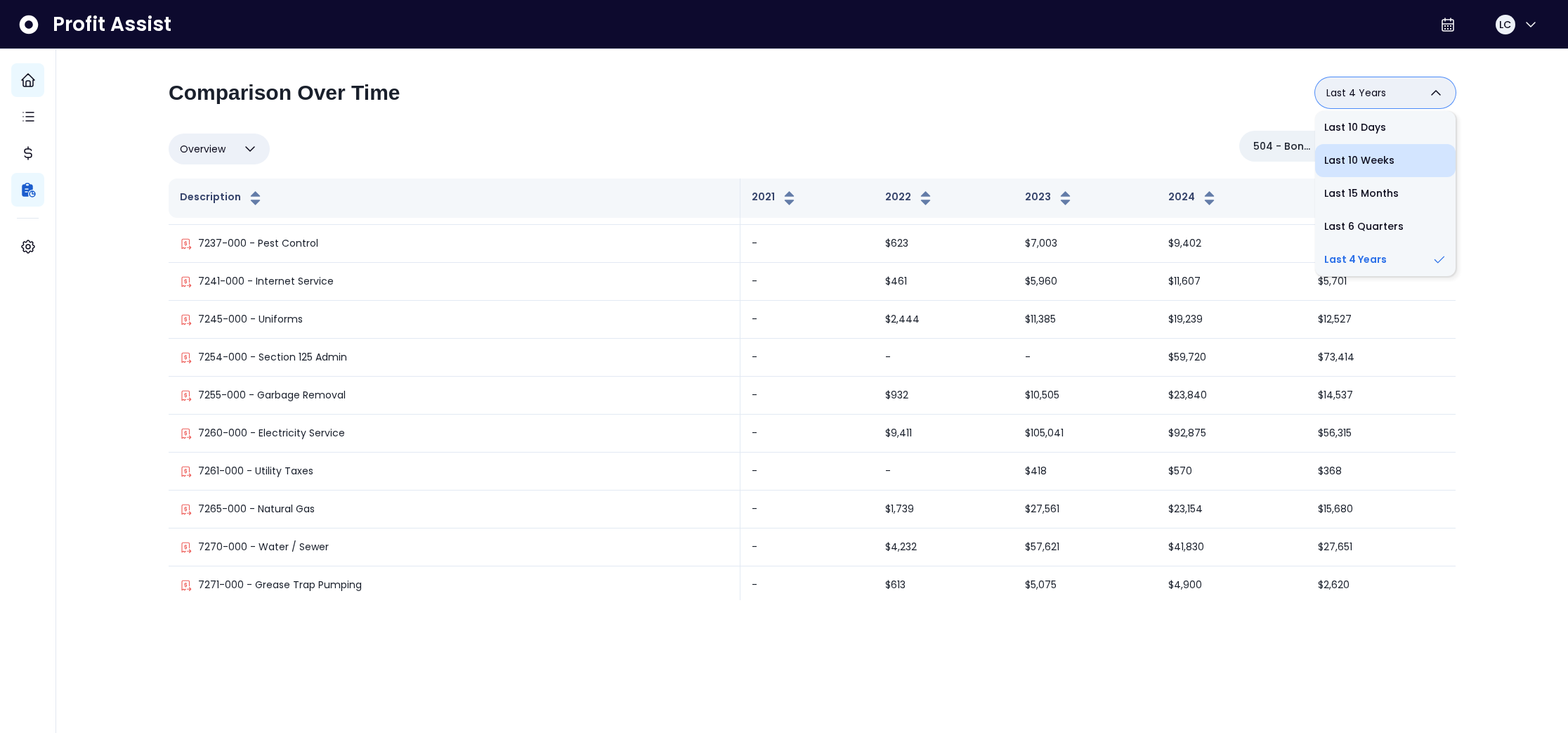
click at [1367, 166] on li "Last 10 Weeks" at bounding box center [1384, 160] width 140 height 33
type input "**********"
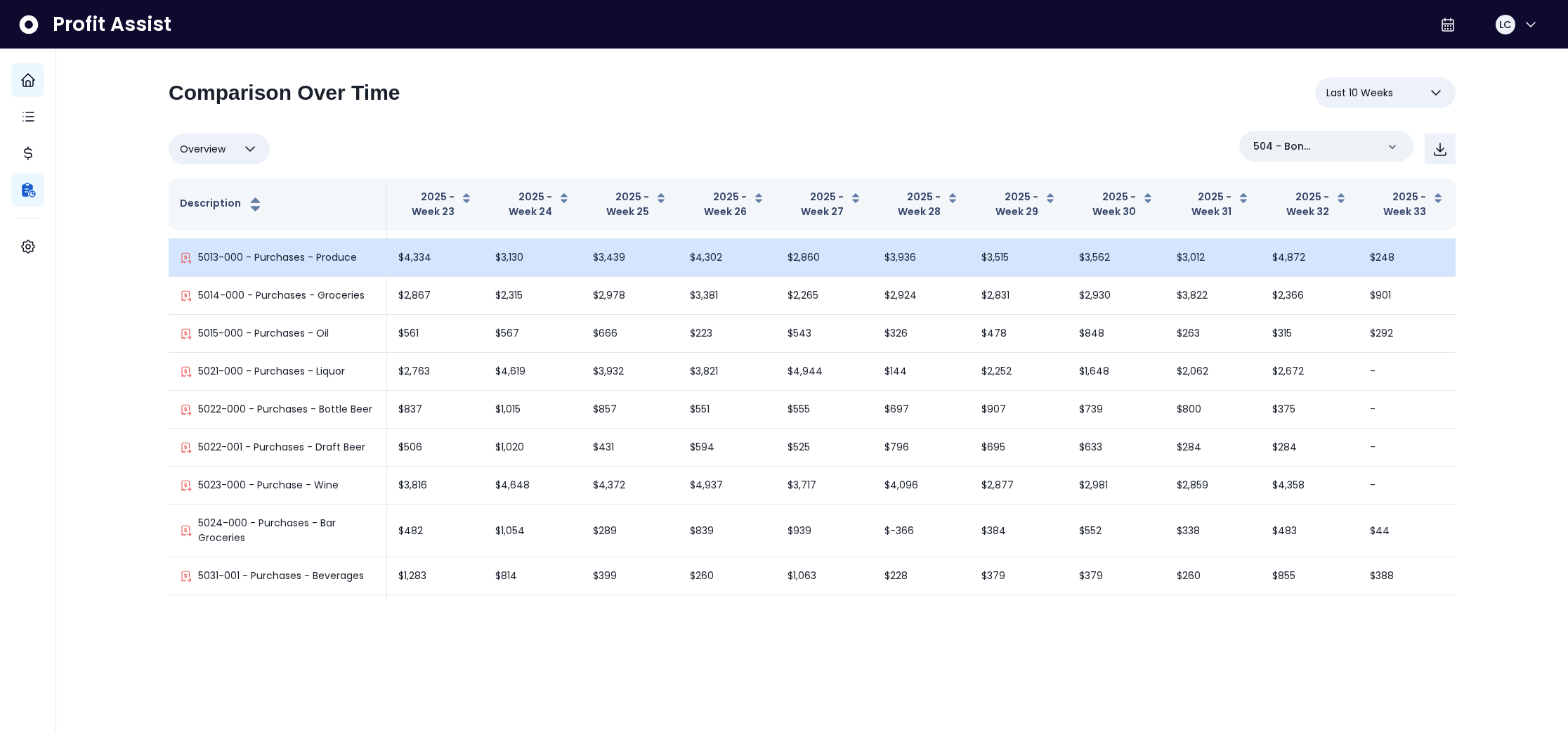
scroll to position [1632, 0]
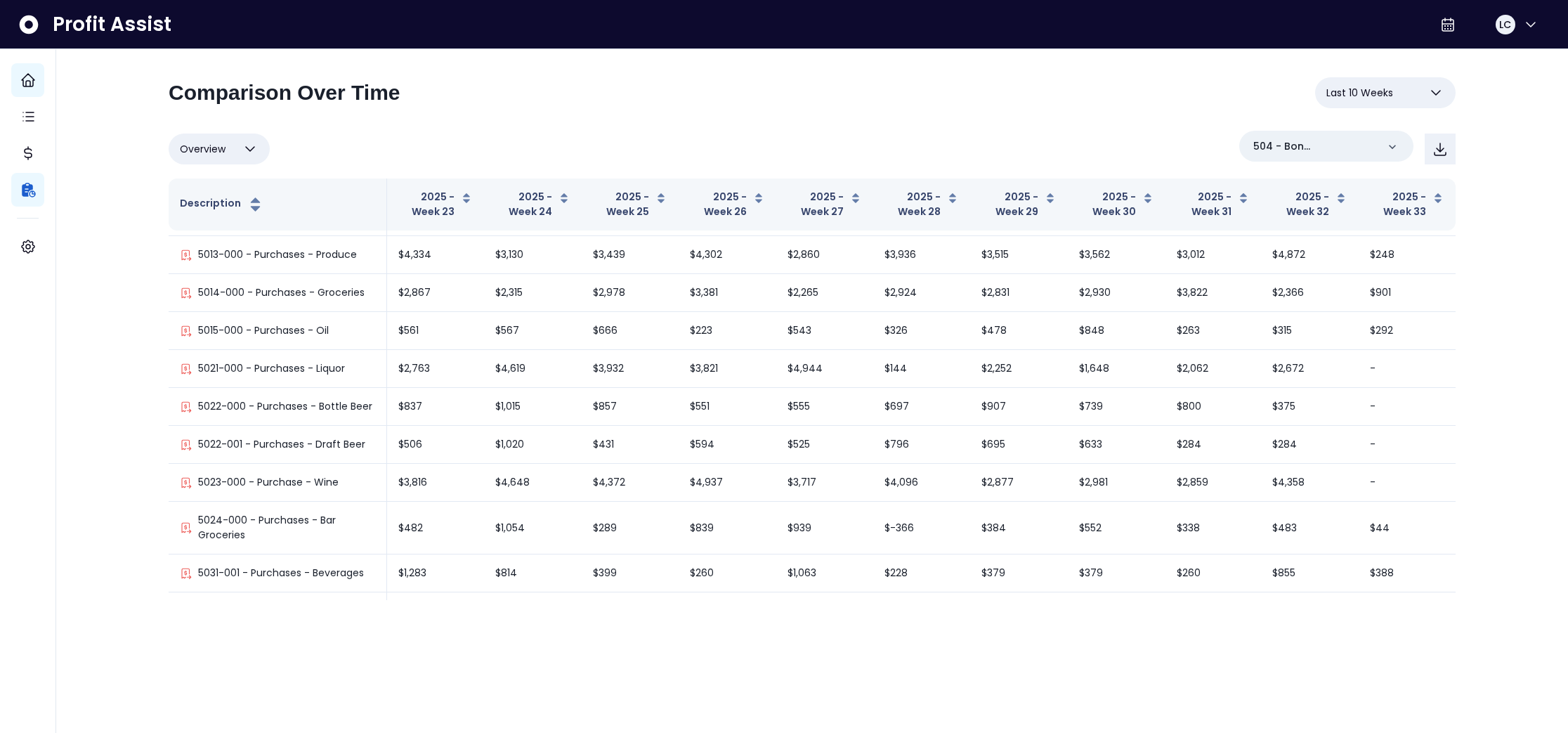
click at [250, 143] on icon "button" at bounding box center [250, 149] width 17 height 17
click at [221, 212] on li "% of cost" at bounding box center [218, 216] width 101 height 33
type input "********"
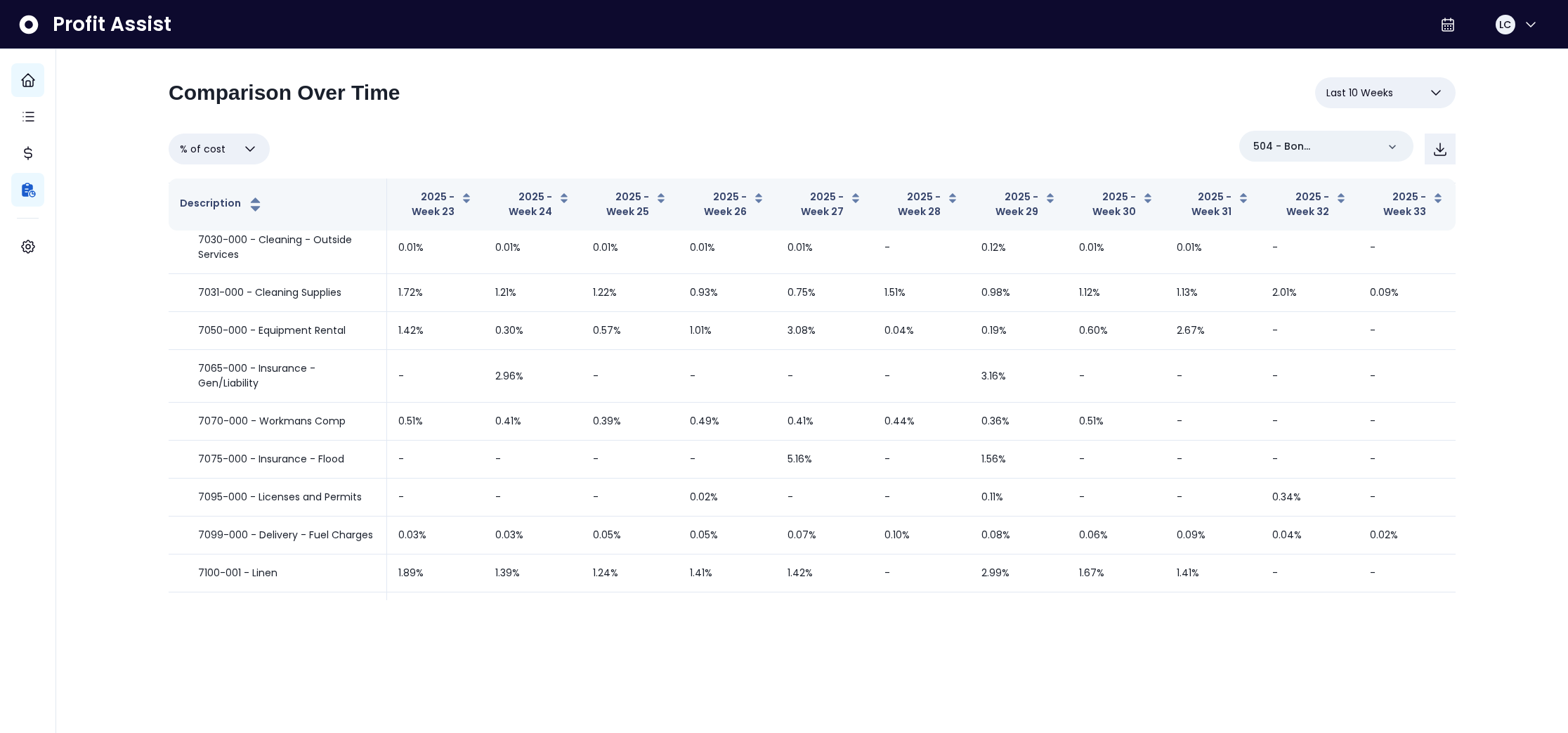
scroll to position [0, 0]
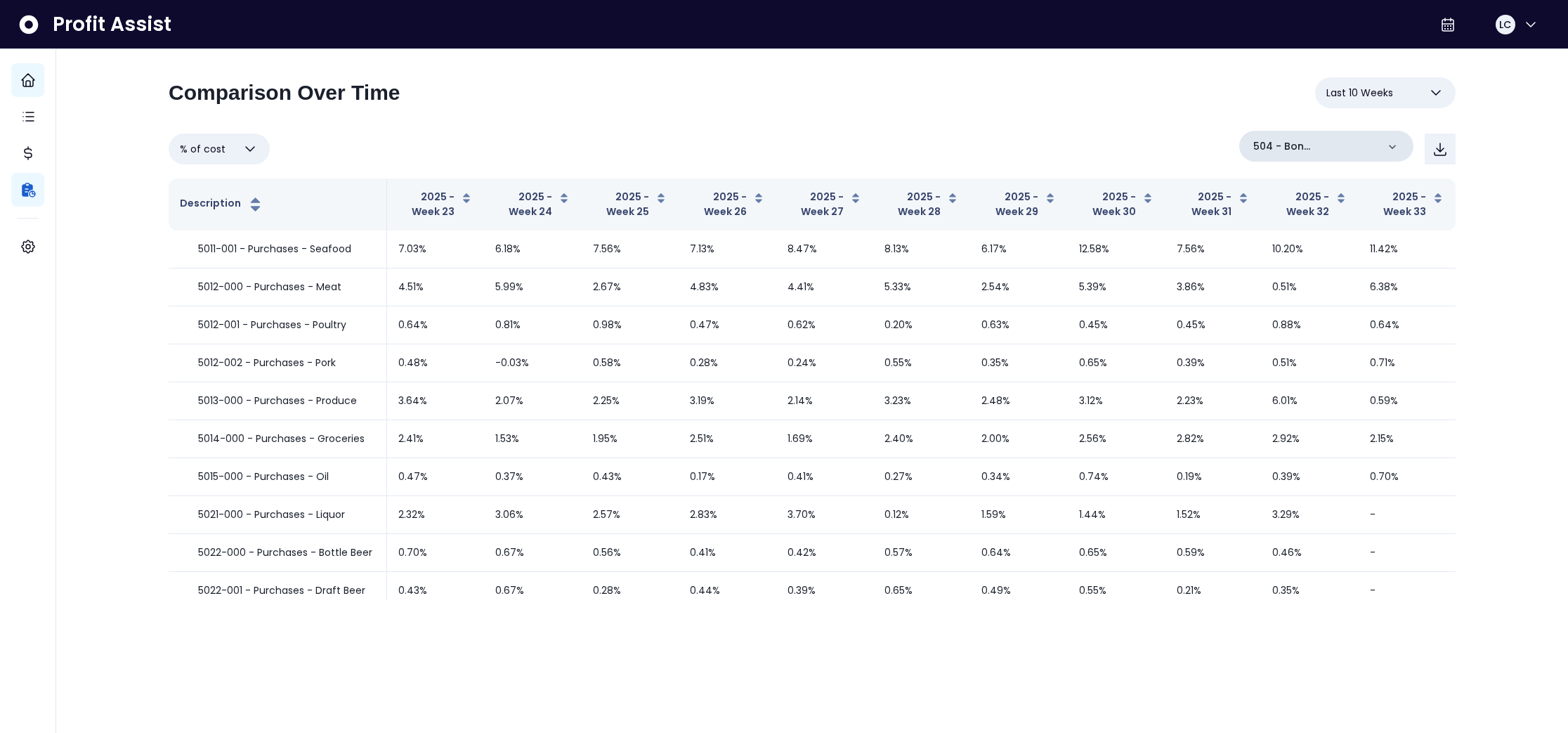
click at [1387, 151] on icon at bounding box center [1392, 147] width 14 height 14
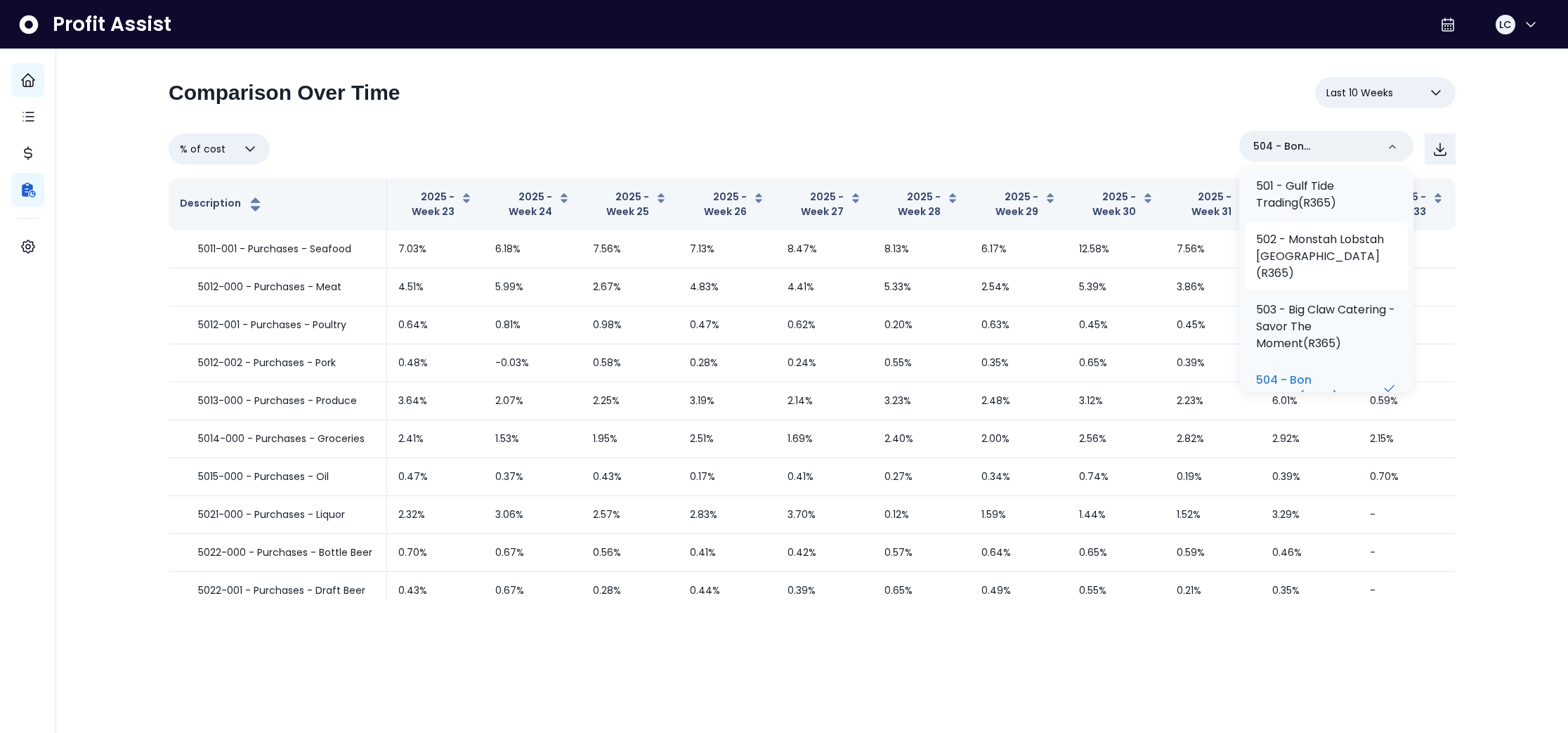
click at [1320, 276] on p "502 - Monstah Lobstah [GEOGRAPHIC_DATA](R365)" at bounding box center [1326, 257] width 140 height 51
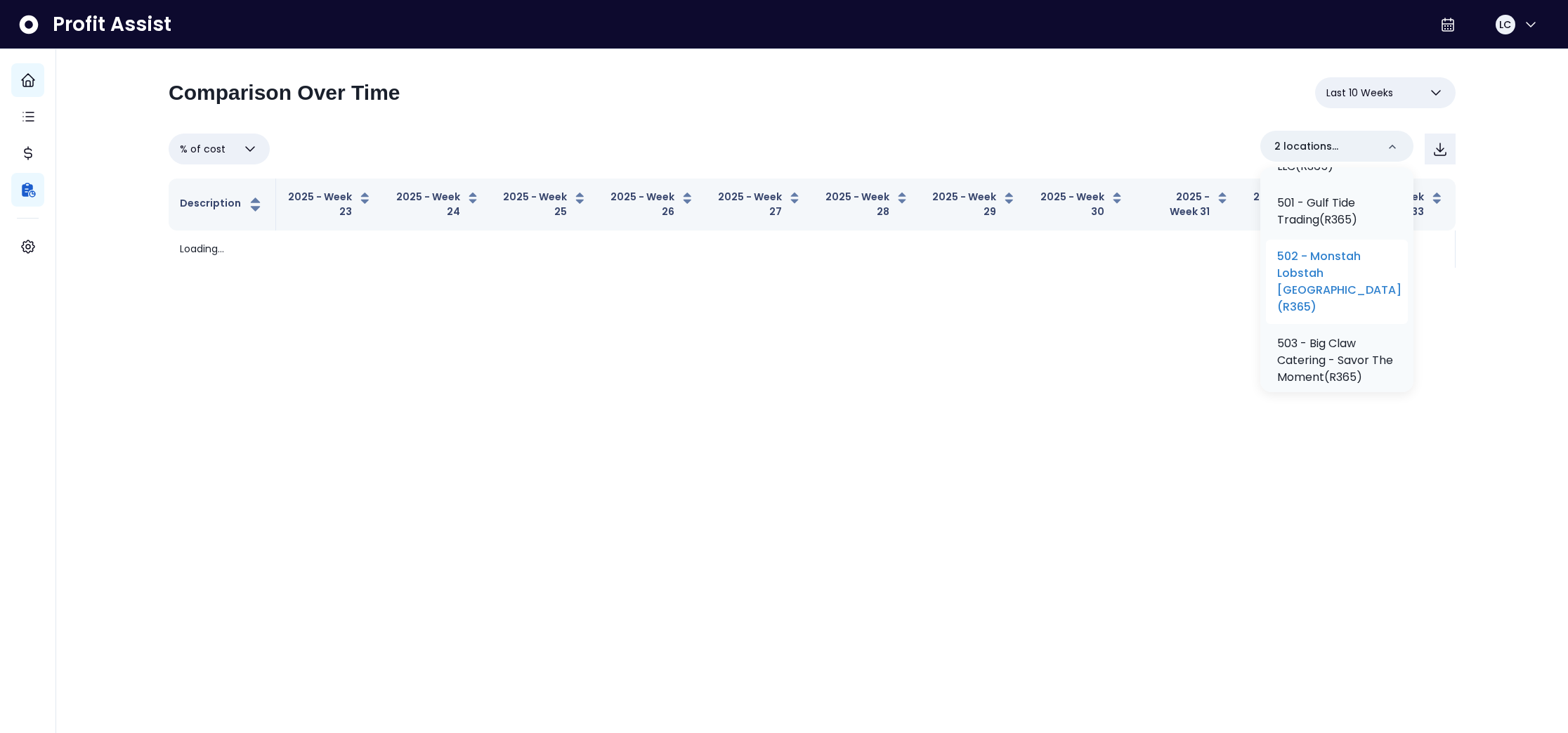
scroll to position [420, 0]
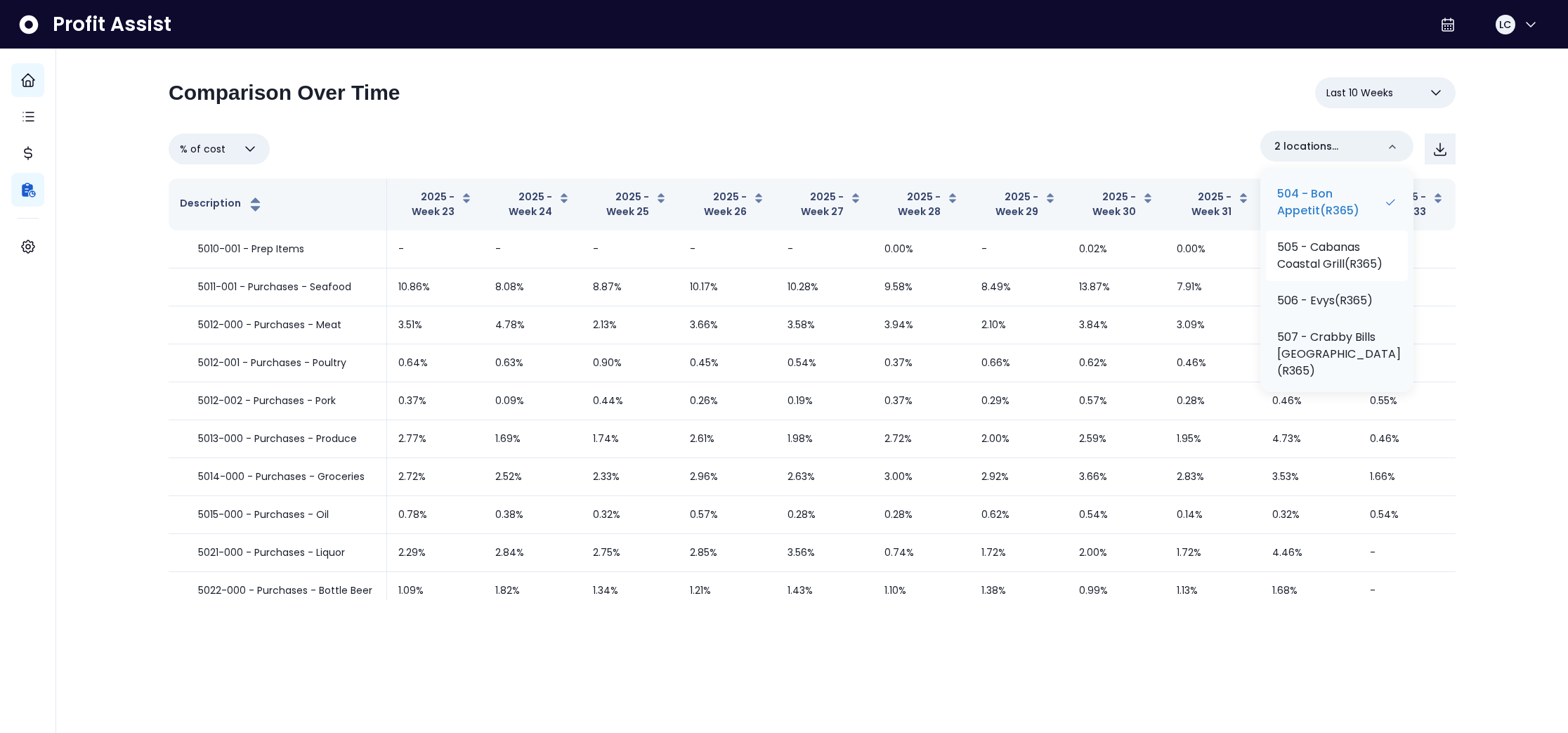
click at [1312, 219] on p "504 - Bon Appetit(R365)" at bounding box center [1330, 202] width 106 height 34
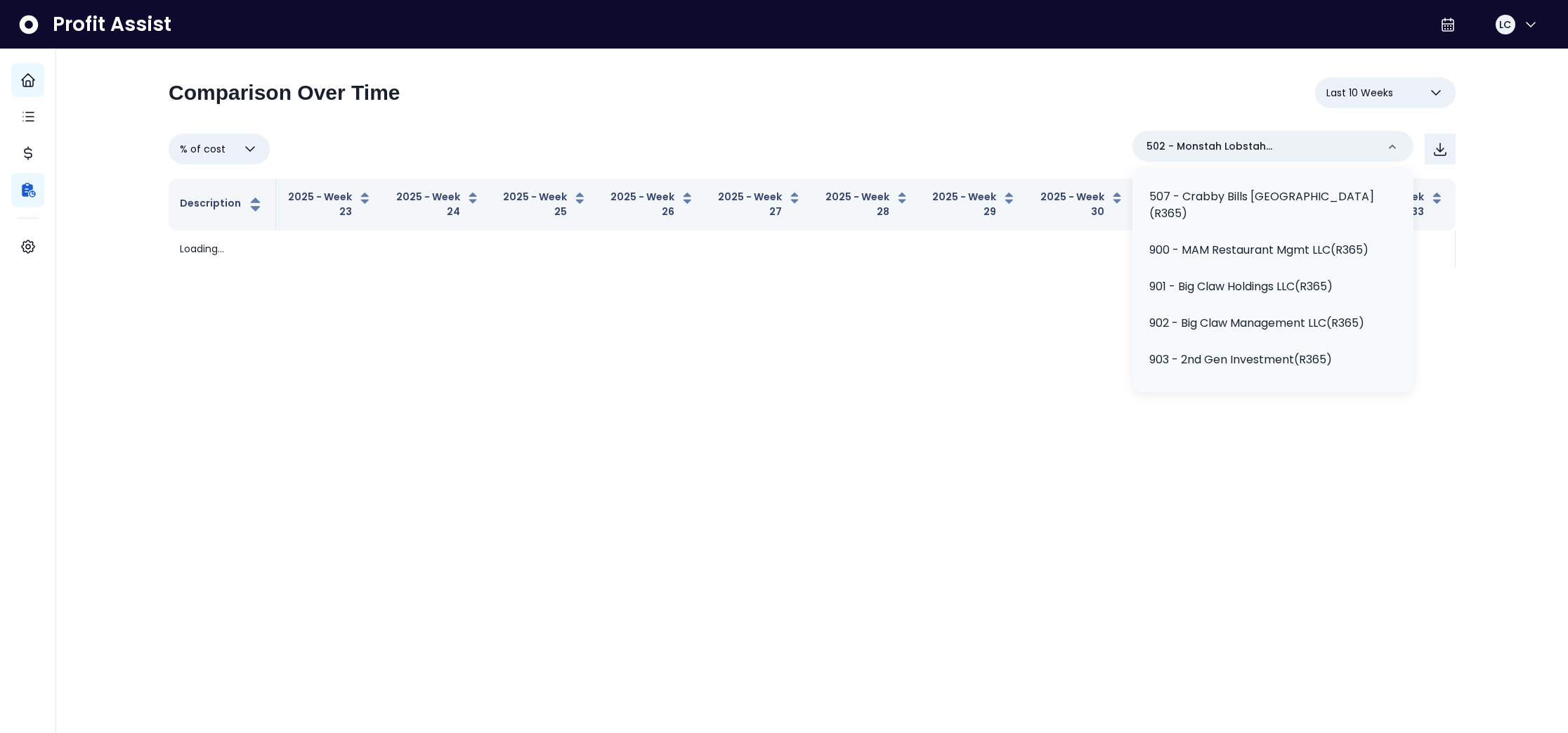
scroll to position [437, 0]
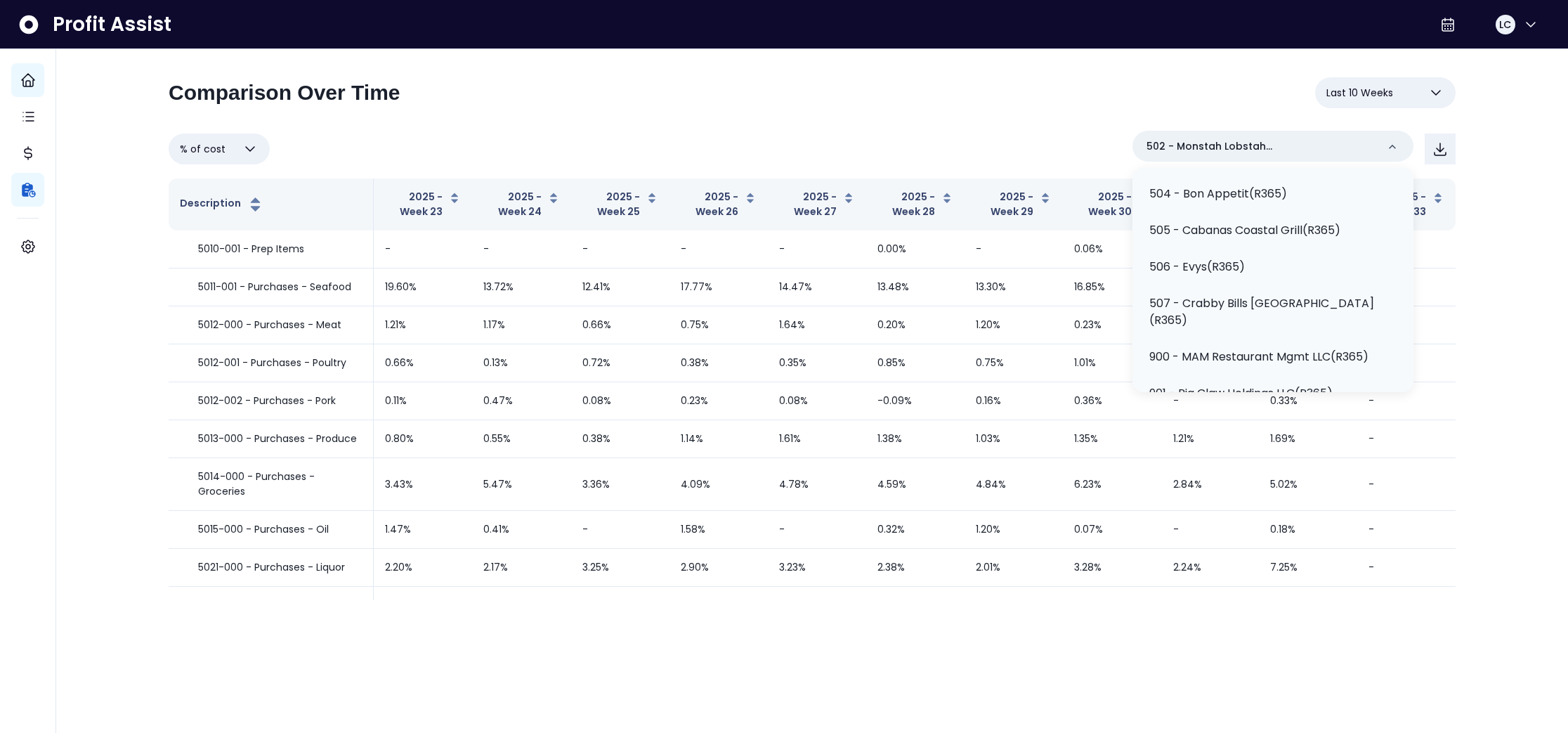
click at [1487, 186] on div "**********" at bounding box center [812, 307] width 1512 height 613
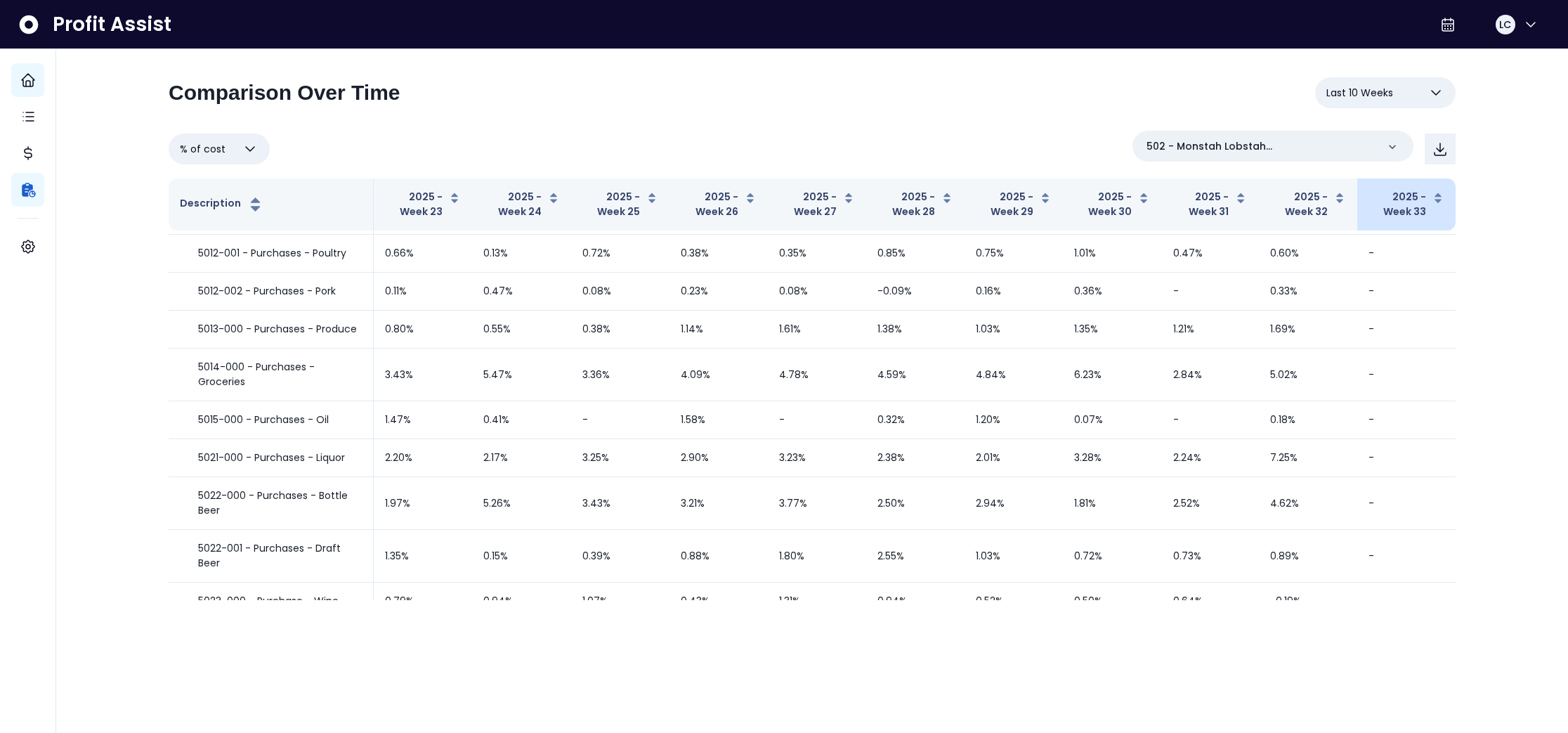
scroll to position [112, 0]
click at [1443, 92] on icon "button" at bounding box center [1436, 93] width 17 height 17
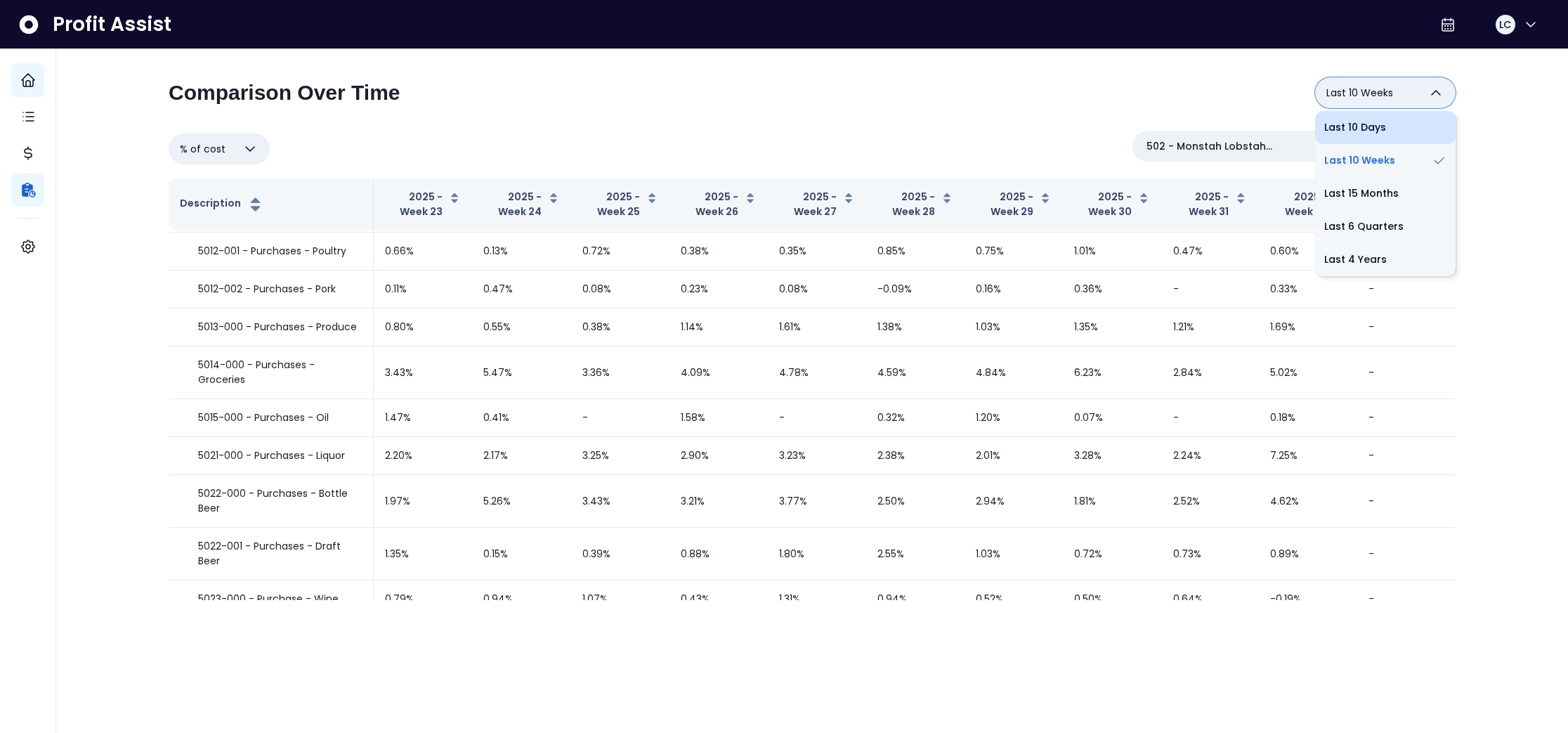
click at [1378, 132] on li "Last 10 Days" at bounding box center [1384, 127] width 140 height 33
type input "**********"
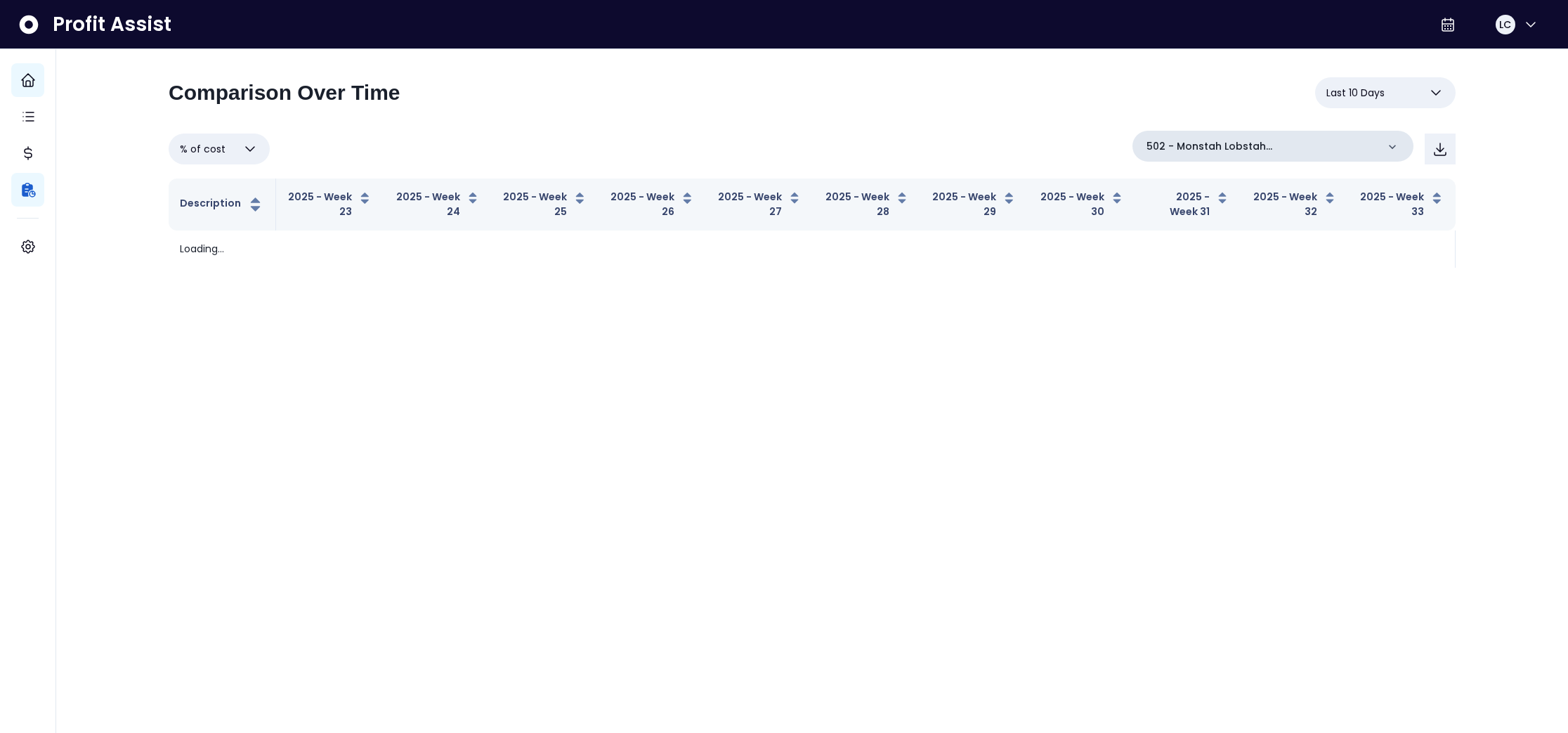
scroll to position [0, 0]
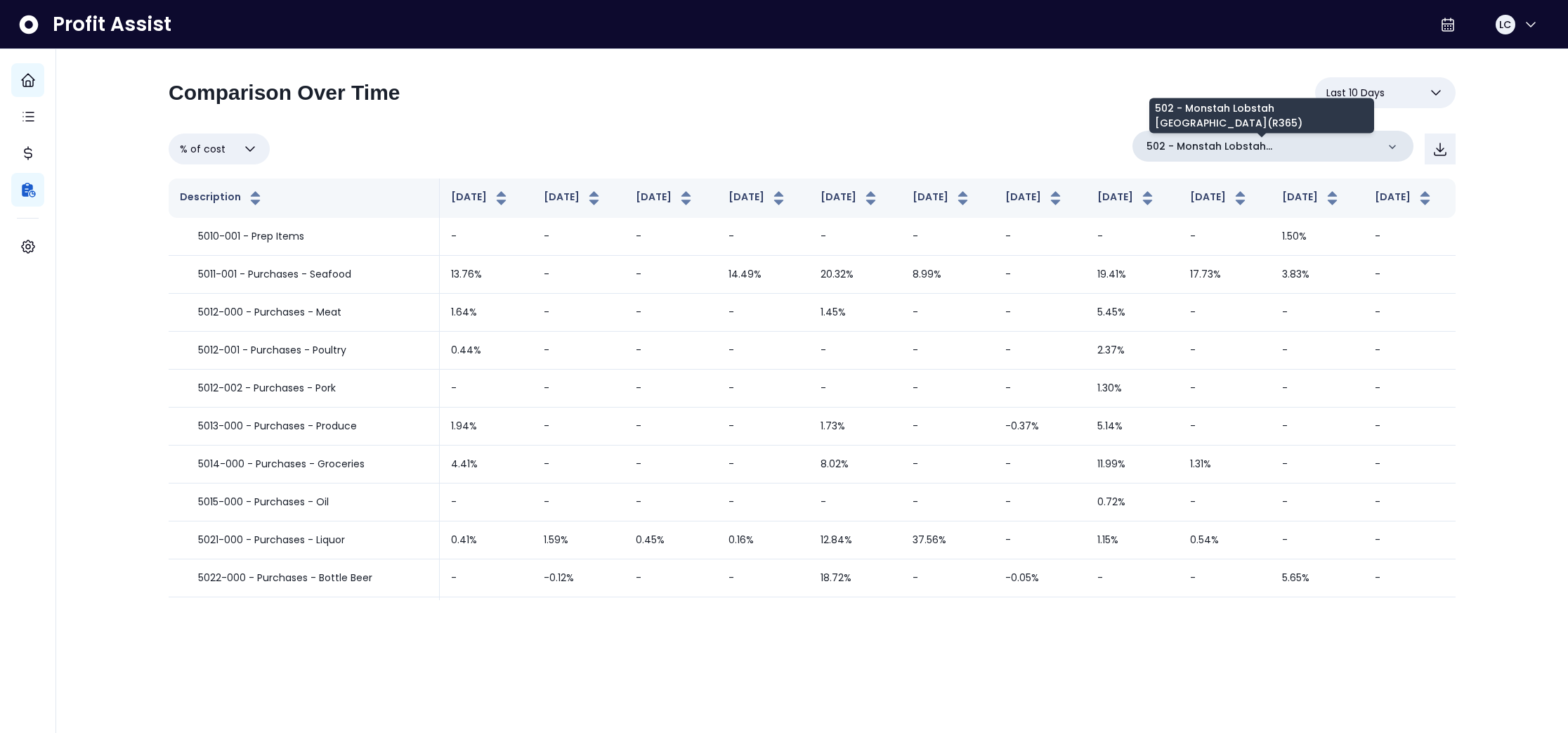
click at [1365, 144] on p "502 - Monstah Lobstah [GEOGRAPHIC_DATA](R365)" at bounding box center [1261, 147] width 231 height 15
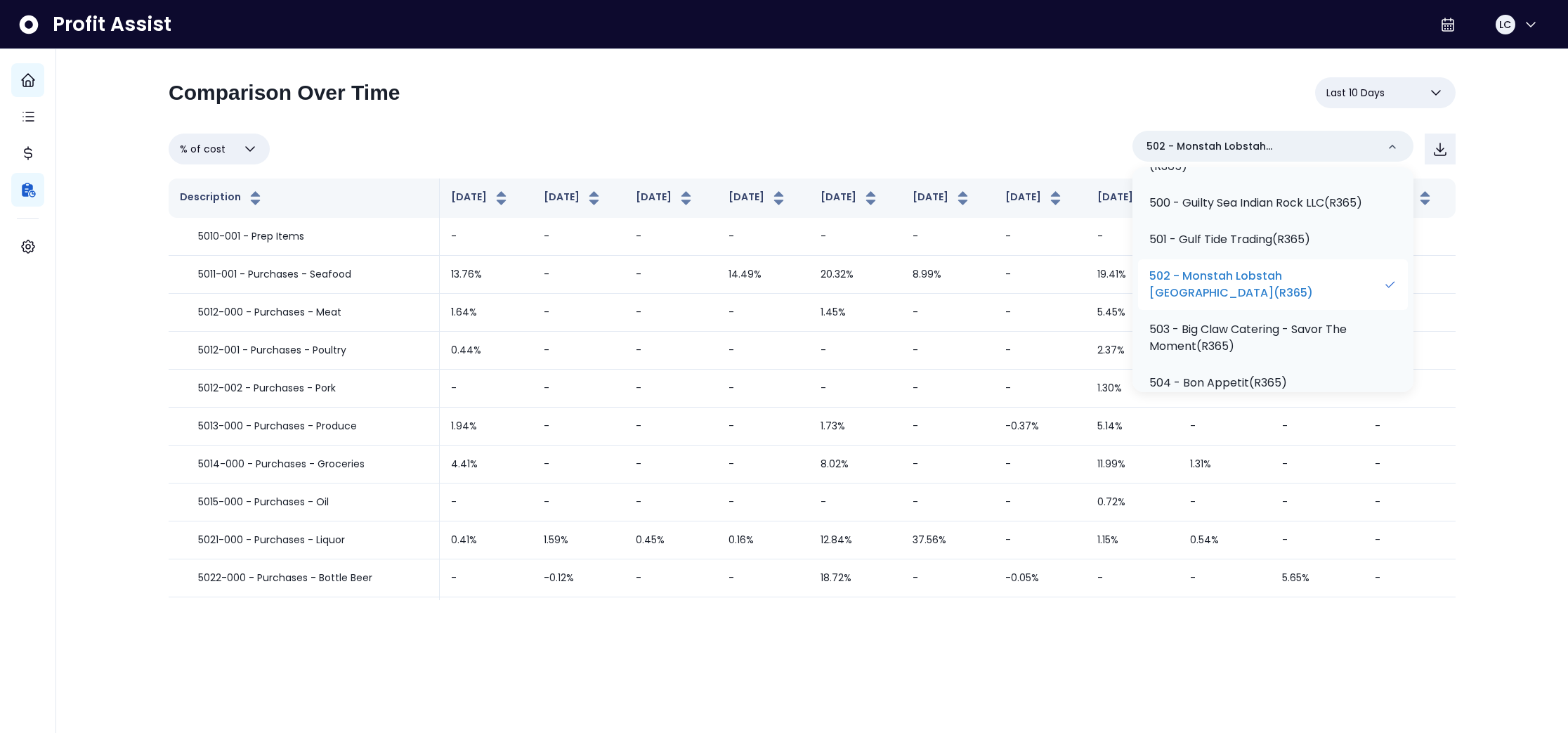
click at [1229, 271] on p "502 - Monstah Lobstah [GEOGRAPHIC_DATA](R365)" at bounding box center [1266, 284] width 234 height 34
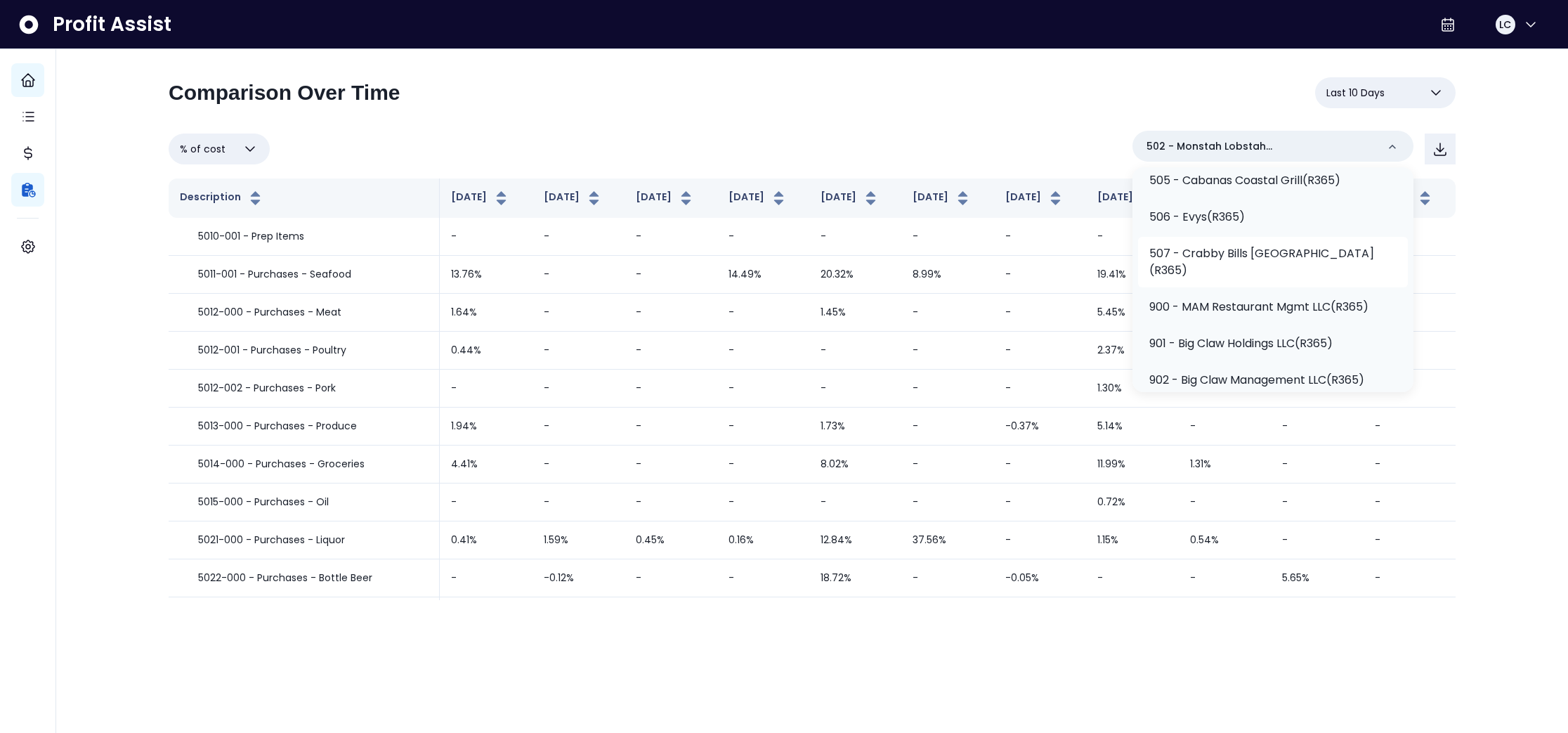
click at [1246, 253] on p "507 - Crabby Bills [GEOGRAPHIC_DATA](R365)" at bounding box center [1272, 263] width 248 height 34
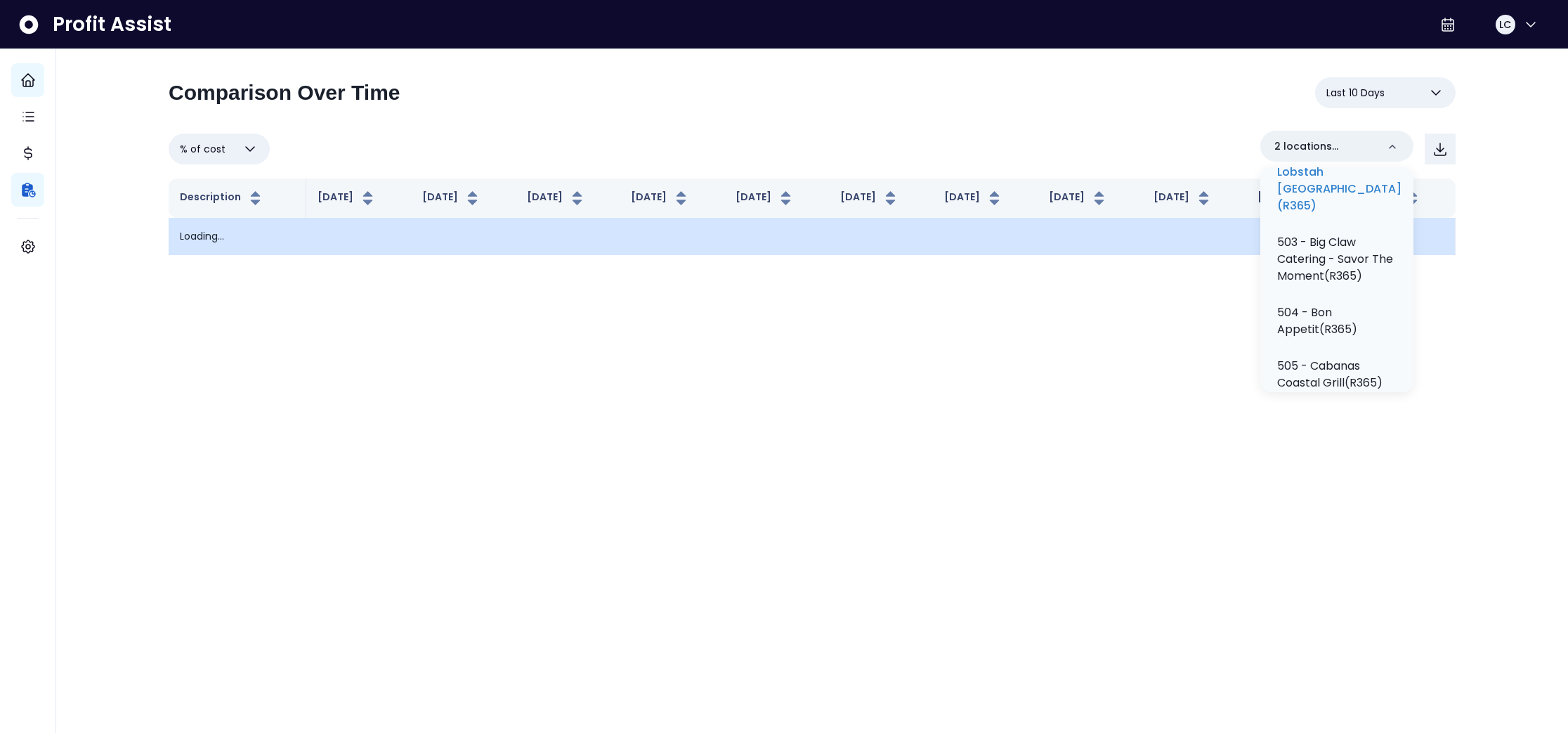
scroll to position [706, 0]
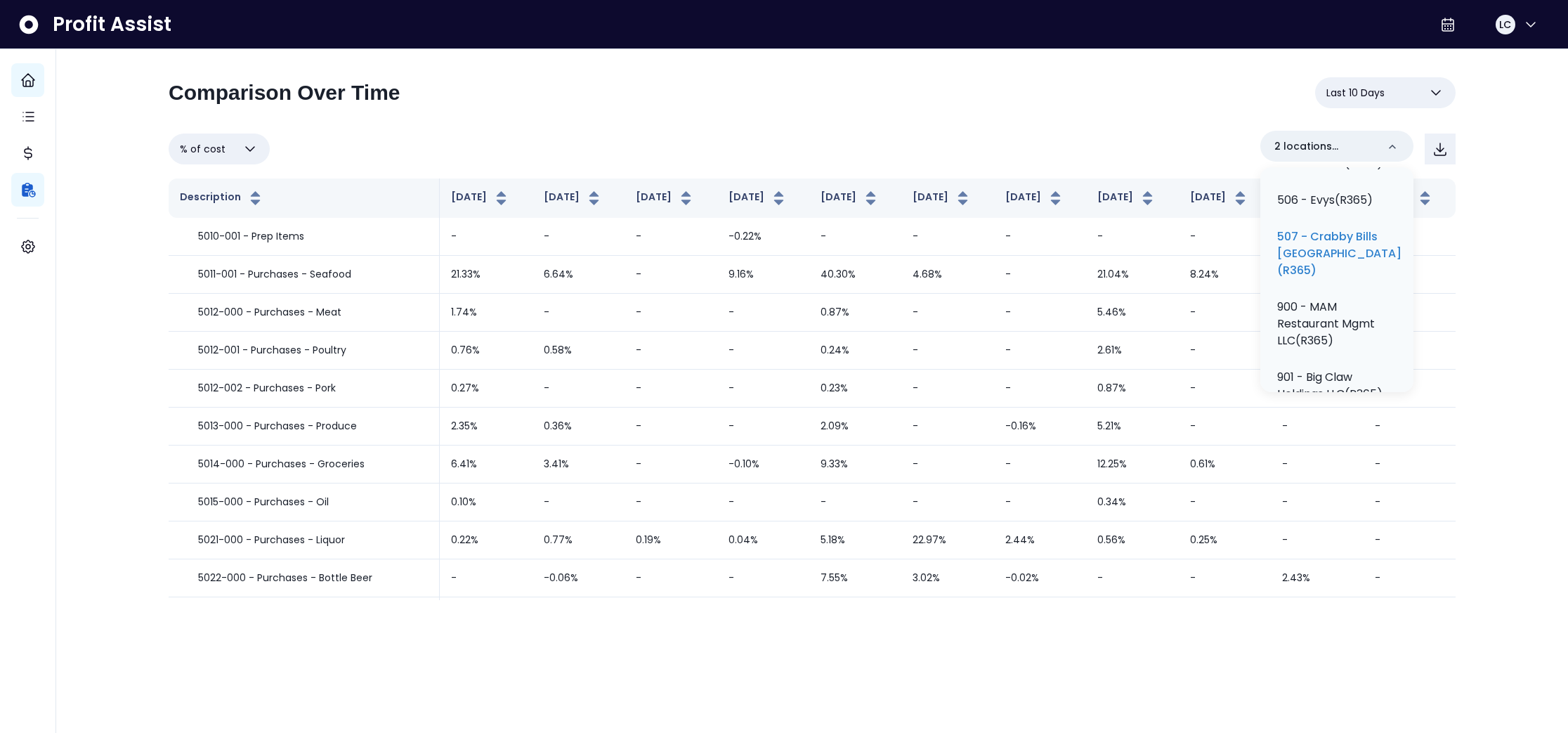
click at [1532, 215] on div "**********" at bounding box center [812, 307] width 1512 height 613
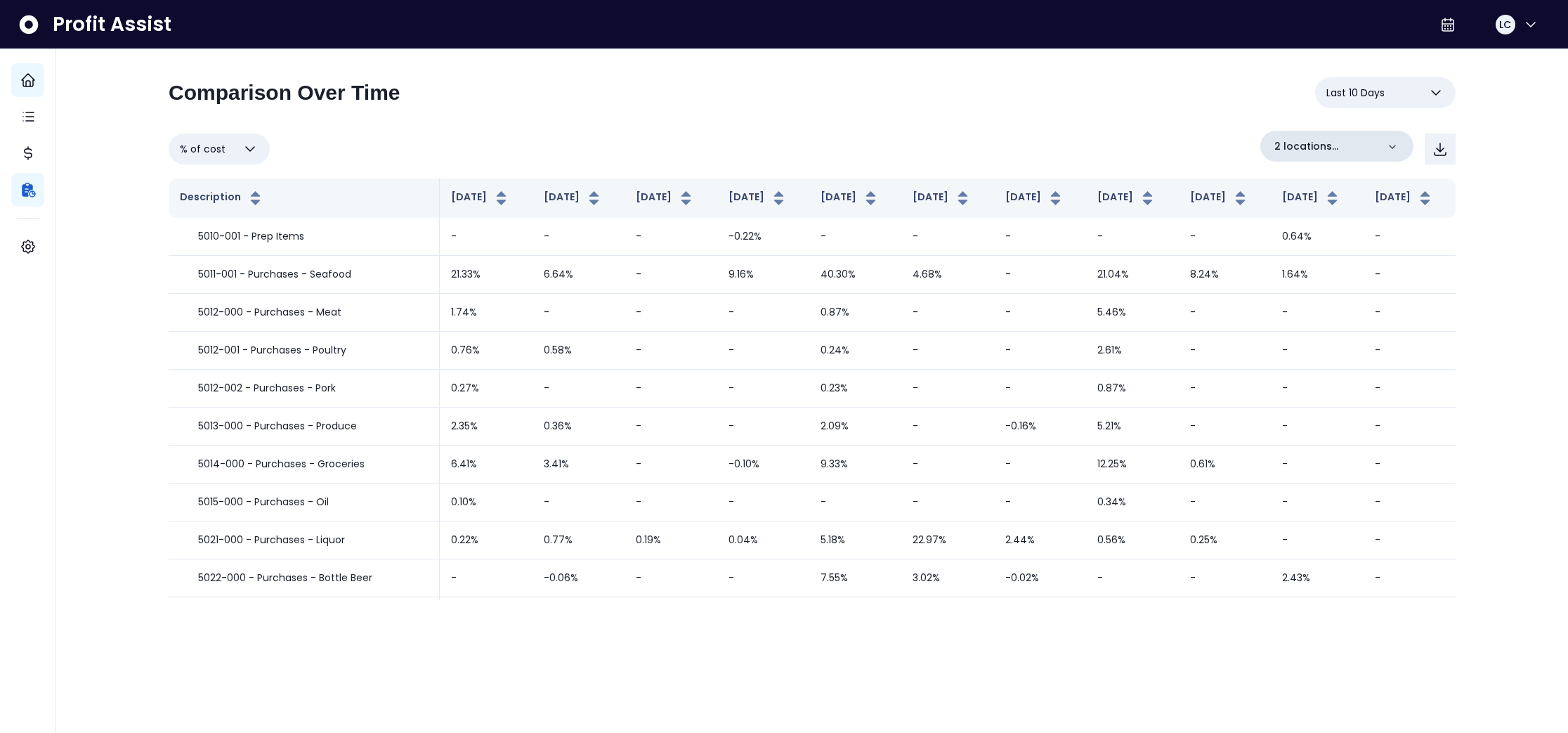
click at [1398, 146] on icon at bounding box center [1392, 147] width 14 height 14
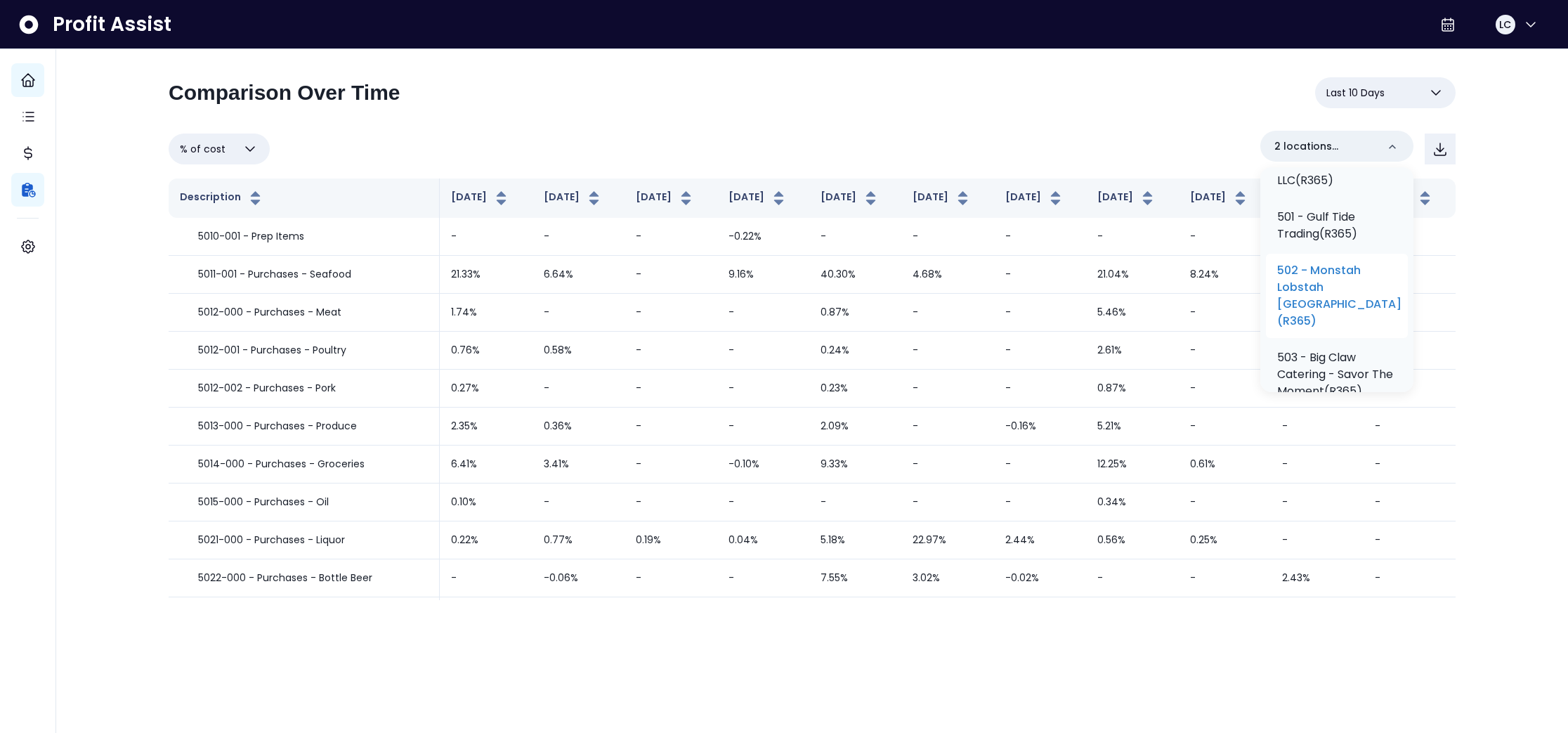
drag, startPoint x: 1346, startPoint y: 284, endPoint x: 1368, endPoint y: 280, distance: 22.4
click at [1346, 283] on p "502 - Monstah Lobstah [GEOGRAPHIC_DATA](R365)" at bounding box center [1339, 295] width 124 height 68
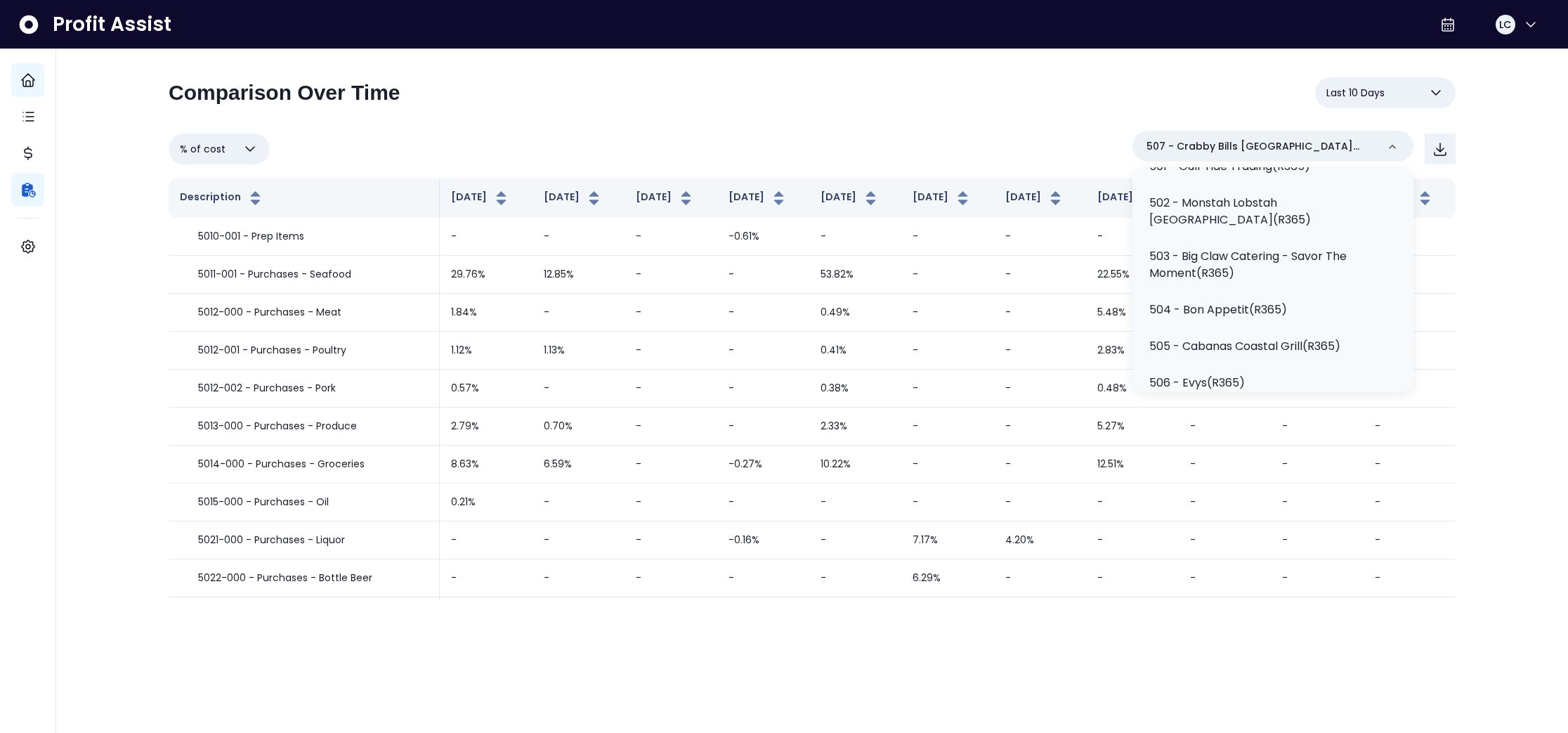
click at [1508, 247] on div "**********" at bounding box center [812, 307] width 1512 height 613
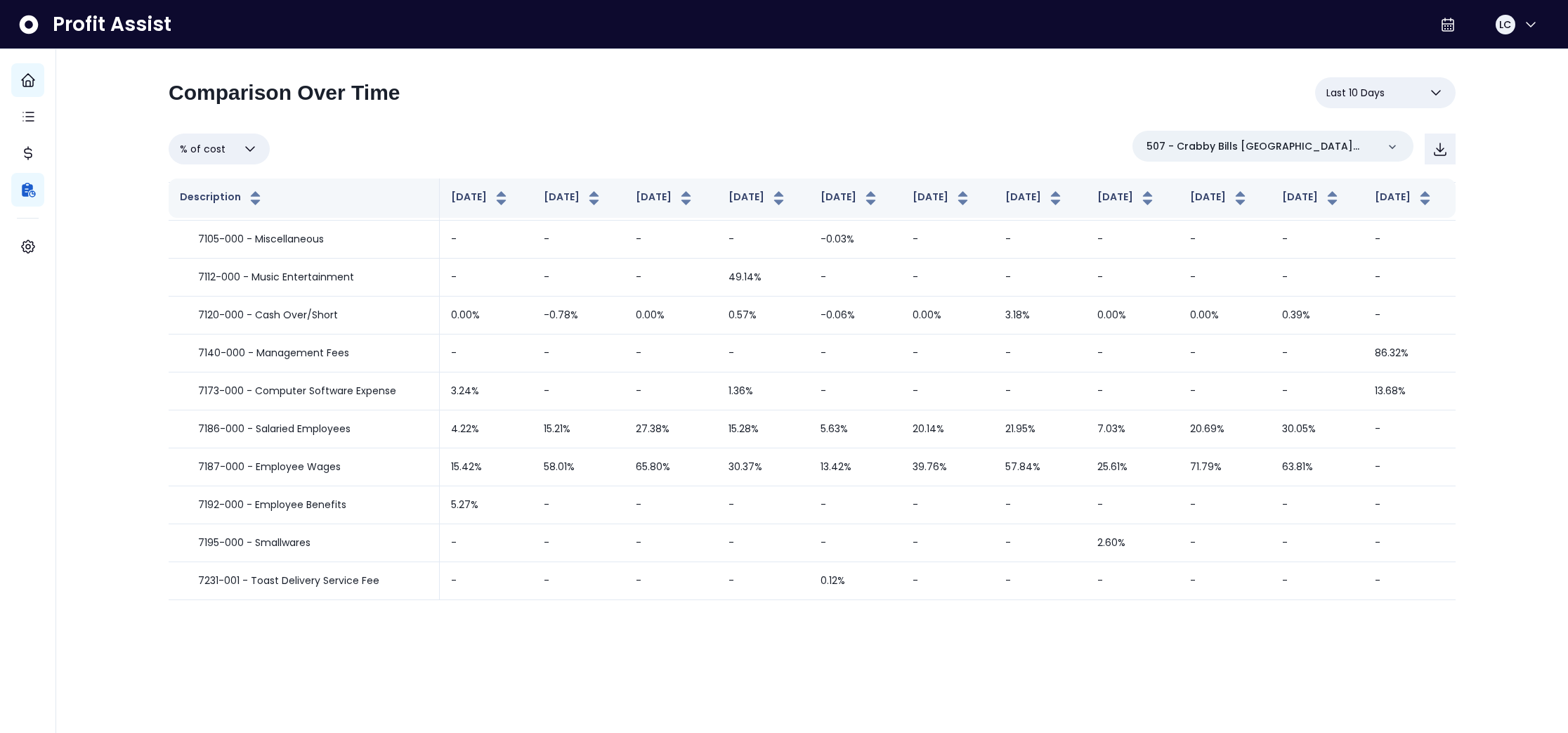
scroll to position [1065, 0]
click at [253, 149] on icon "button" at bounding box center [250, 149] width 17 height 17
click at [229, 244] on li "% of sales" at bounding box center [218, 249] width 101 height 33
type input "*********"
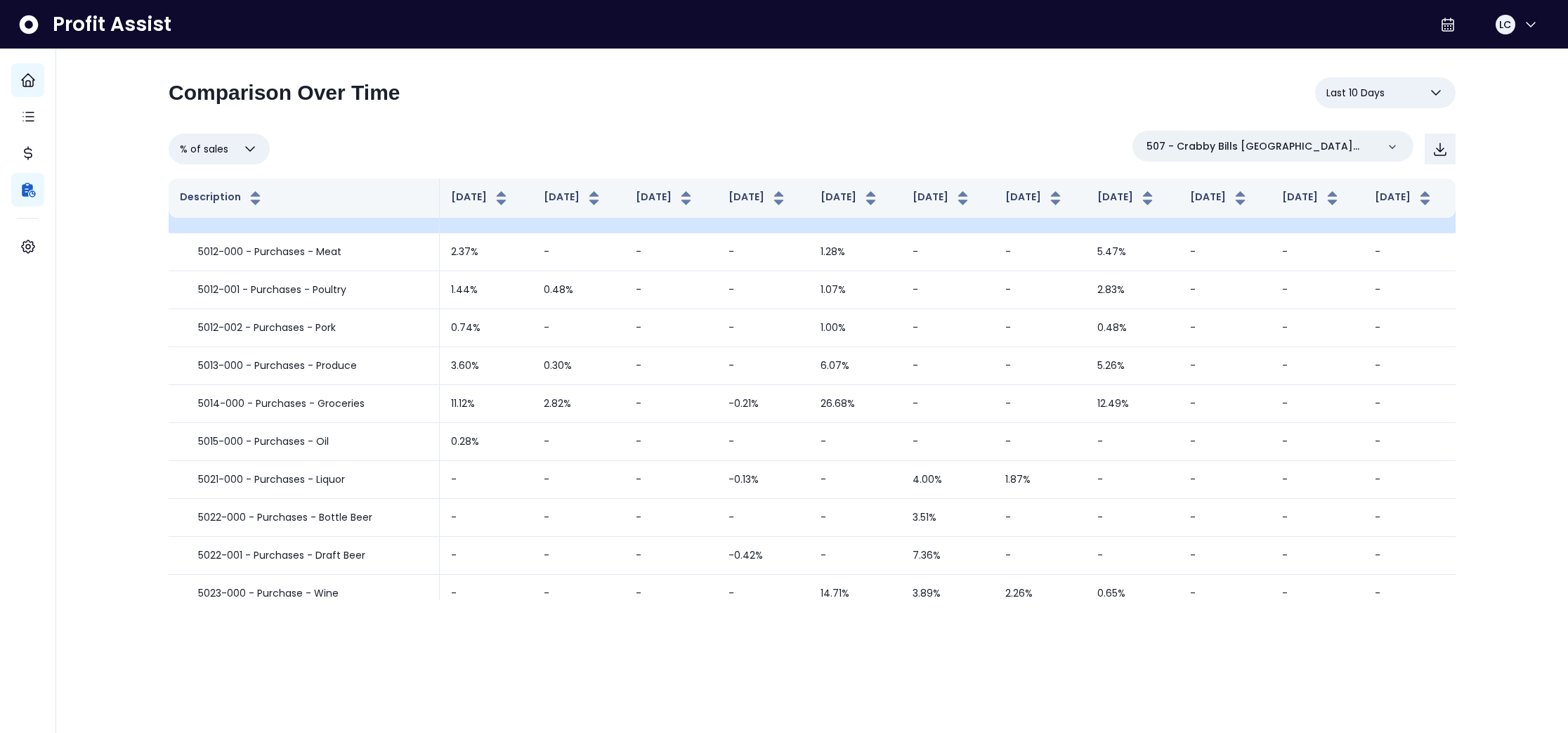
scroll to position [0, 0]
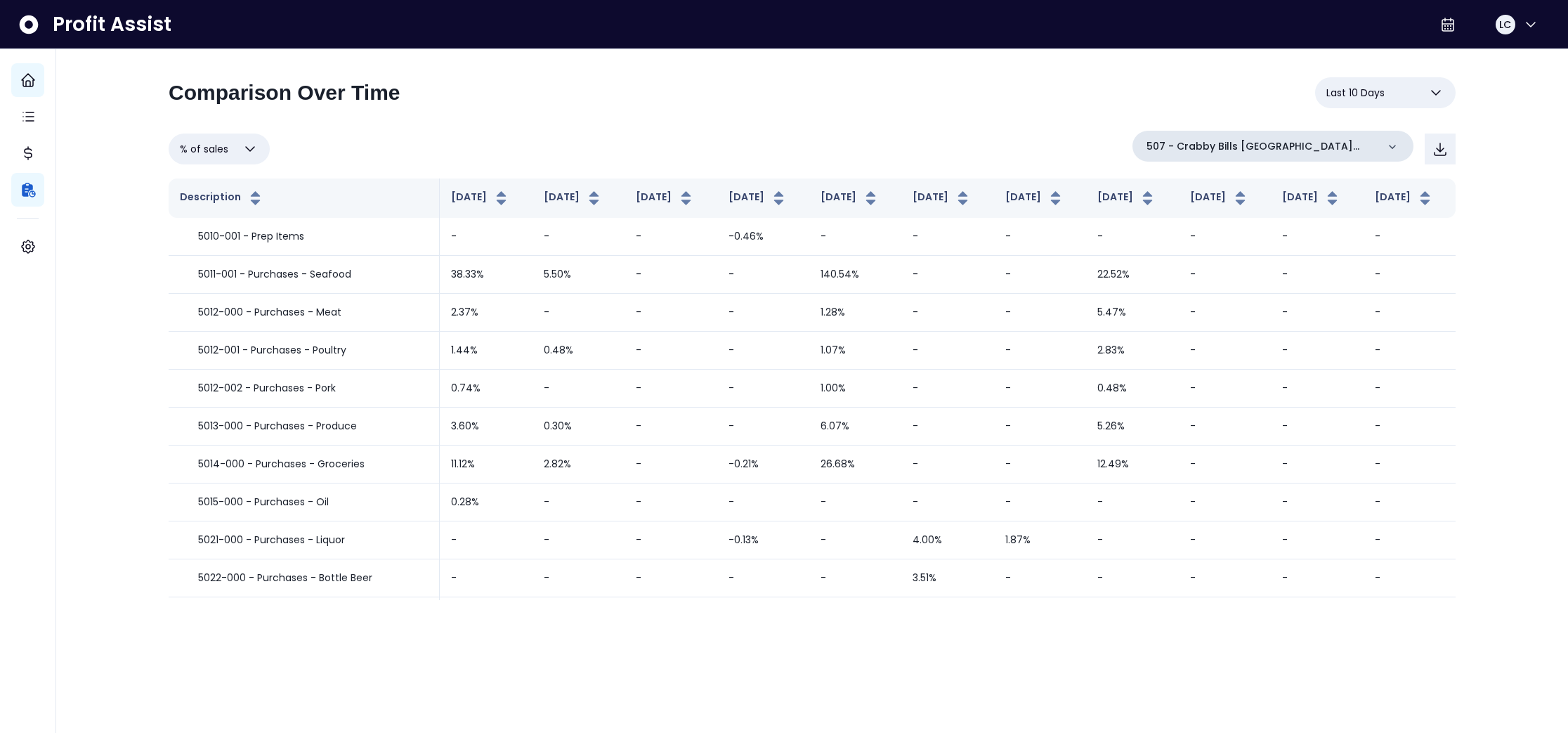
click at [1390, 142] on icon at bounding box center [1392, 147] width 14 height 14
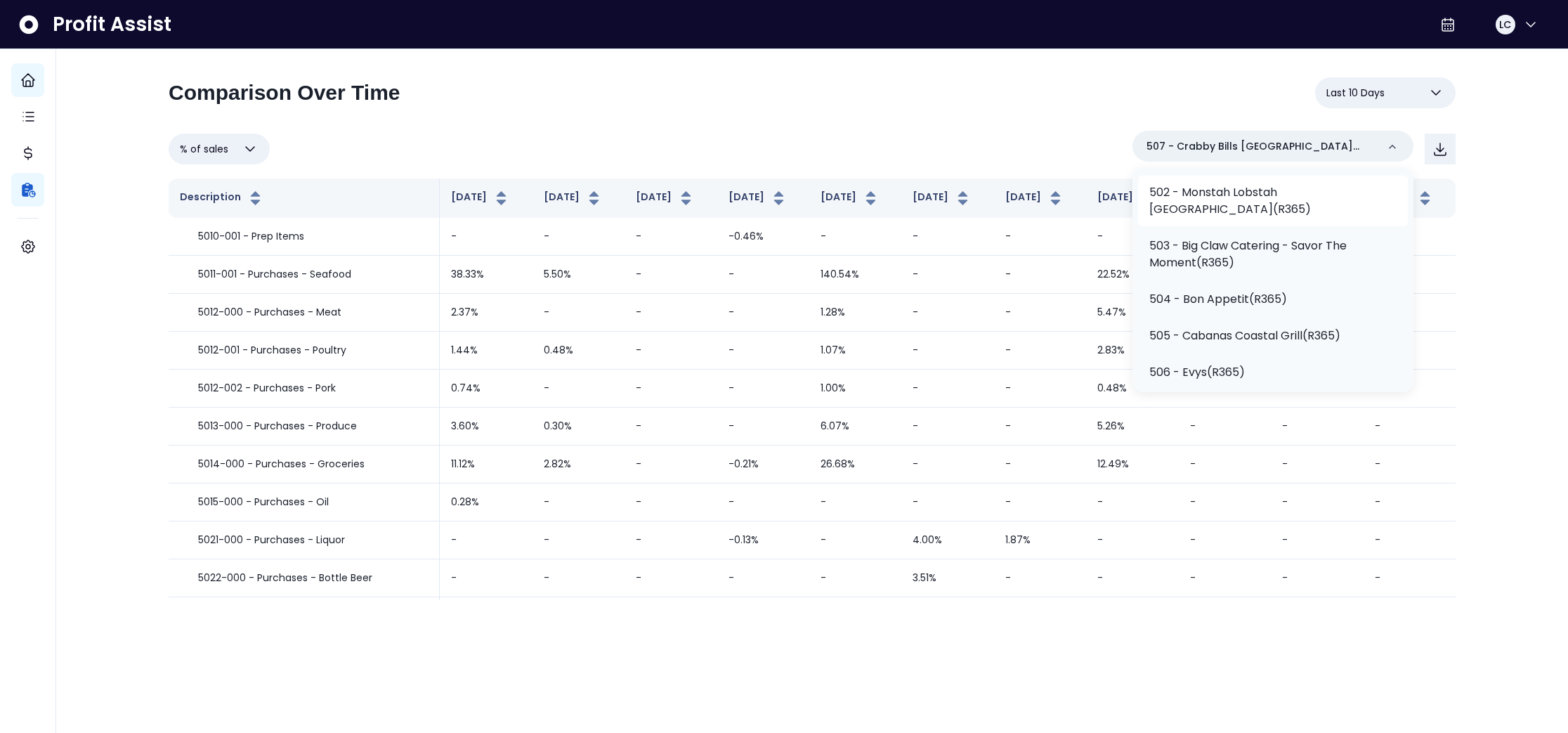
click at [1267, 217] on p "502 - Monstah Lobstah [GEOGRAPHIC_DATA](R365)" at bounding box center [1272, 201] width 248 height 34
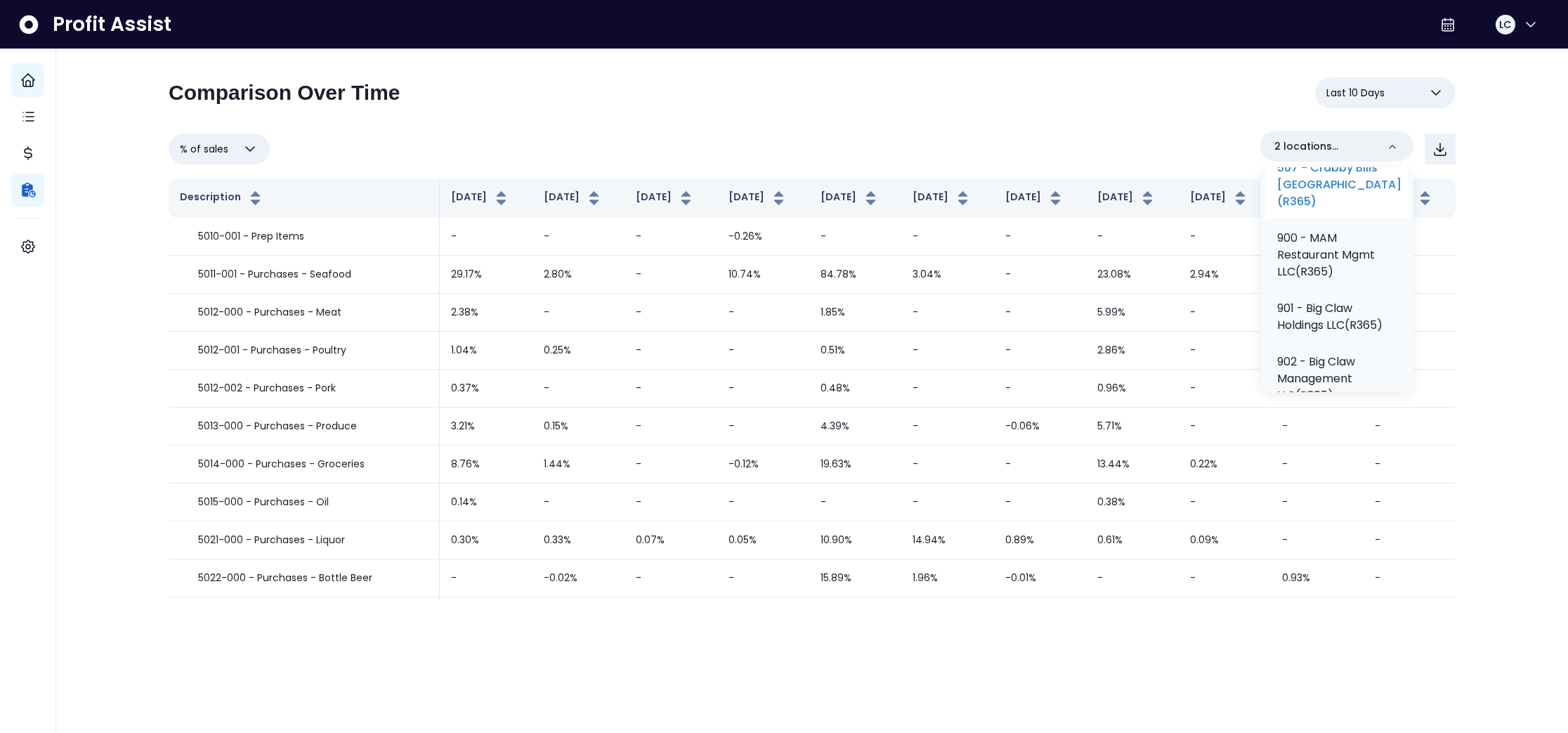
click at [1310, 210] on p "507 - Crabby Bills [GEOGRAPHIC_DATA](R365)" at bounding box center [1339, 184] width 124 height 51
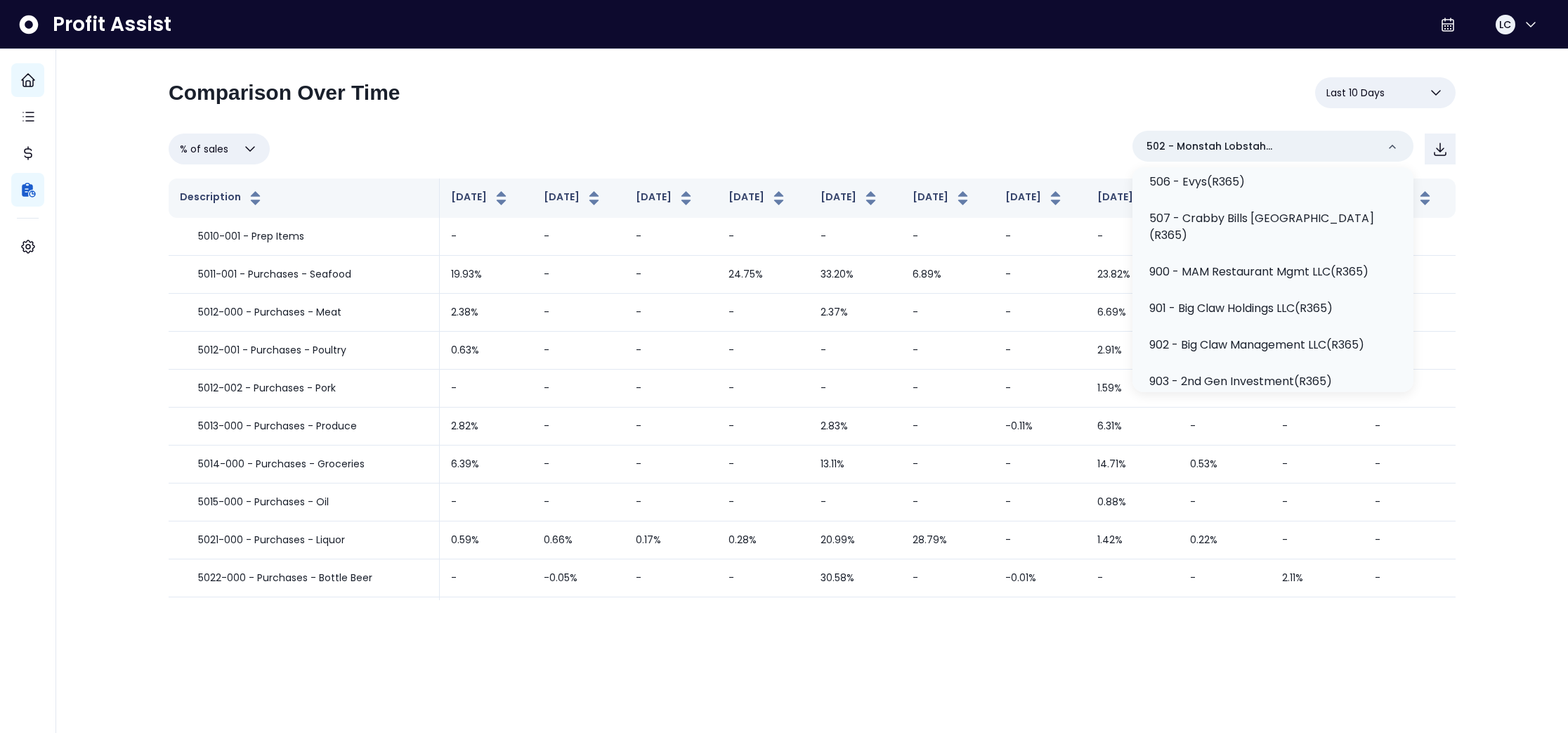
click at [569, 140] on div "% of sales Overview % of cost % of sales % of budget ********* 502 - [GEOGRAPHI…" at bounding box center [812, 149] width 1288 height 37
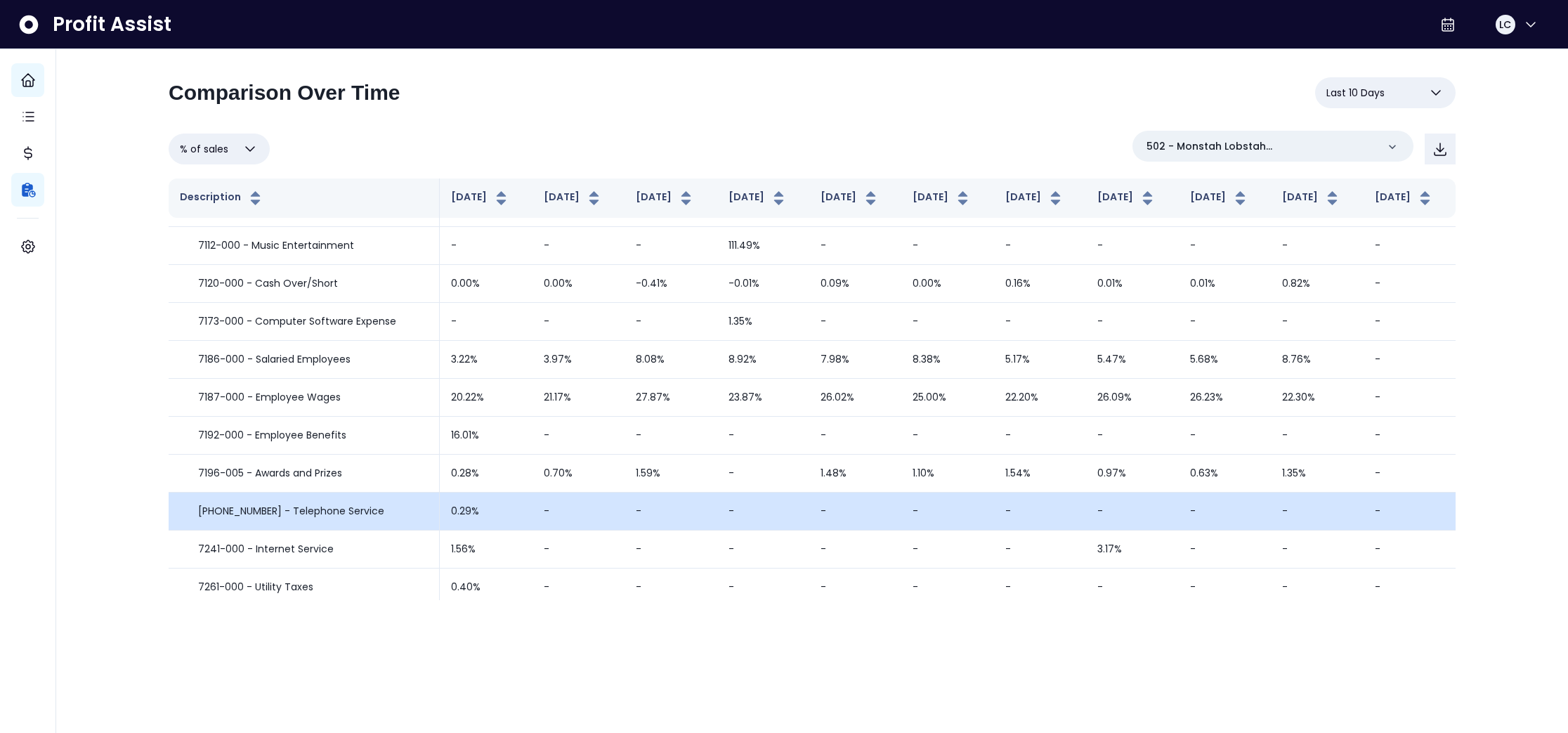
scroll to position [1155, 0]
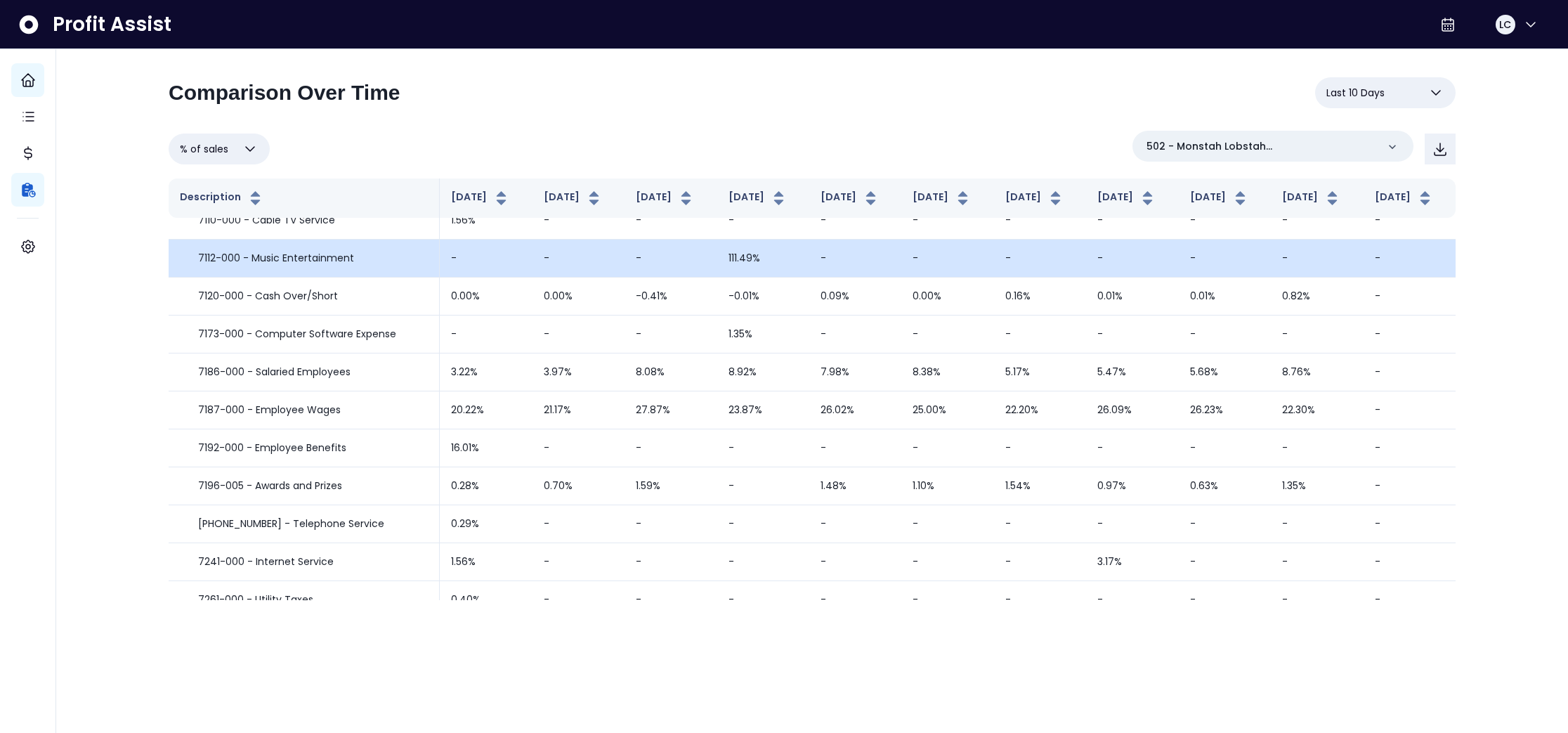
click at [717, 278] on td "111.49%" at bounding box center [763, 259] width 92 height 38
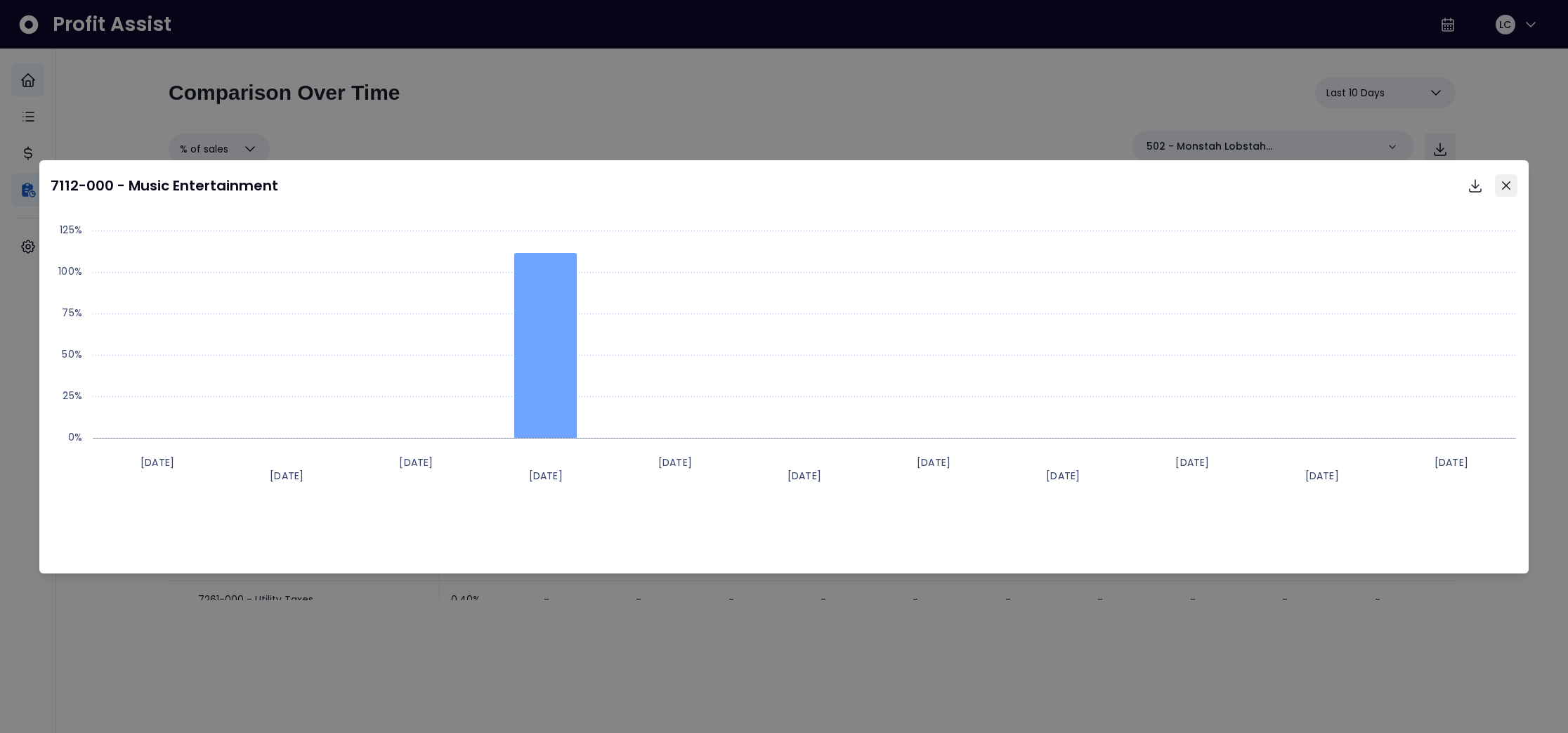
click at [1510, 182] on icon "Close" at bounding box center [1506, 184] width 8 height 8
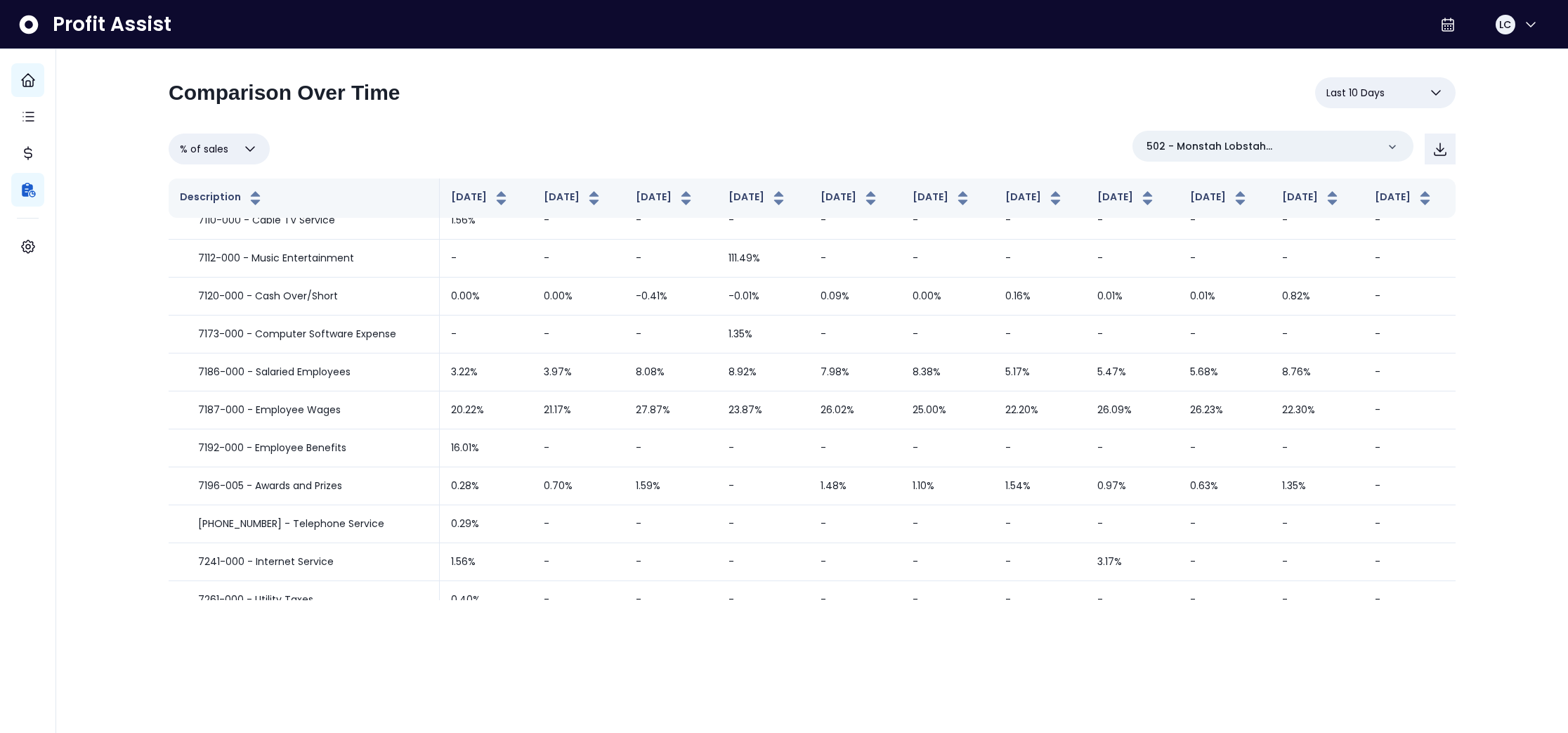
click at [1437, 93] on icon "button" at bounding box center [1436, 93] width 17 height 17
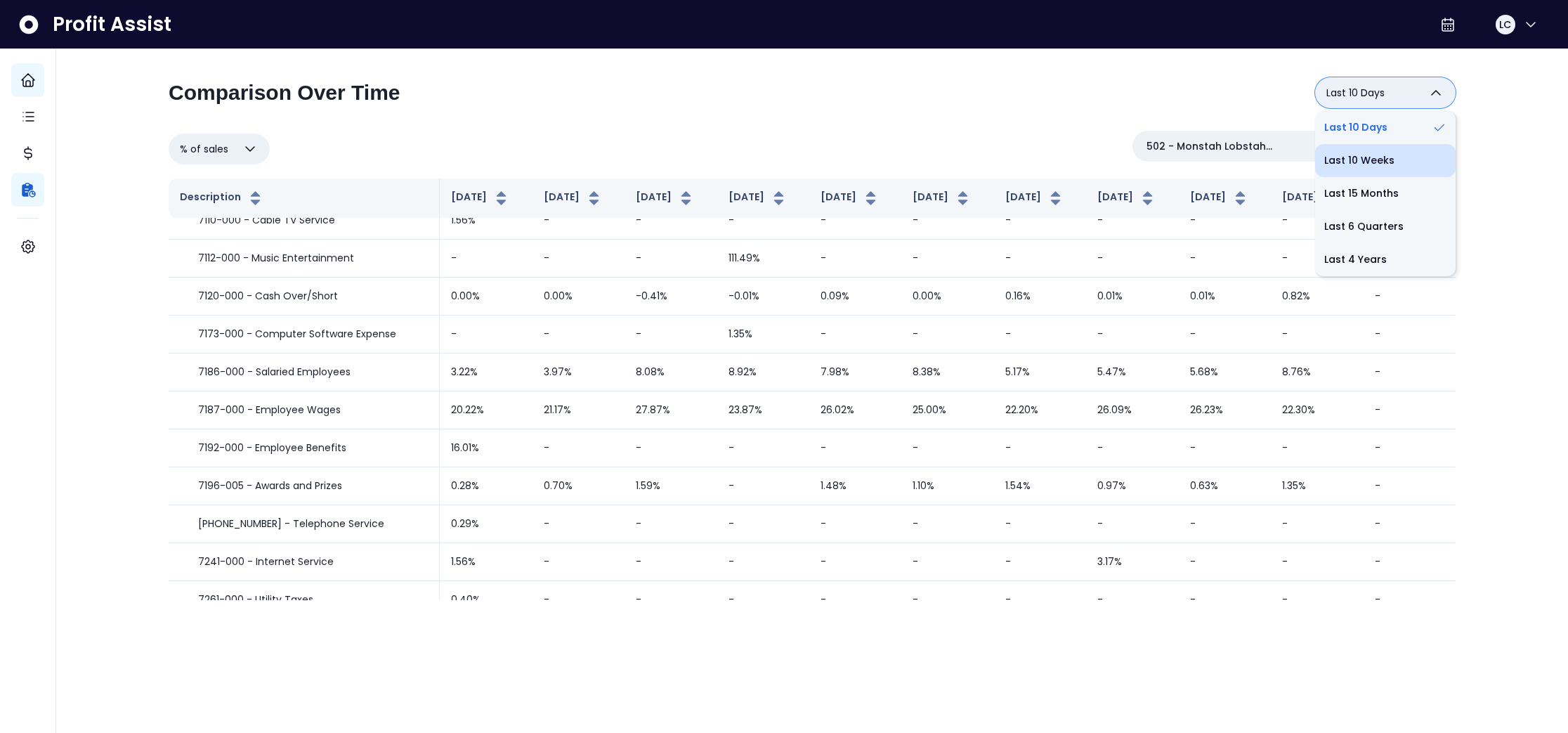
click at [1385, 159] on li "Last 10 Weeks" at bounding box center [1384, 160] width 140 height 33
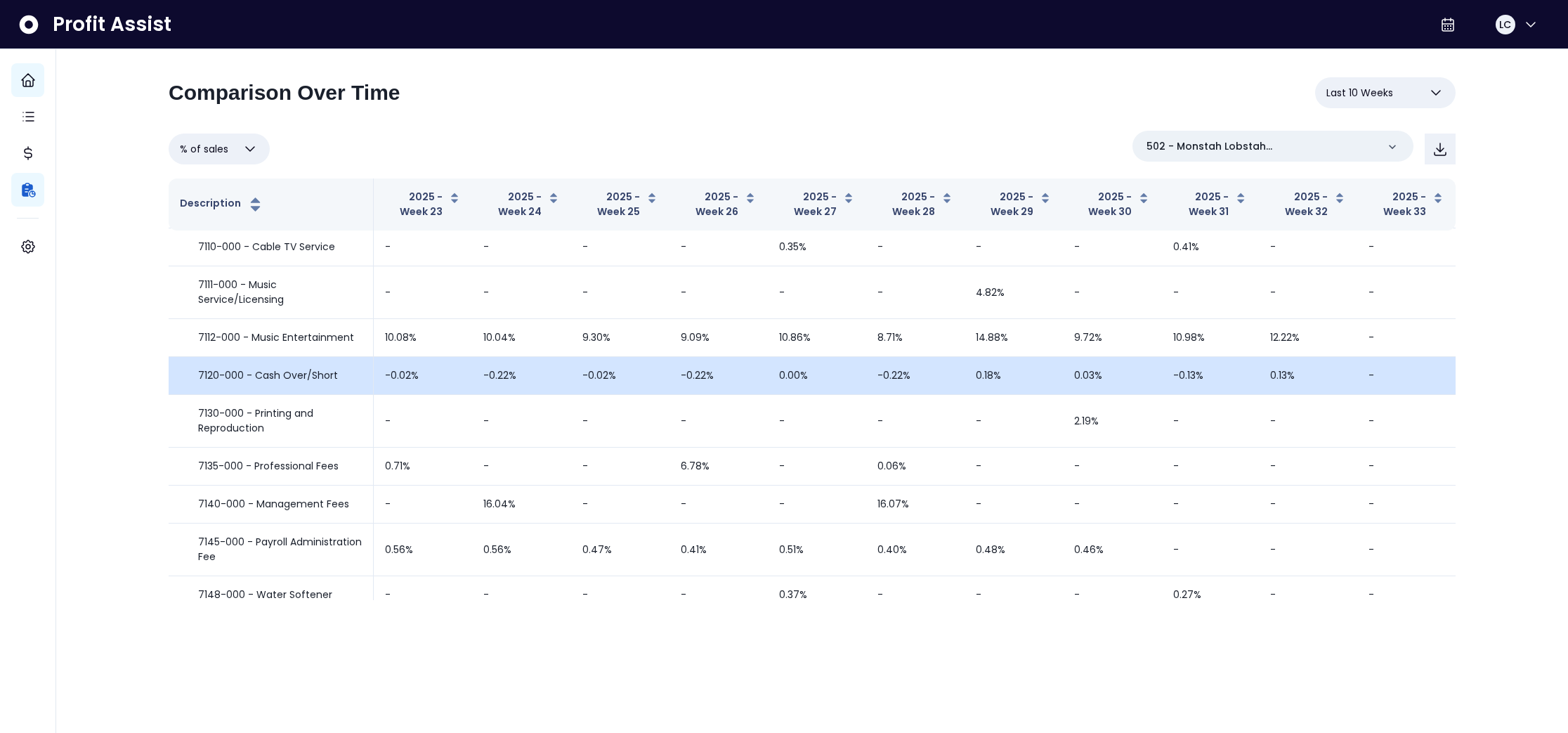
scroll to position [1741, 0]
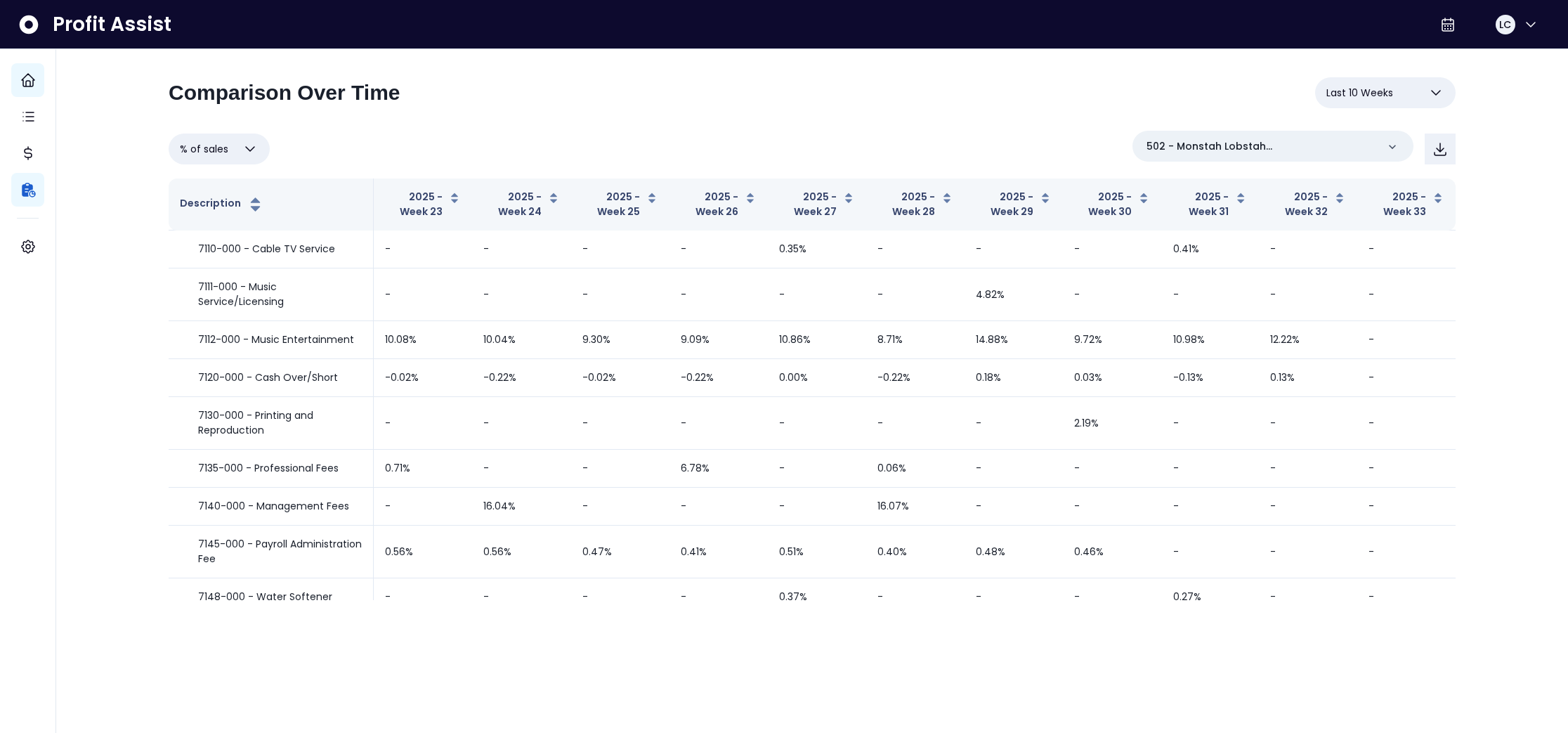
click at [1432, 90] on icon "button" at bounding box center [1436, 93] width 17 height 17
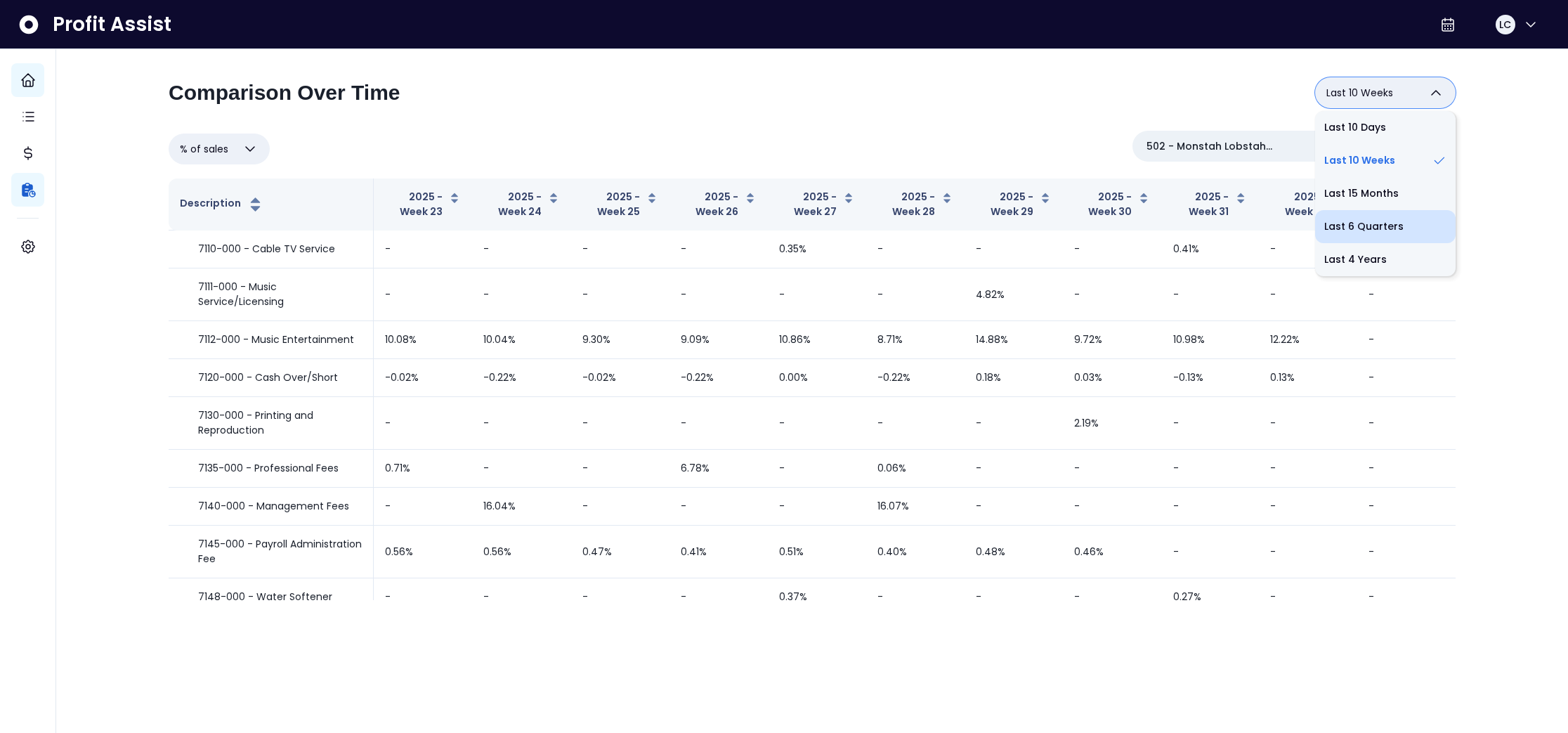
click at [1382, 224] on li "Last 6 Quarters" at bounding box center [1384, 226] width 140 height 33
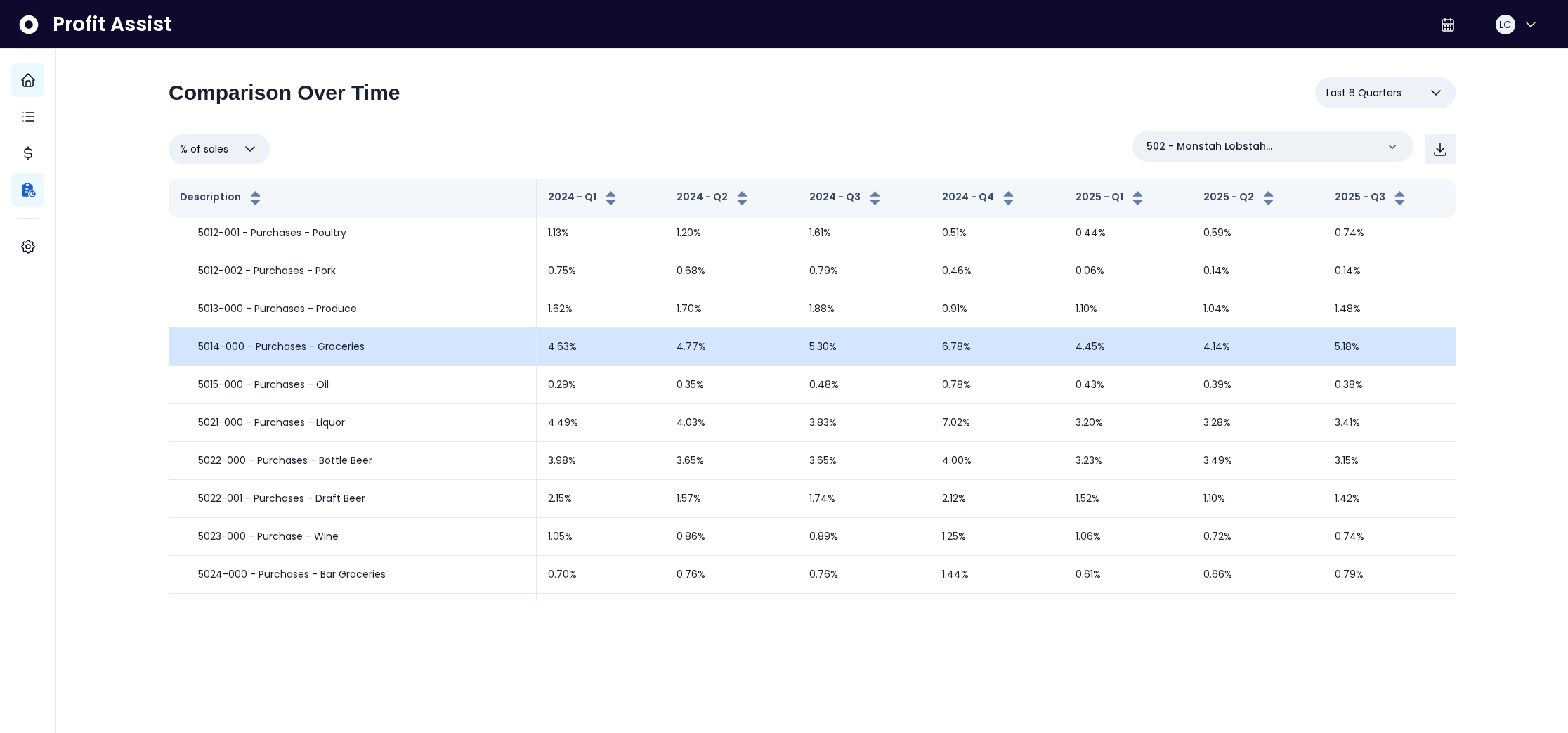
scroll to position [0, 0]
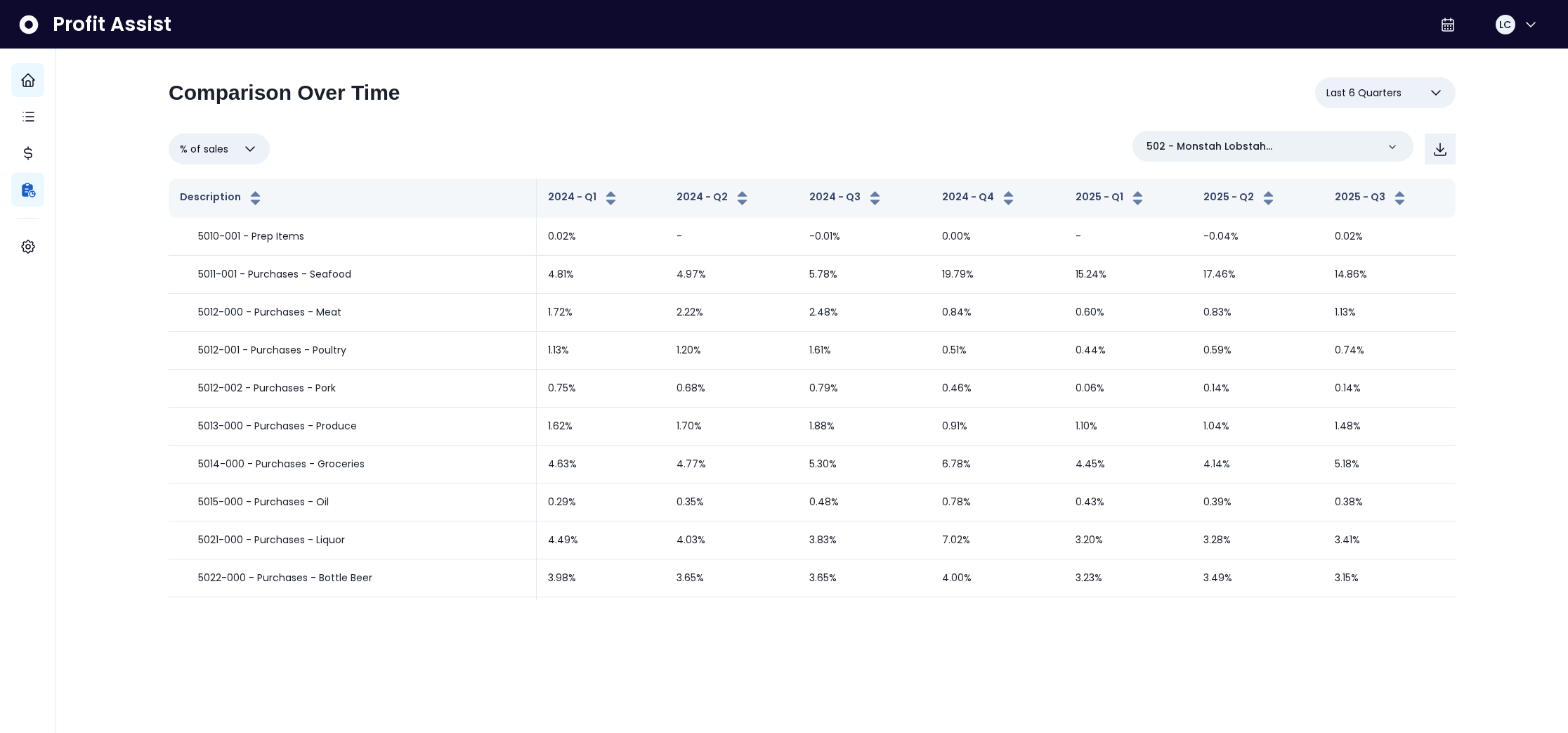
click at [1443, 91] on icon "button" at bounding box center [1436, 93] width 17 height 17
click at [1376, 259] on li "Last 4 Years" at bounding box center [1384, 259] width 140 height 33
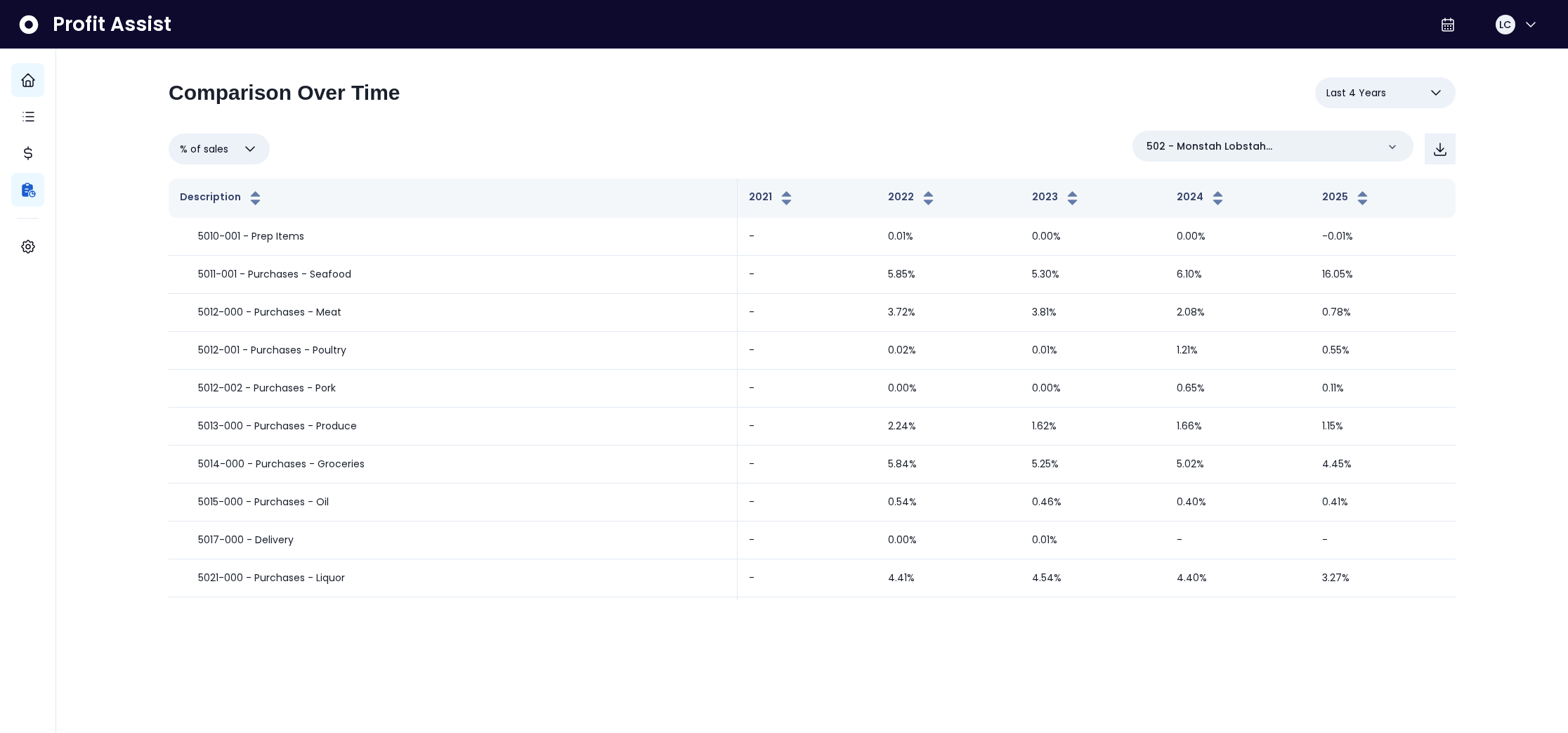
click at [695, 117] on div "**********" at bounding box center [812, 98] width 1288 height 42
click at [1438, 99] on icon "button" at bounding box center [1436, 93] width 17 height 17
click at [1376, 226] on li "Last 6 Quarters" at bounding box center [1384, 226] width 140 height 33
type input "**********"
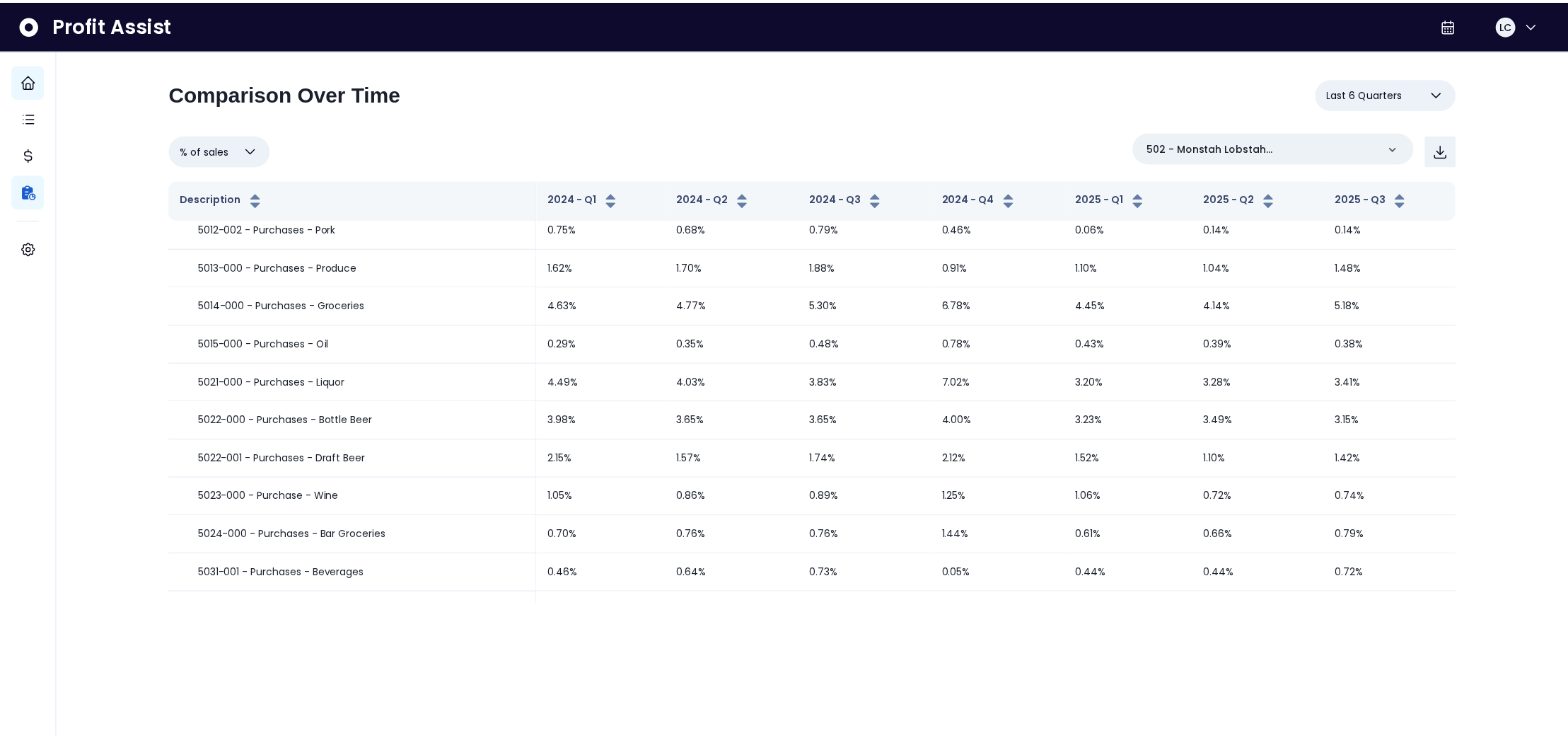
scroll to position [190, 0]
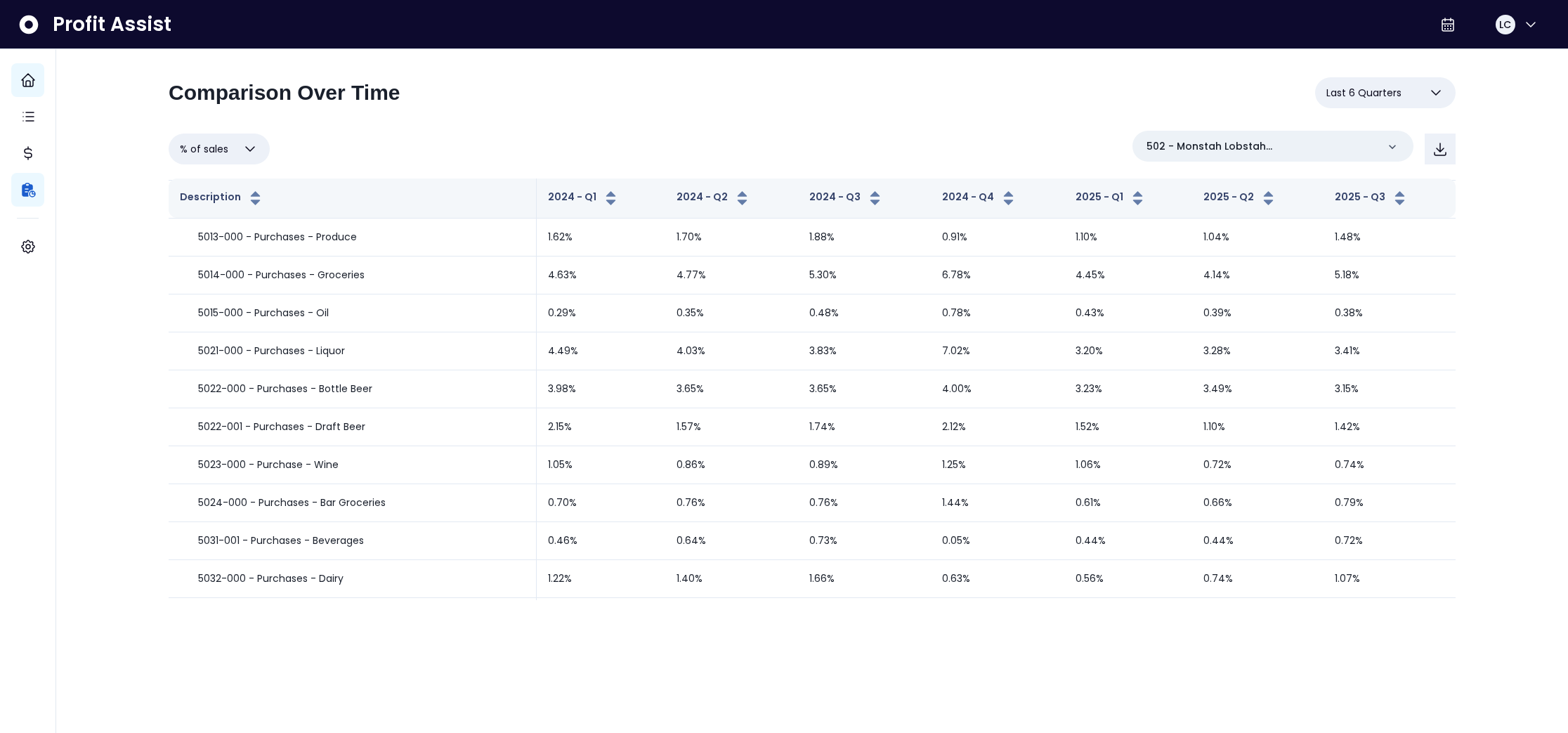
click at [1495, 345] on div "**********" at bounding box center [812, 307] width 1512 height 613
click at [1443, 27] on icon at bounding box center [1448, 24] width 11 height 12
click at [1368, 56] on span "MM-dd-yyyy" at bounding box center [1373, 55] width 135 height 17
click at [1159, 82] on div "**********" at bounding box center [812, 98] width 1288 height 42
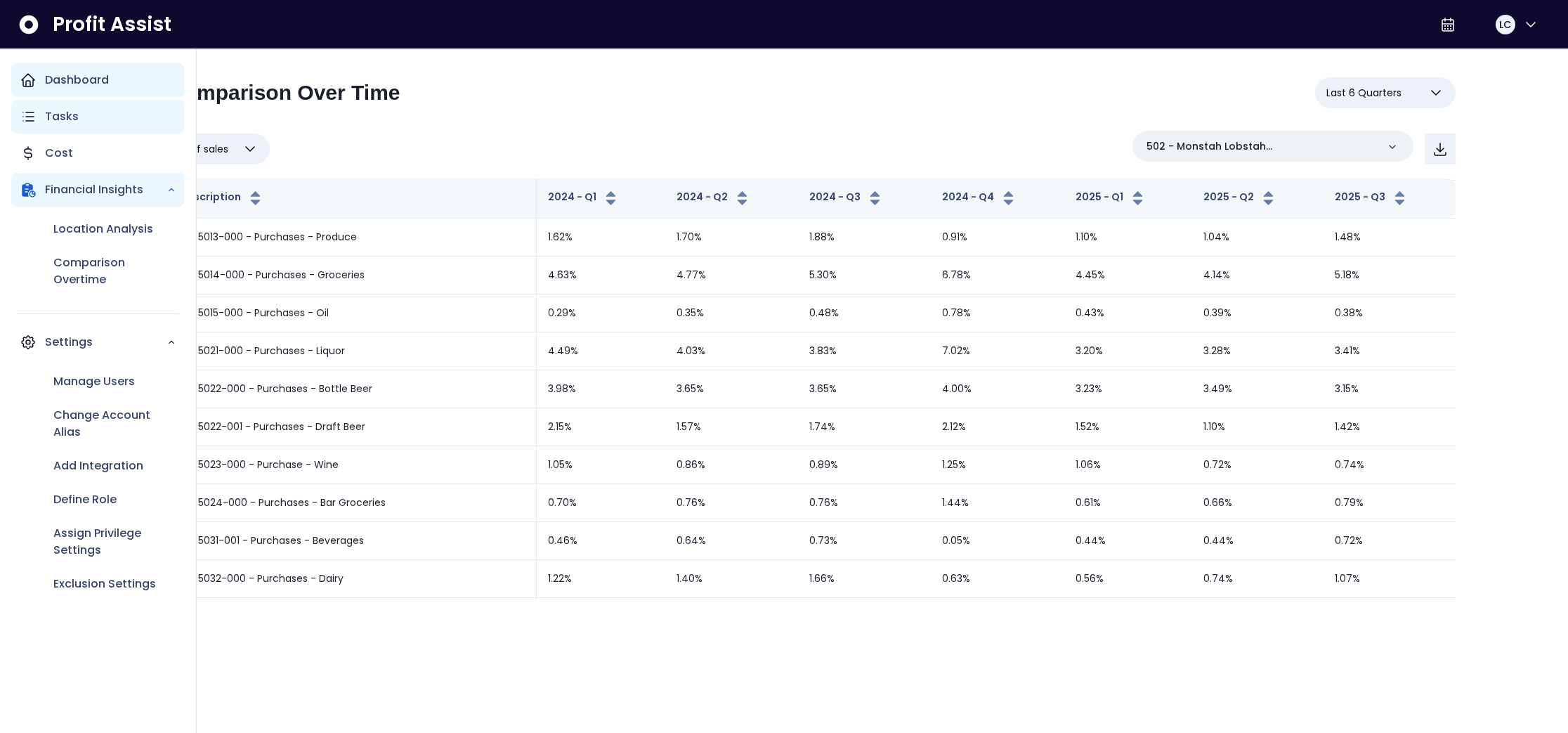
click at [31, 114] on icon "Main navigation" at bounding box center [28, 117] width 17 height 17
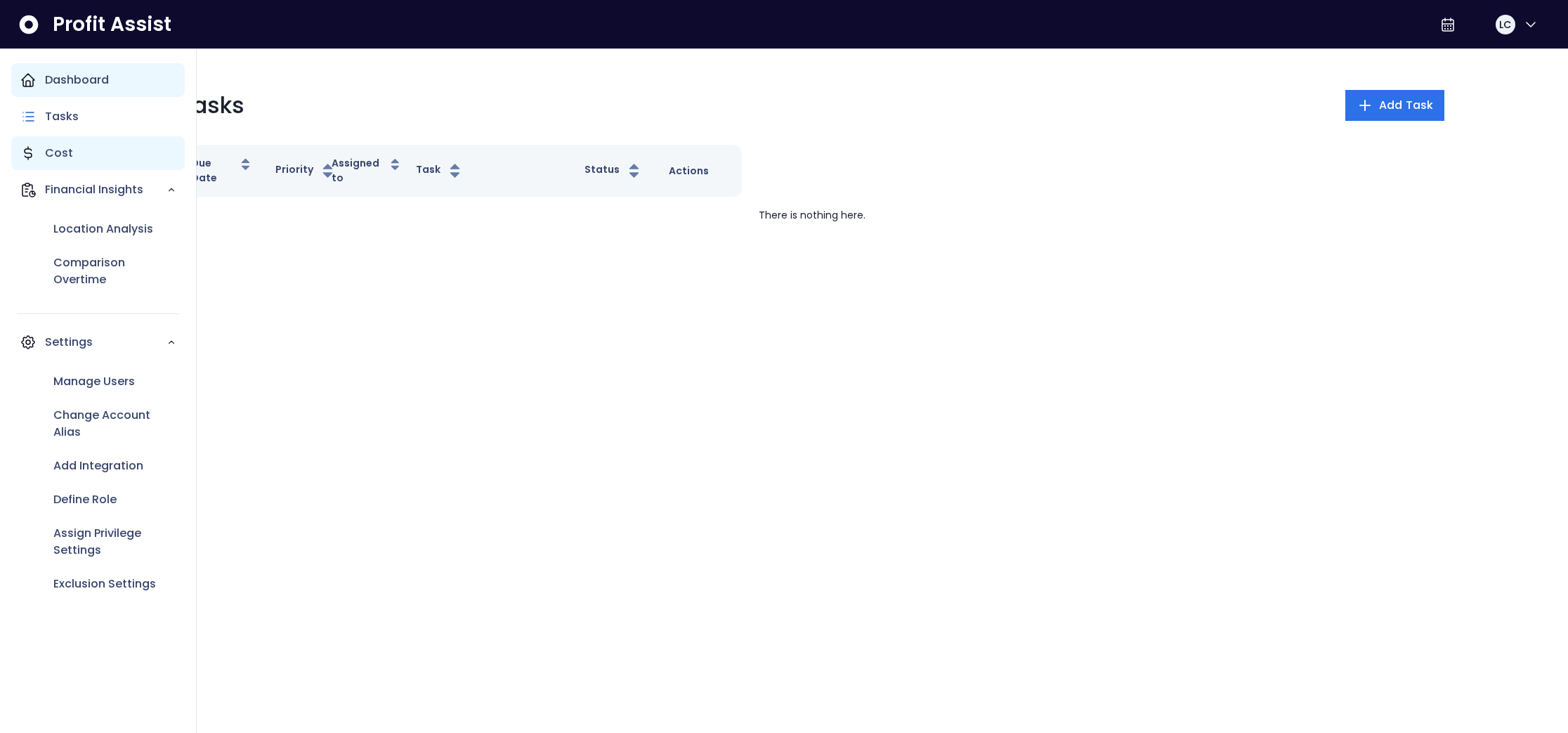
click at [65, 153] on p "Cost" at bounding box center [59, 153] width 28 height 17
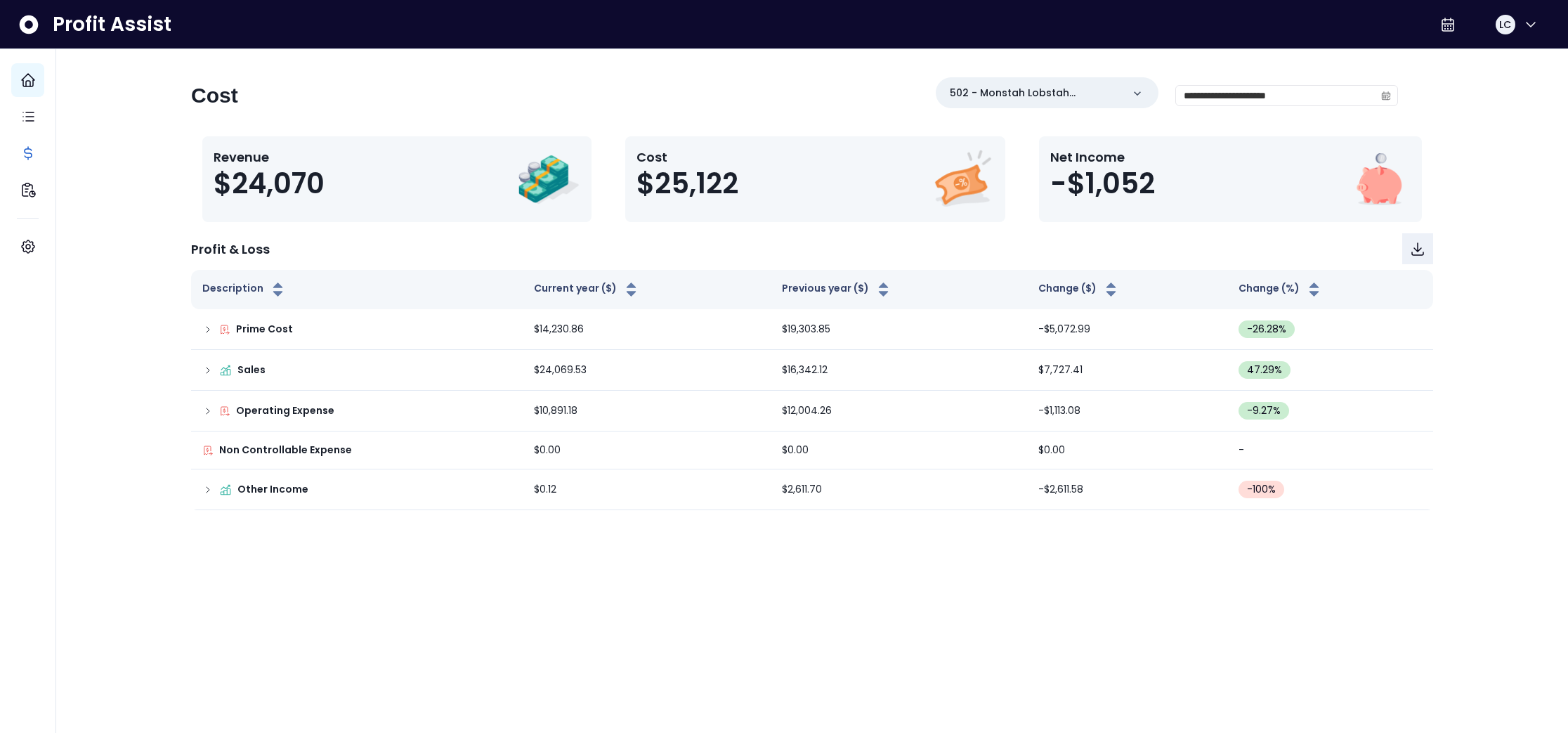
click at [454, 129] on div "**********" at bounding box center [812, 294] width 1288 height 433
click at [1281, 100] on input "**********" at bounding box center [1275, 95] width 199 height 20
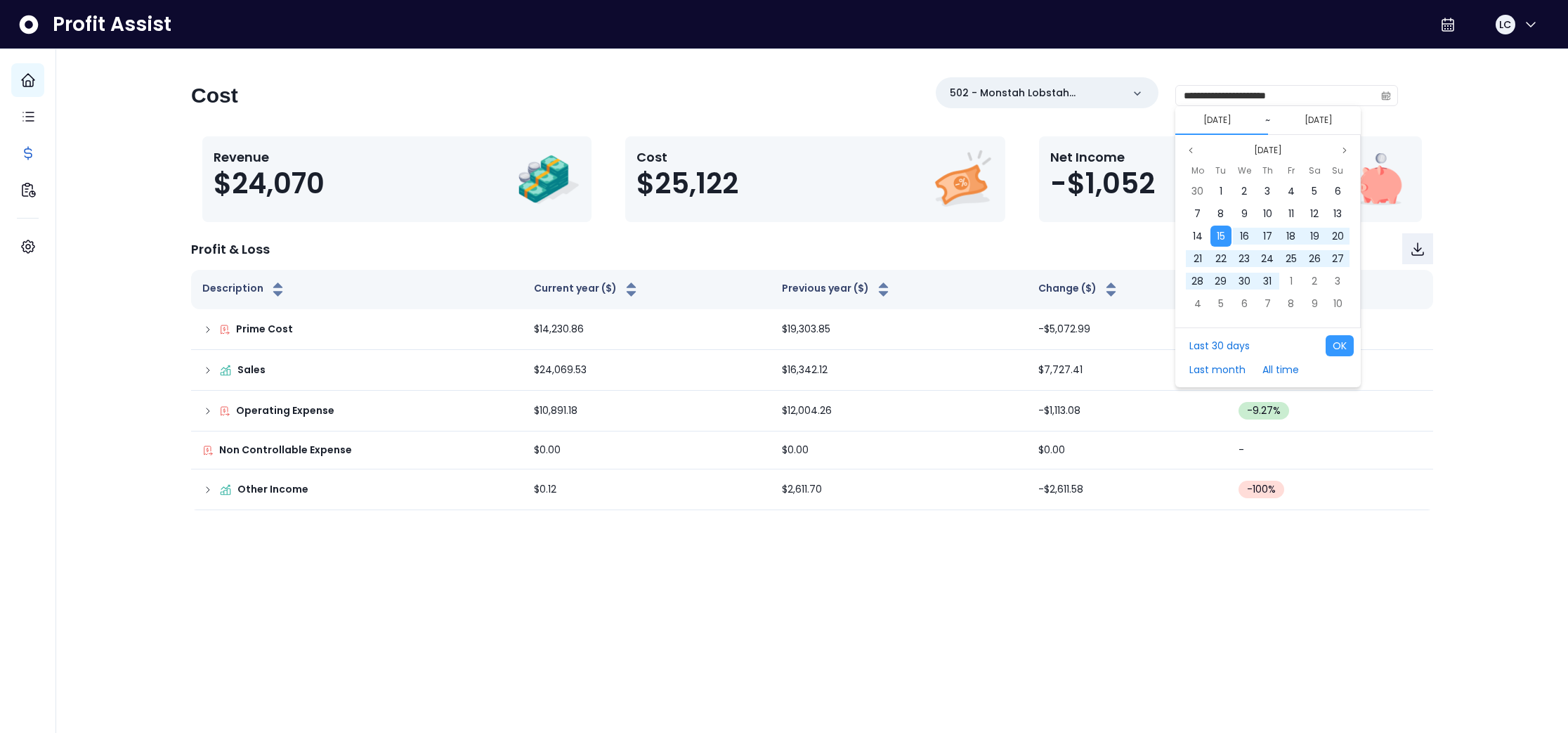
click at [1306, 120] on button "[DATE]" at bounding box center [1319, 120] width 40 height 17
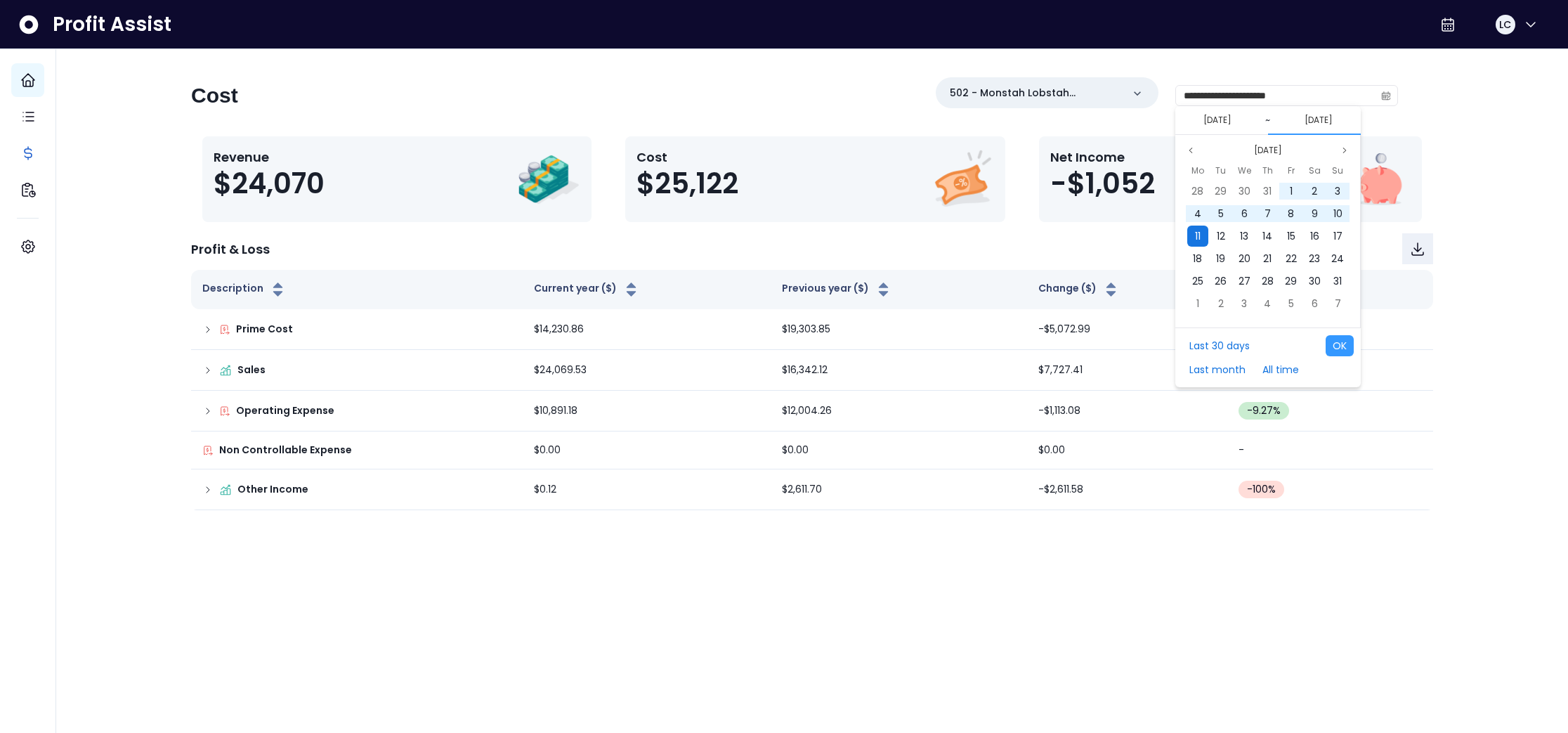
click at [1196, 228] on div "11" at bounding box center [1198, 236] width 21 height 21
click at [1231, 120] on button "[DATE]" at bounding box center [1218, 120] width 40 height 17
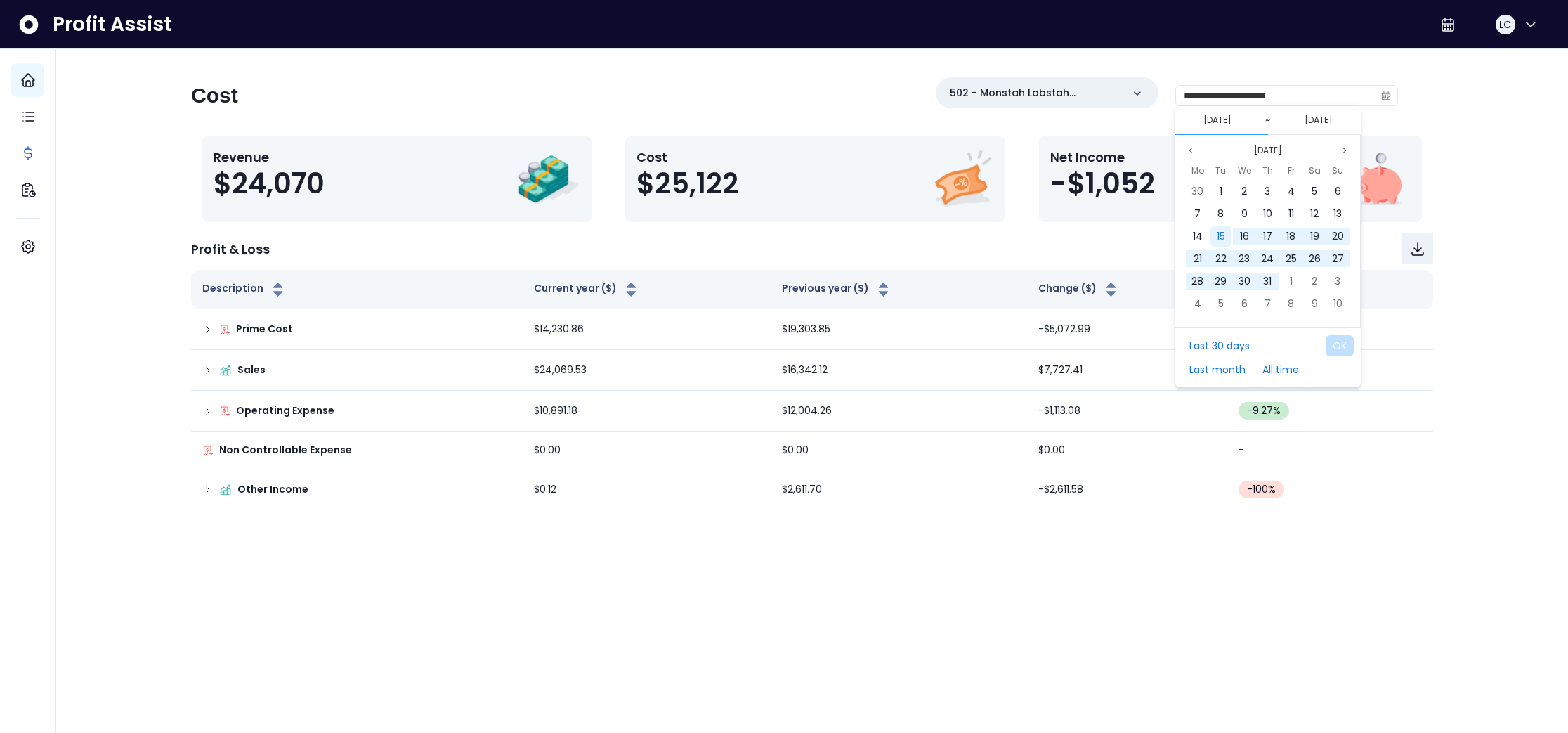
click at [1221, 235] on span "15" at bounding box center [1221, 235] width 8 height 14
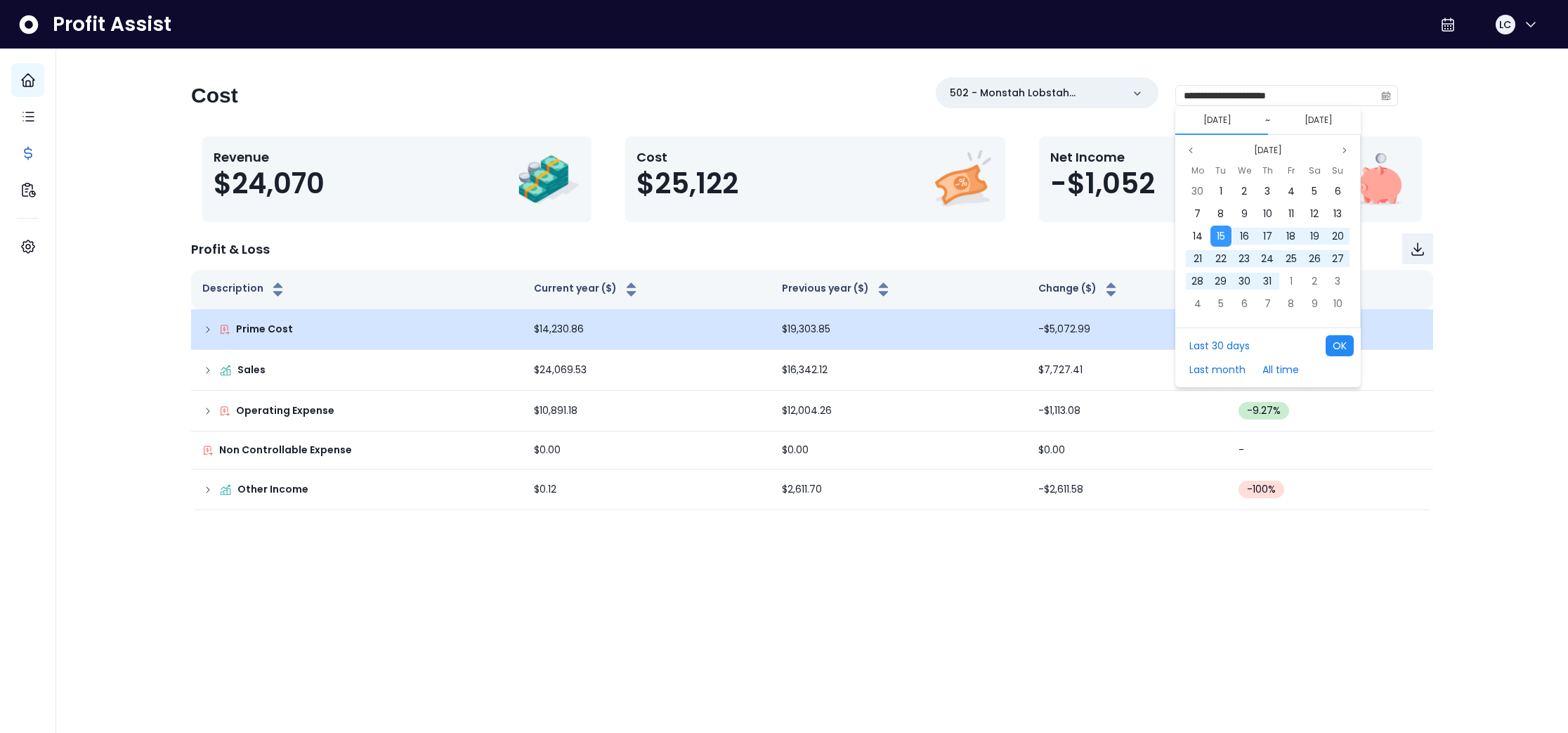
click at [1341, 342] on button "OK" at bounding box center [1340, 345] width 28 height 21
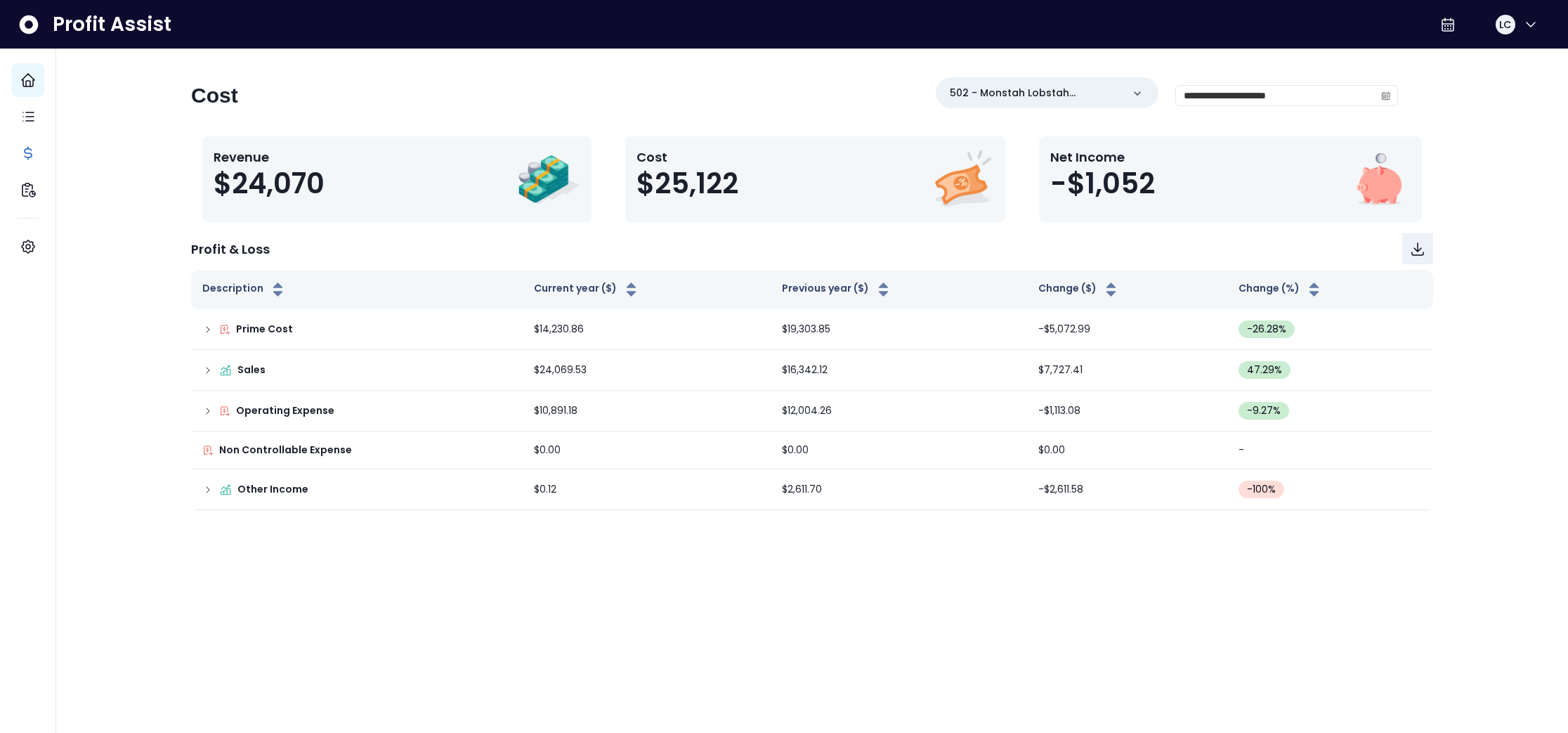
click at [540, 175] on img at bounding box center [548, 179] width 63 height 63
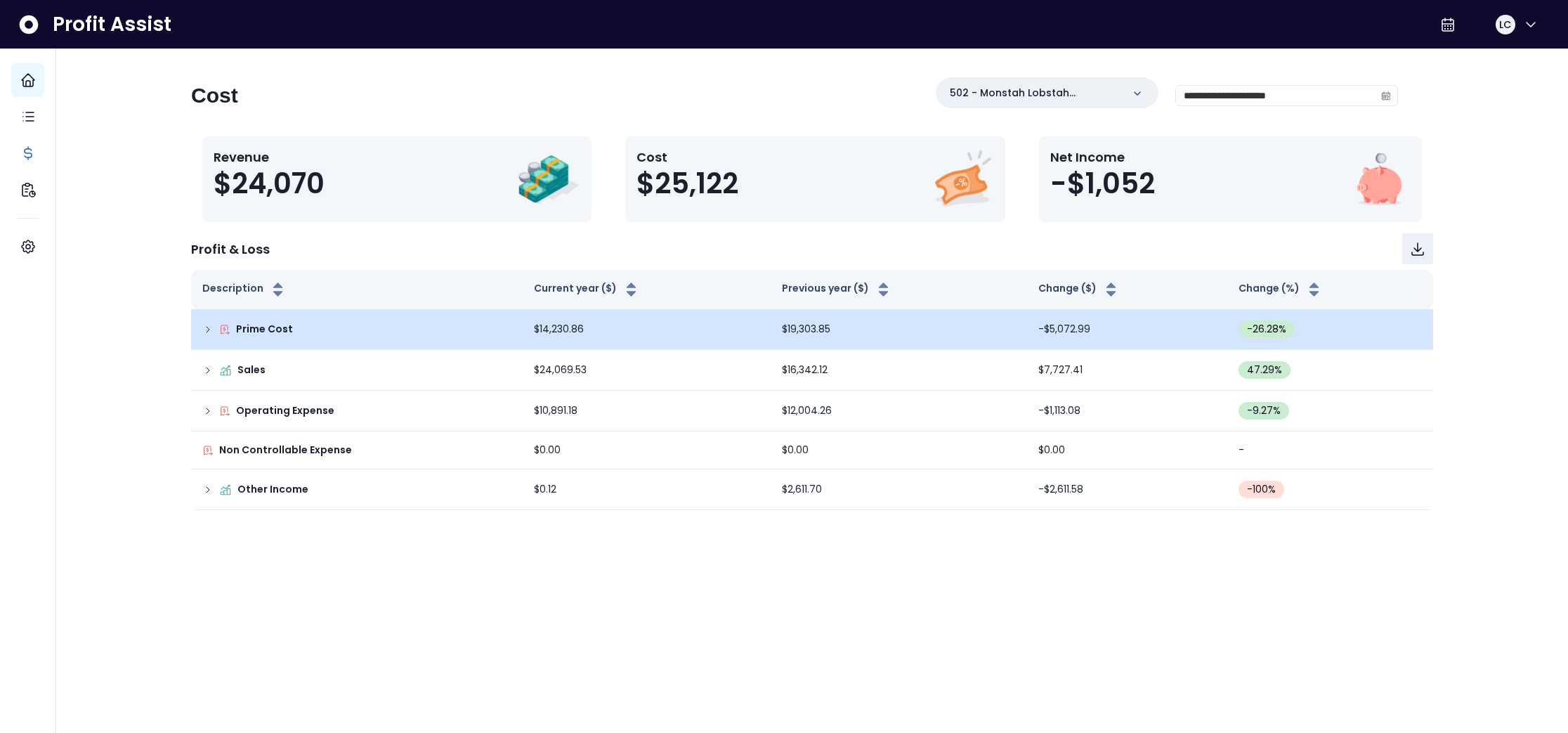
click at [208, 329] on icon at bounding box center [207, 329] width 3 height 6
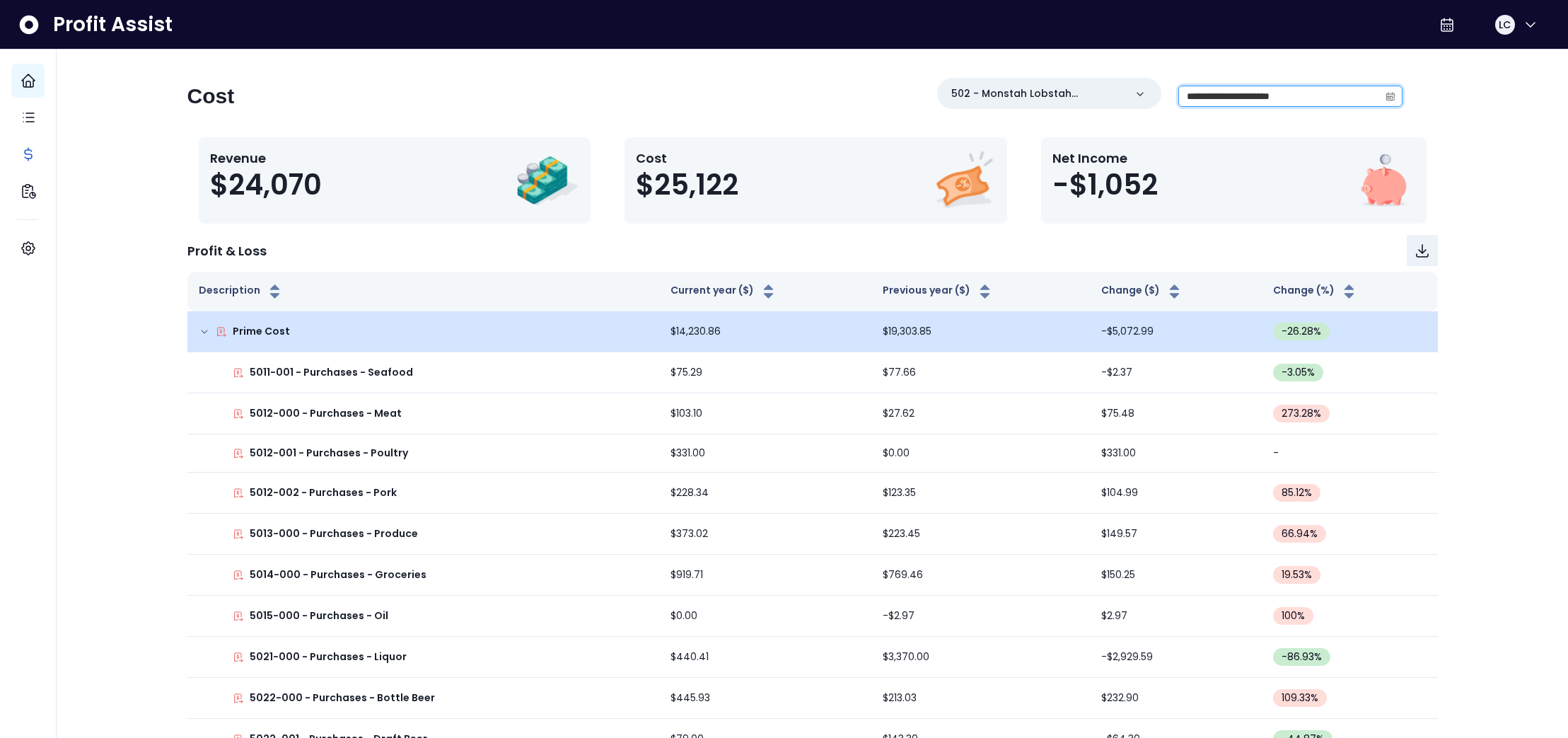
click at [1209, 99] on input "**********" at bounding box center [1278, 96] width 200 height 20
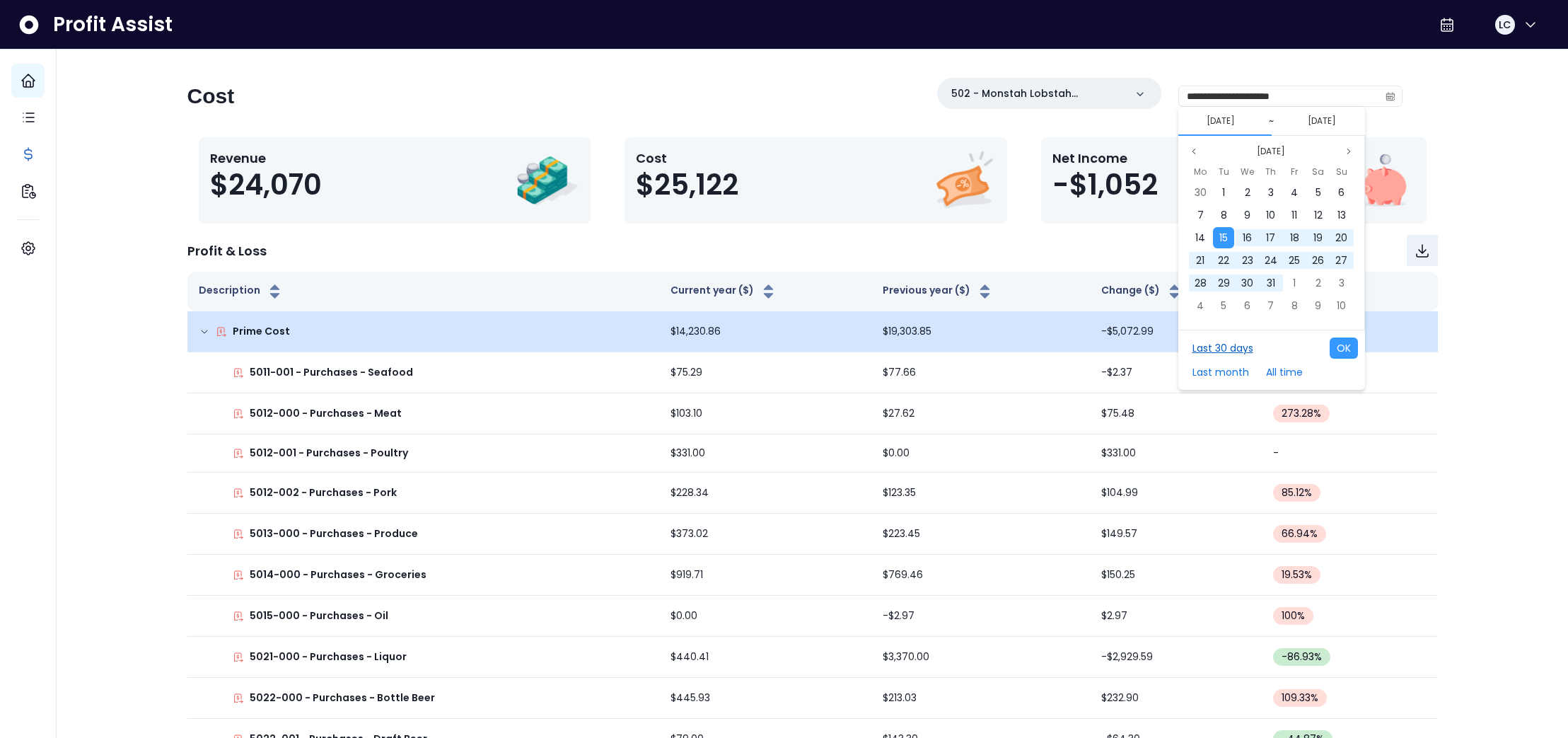
click at [1237, 346] on button "Last 30 days" at bounding box center [1222, 348] width 75 height 21
click at [1347, 345] on button "OK" at bounding box center [1343, 348] width 28 height 21
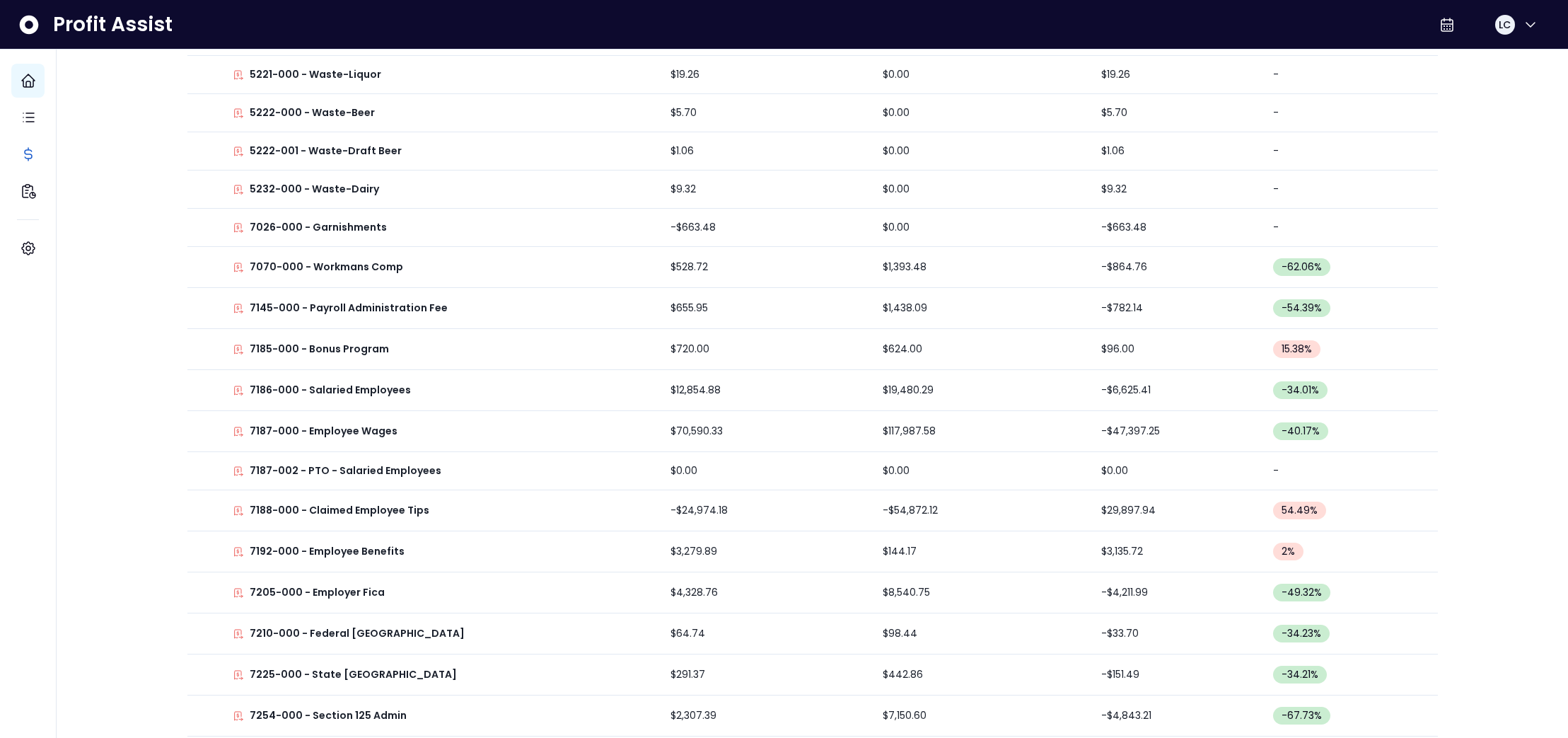
scroll to position [1364, 0]
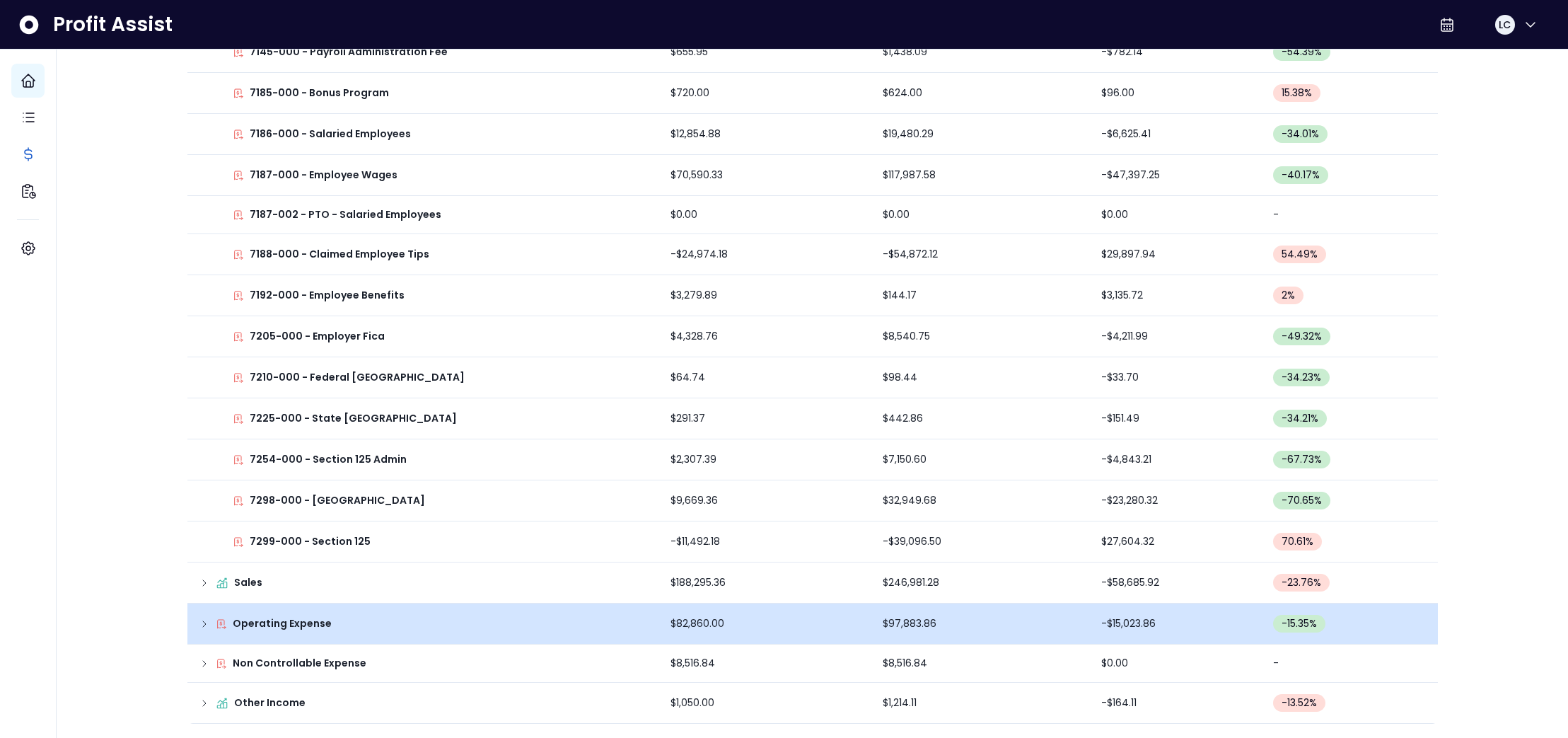
click at [204, 621] on icon at bounding box center [204, 623] width 3 height 6
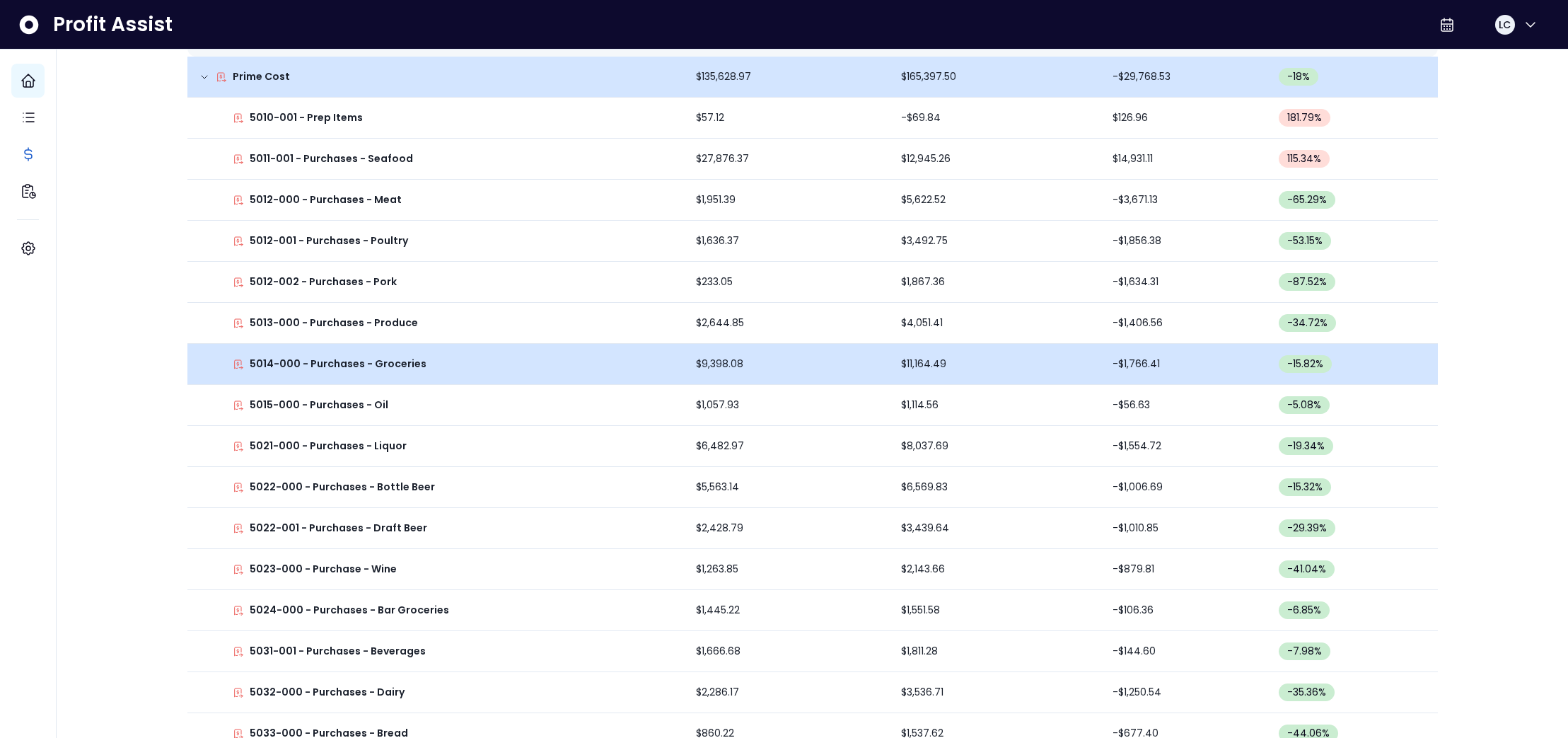
scroll to position [0, 0]
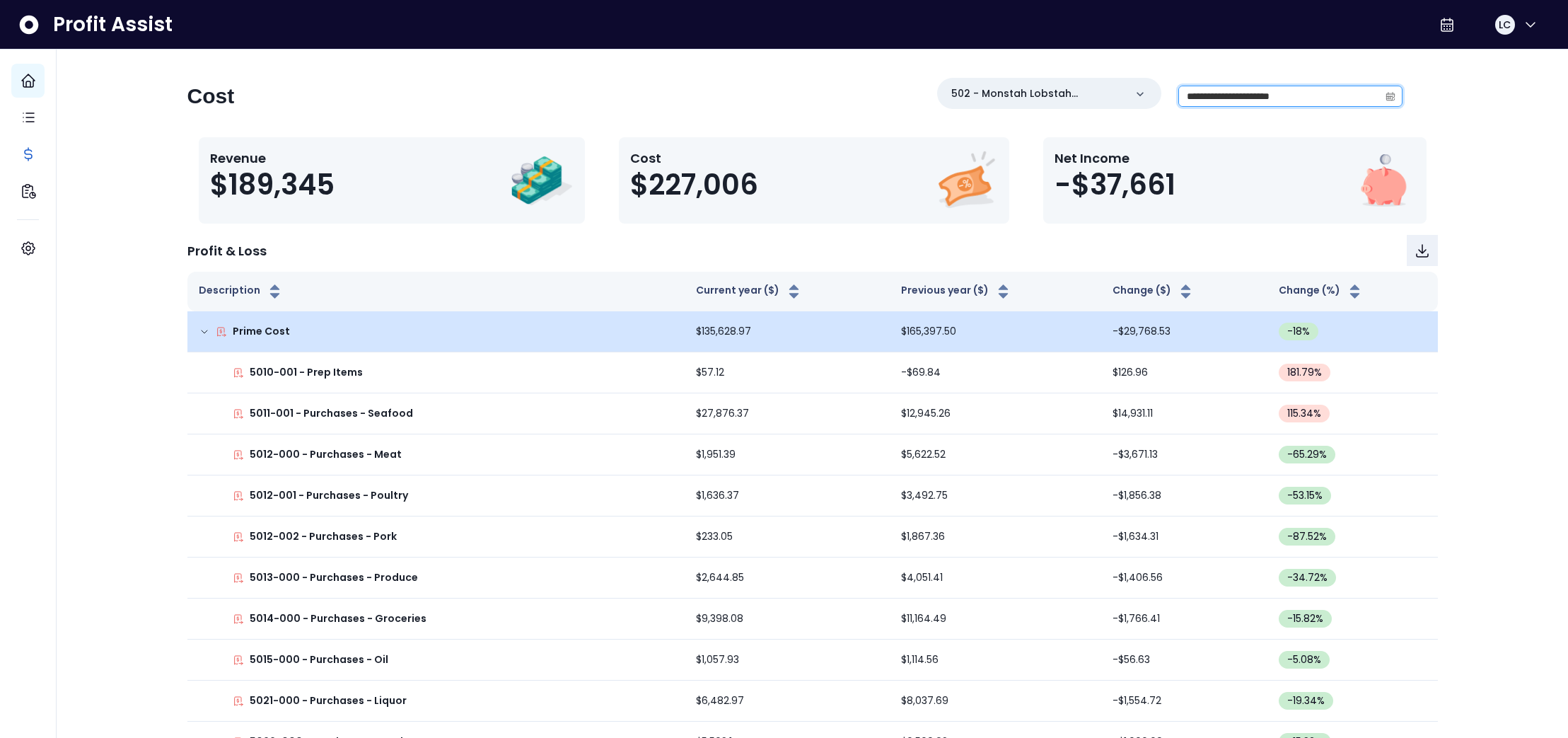
click at [1307, 99] on input "**********" at bounding box center [1278, 96] width 200 height 20
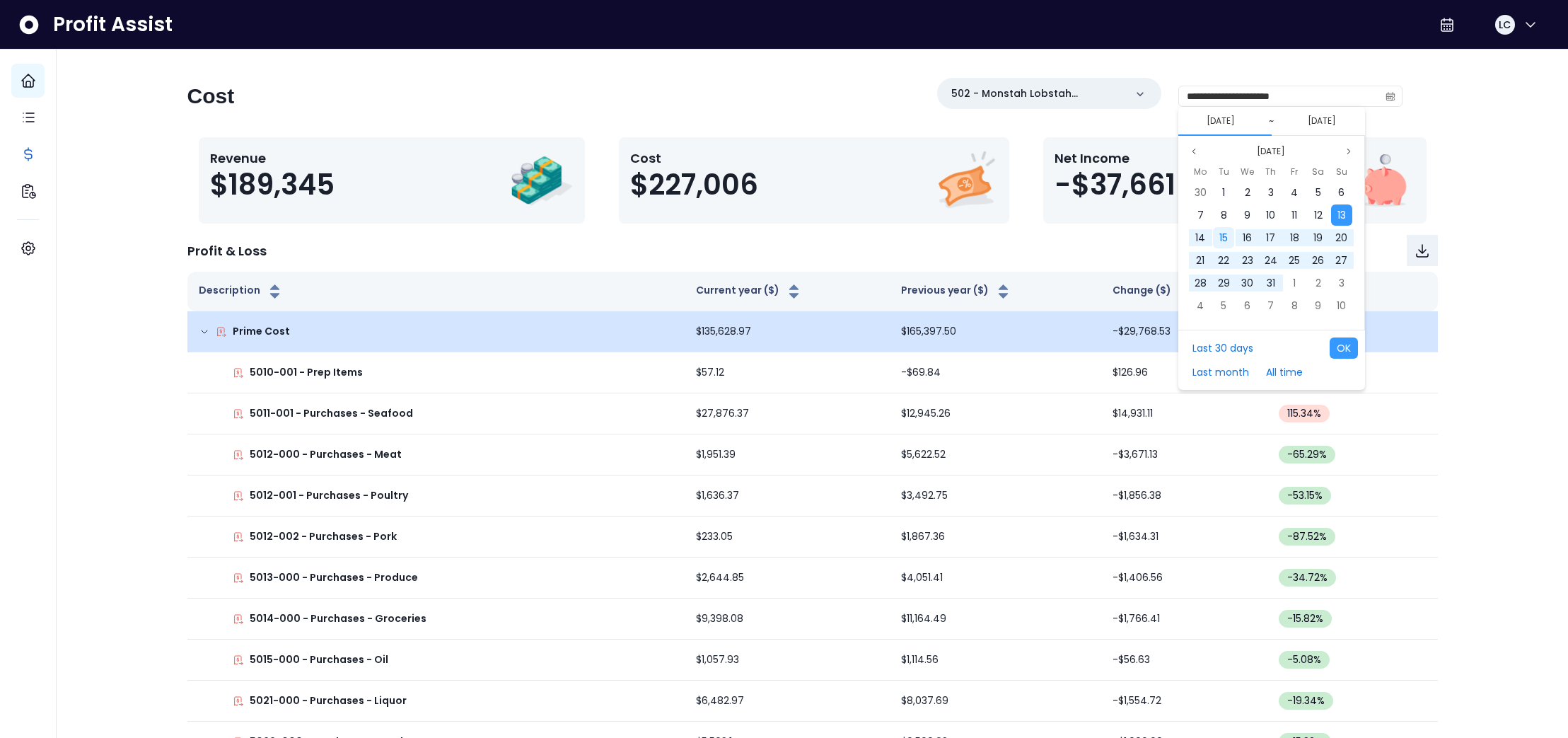
click at [1233, 236] on div "15" at bounding box center [1223, 238] width 21 height 21
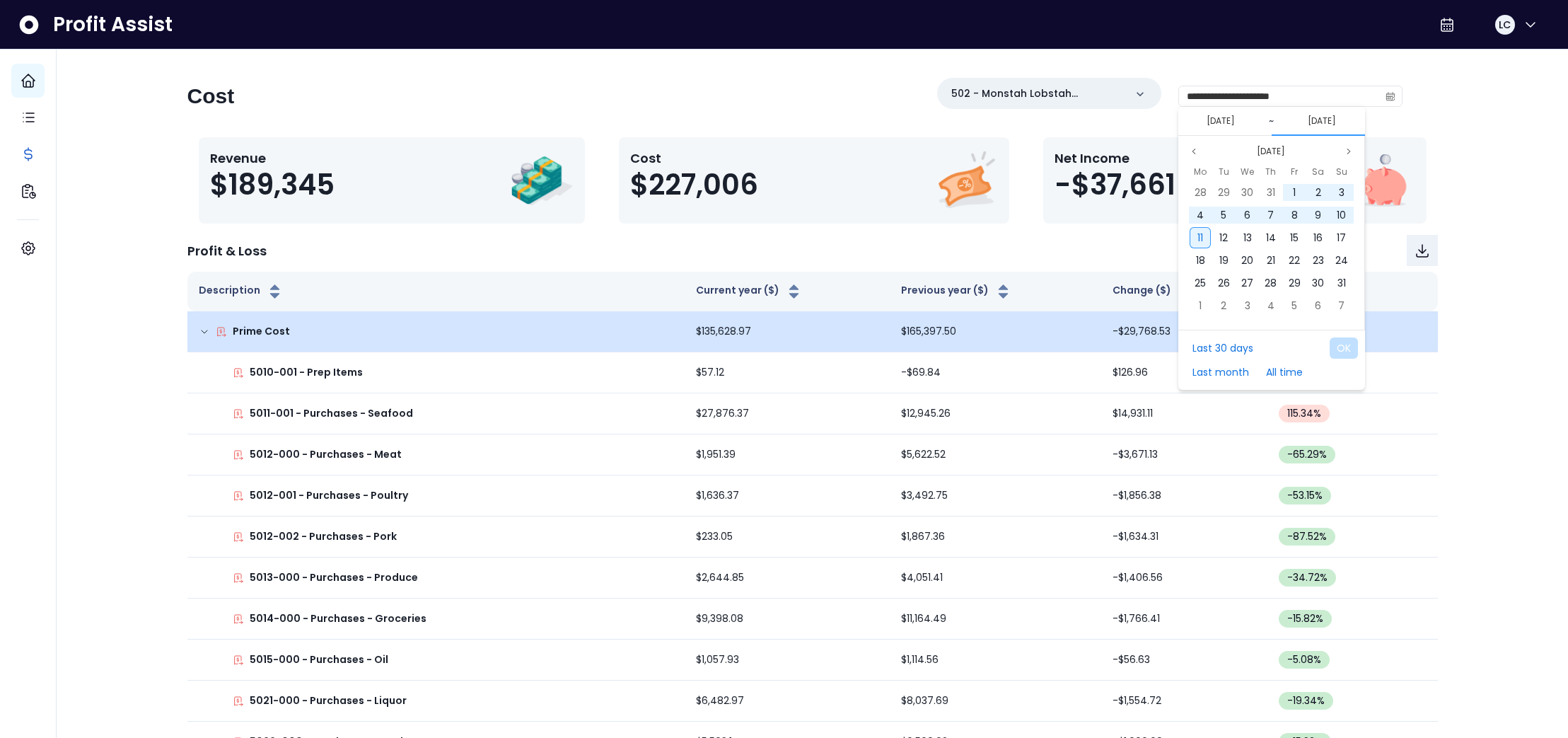
click at [1200, 238] on span "11" at bounding box center [1200, 237] width 6 height 14
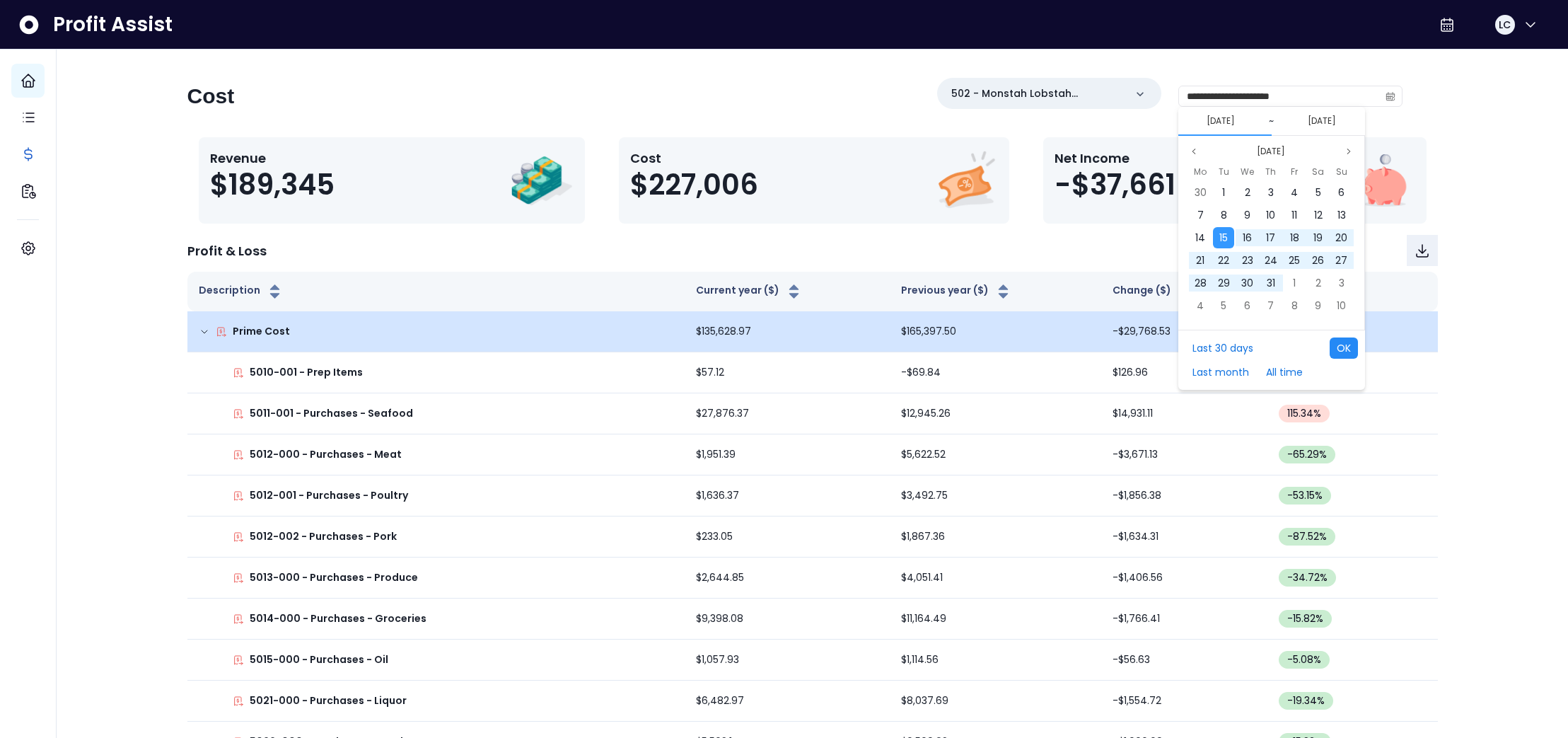
click at [1346, 351] on button "OK" at bounding box center [1343, 348] width 28 height 21
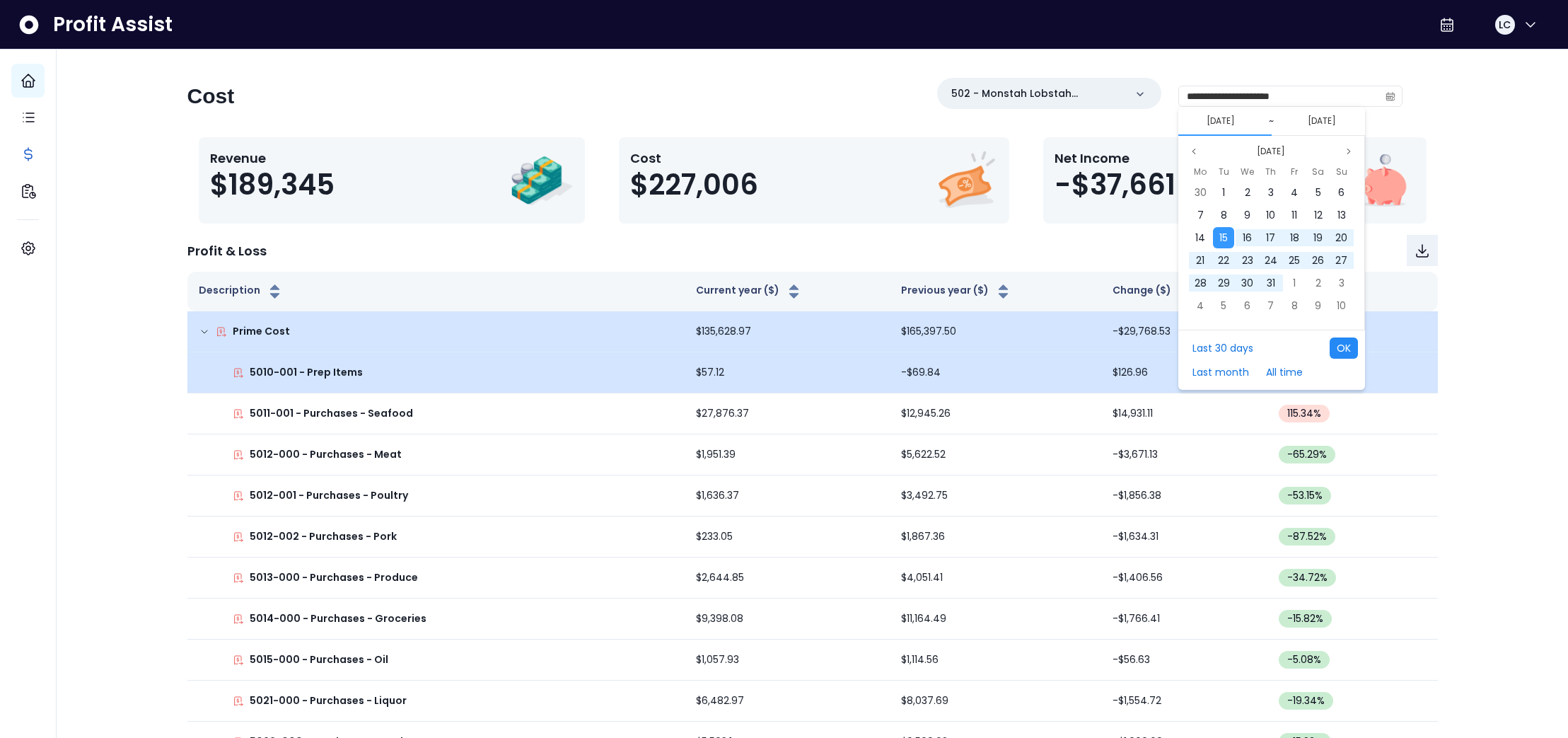
type input "**********"
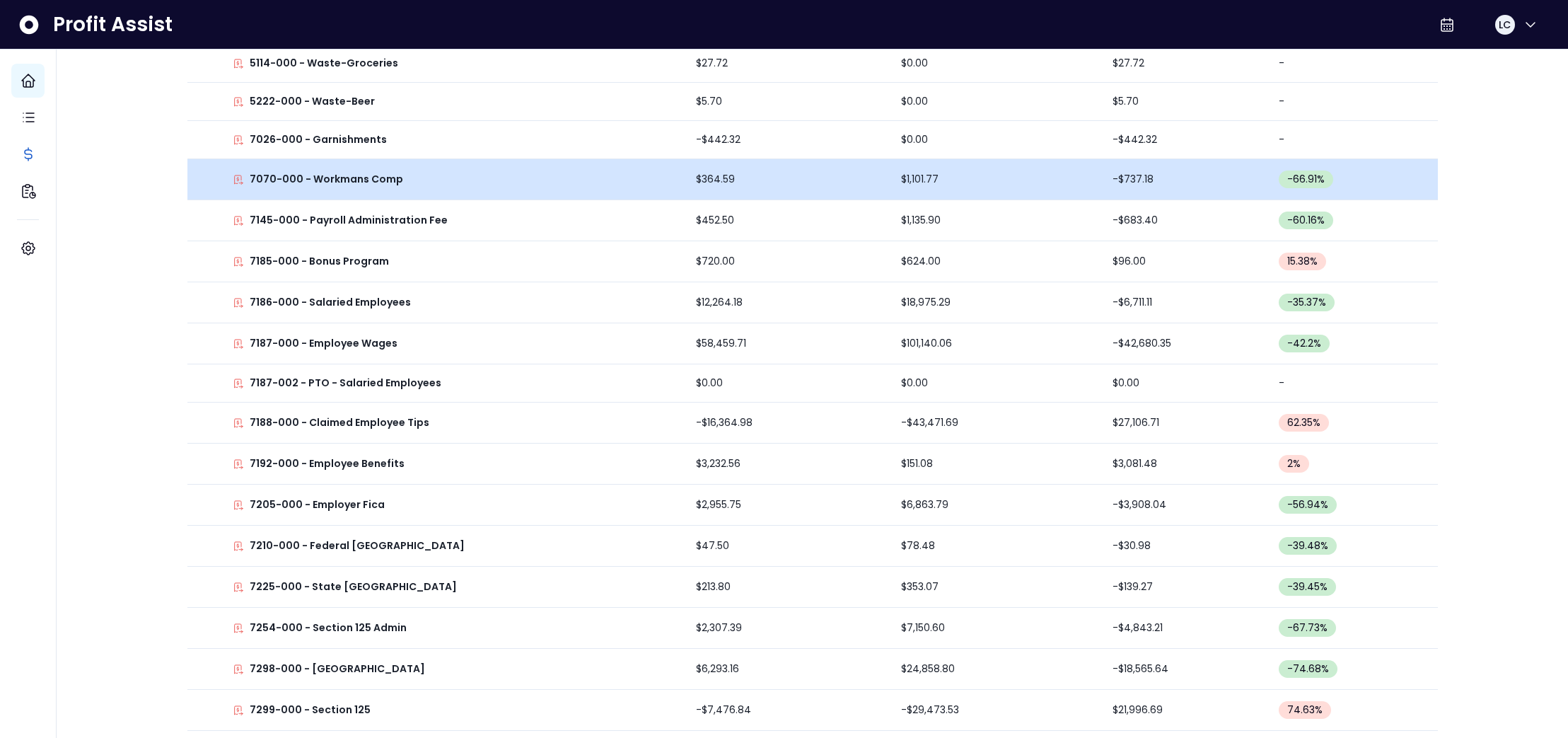
scroll to position [1084, 0]
click at [713, 177] on td "$364.59" at bounding box center [787, 177] width 205 height 41
click at [382, 182] on p "7070-000 - Workmans Comp" at bounding box center [327, 177] width 153 height 15
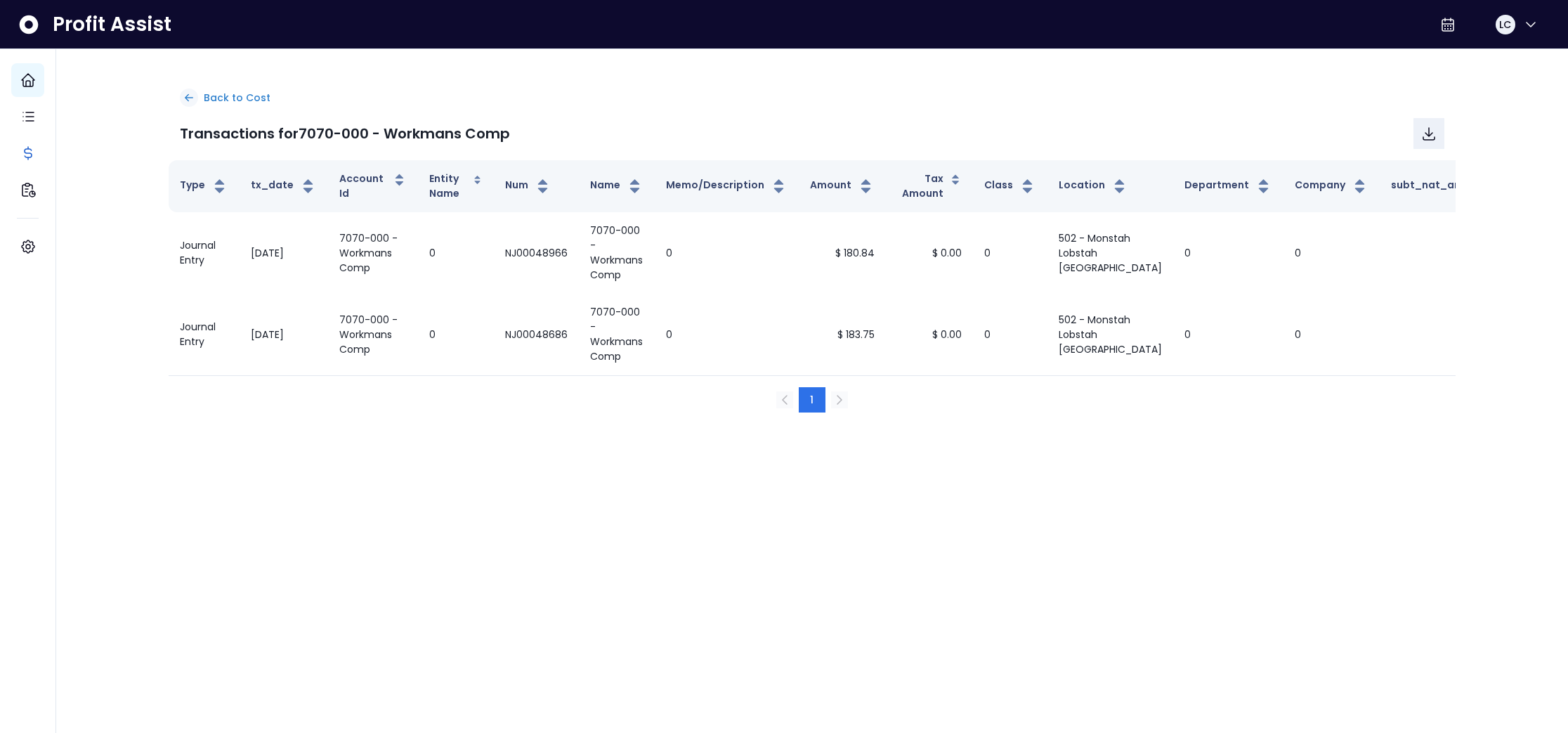
click at [221, 93] on p "Back to Cost" at bounding box center [236, 98] width 67 height 15
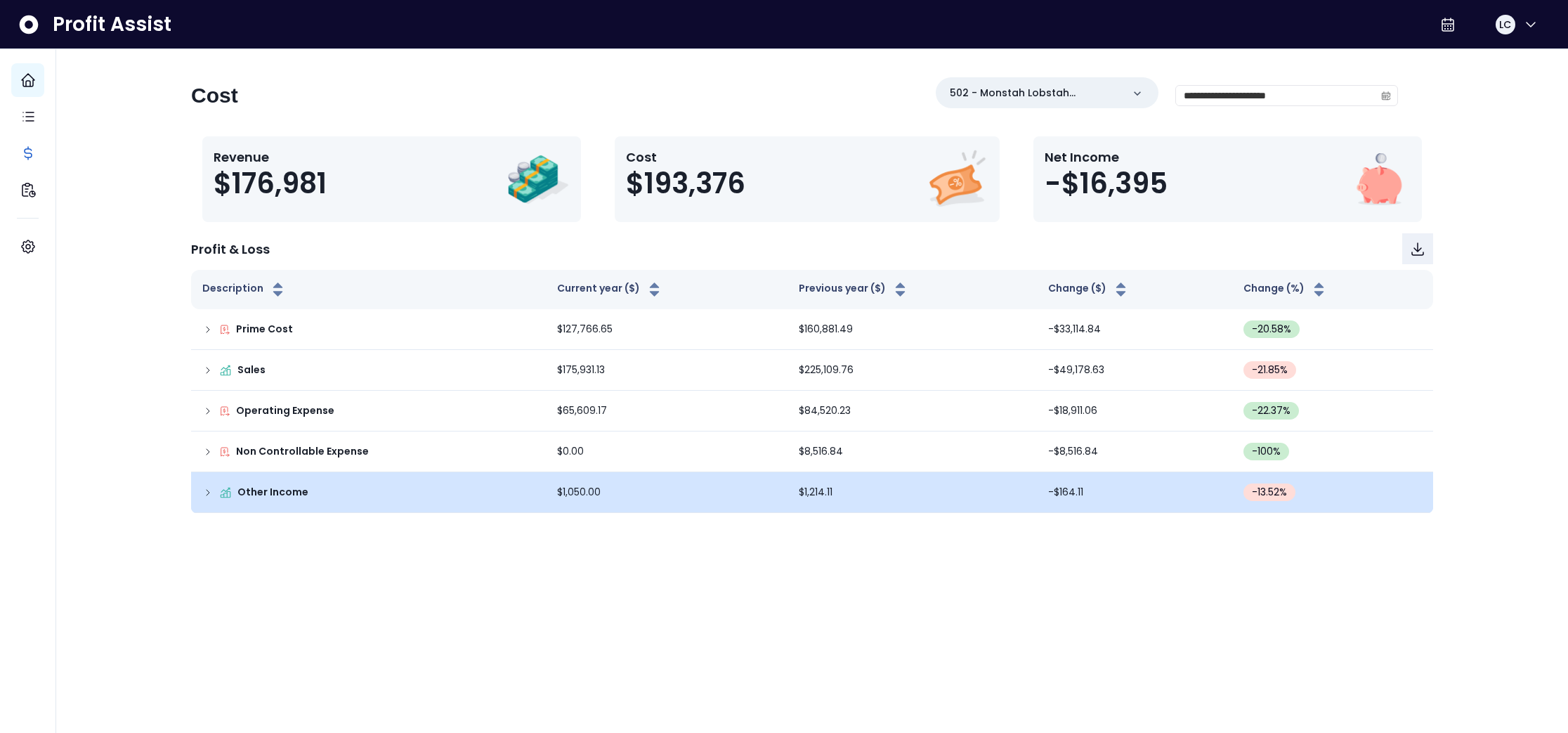
click at [207, 494] on icon at bounding box center [207, 492] width 3 height 6
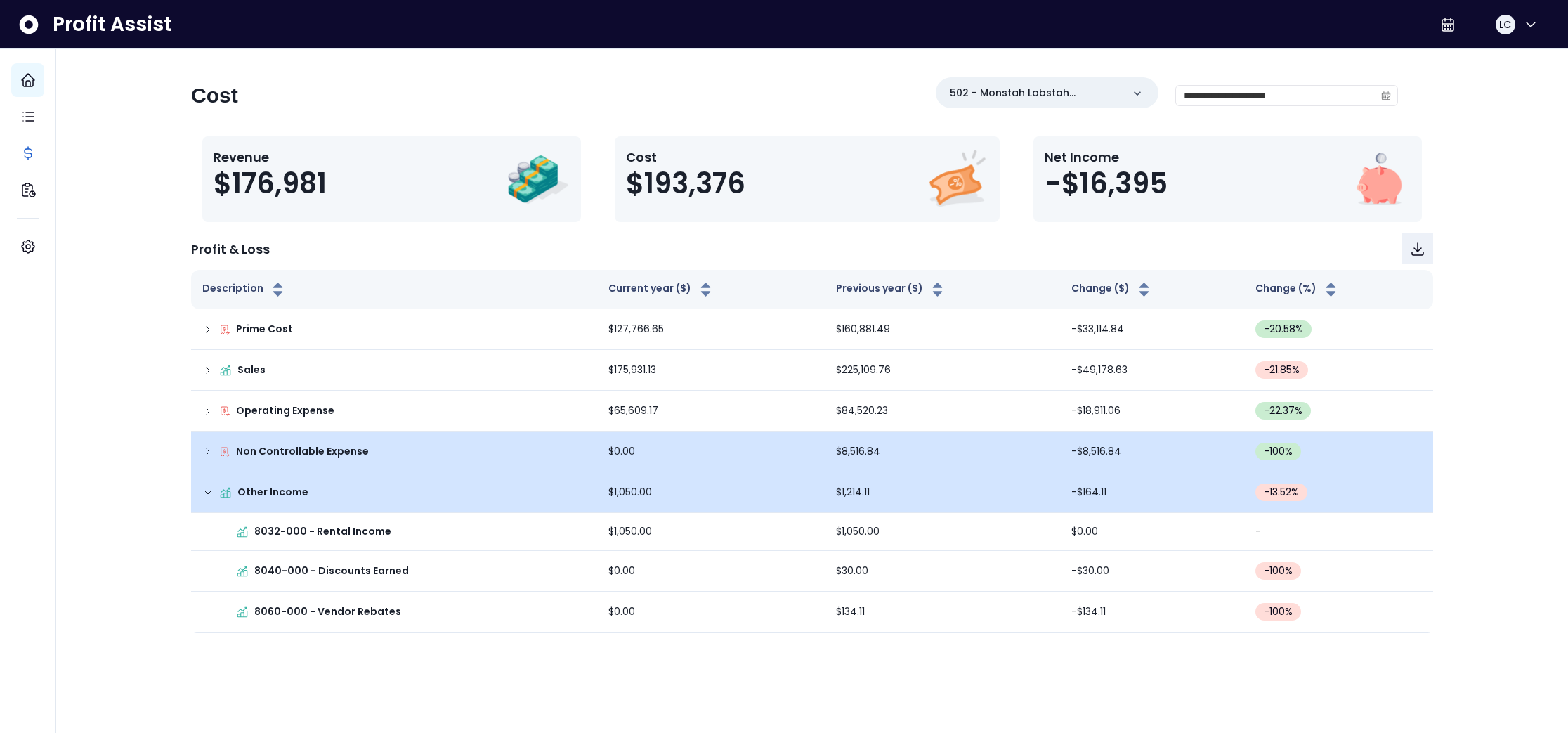
click at [209, 454] on icon at bounding box center [208, 452] width 11 height 11
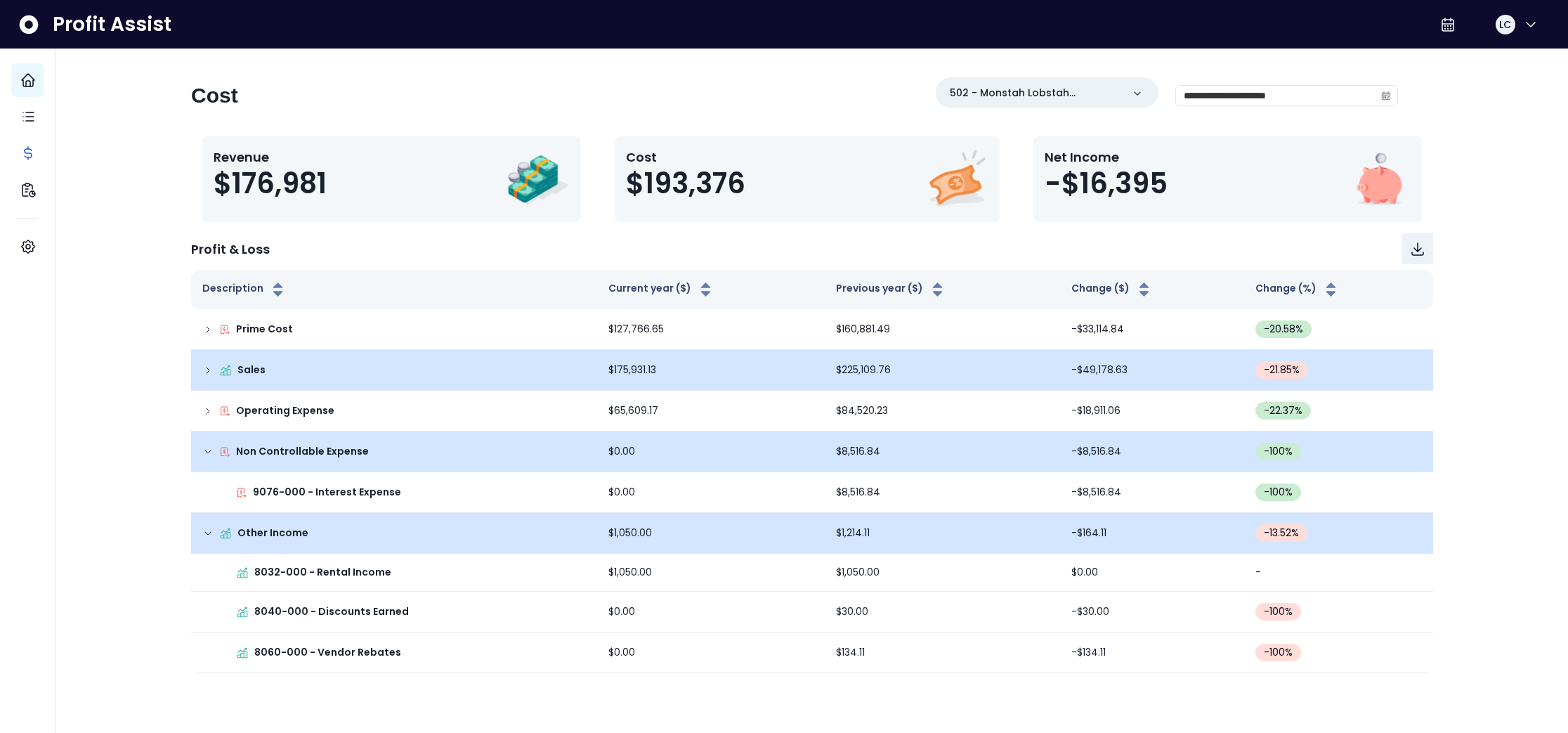
click at [203, 374] on icon at bounding box center [208, 370] width 11 height 11
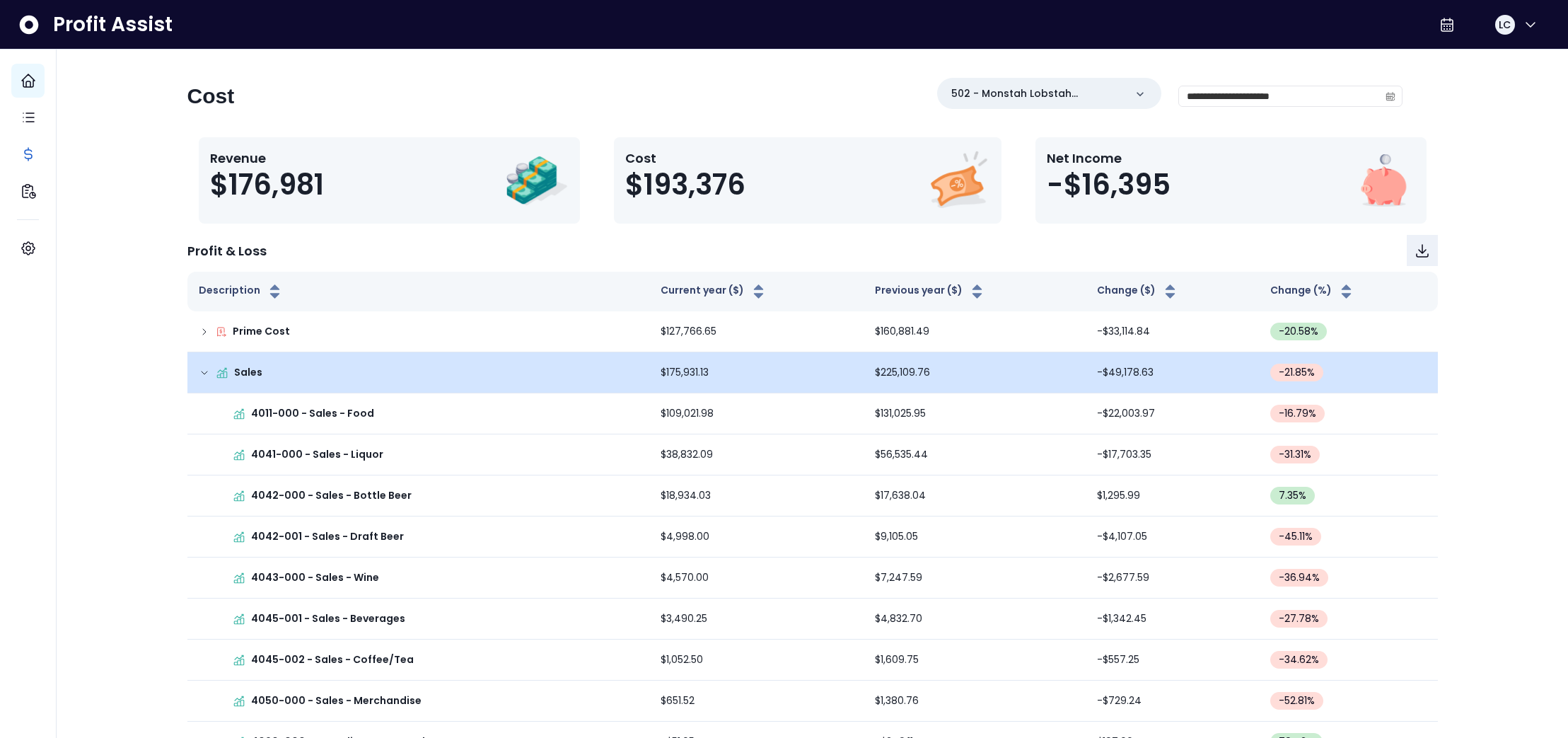
click at [205, 376] on icon at bounding box center [205, 372] width 11 height 11
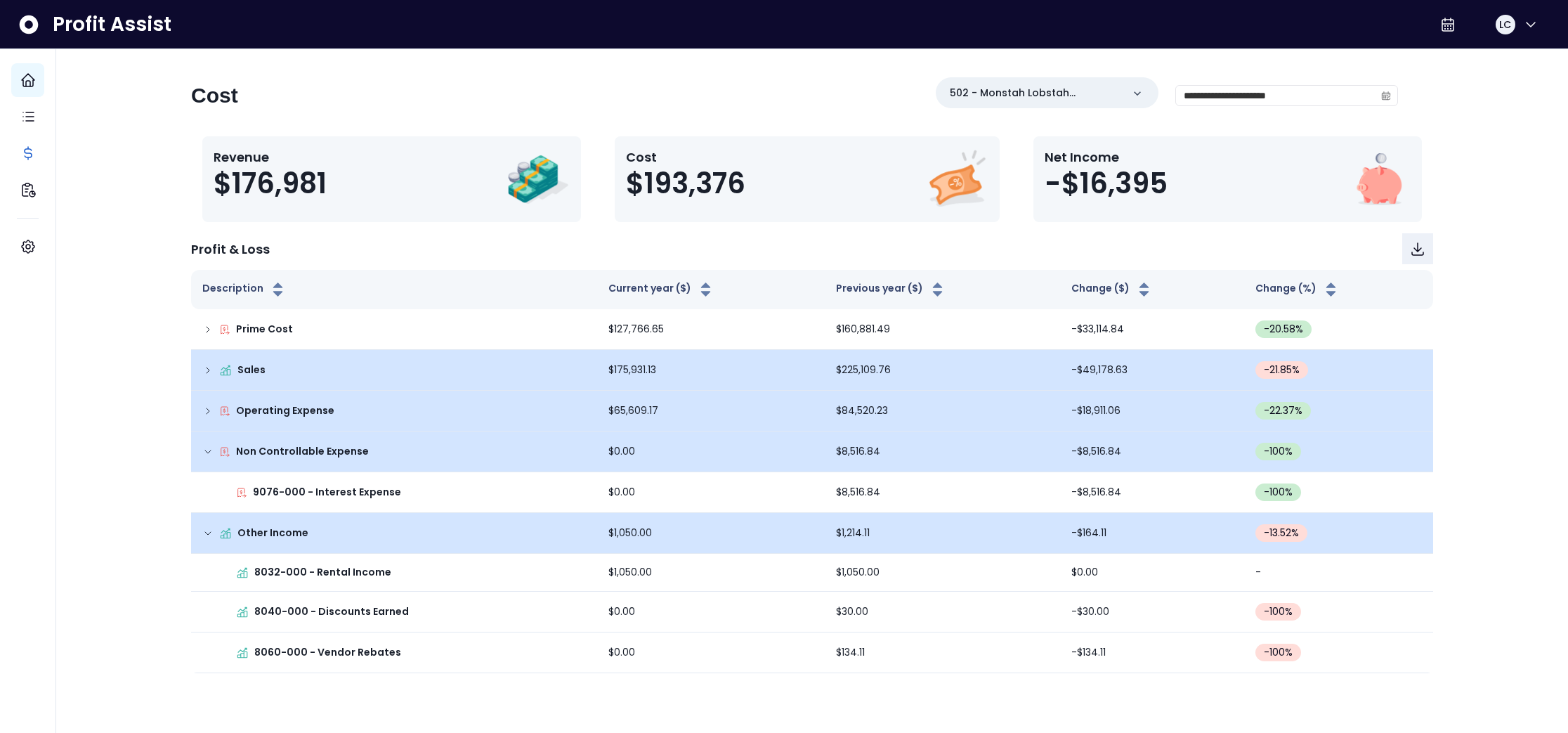
click at [206, 414] on icon at bounding box center [208, 411] width 11 height 11
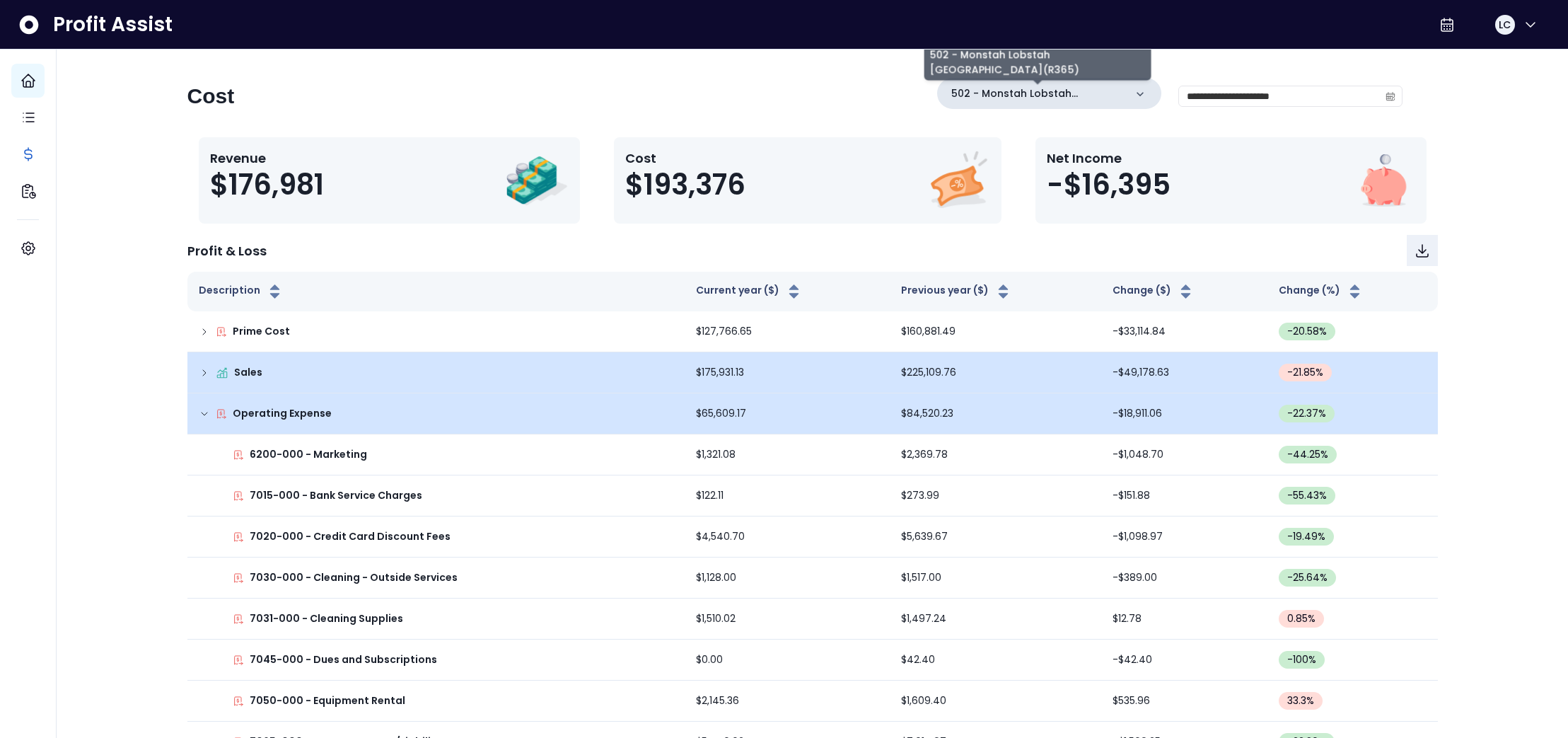
click at [1092, 98] on p "502 - Monstah Lobstah [GEOGRAPHIC_DATA](R365)" at bounding box center [1037, 94] width 173 height 15
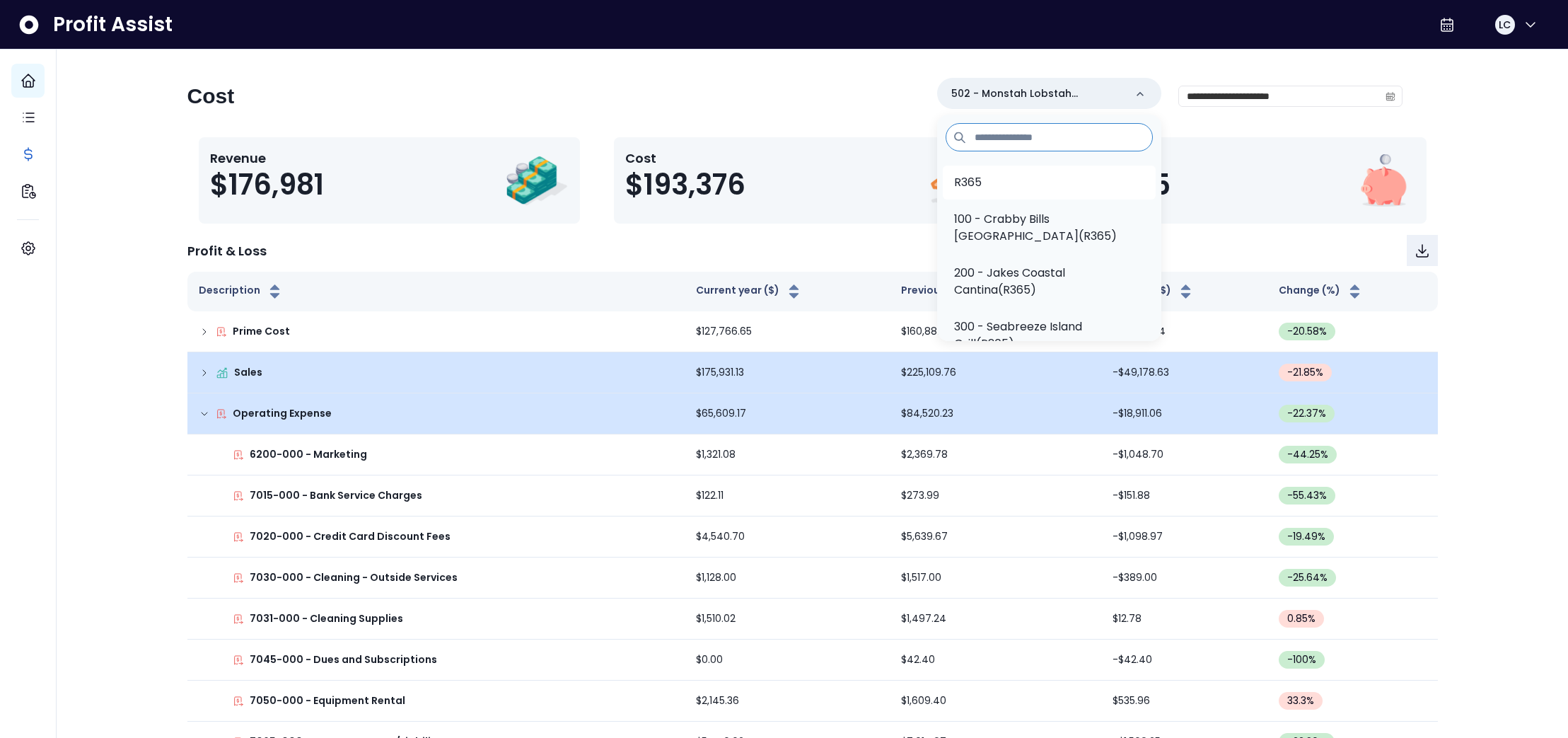
click at [968, 174] on p "R365" at bounding box center [967, 183] width 27 height 17
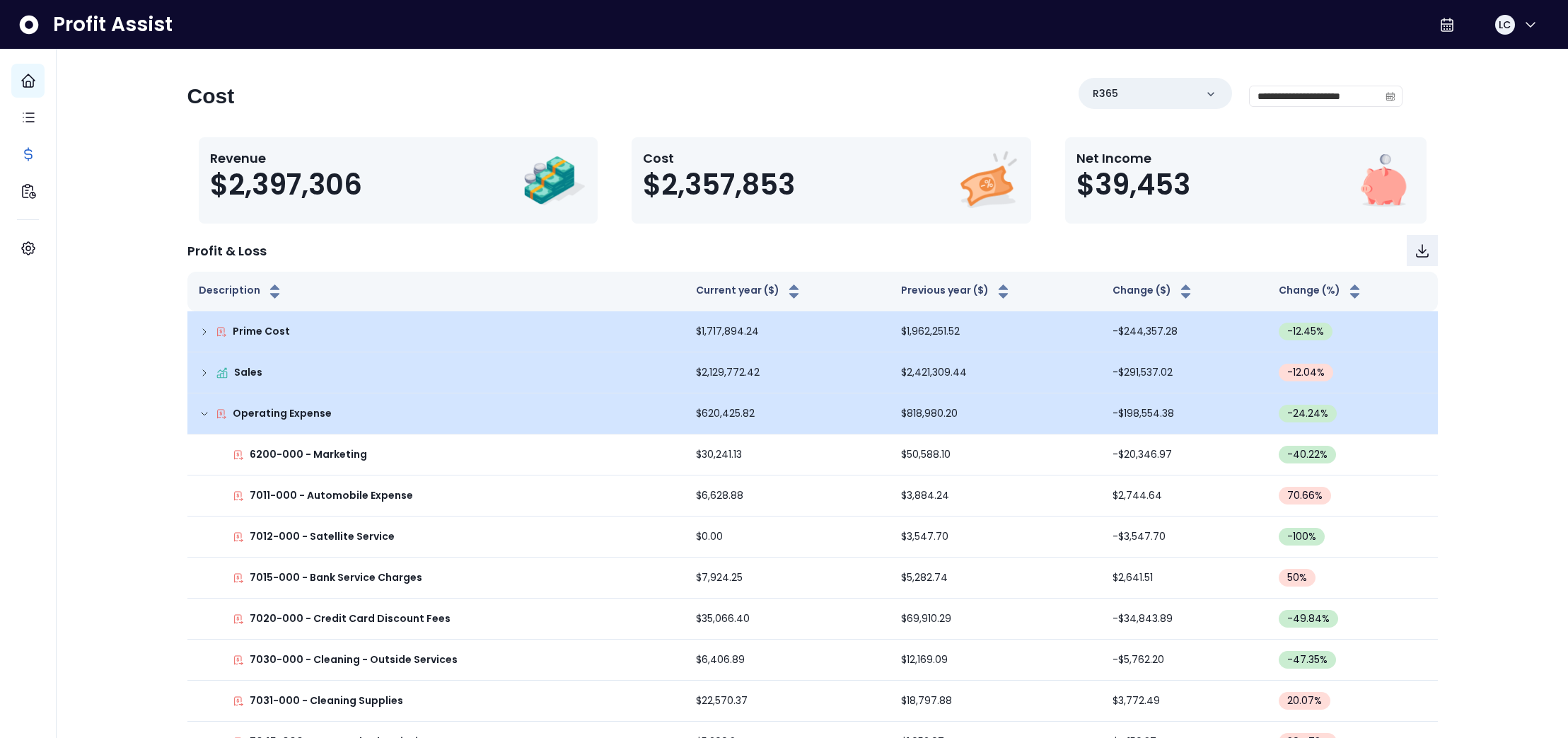
click at [203, 333] on icon at bounding box center [205, 332] width 11 height 11
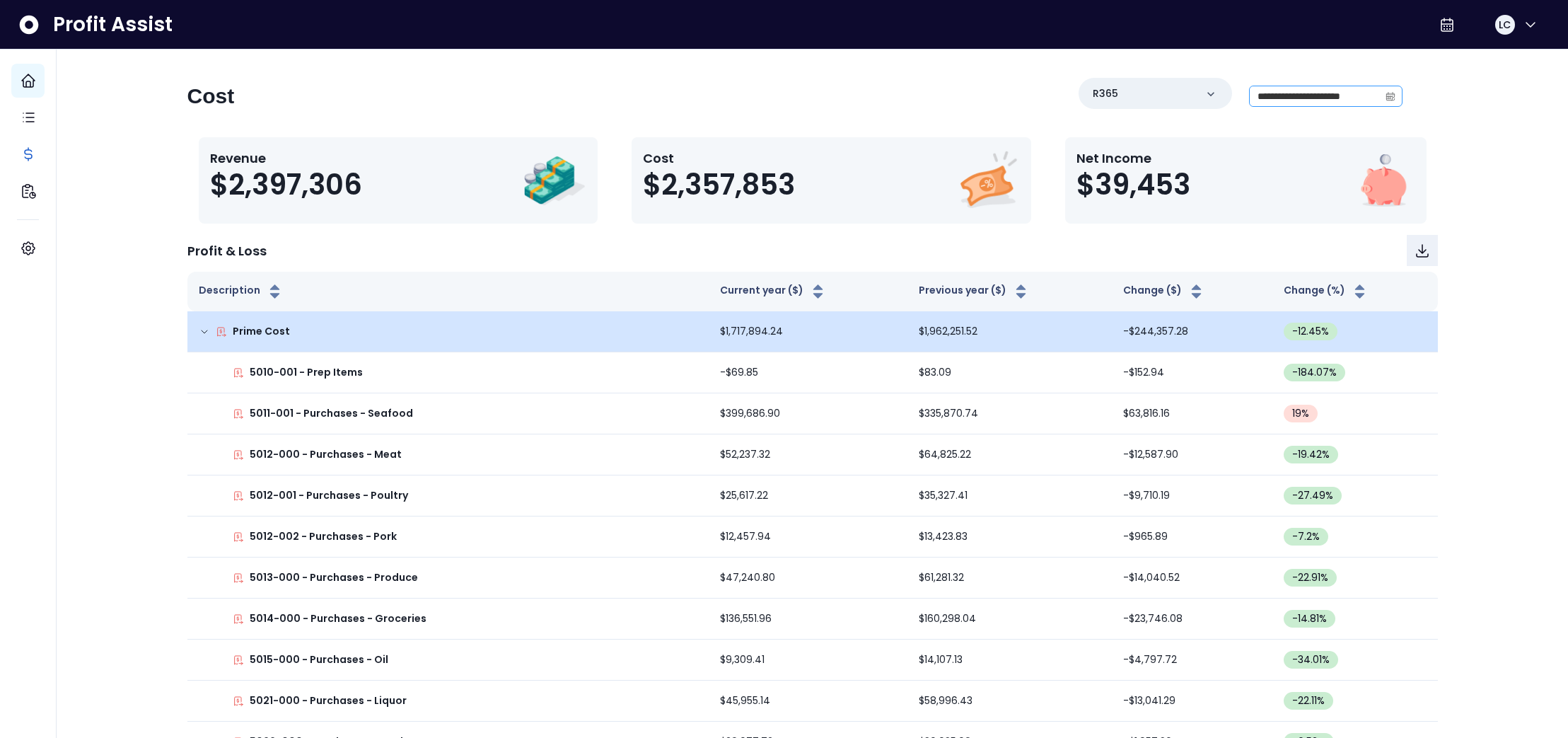
click at [1391, 94] on icon "calendar" at bounding box center [1389, 96] width 9 height 4
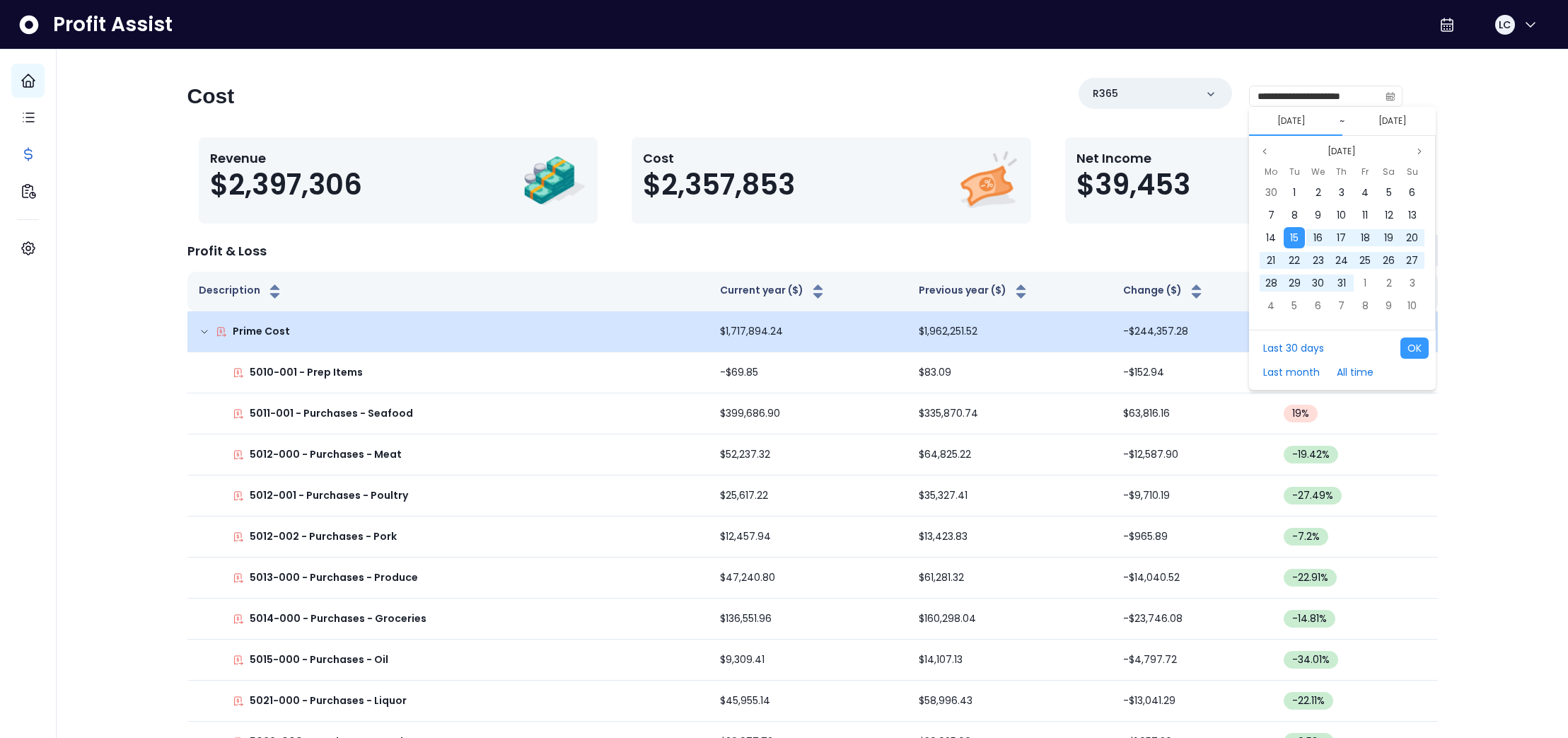
click at [1288, 116] on button "[DATE]" at bounding box center [1291, 121] width 40 height 17
click at [1267, 153] on icon "page previous" at bounding box center [1264, 151] width 9 height 9
click at [1297, 255] on span "17" at bounding box center [1295, 260] width 9 height 14
click at [1381, 121] on button "[DATE]" at bounding box center [1393, 121] width 40 height 17
click at [1266, 149] on icon "page previous" at bounding box center [1264, 151] width 9 height 9
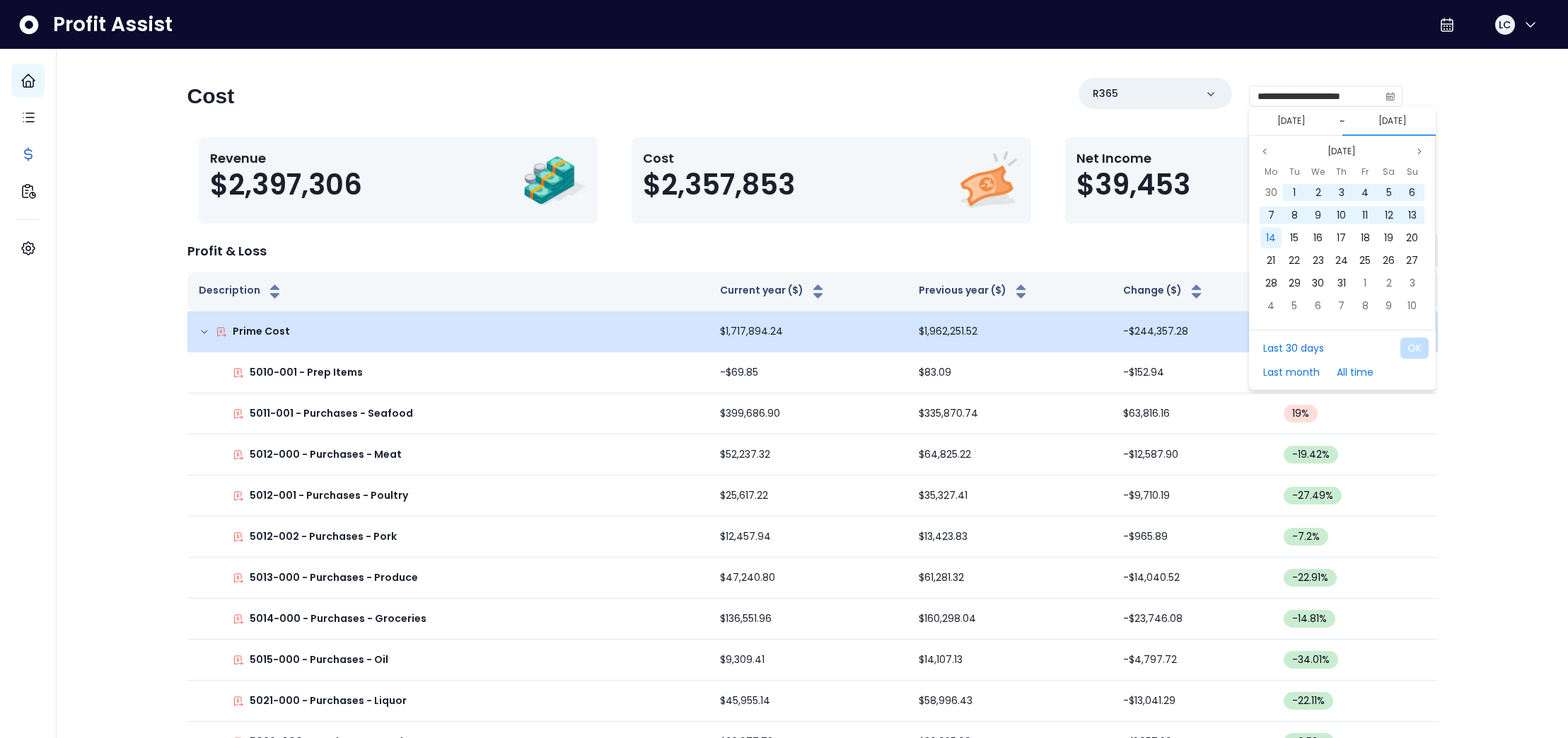
click at [1274, 233] on span "14" at bounding box center [1271, 237] width 9 height 14
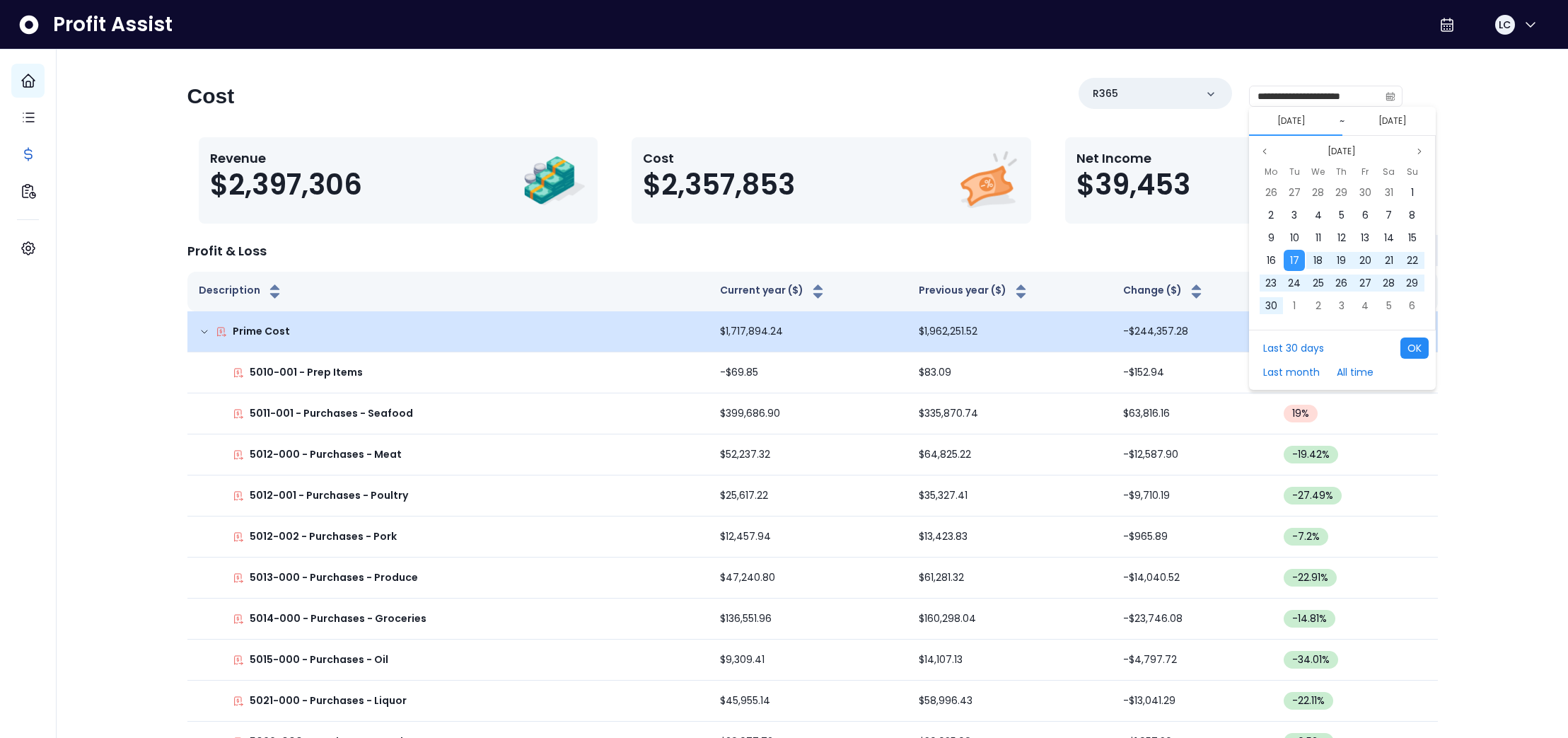
click at [1421, 347] on button "OK" at bounding box center [1415, 348] width 28 height 21
type input "**********"
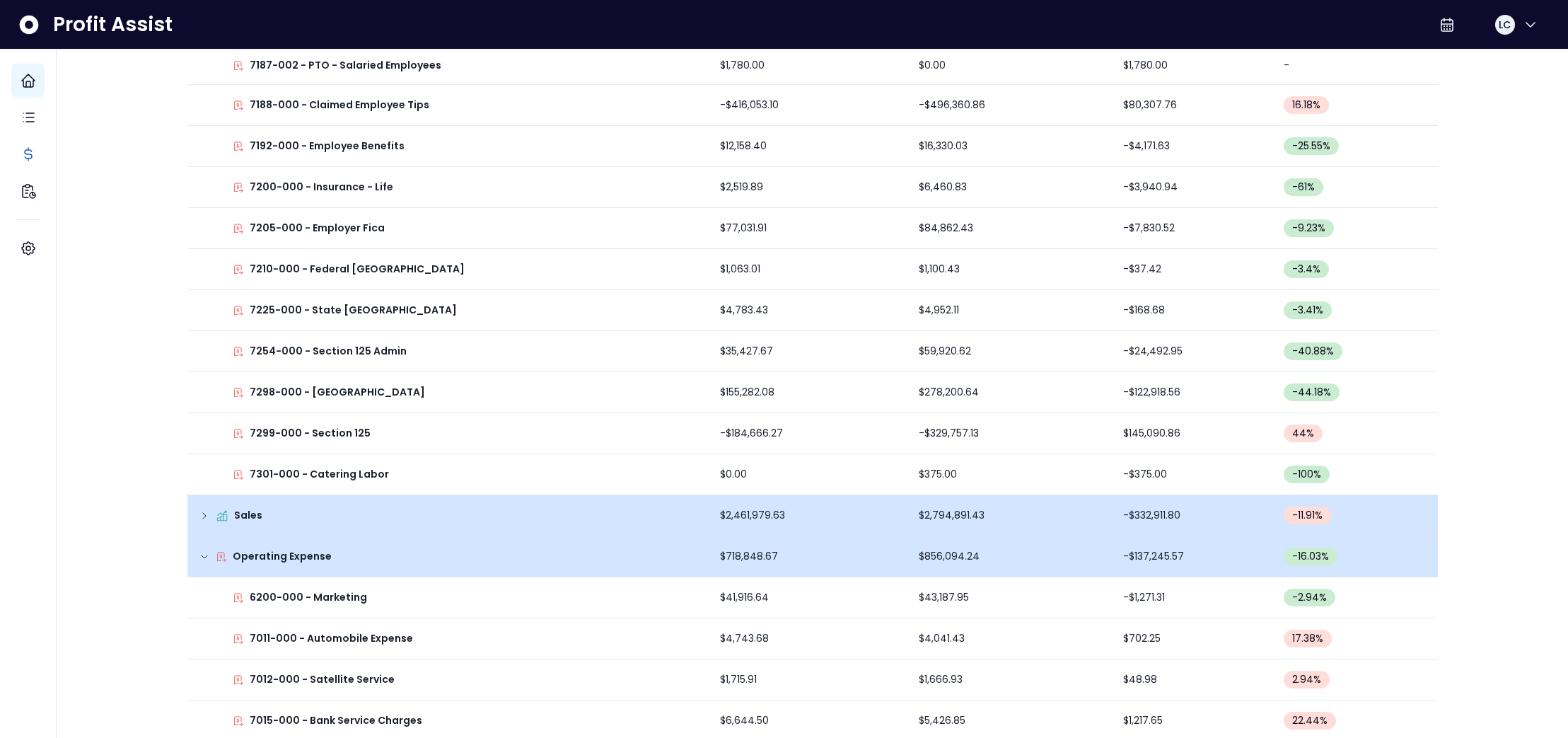
scroll to position [1875, 0]
